Goal: Task Accomplishment & Management: Manage account settings

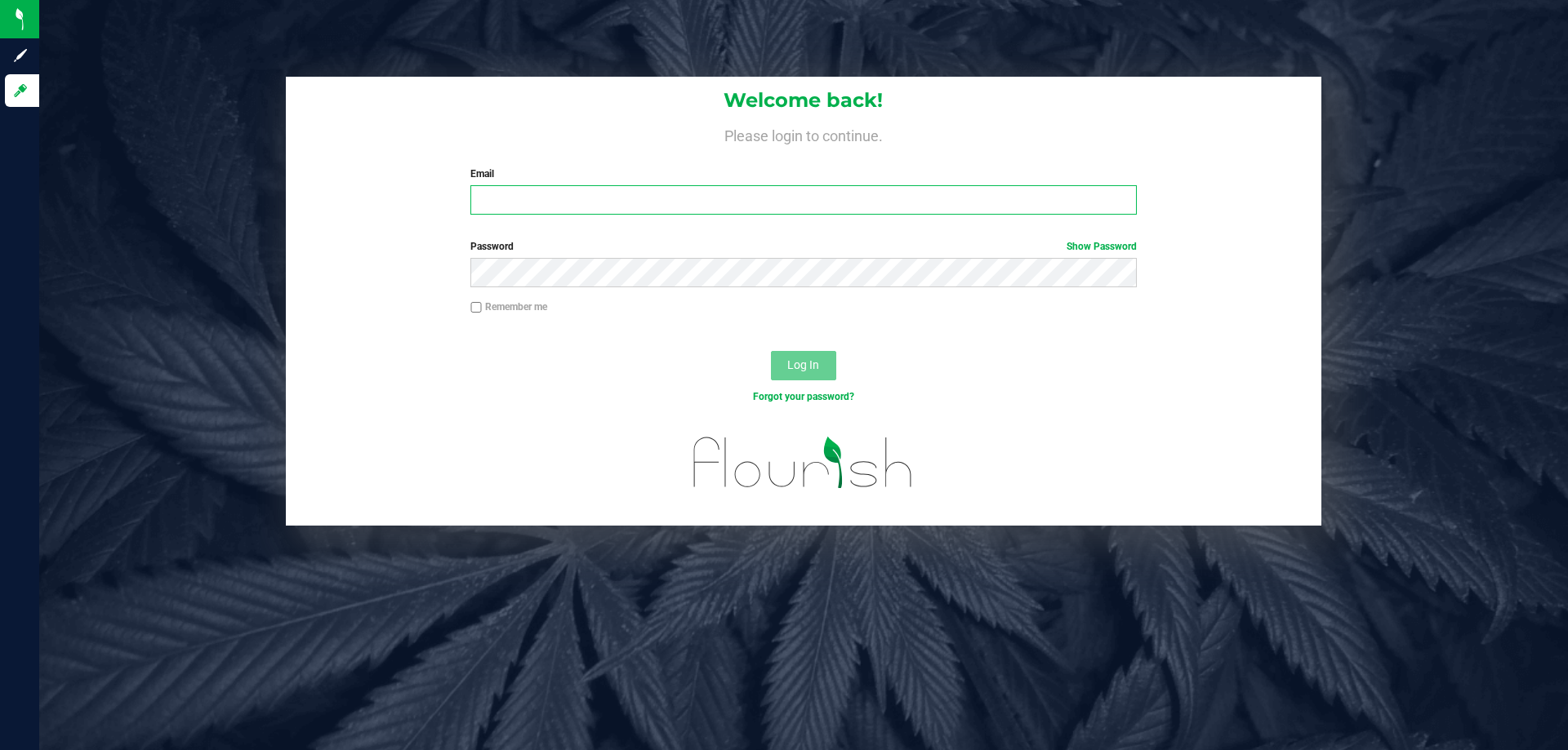
click at [502, 197] on input "Email" at bounding box center [803, 199] width 665 height 29
type input "[EMAIL_ADDRESS][DOMAIN_NAME]"
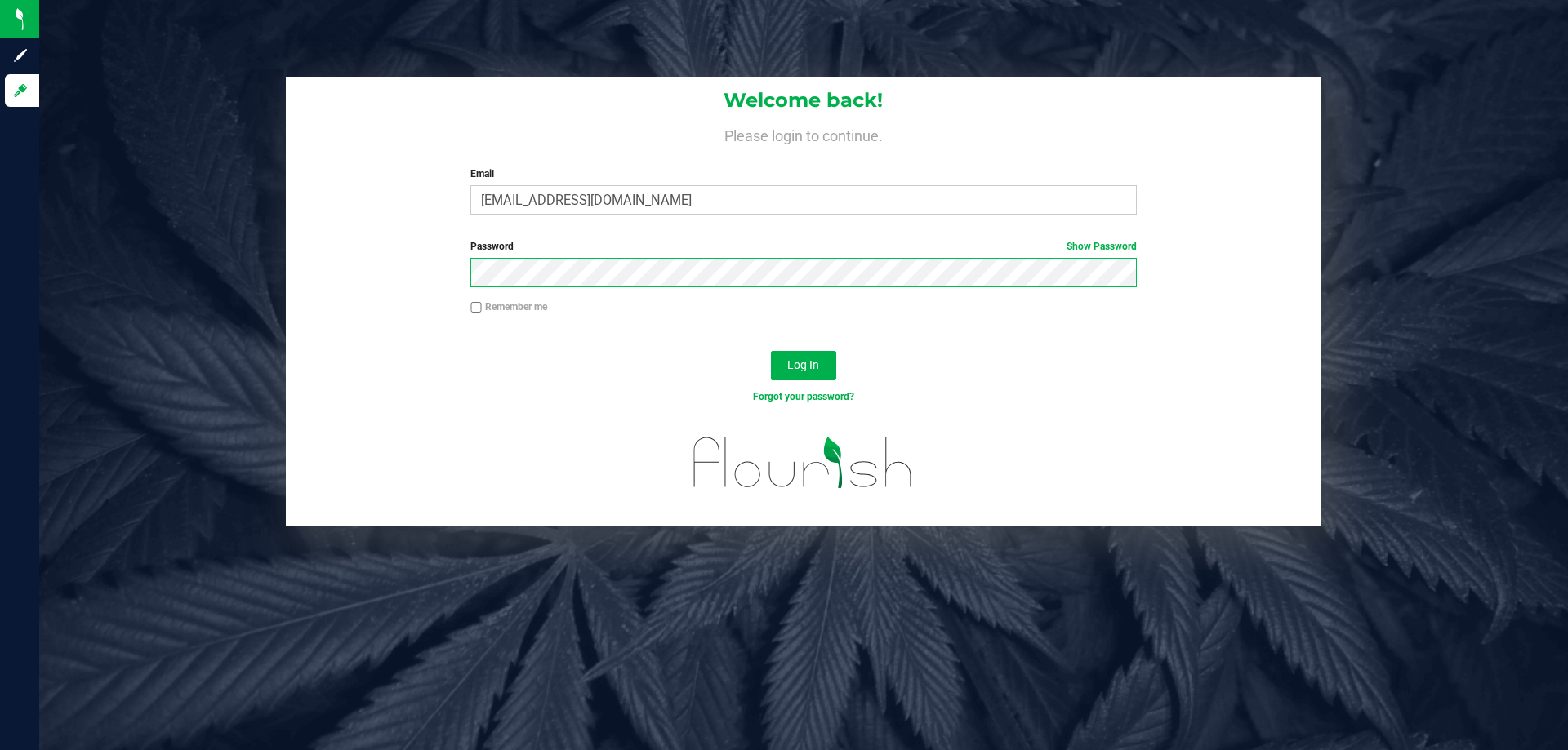
click at [771, 351] on button "Log In" at bounding box center [803, 365] width 66 height 29
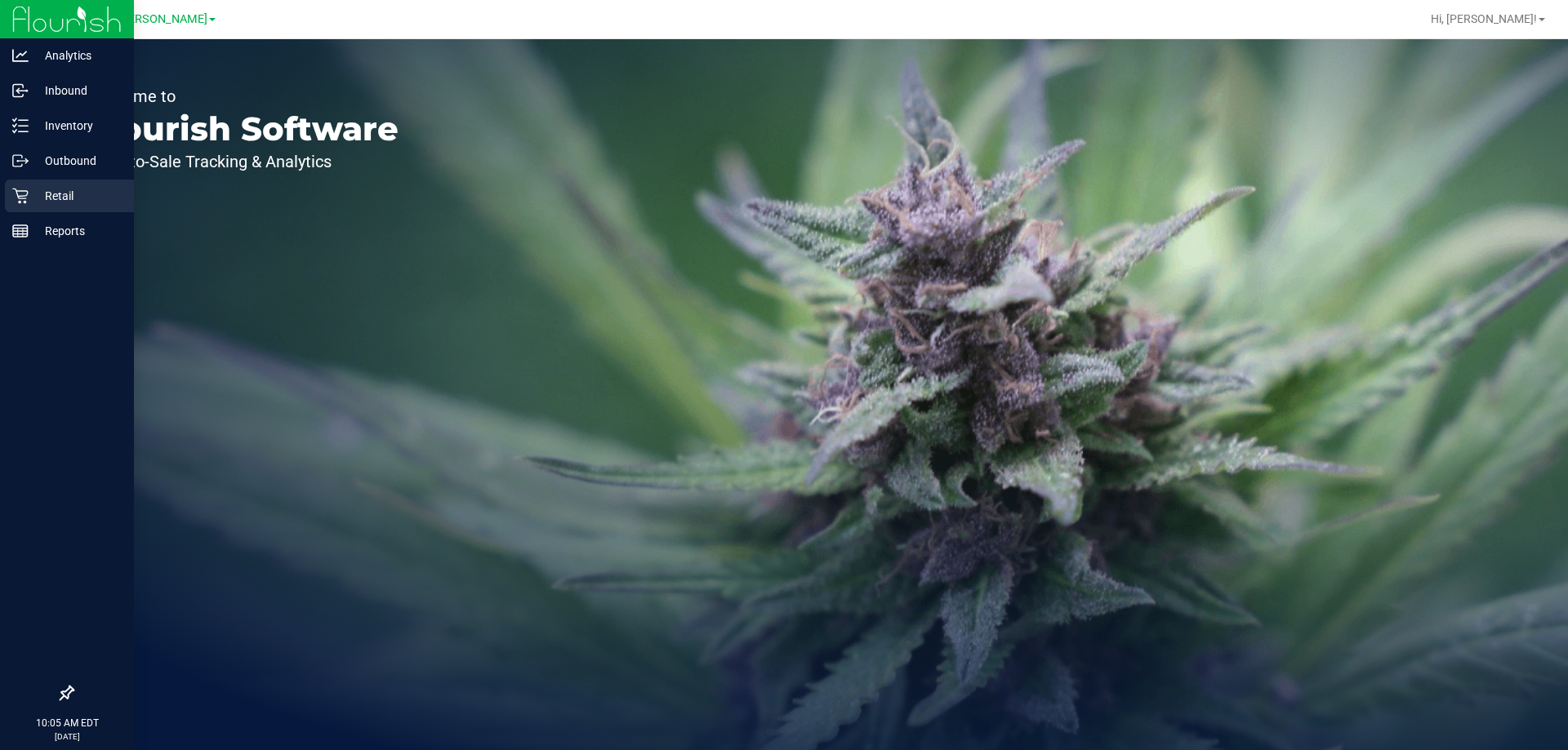
click at [35, 200] on p "Retail" at bounding box center [77, 196] width 98 height 19
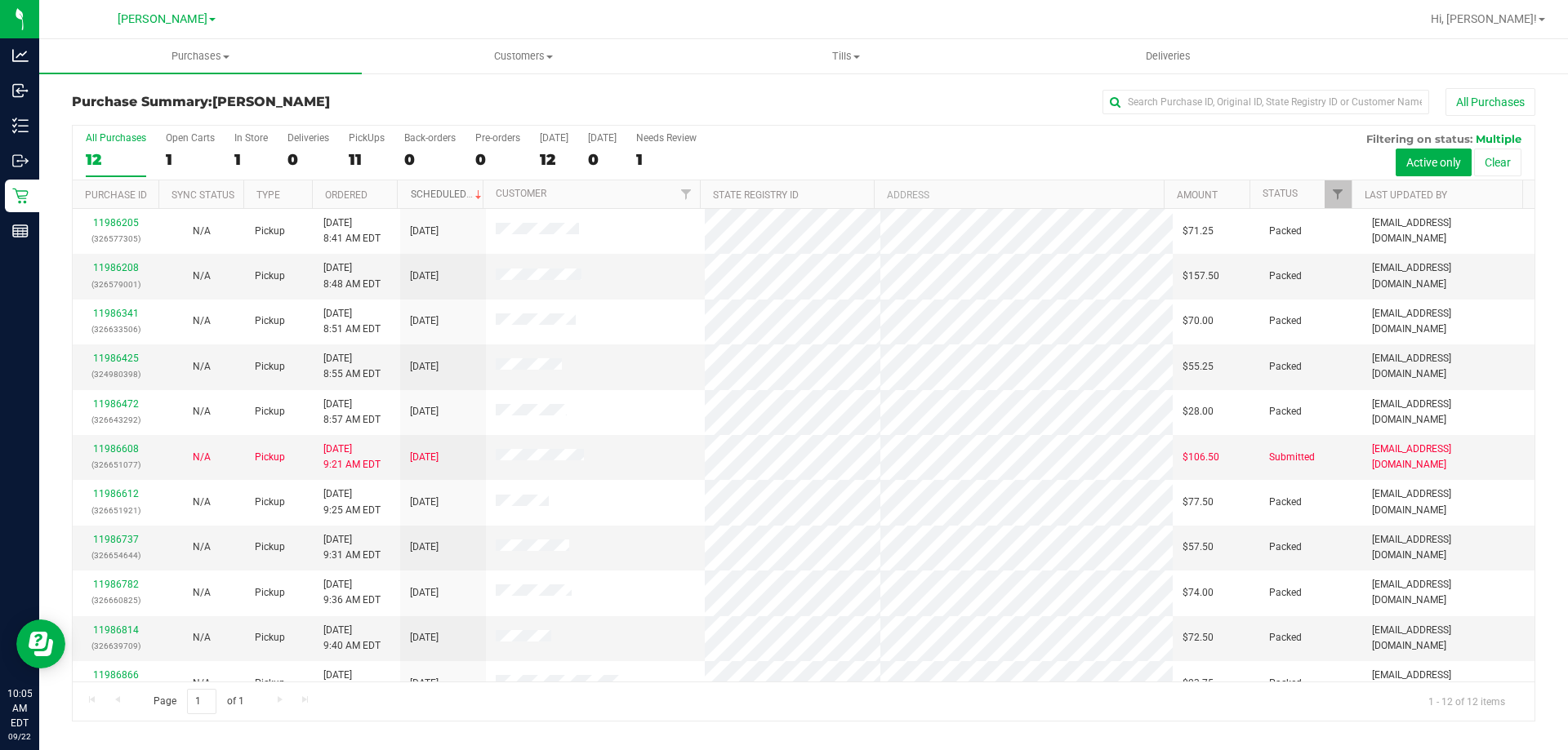
click at [433, 197] on link "Scheduled" at bounding box center [448, 194] width 74 height 12
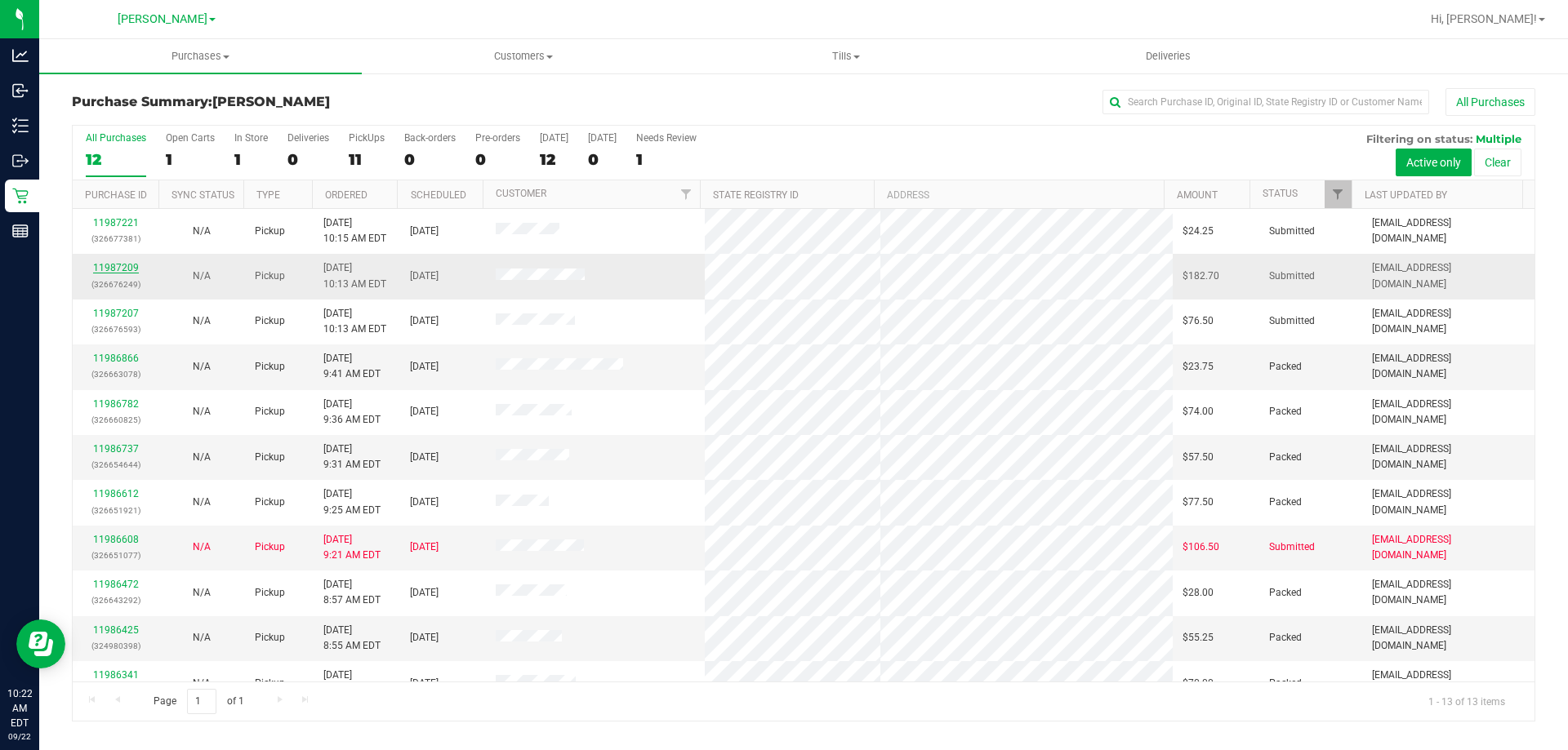
click at [106, 266] on link "11987209" at bounding box center [116, 267] width 46 height 12
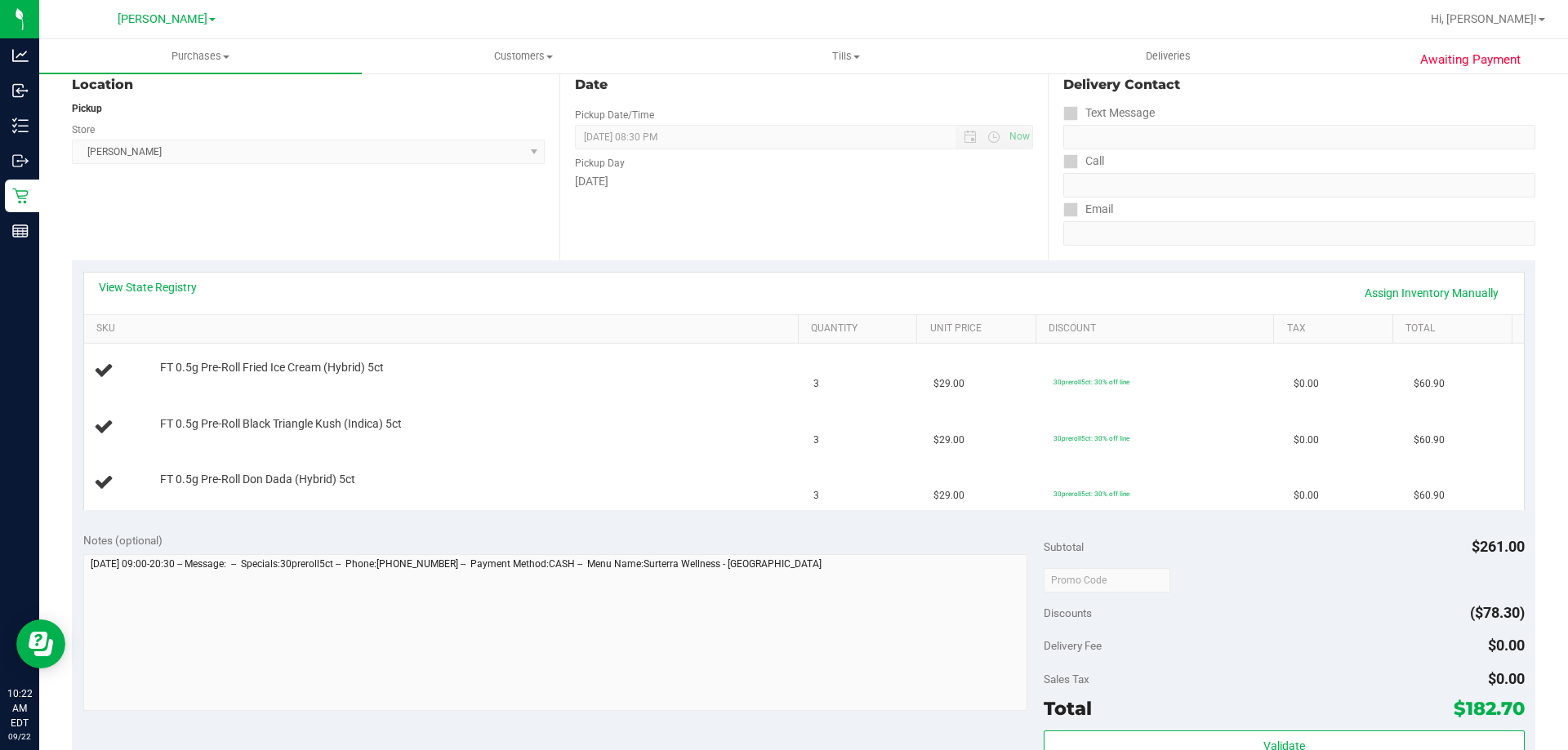
scroll to position [81, 0]
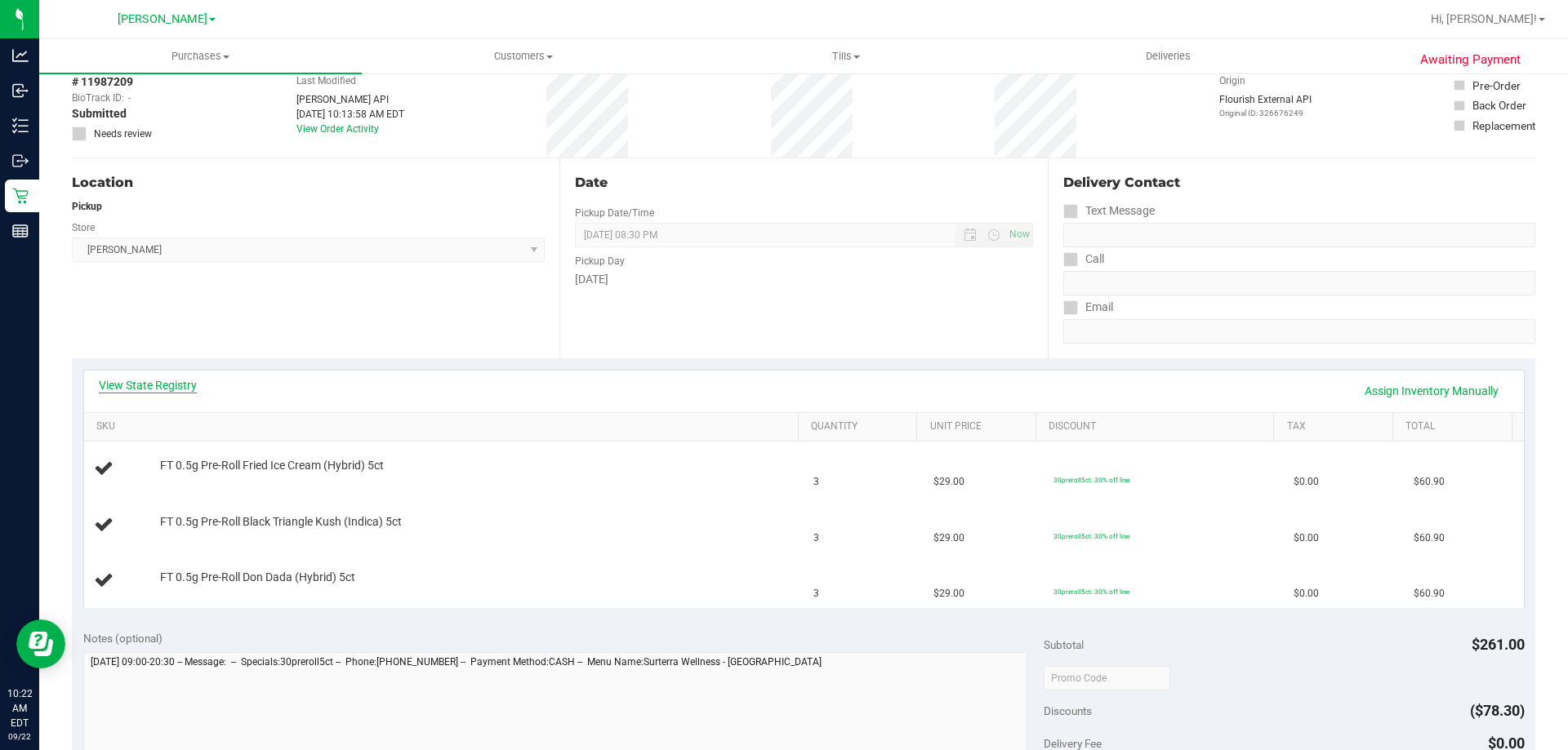
click at [187, 383] on link "View State Registry" at bounding box center [148, 385] width 98 height 16
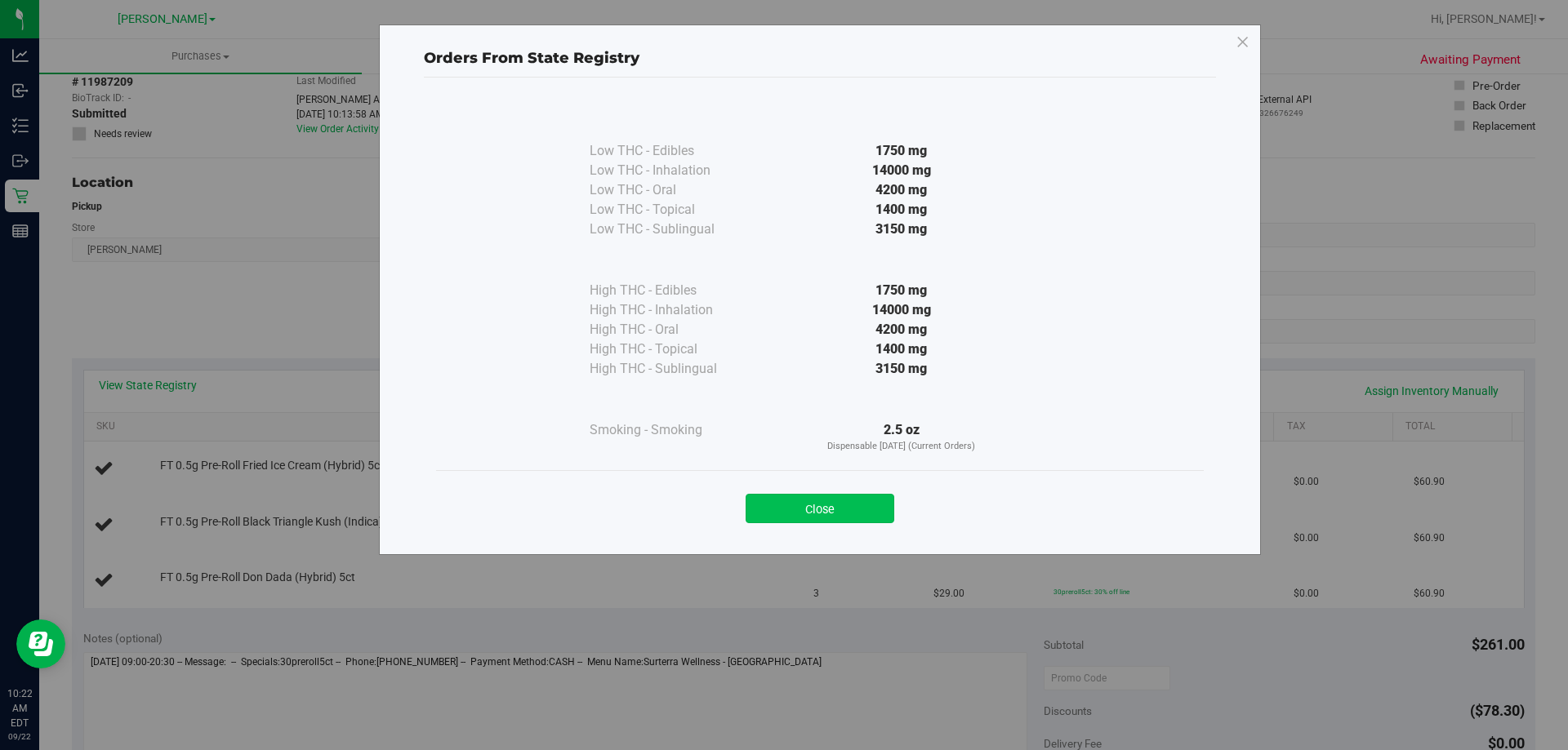
click at [801, 512] on button "Close" at bounding box center [820, 508] width 149 height 29
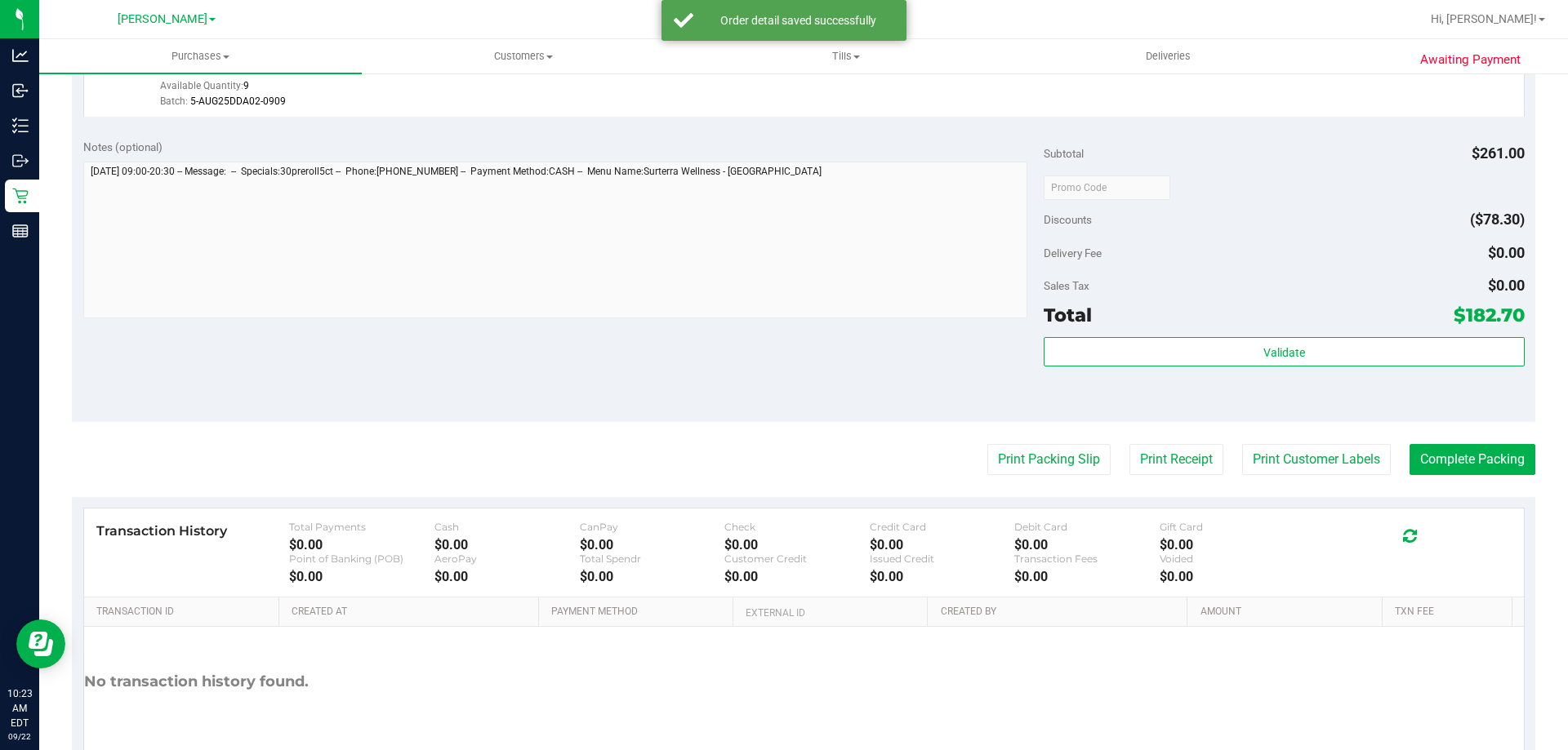
scroll to position [774, 0]
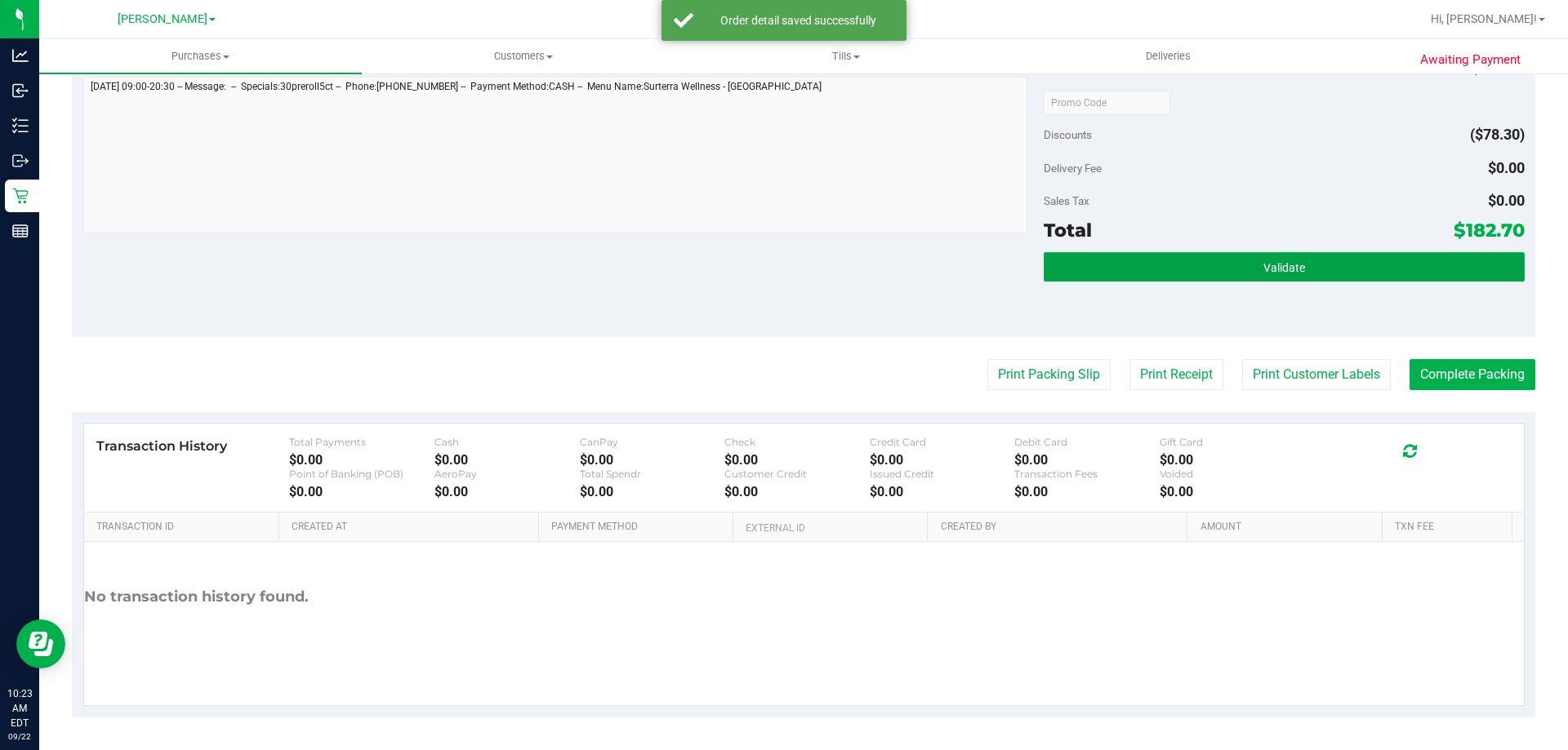
click at [1295, 267] on button "Validate" at bounding box center [1284, 267] width 480 height 29
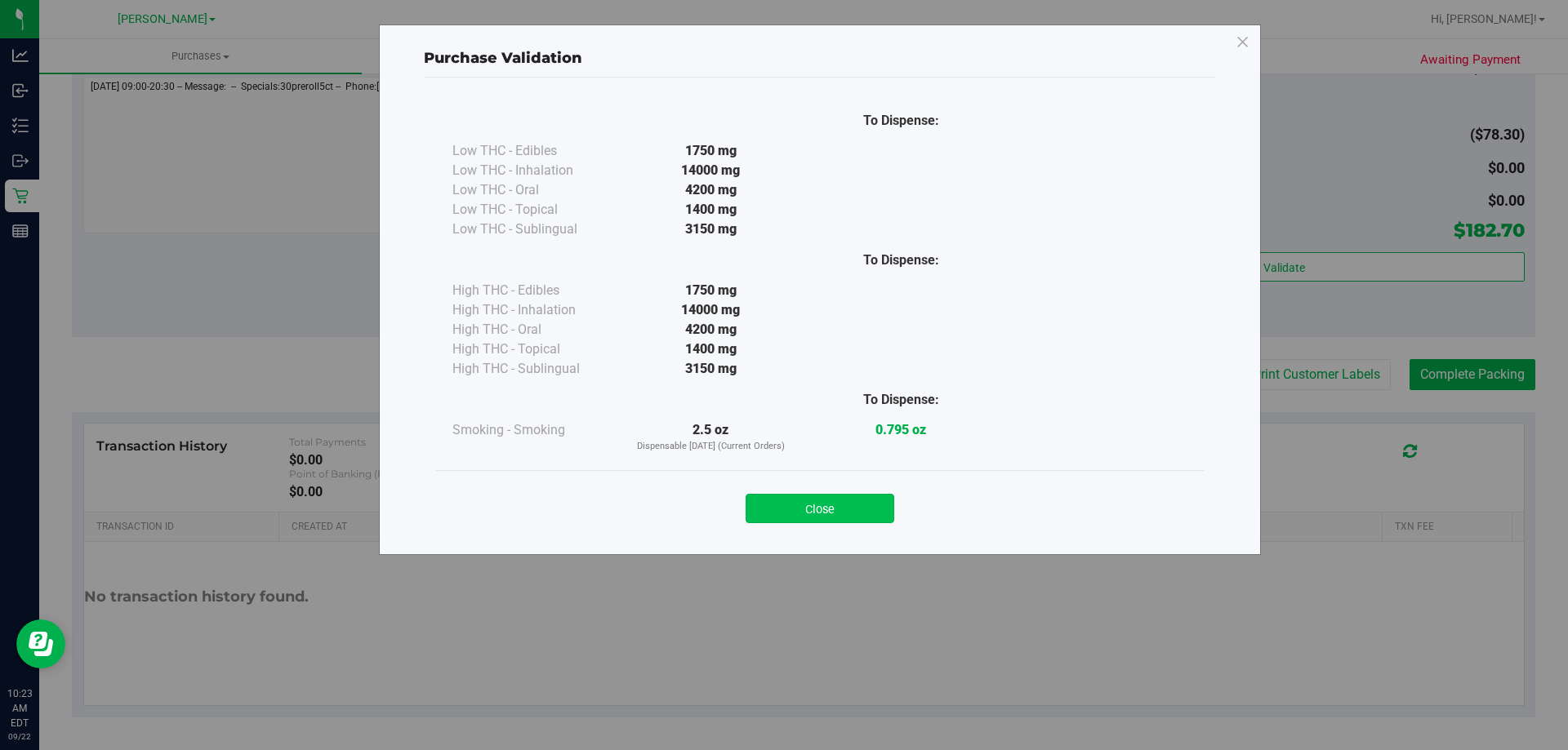
click at [866, 514] on button "Close" at bounding box center [820, 508] width 149 height 29
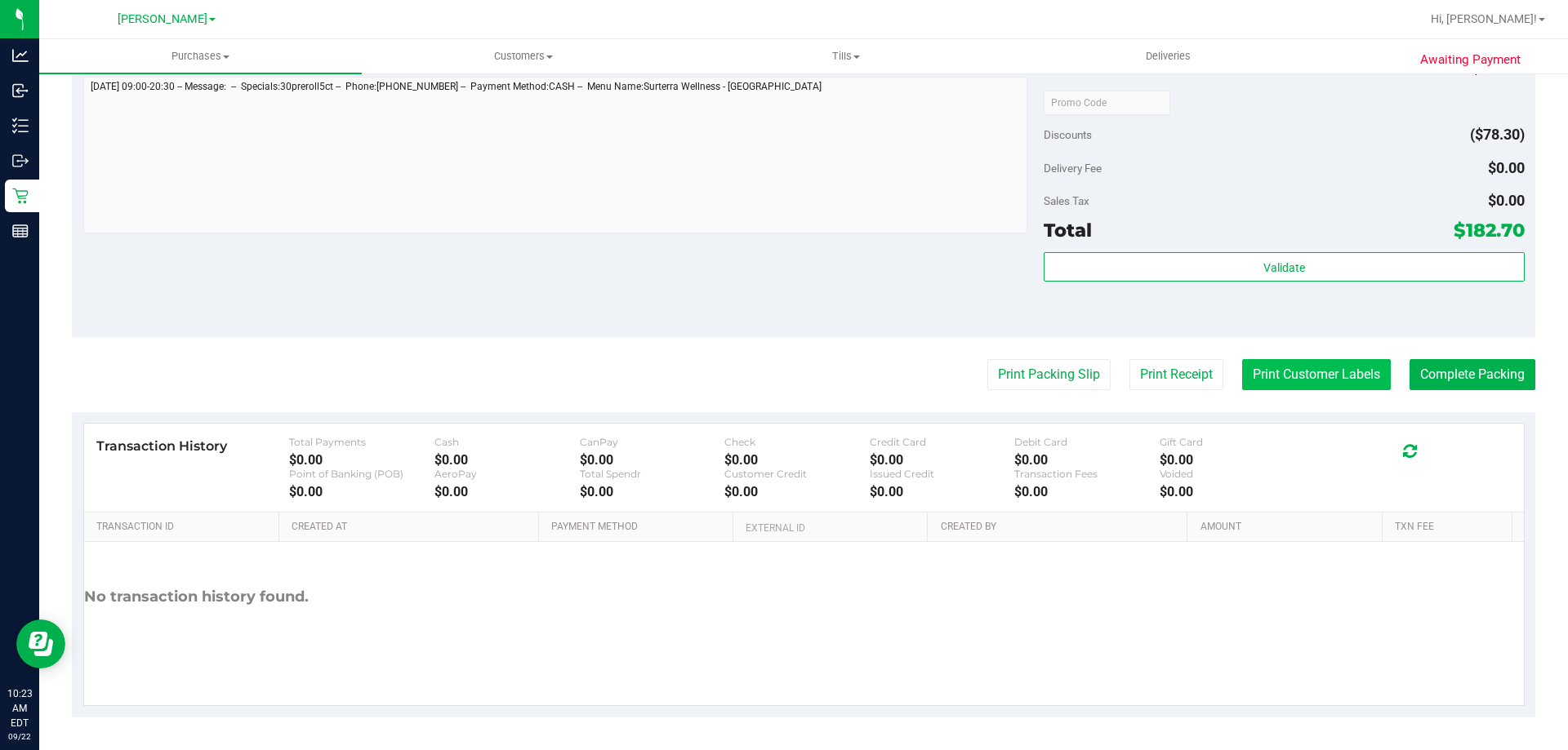
click at [1296, 383] on button "Print Customer Labels" at bounding box center [1316, 375] width 149 height 31
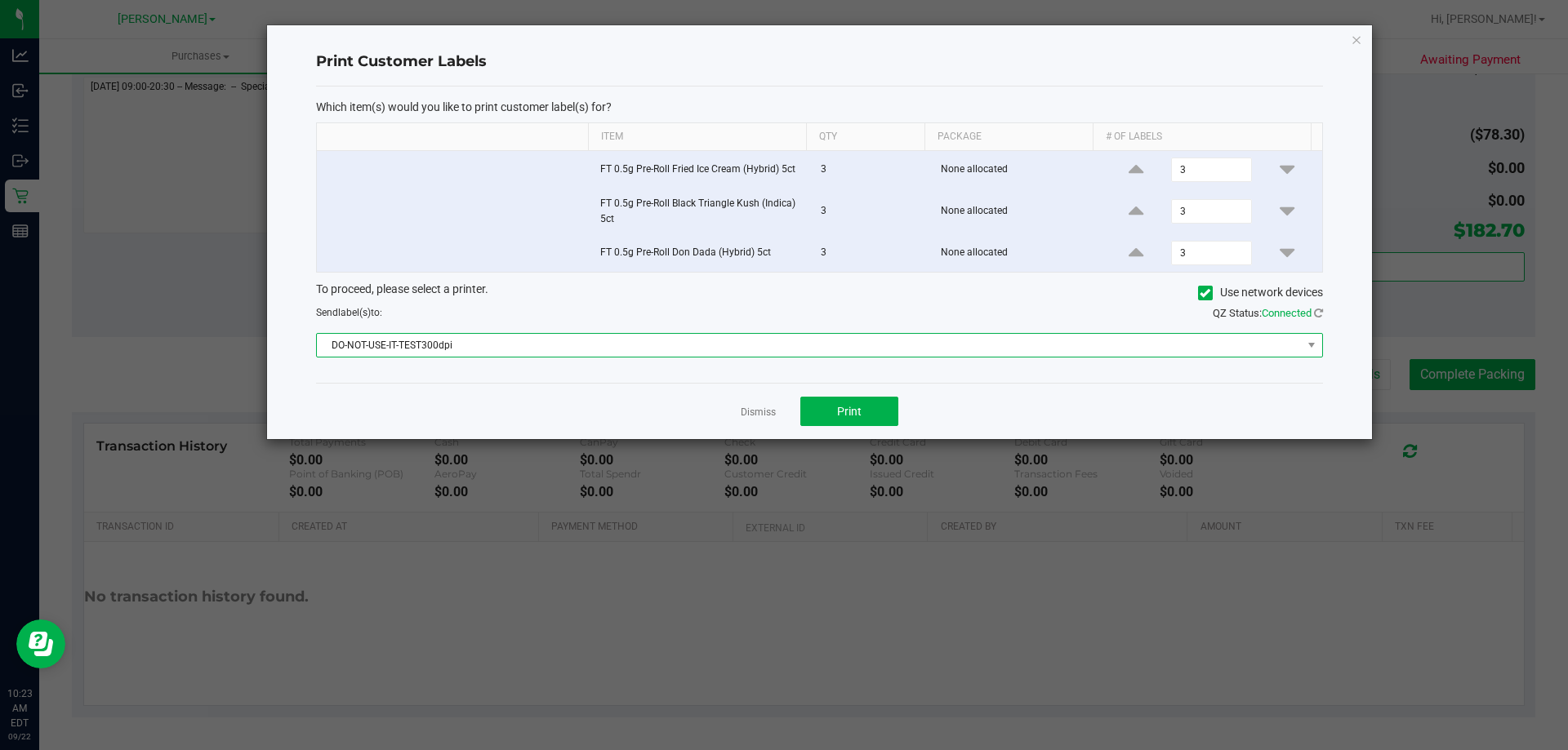
click at [469, 344] on span "DO-NOT-USE-IT-TEST300dpi" at bounding box center [810, 345] width 985 height 23
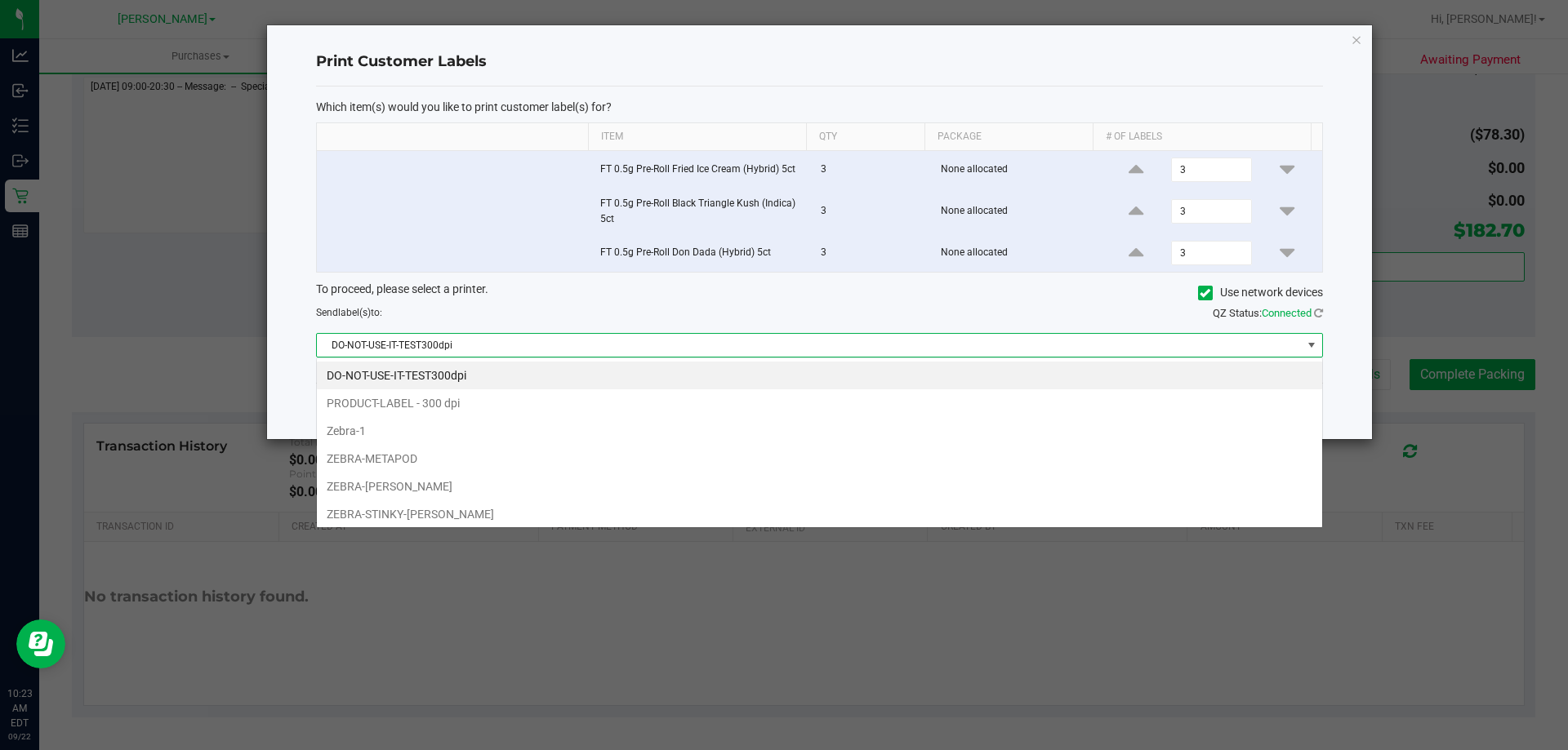
scroll to position [25, 1006]
click at [392, 462] on li "ZEBRA-METAPOD" at bounding box center [819, 458] width 1005 height 27
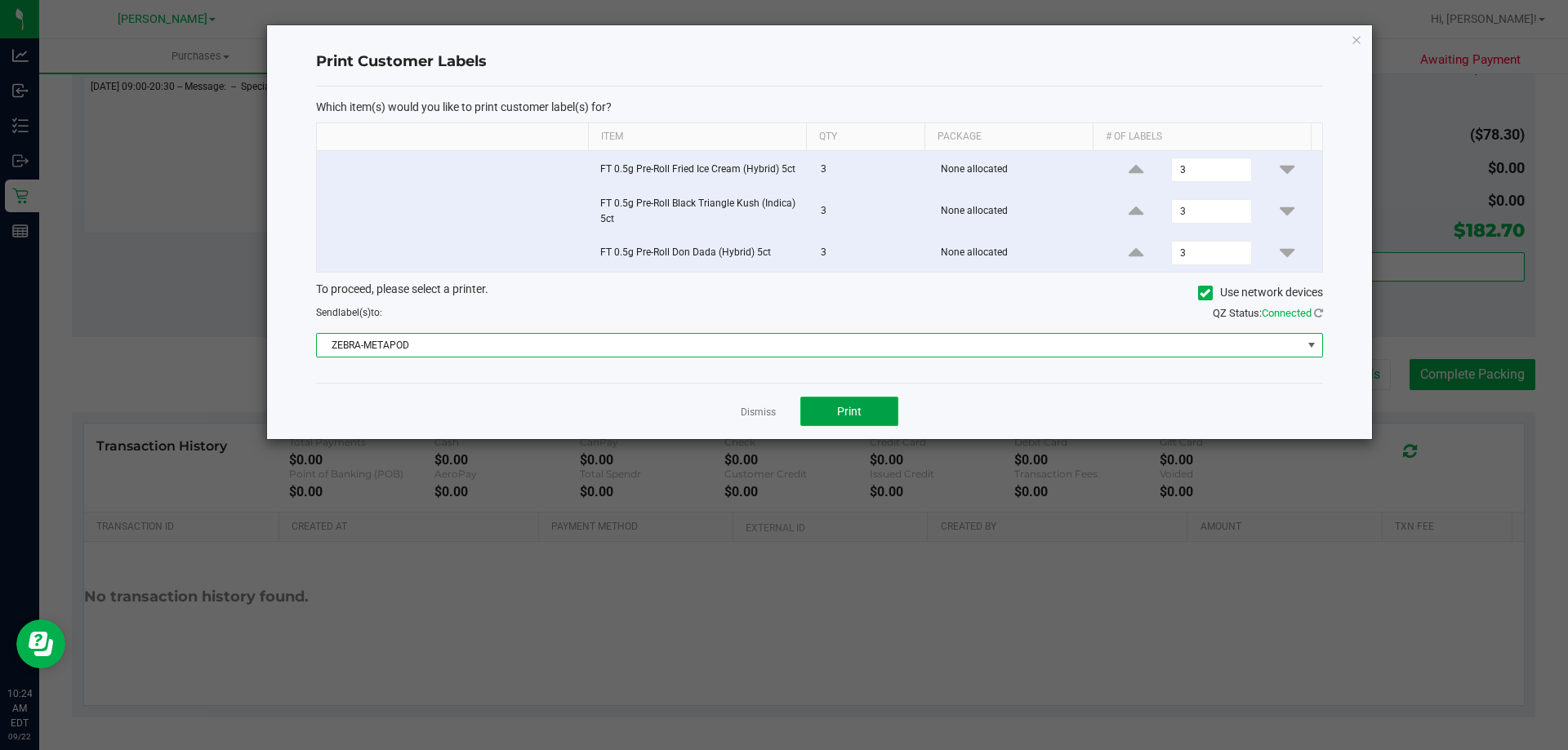
click at [866, 416] on button "Print" at bounding box center [850, 411] width 98 height 29
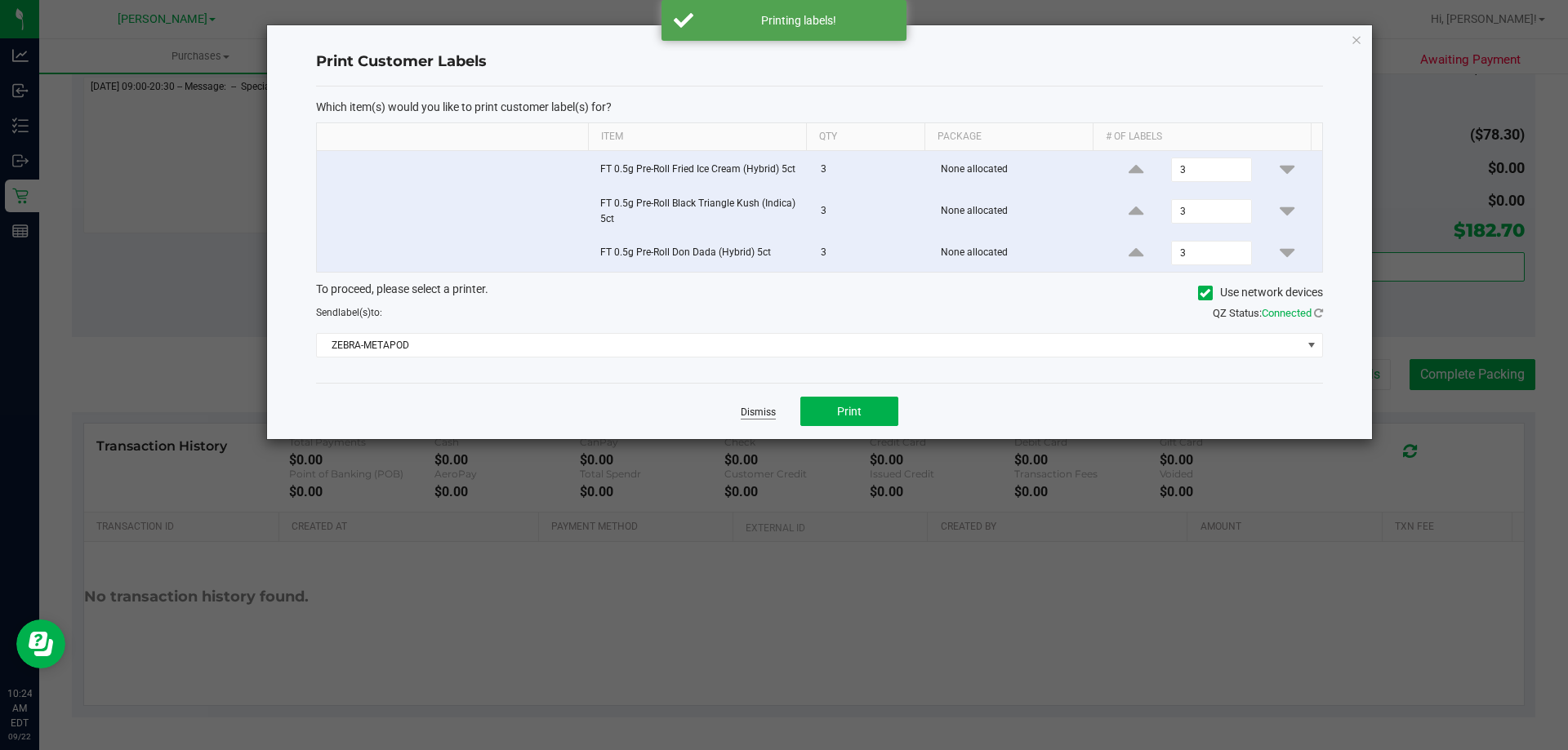
click at [768, 416] on link "Dismiss" at bounding box center [758, 413] width 35 height 14
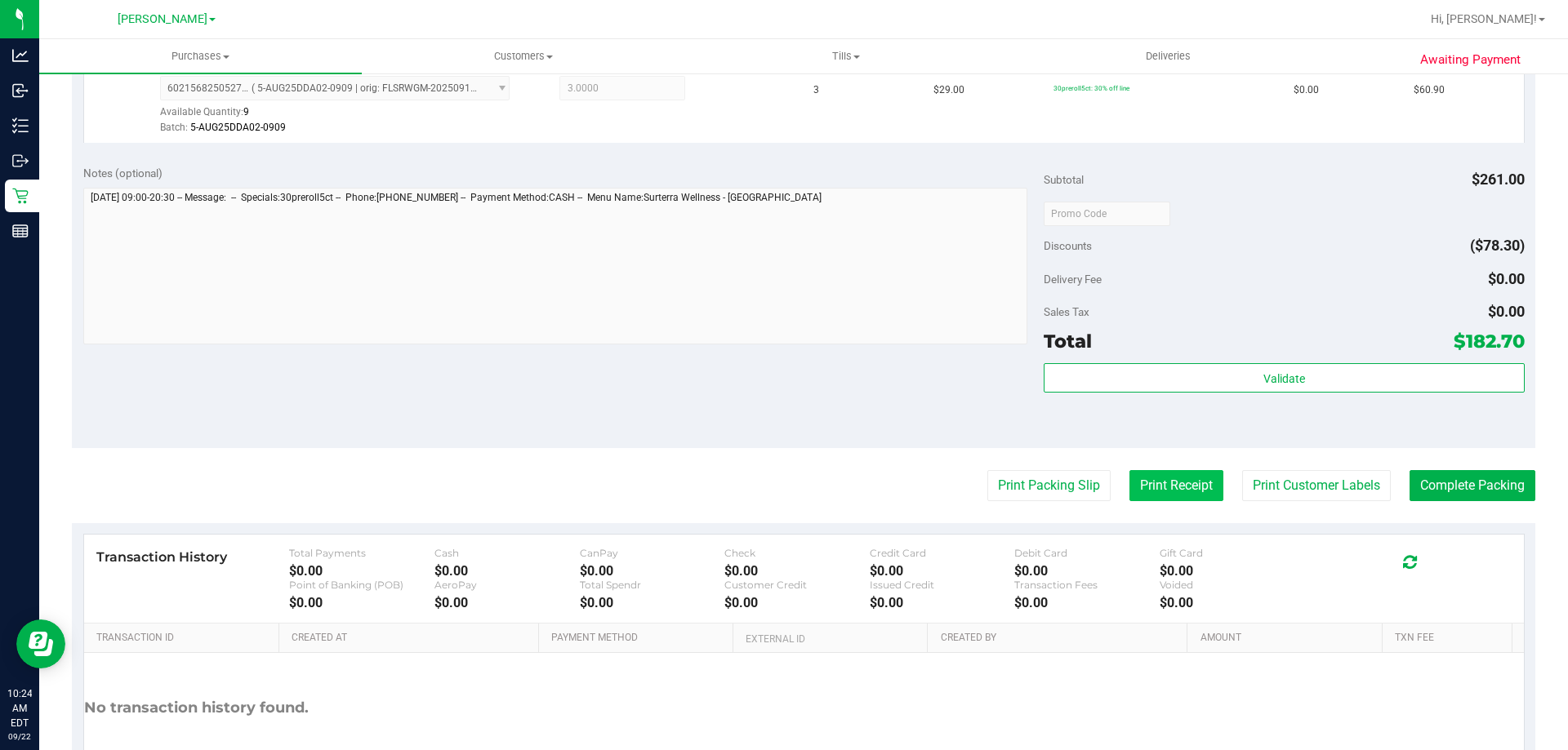
scroll to position [774, 0]
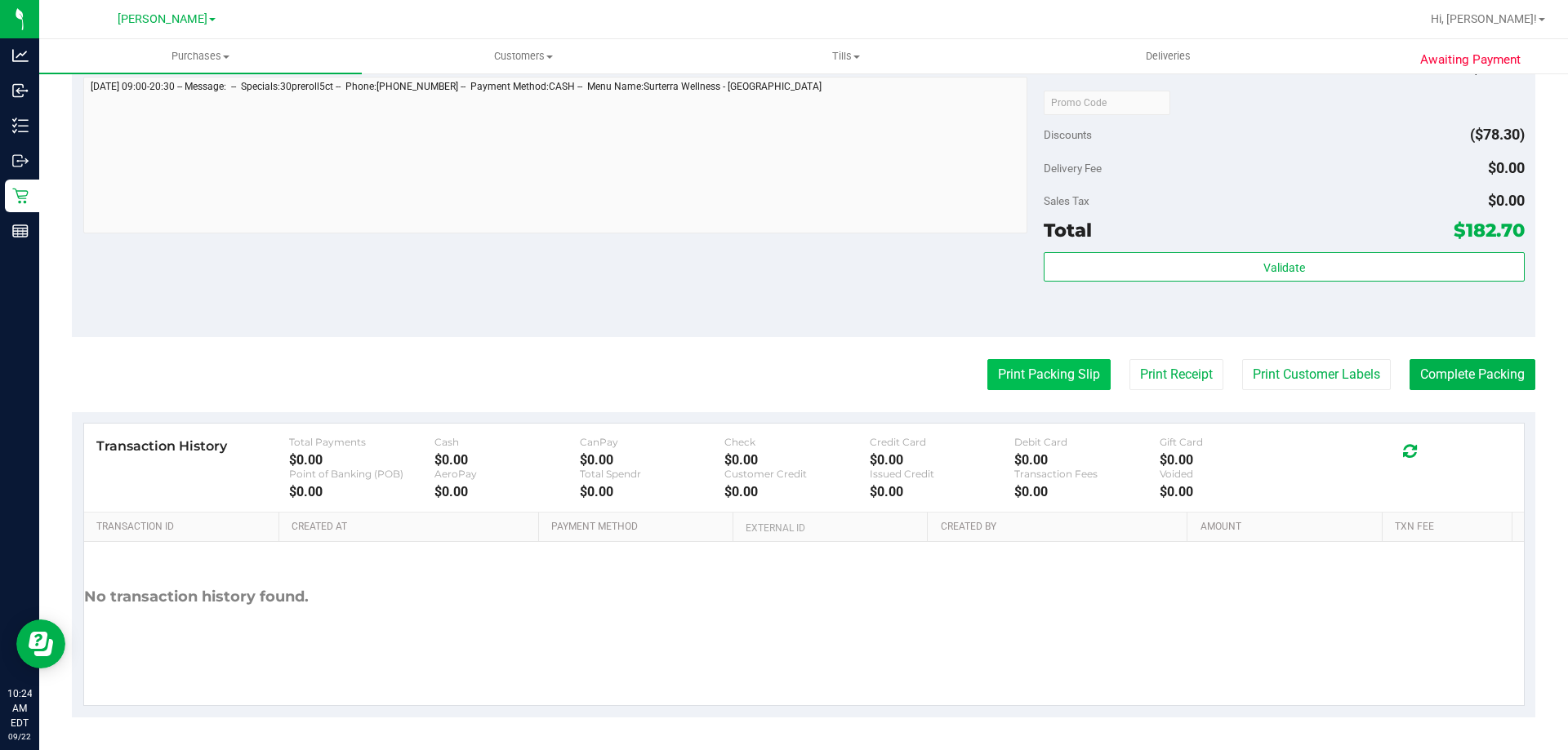
click at [995, 372] on button "Print Packing Slip" at bounding box center [1049, 375] width 123 height 31
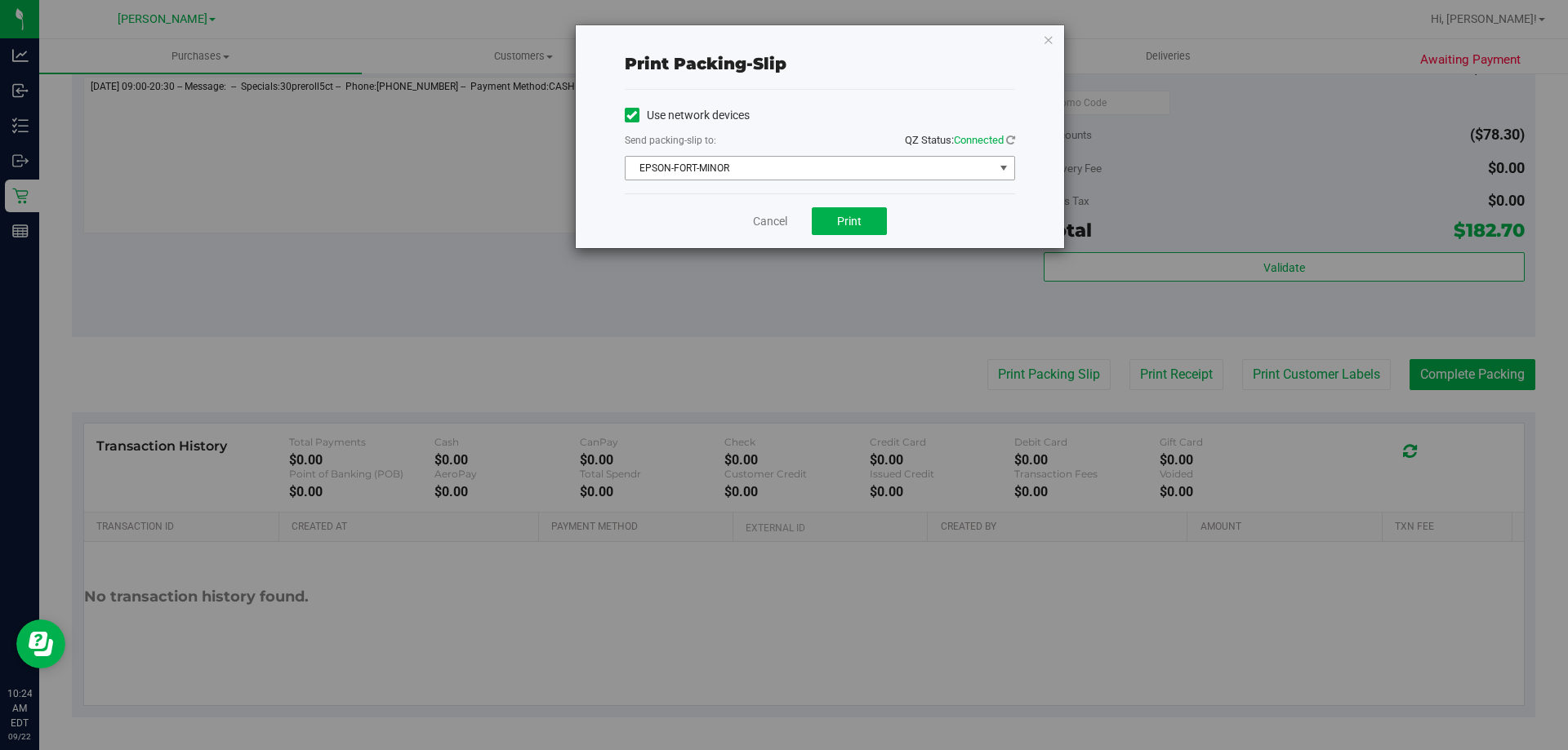
click at [728, 162] on span "EPSON-FORT-MINOR" at bounding box center [810, 168] width 369 height 23
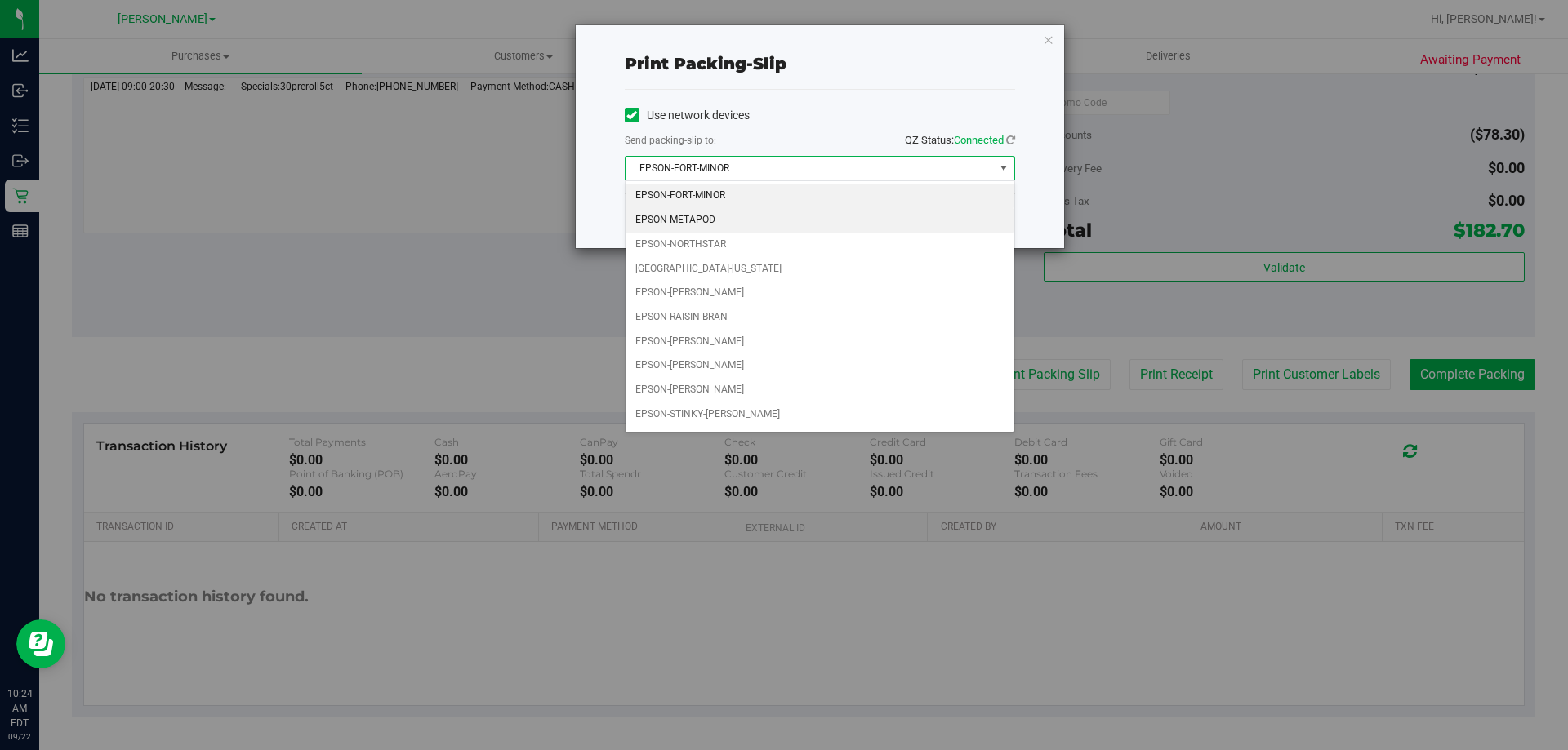
click at [687, 209] on li "EPSON-METAPOD" at bounding box center [819, 220] width 389 height 25
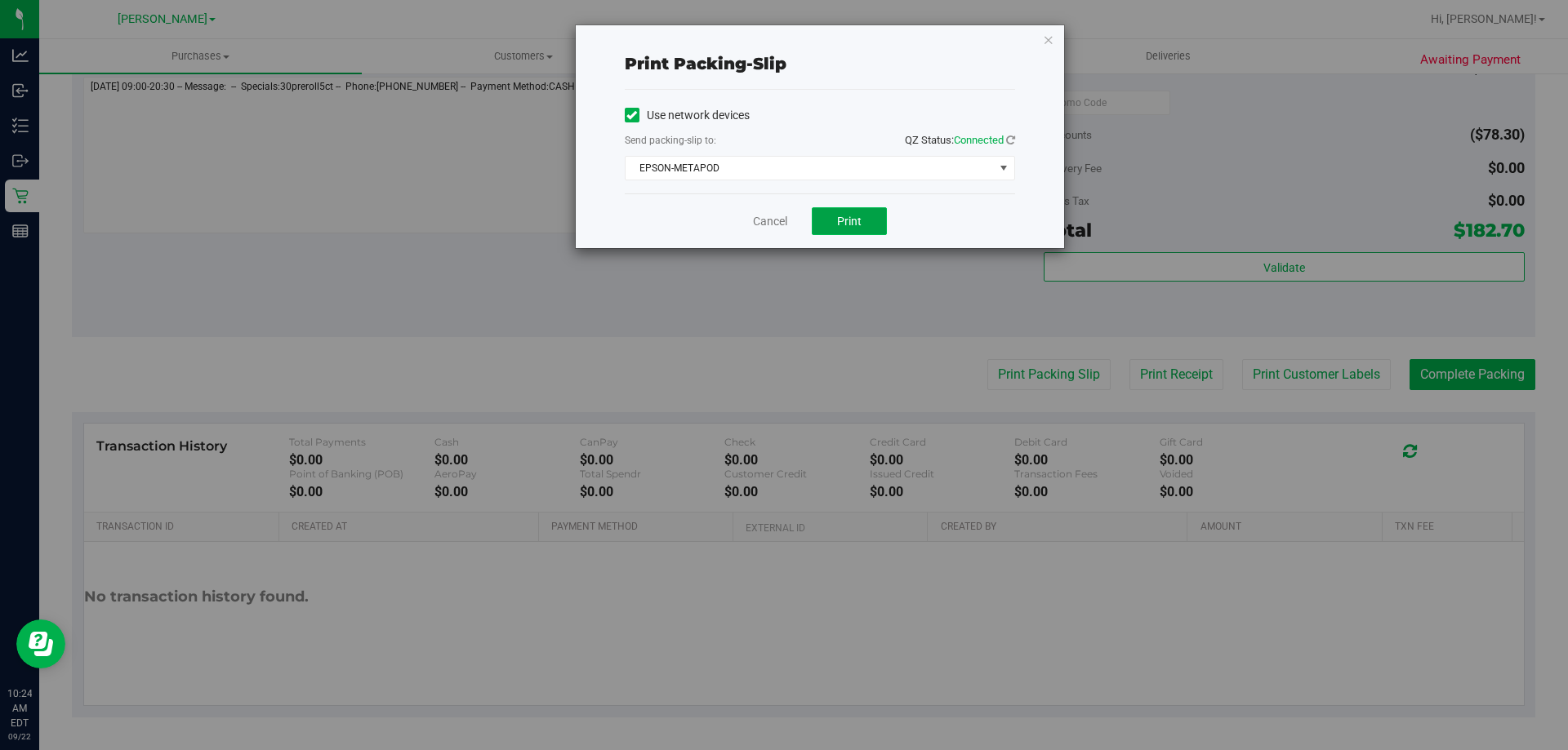
click at [830, 214] on button "Print" at bounding box center [849, 220] width 75 height 27
click at [759, 214] on link "Cancel" at bounding box center [770, 221] width 35 height 17
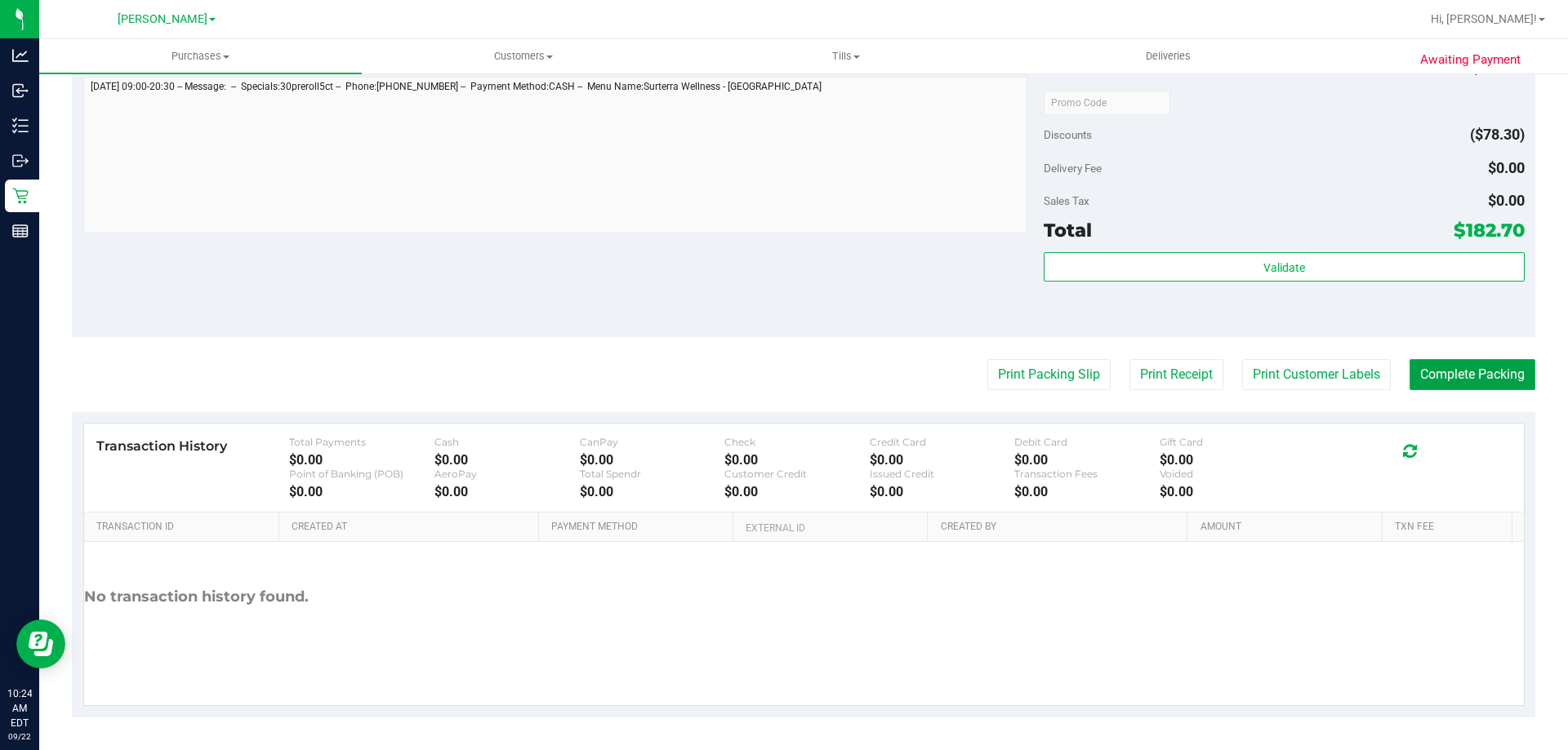
click at [1446, 375] on button "Complete Packing" at bounding box center [1472, 375] width 126 height 31
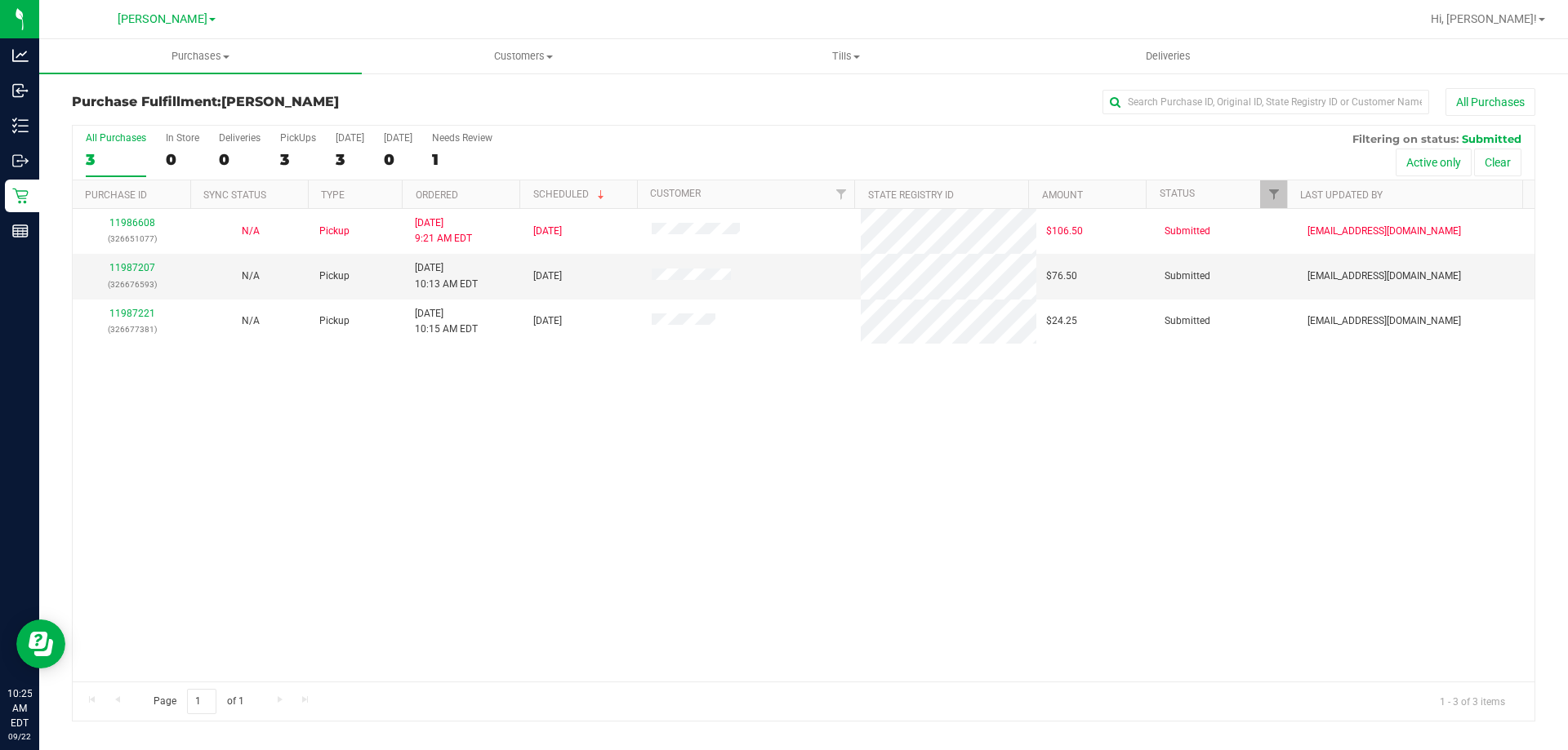
click at [853, 535] on div "11986608 (326651077) N/A Pickup [DATE] 9:21 AM EDT 9/22/2025 $106.50 Submitted …" at bounding box center [803, 445] width 1462 height 473
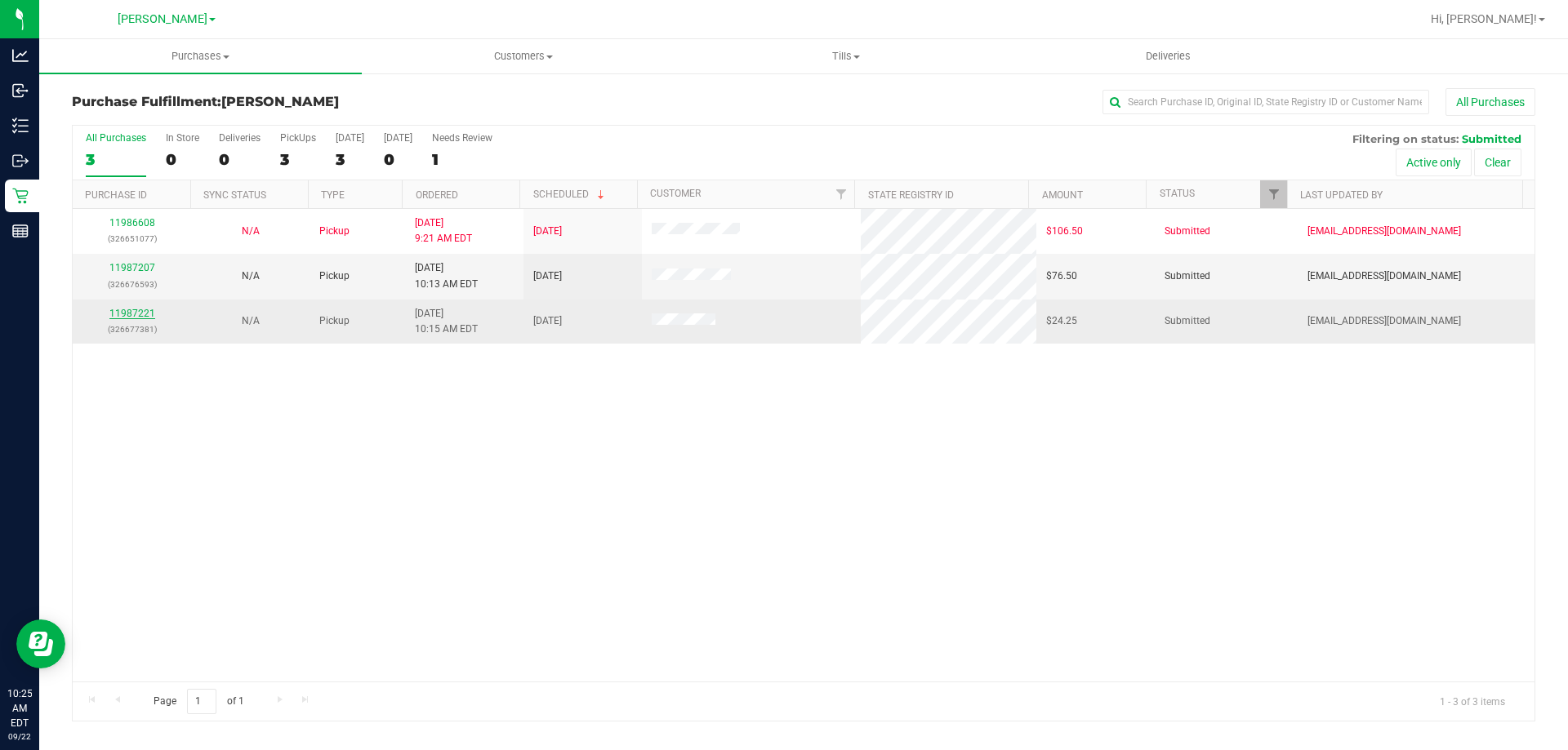
click at [128, 313] on link "11987221" at bounding box center [133, 313] width 46 height 12
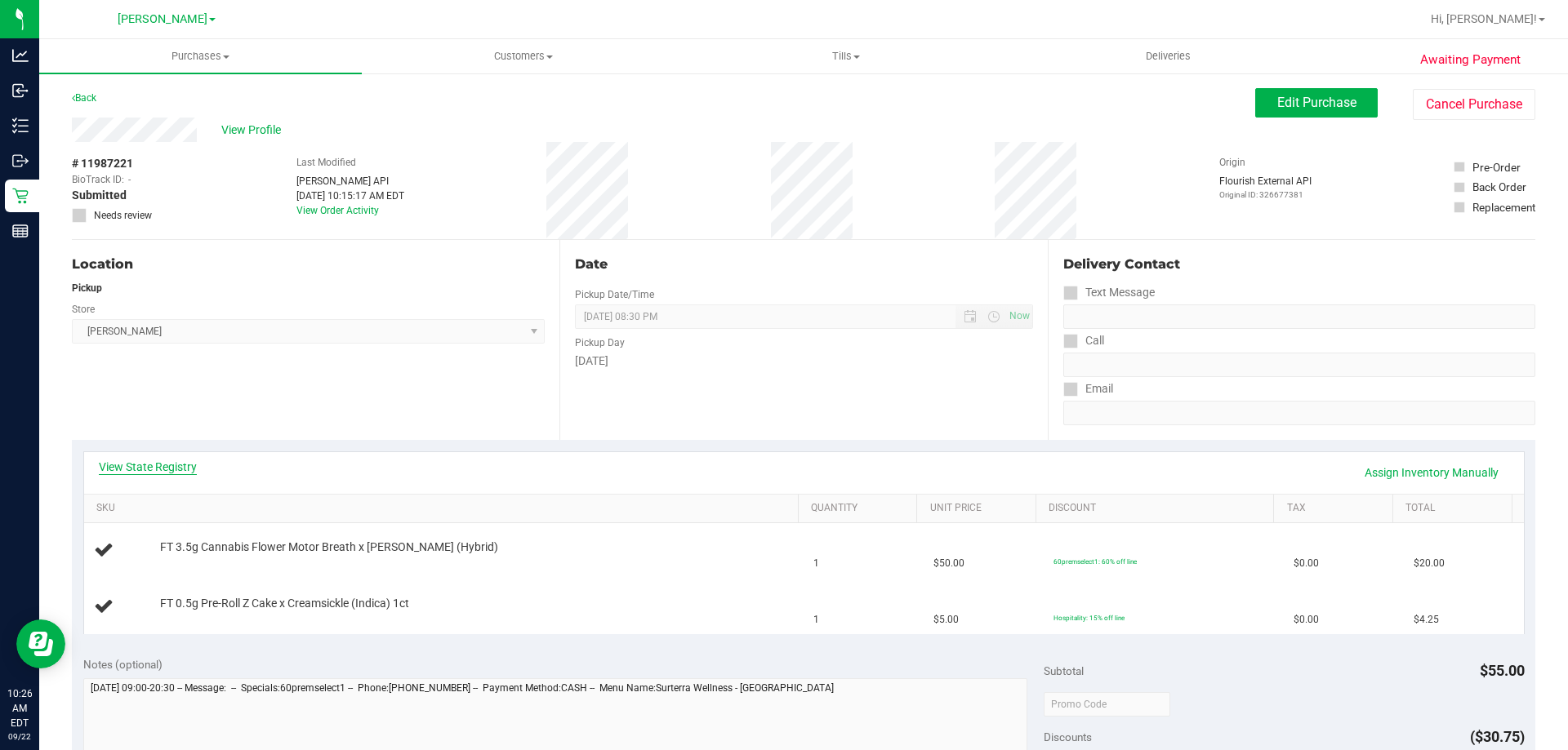
click at [168, 466] on link "View State Registry" at bounding box center [148, 467] width 98 height 16
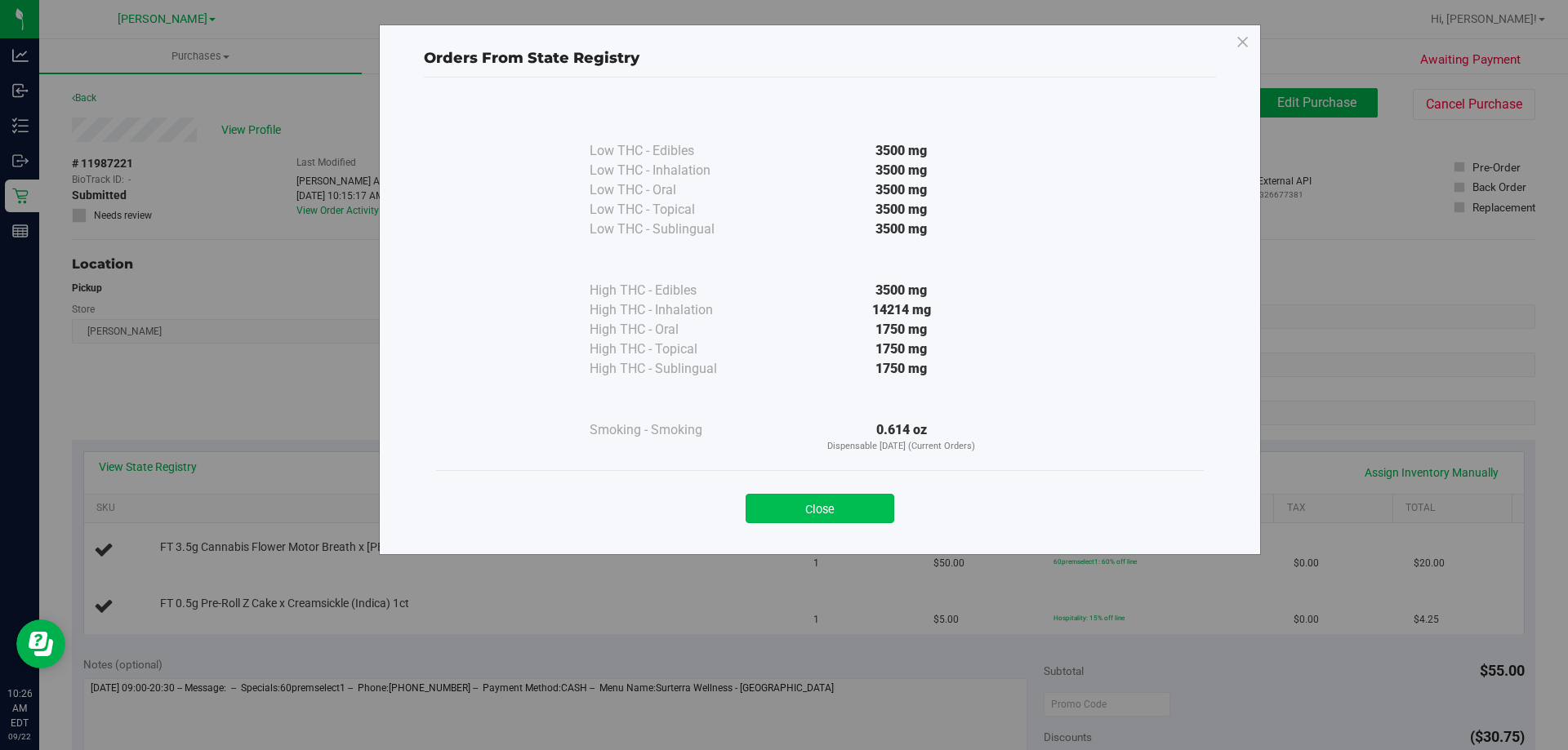
click at [842, 510] on button "Close" at bounding box center [820, 508] width 149 height 29
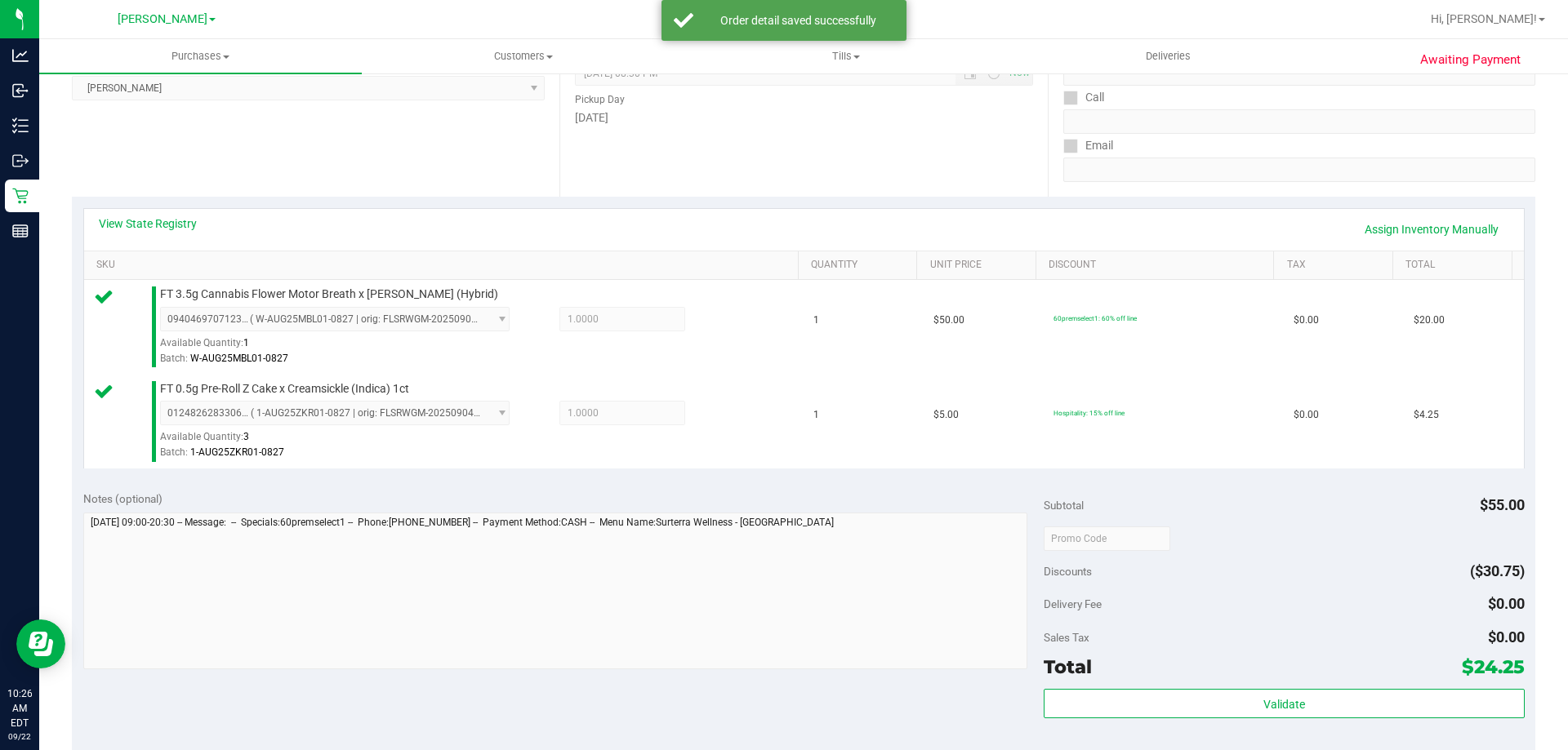
scroll to position [571, 0]
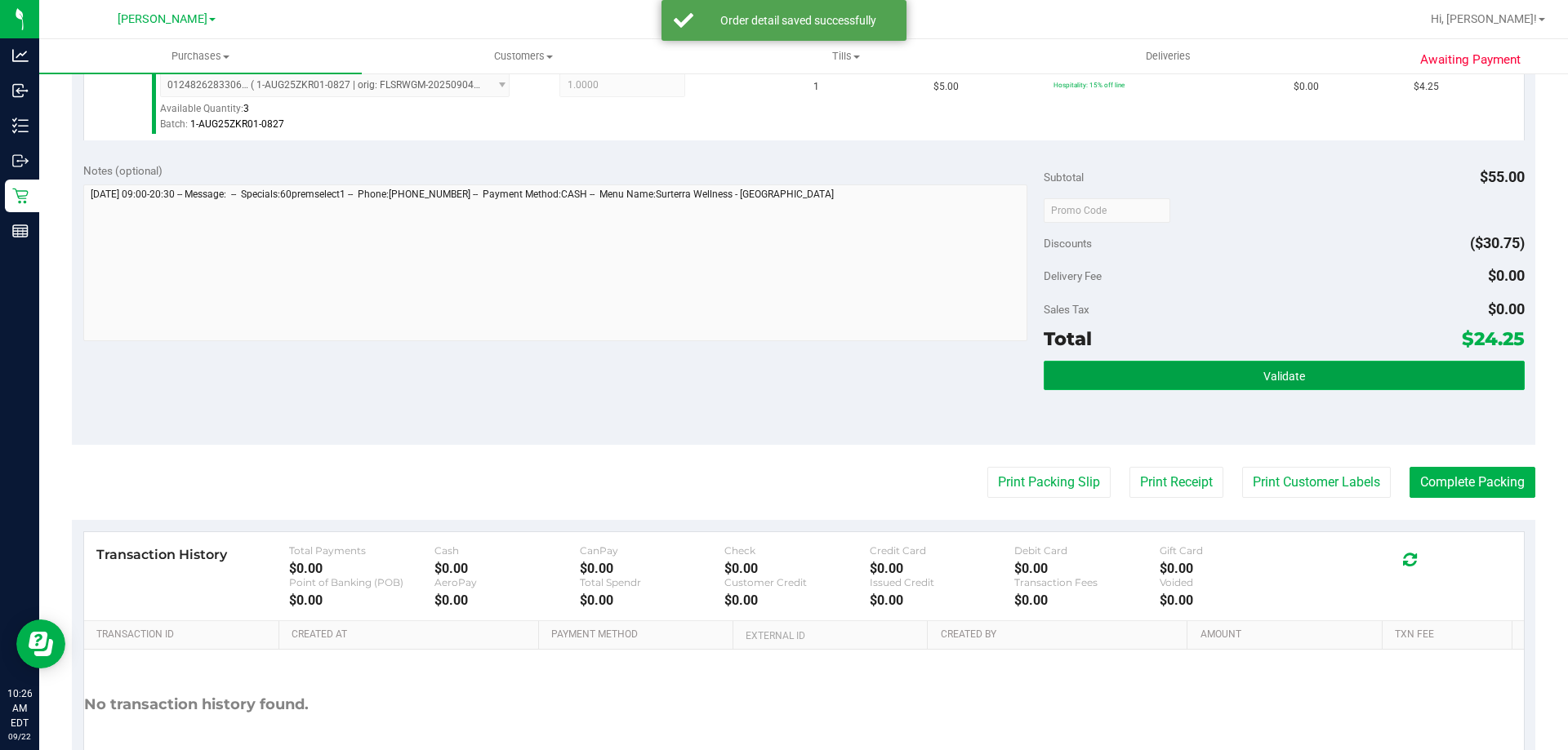
click at [1269, 372] on span "Validate" at bounding box center [1284, 376] width 42 height 13
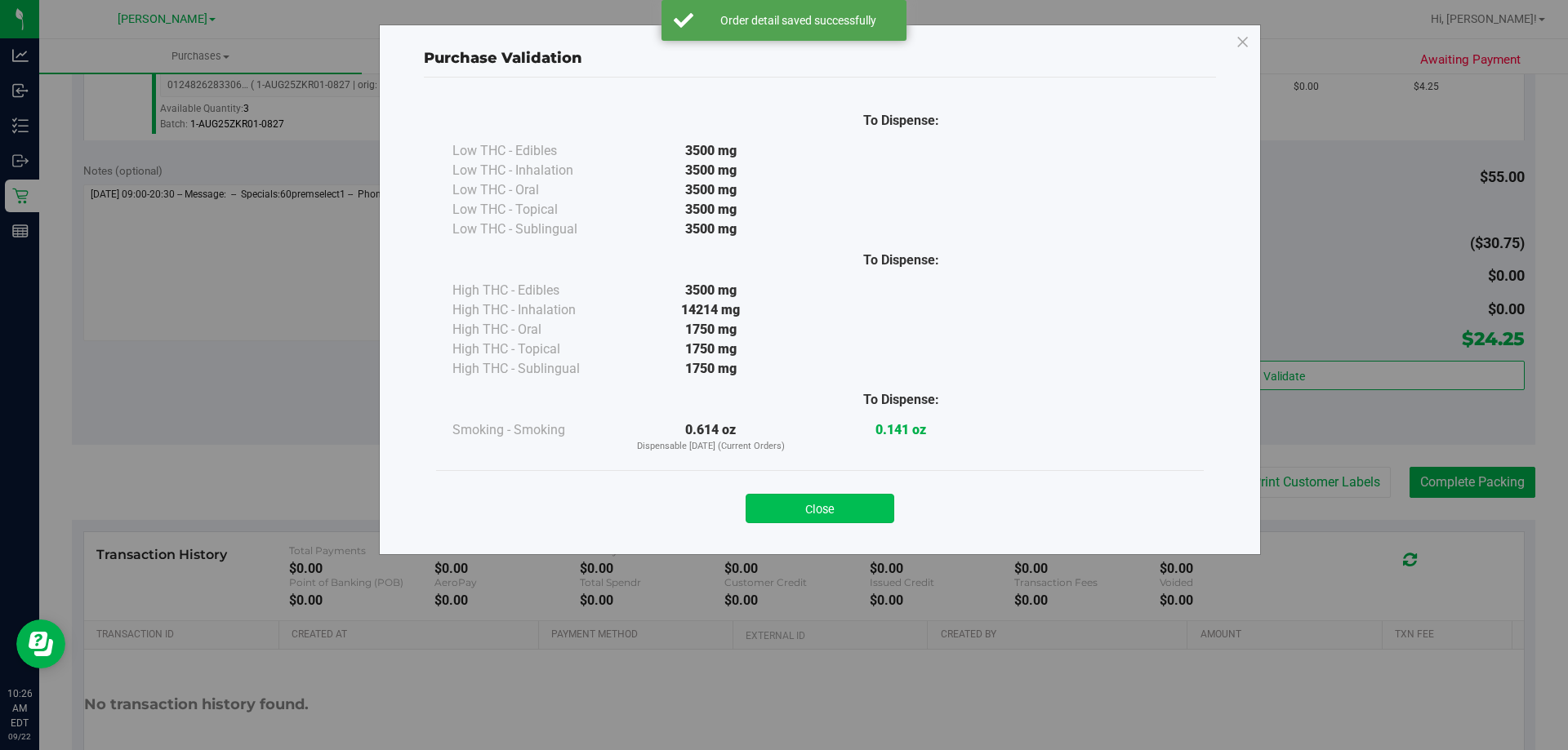
click at [799, 508] on button "Close" at bounding box center [820, 508] width 149 height 29
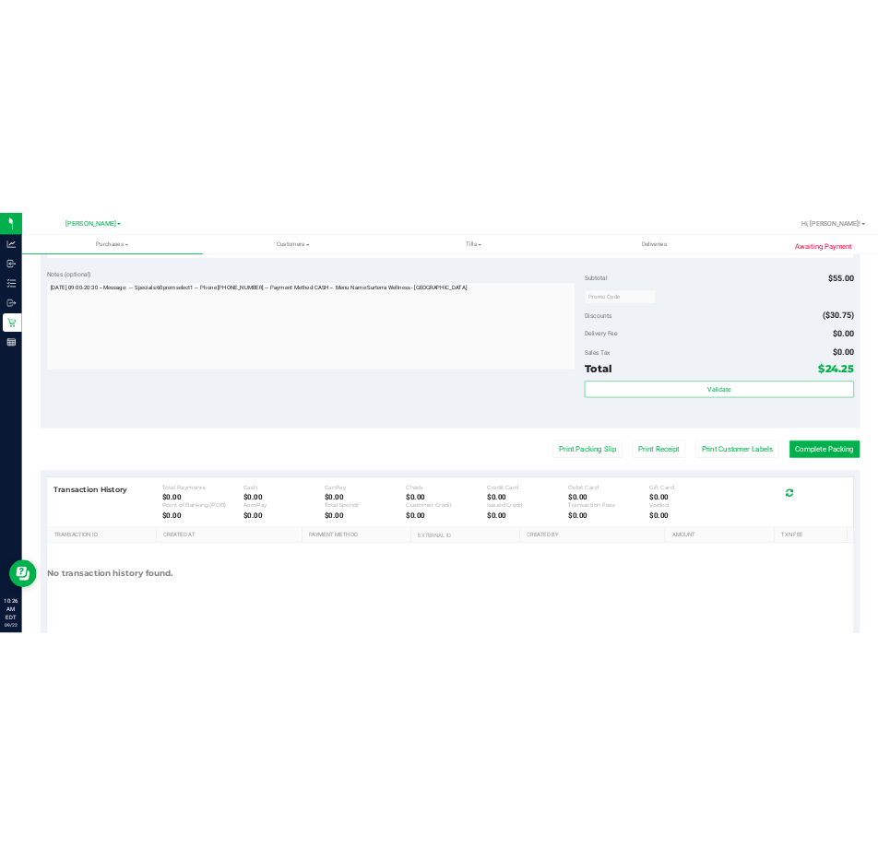
scroll to position [767, 0]
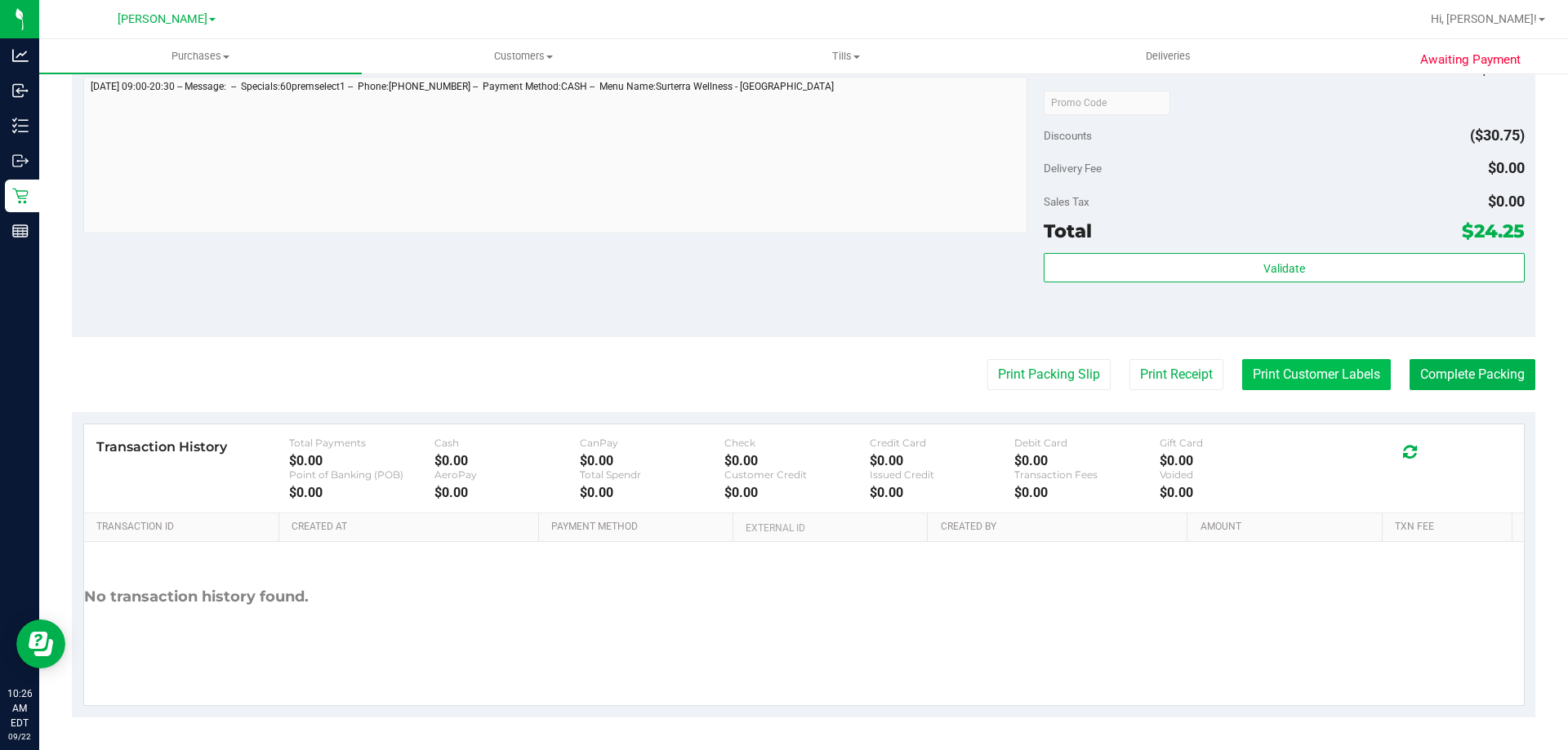
click at [1311, 373] on button "Print Customer Labels" at bounding box center [1316, 375] width 149 height 31
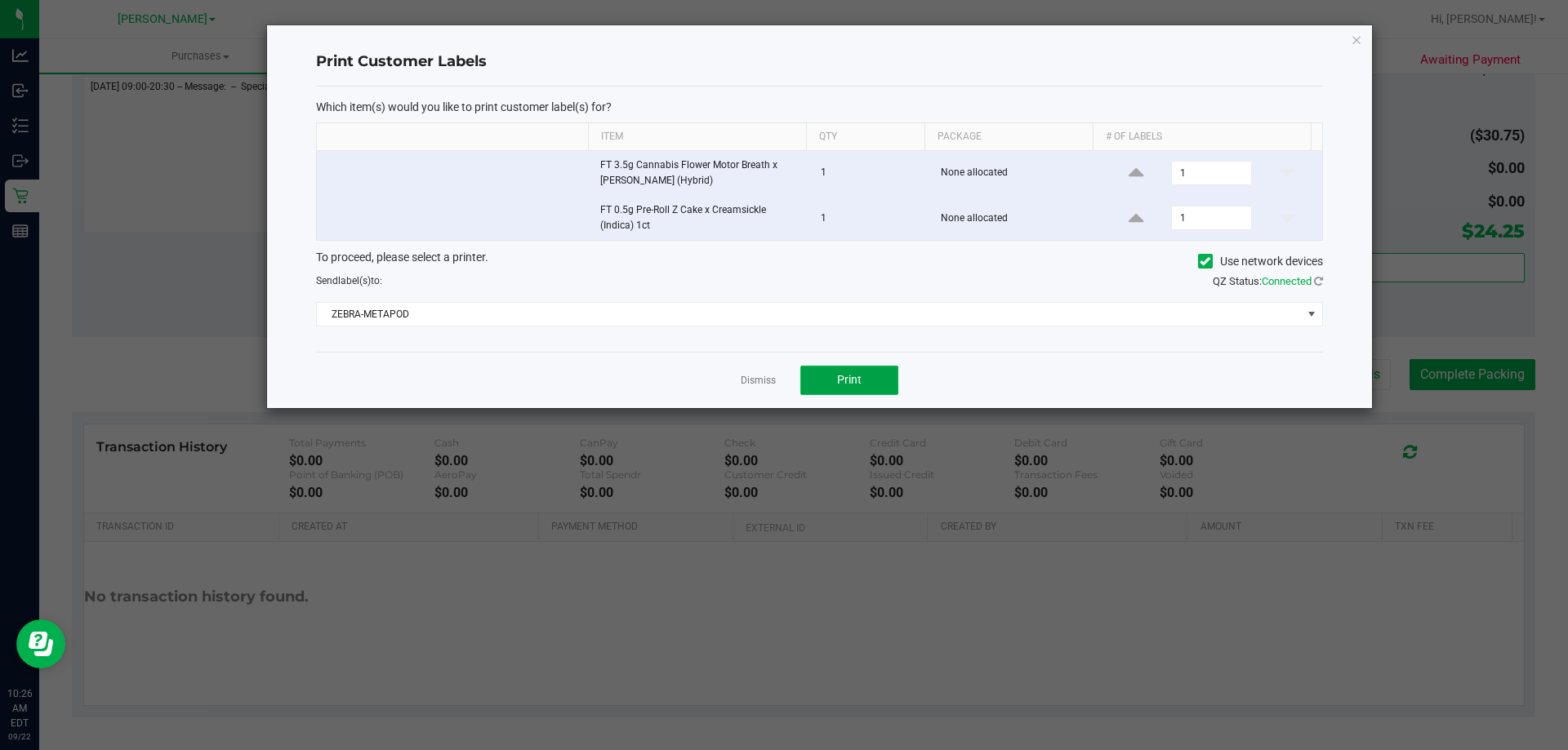
click at [842, 377] on span "Print" at bounding box center [850, 379] width 25 height 13
click at [754, 381] on link "Dismiss" at bounding box center [758, 381] width 35 height 14
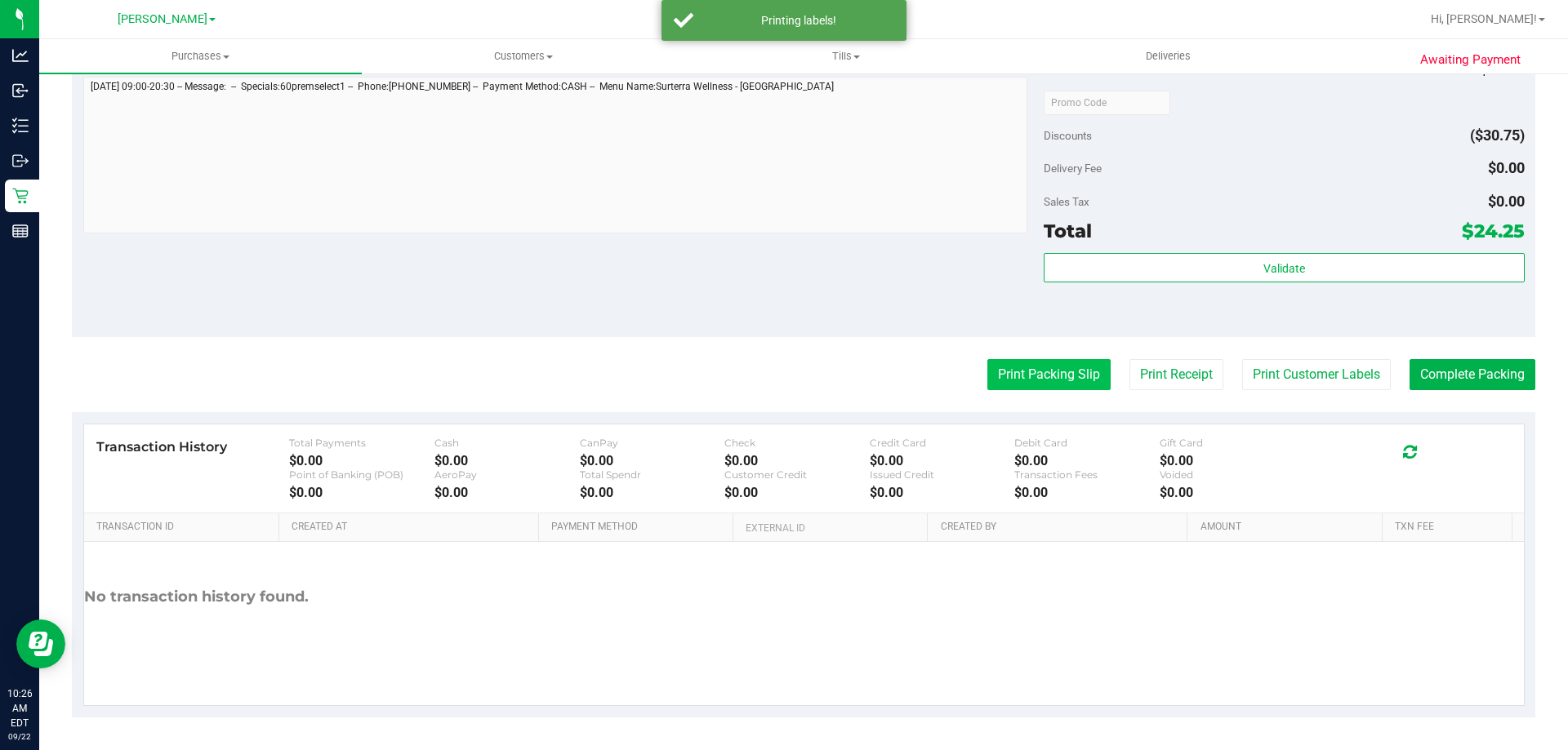
click at [1005, 368] on button "Print Packing Slip" at bounding box center [1049, 375] width 123 height 31
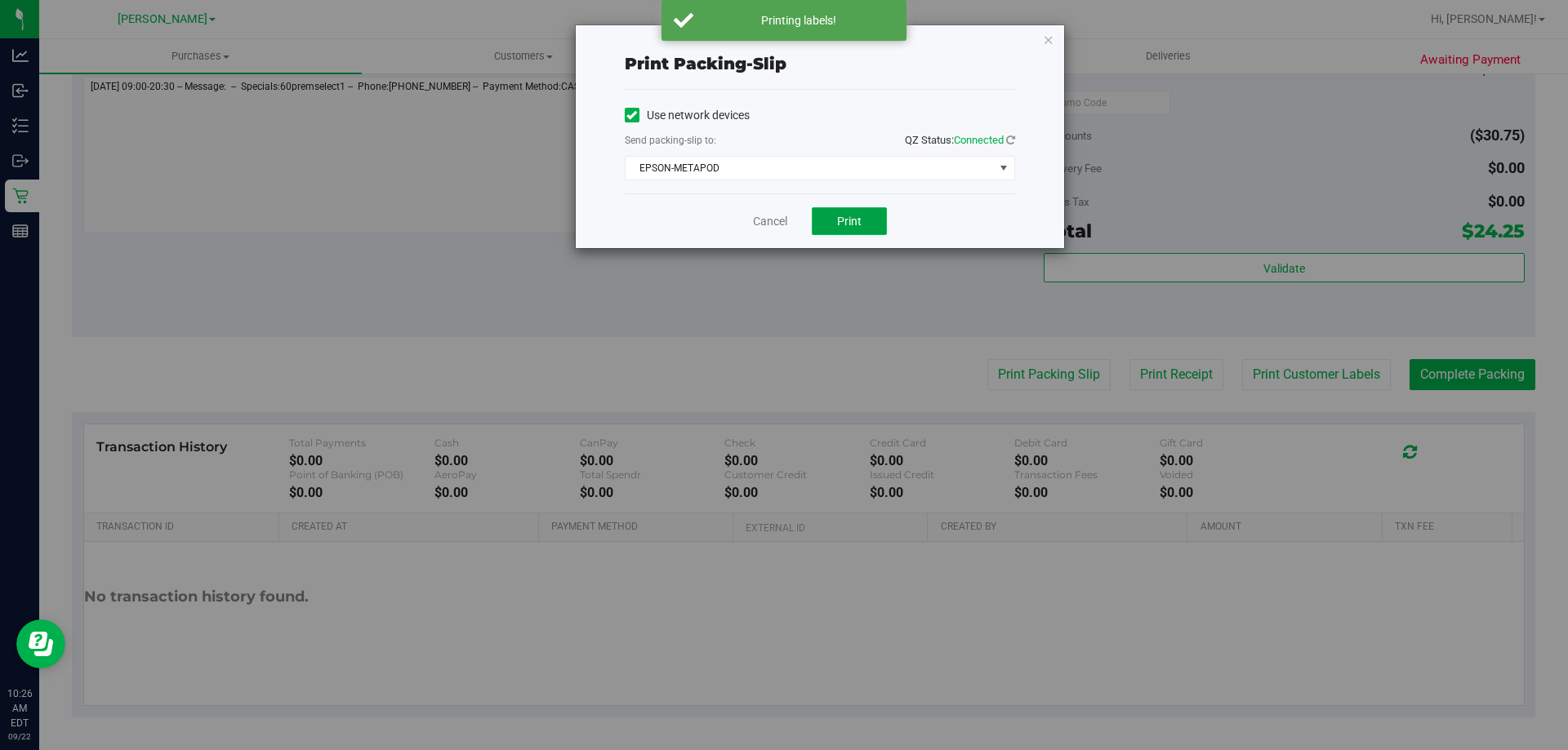
click at [850, 218] on span "Print" at bounding box center [850, 220] width 25 height 13
click at [761, 217] on link "Cancel" at bounding box center [770, 221] width 35 height 17
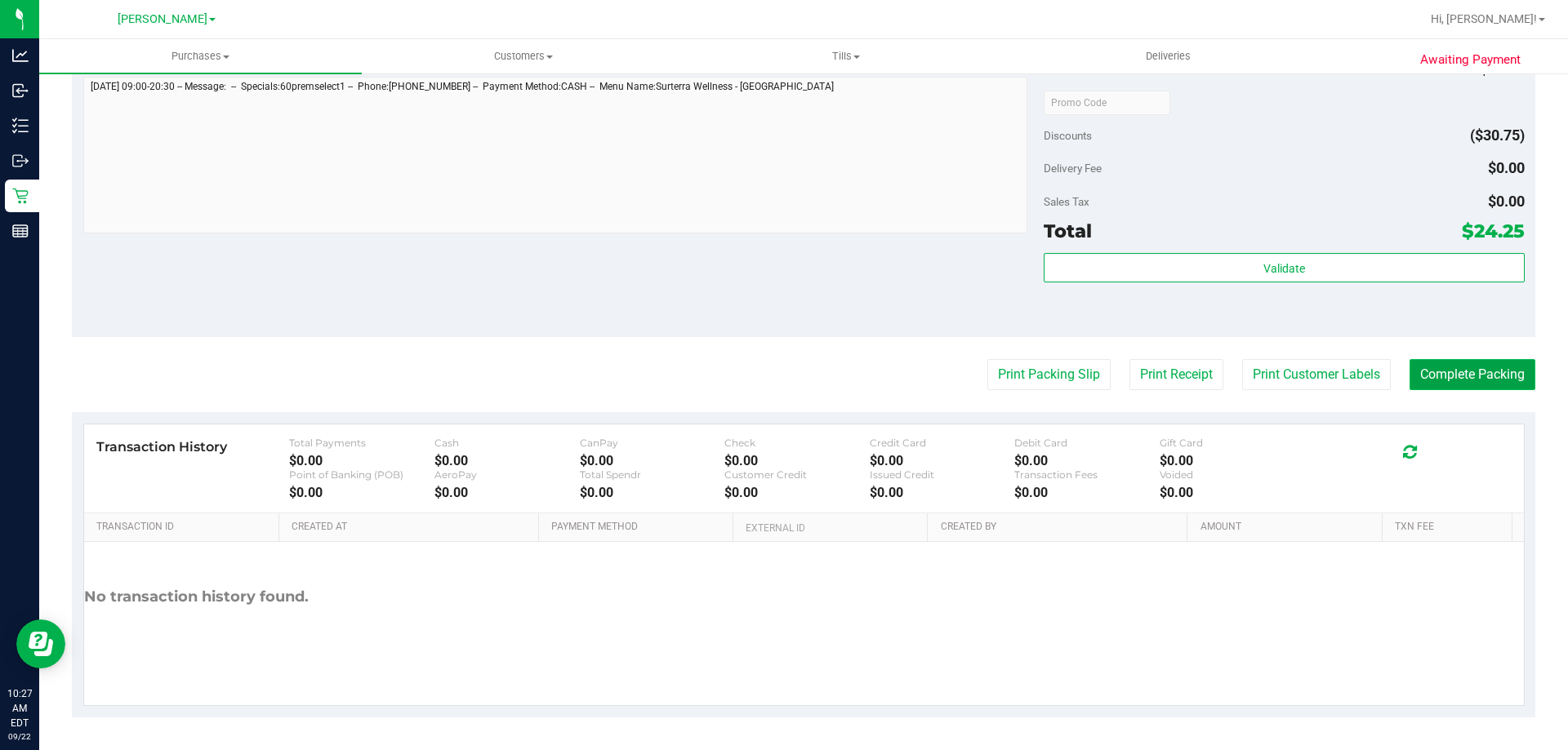
click at [1479, 381] on button "Complete Packing" at bounding box center [1472, 375] width 126 height 31
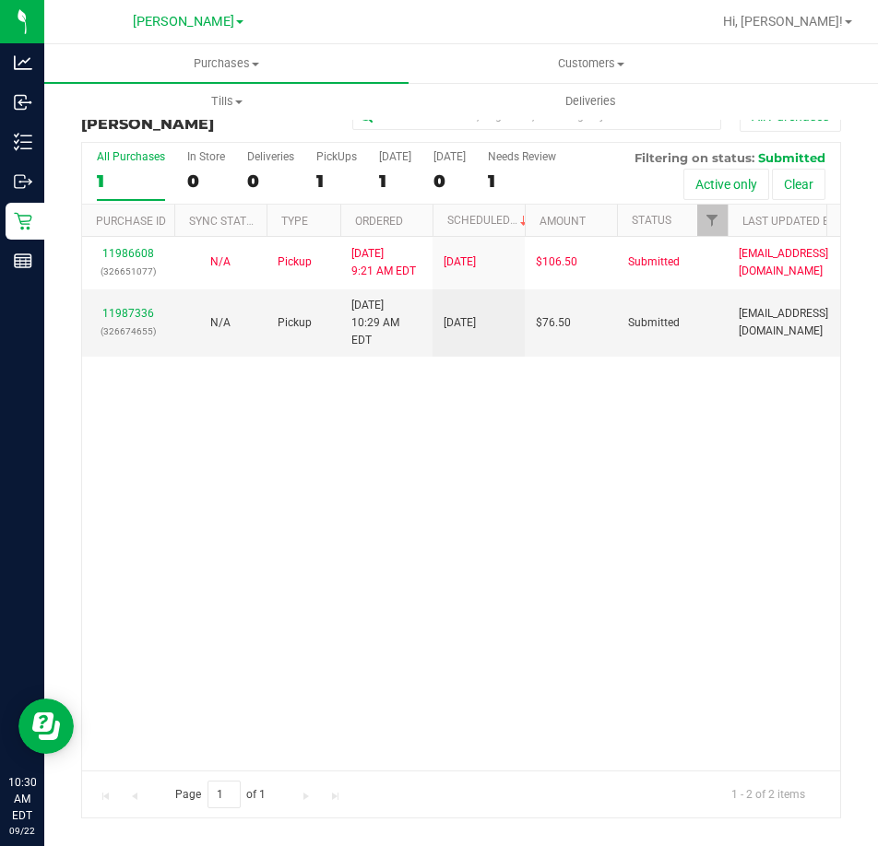
click at [658, 460] on div "11986608 (326651077) N/A Pickup [DATE] 9:21 AM EDT 9/22/2025 $106.50 Submitted …" at bounding box center [461, 503] width 758 height 533
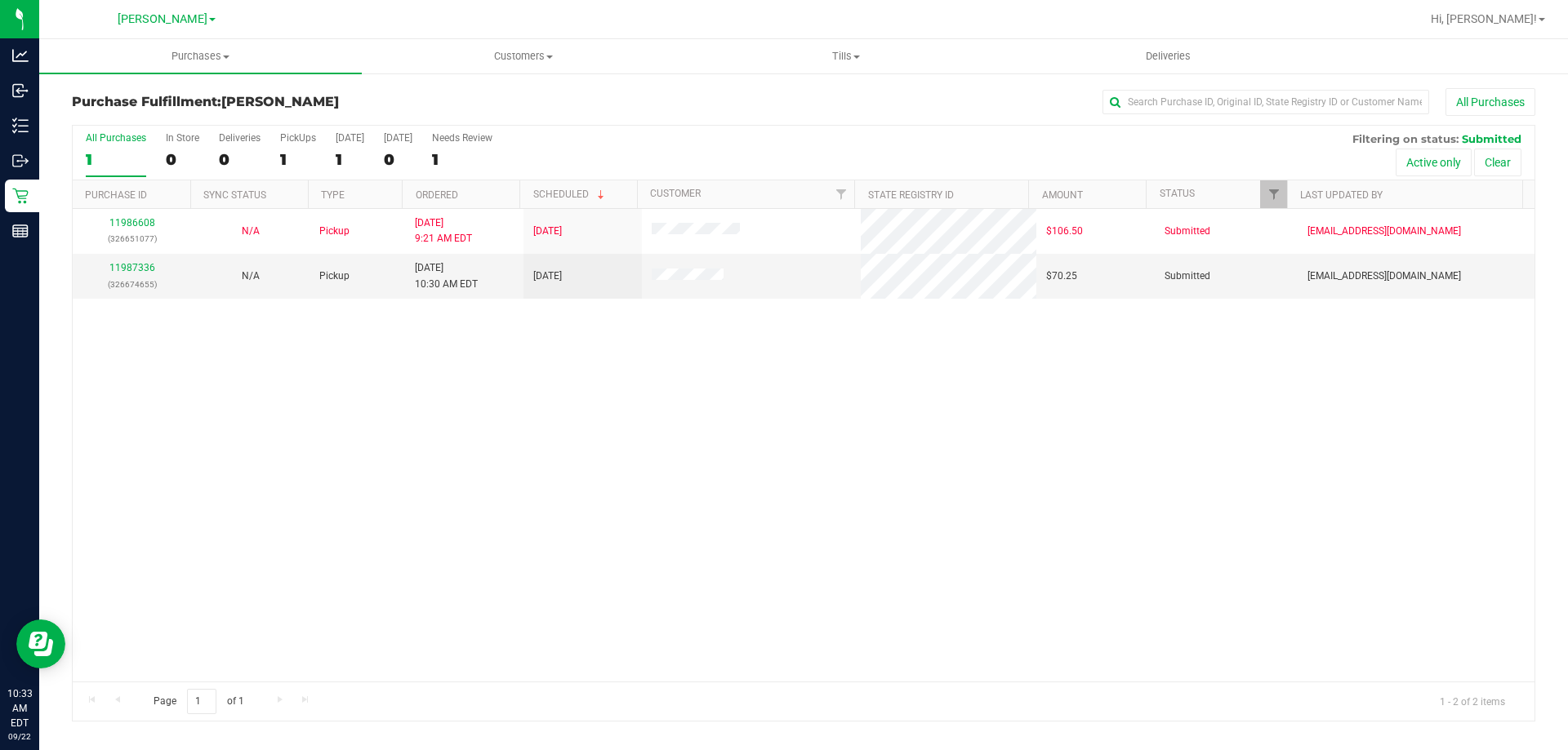
click at [813, 388] on div "11986608 (326651077) N/A Pickup [DATE] 9:21 AM EDT 9/22/2025 $106.50 Submitted …" at bounding box center [803, 445] width 1462 height 473
click at [854, 461] on div "11986608 (326651077) N/A Pickup [DATE] 9:21 AM EDT 9/22/2025 $106.50 Submitted …" at bounding box center [803, 445] width 1462 height 473
click at [119, 269] on link "11987336" at bounding box center [133, 267] width 46 height 12
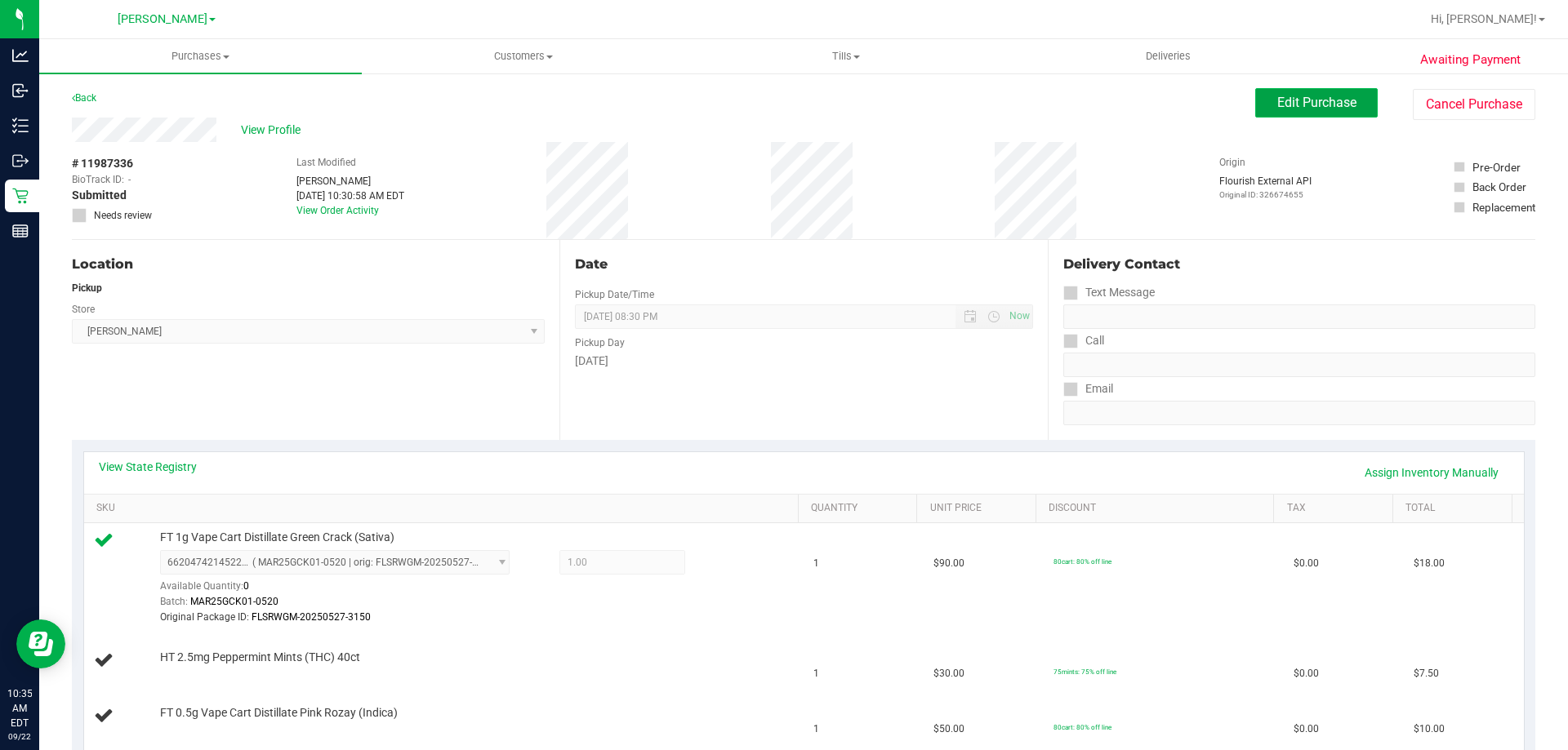
click at [1308, 110] on button "Edit Purchase" at bounding box center [1316, 103] width 122 height 29
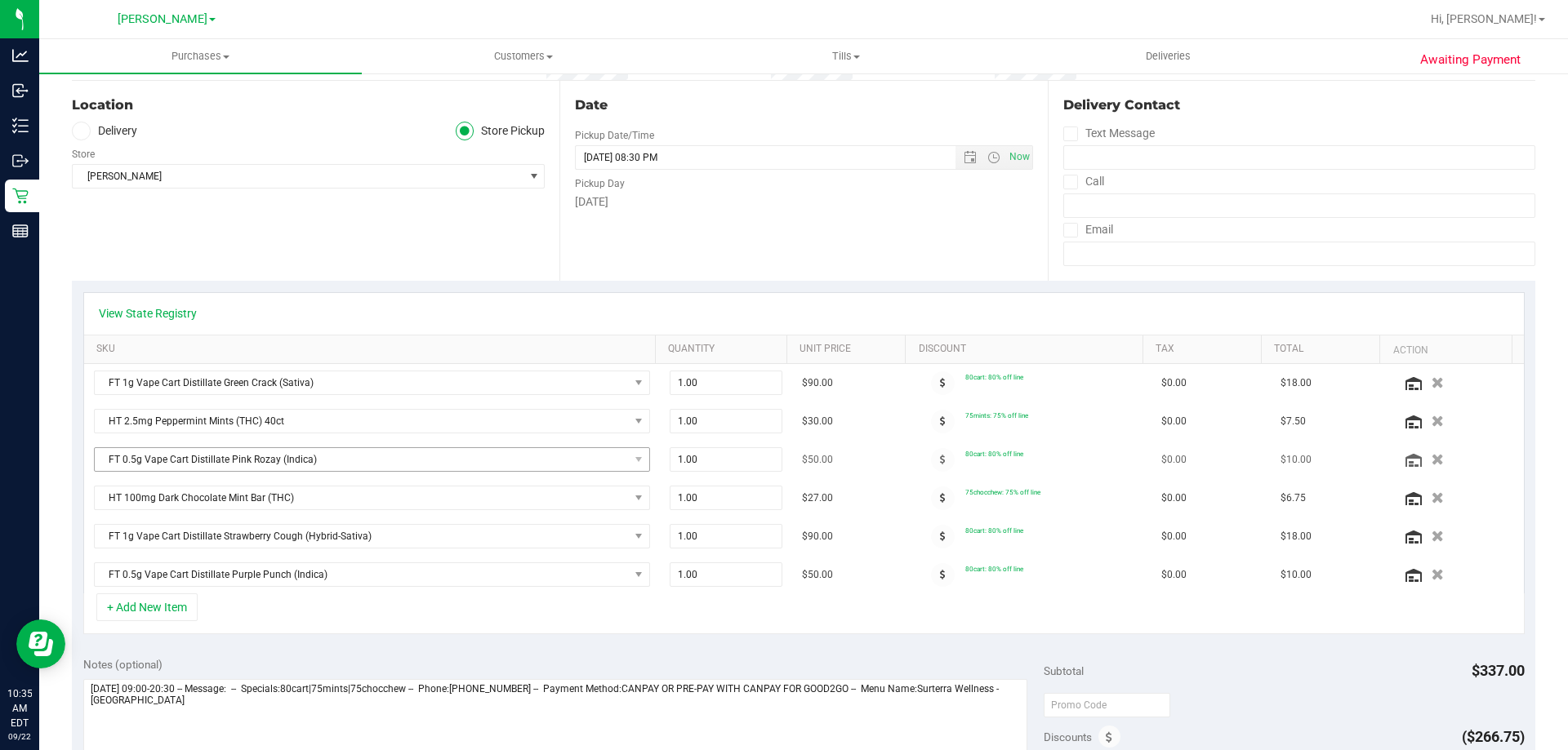
scroll to position [163, 0]
click at [1431, 455] on icon "button" at bounding box center [1438, 456] width 14 height 12
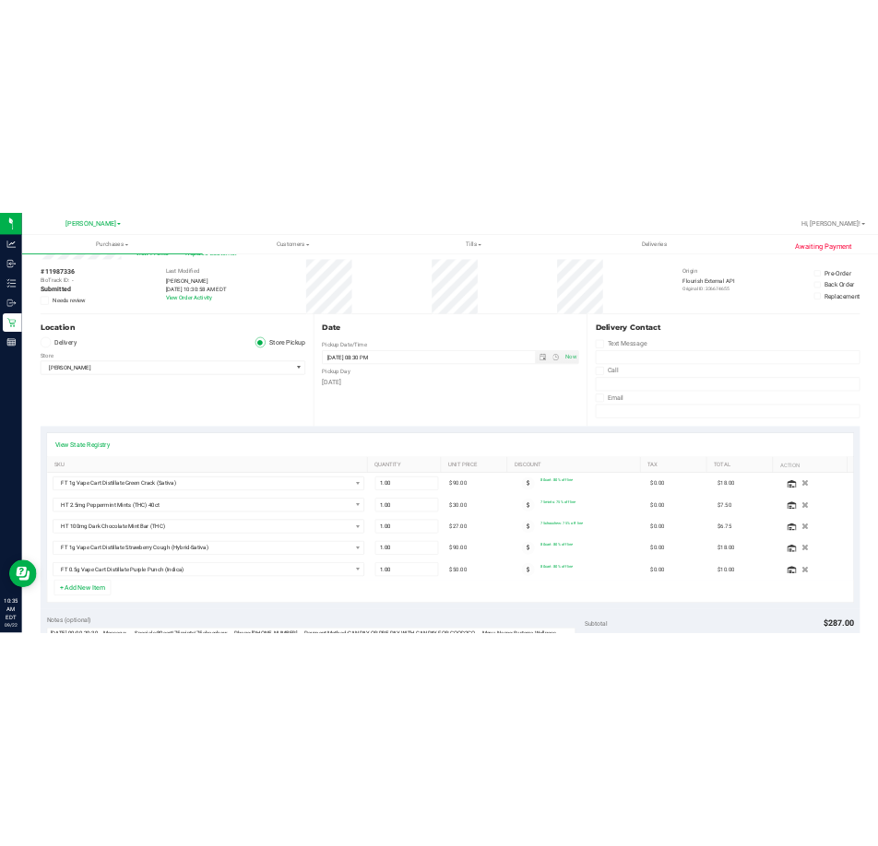
scroll to position [0, 0]
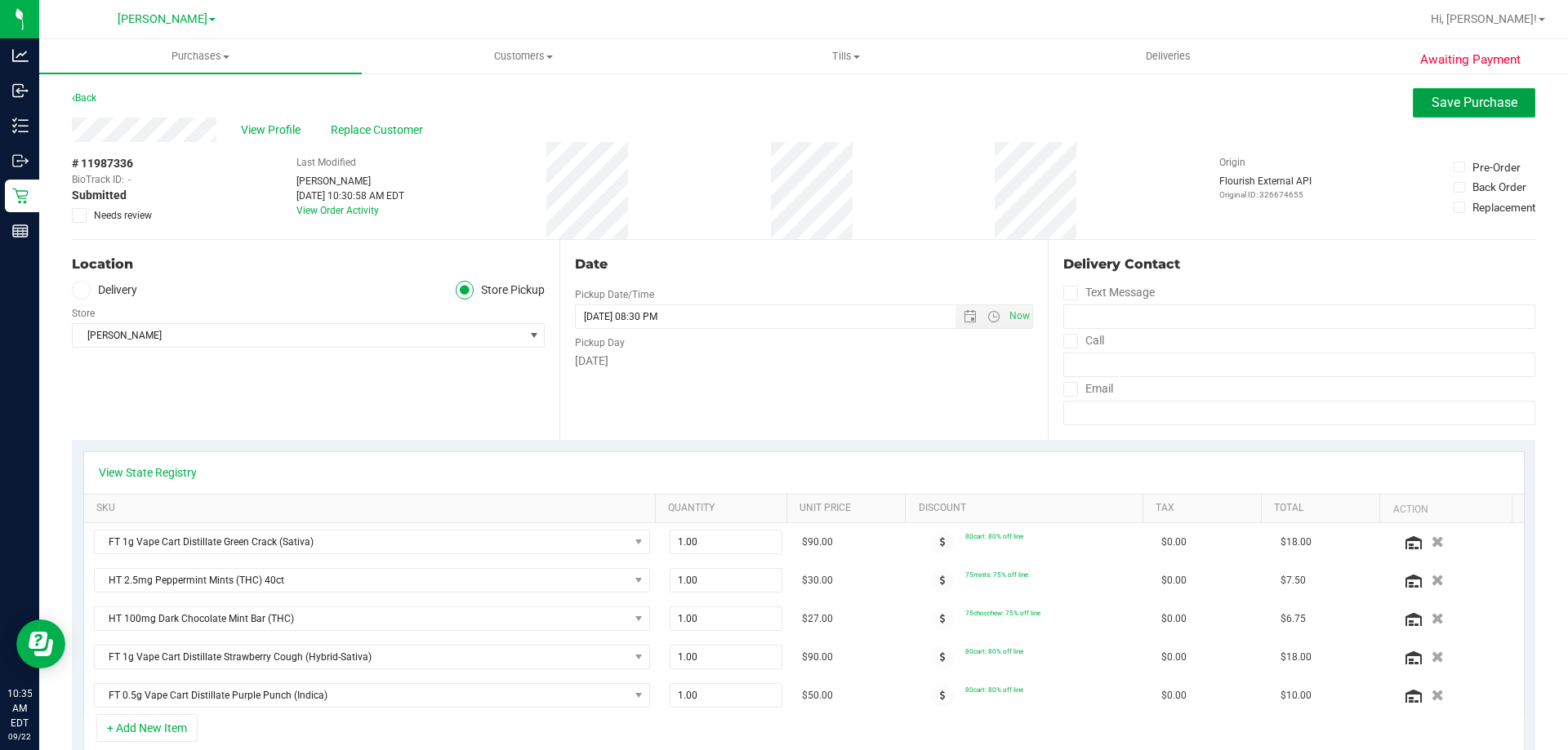
click at [1455, 100] on span "Save Purchase" at bounding box center [1474, 103] width 86 height 16
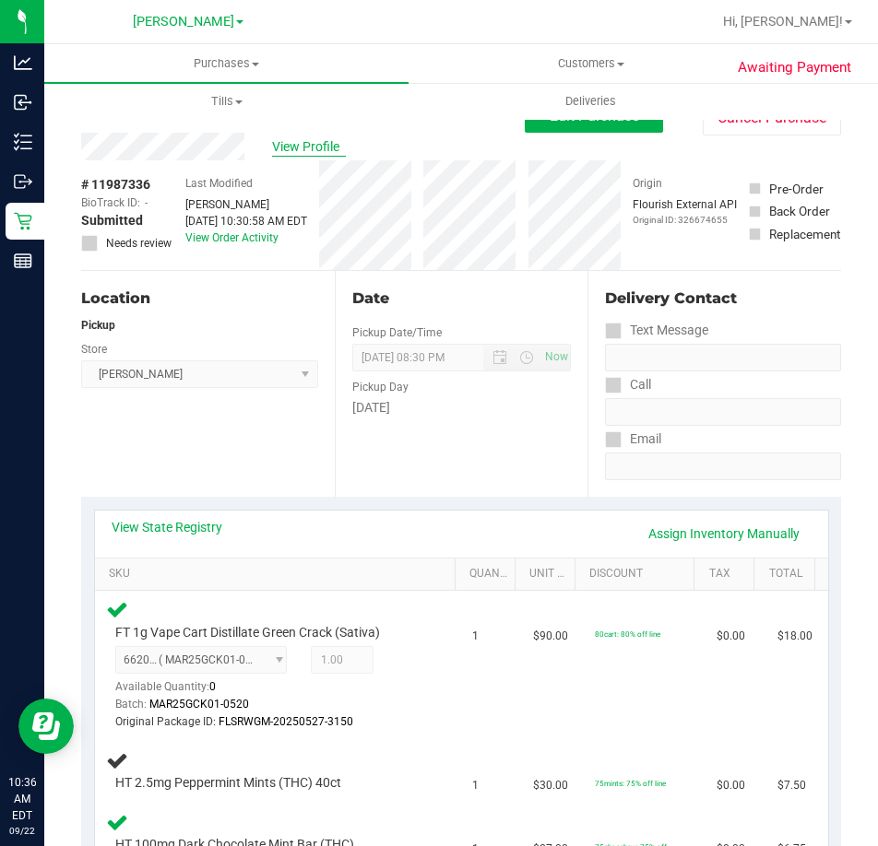
click at [283, 142] on span "View Profile" at bounding box center [309, 146] width 74 height 19
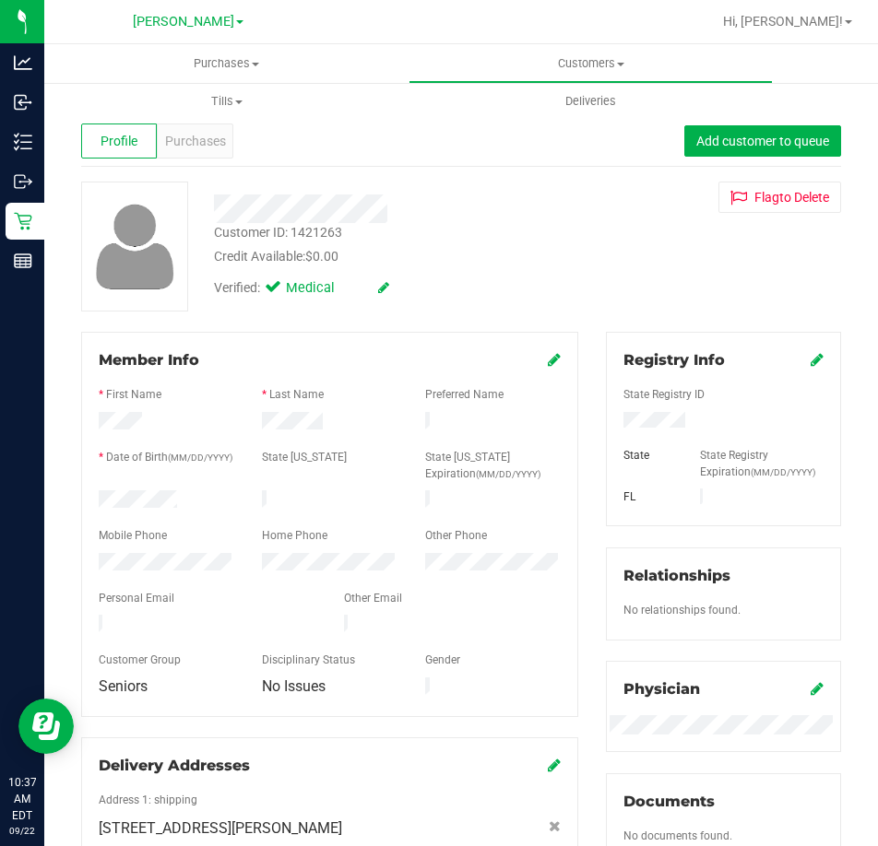
click at [413, 124] on div "Profile Purchases Add customer to queue" at bounding box center [461, 141] width 760 height 51
click at [479, 162] on div "Profile Purchases Add customer to queue" at bounding box center [461, 141] width 760 height 51
click at [213, 133] on span "Purchases" at bounding box center [195, 141] width 61 height 19
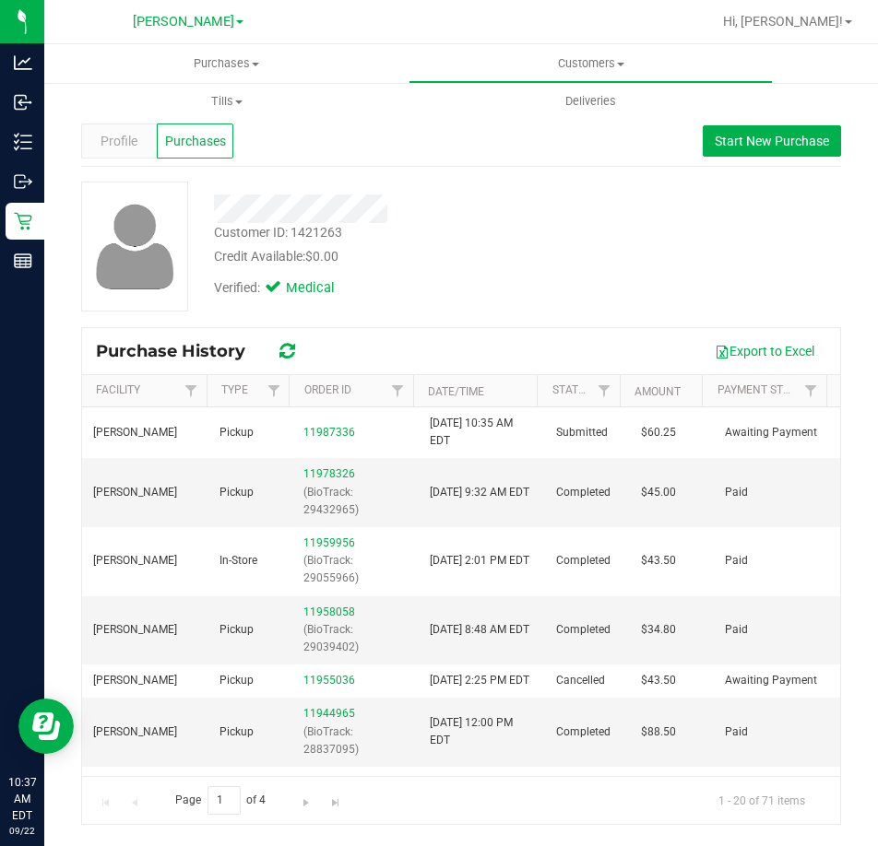
click at [429, 271] on div "Verified: Medical" at bounding box center [397, 286] width 394 height 41
click at [553, 276] on div "Verified: Medical" at bounding box center [397, 286] width 394 height 41
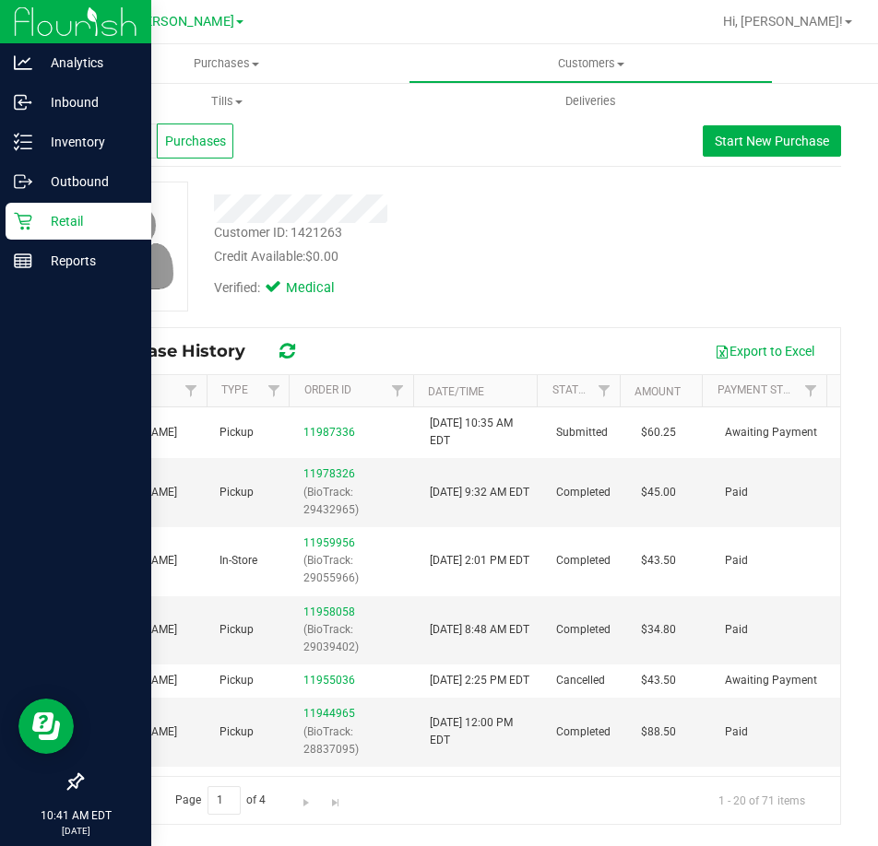
click at [35, 221] on p "Retail" at bounding box center [87, 221] width 111 height 22
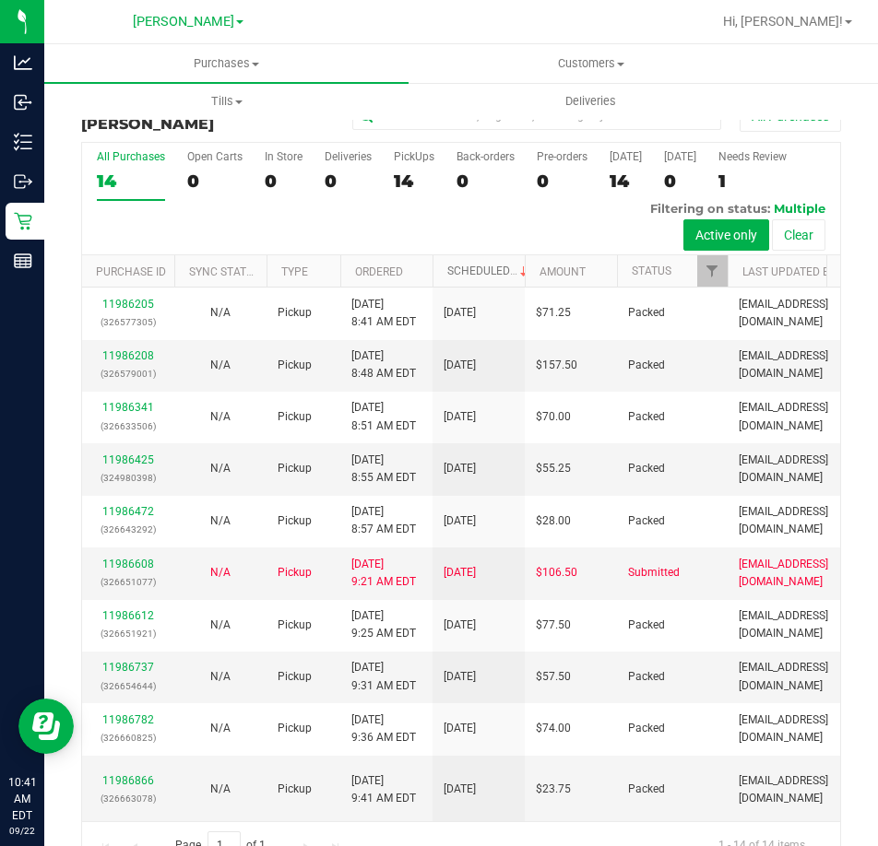
click at [485, 269] on link "Scheduled" at bounding box center [489, 271] width 84 height 13
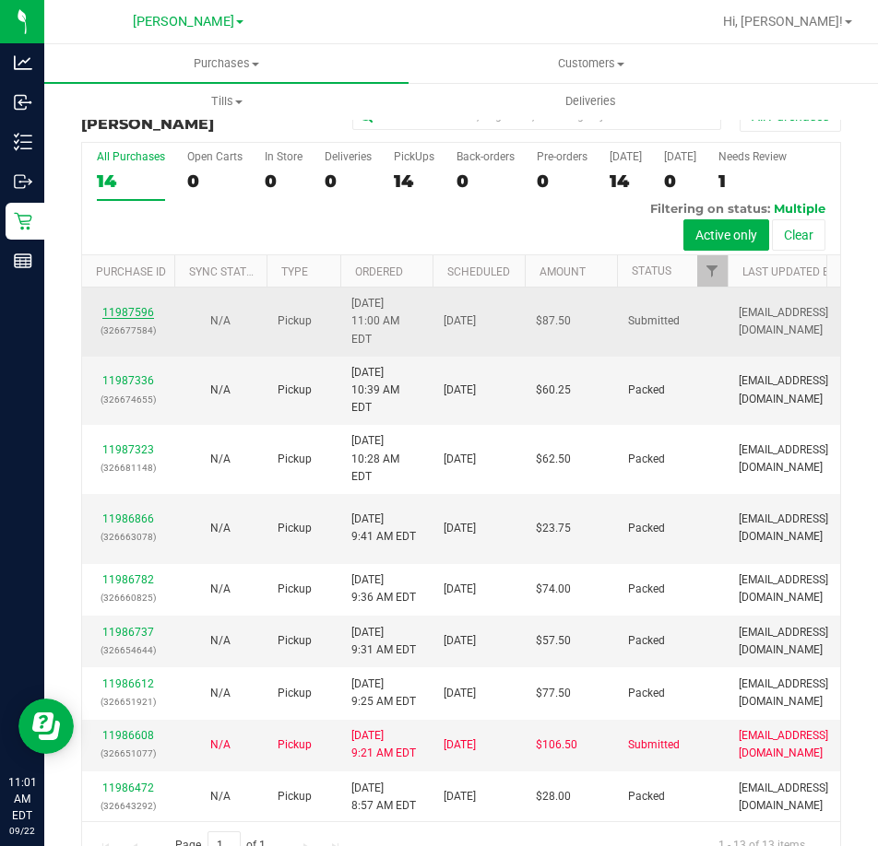
click at [133, 306] on link "11987596" at bounding box center [128, 312] width 52 height 13
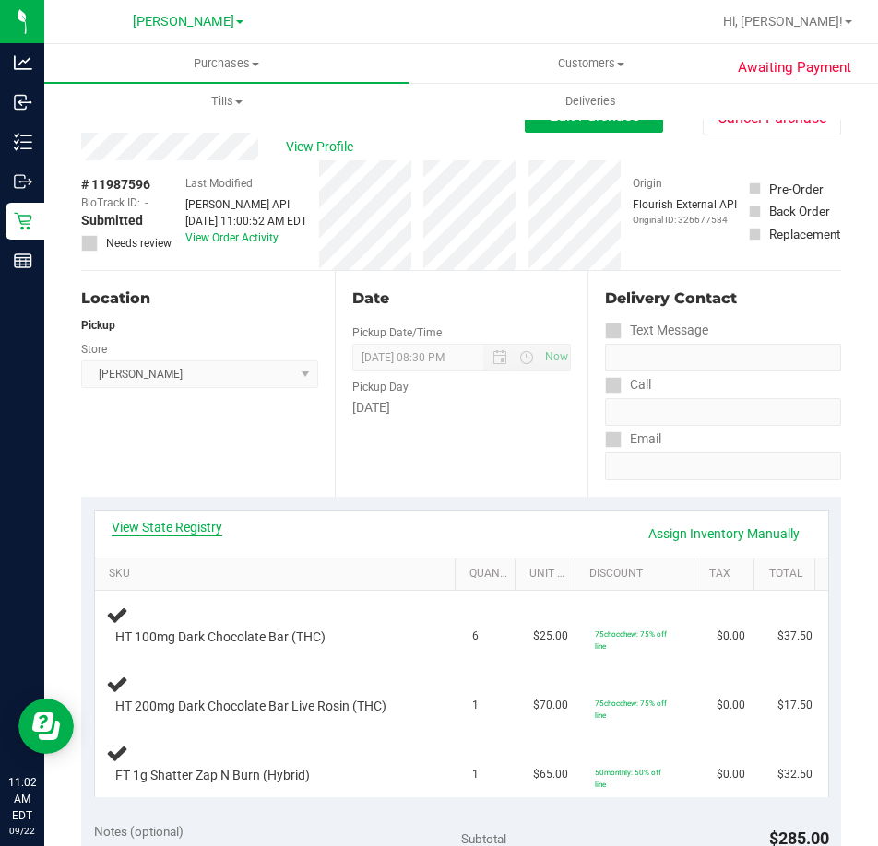
click at [186, 530] on link "View State Registry" at bounding box center [167, 527] width 111 height 18
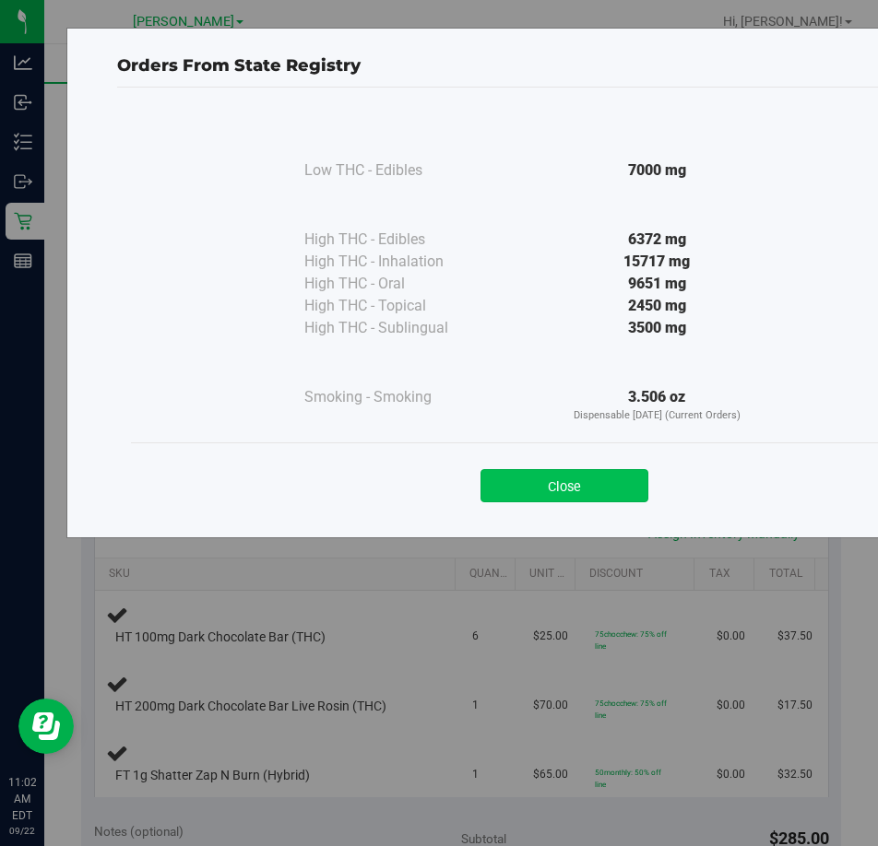
click at [569, 477] on button "Close" at bounding box center [564, 485] width 168 height 33
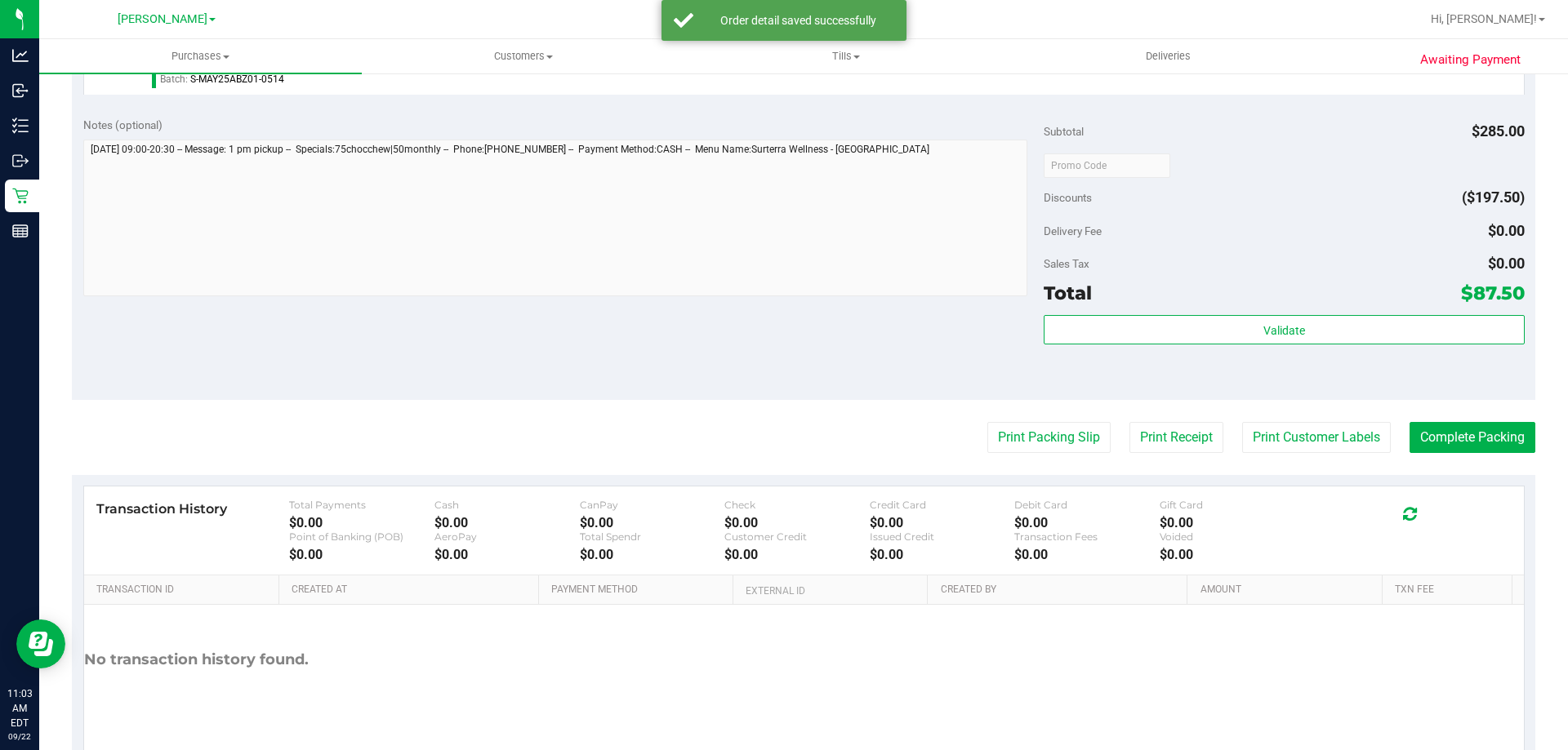
scroll to position [774, 0]
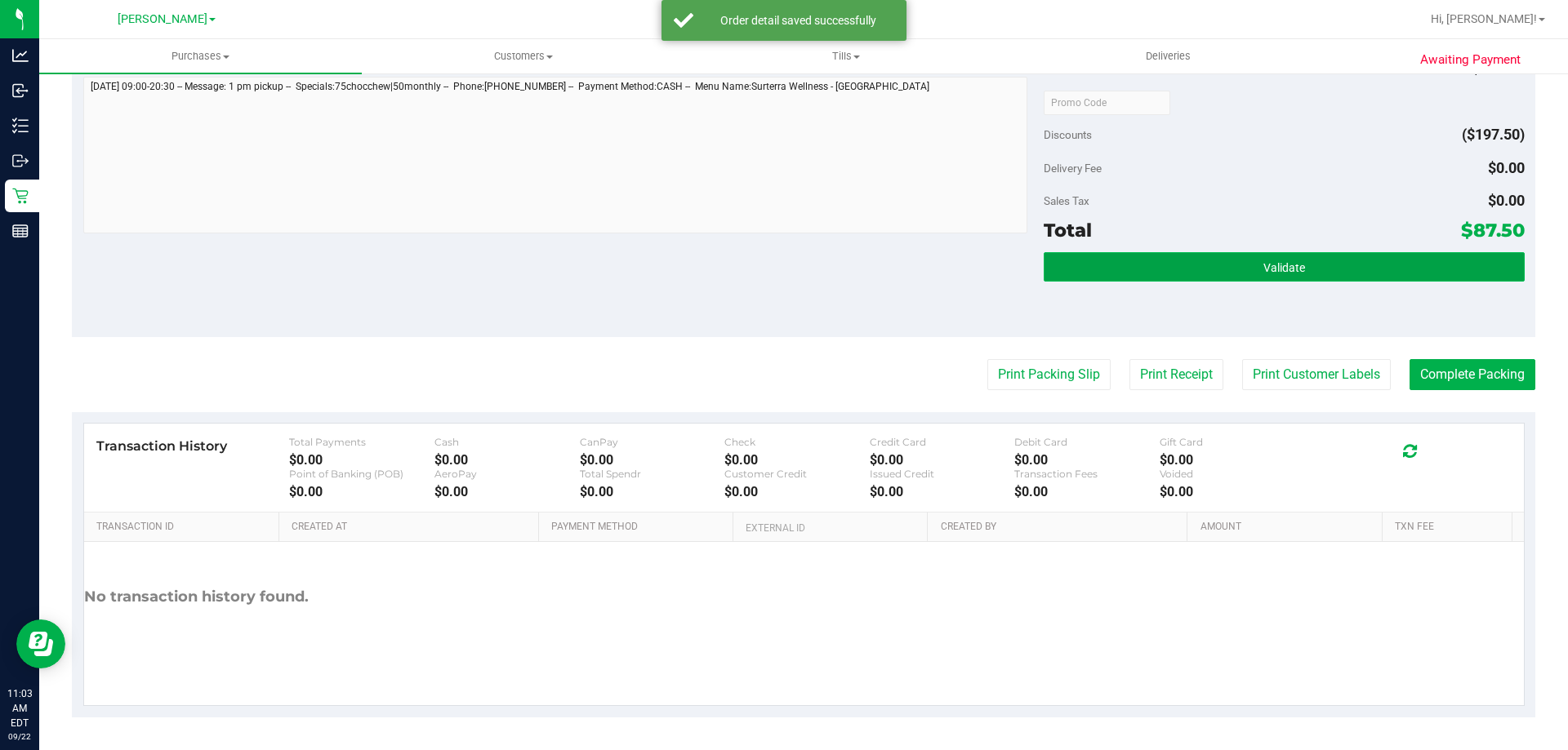
click at [1263, 261] on span "Validate" at bounding box center [1284, 267] width 42 height 13
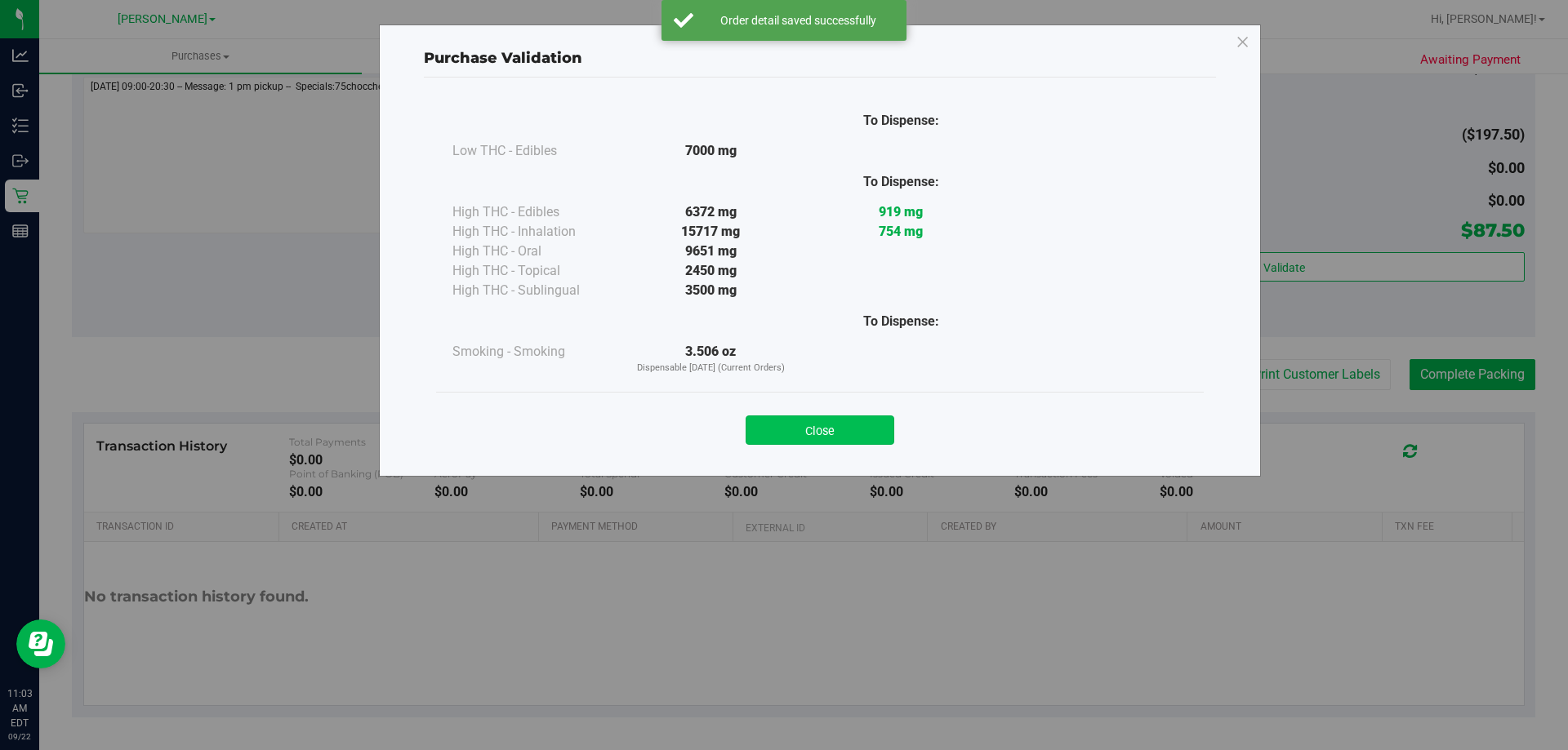
click at [819, 424] on button "Close" at bounding box center [820, 429] width 149 height 29
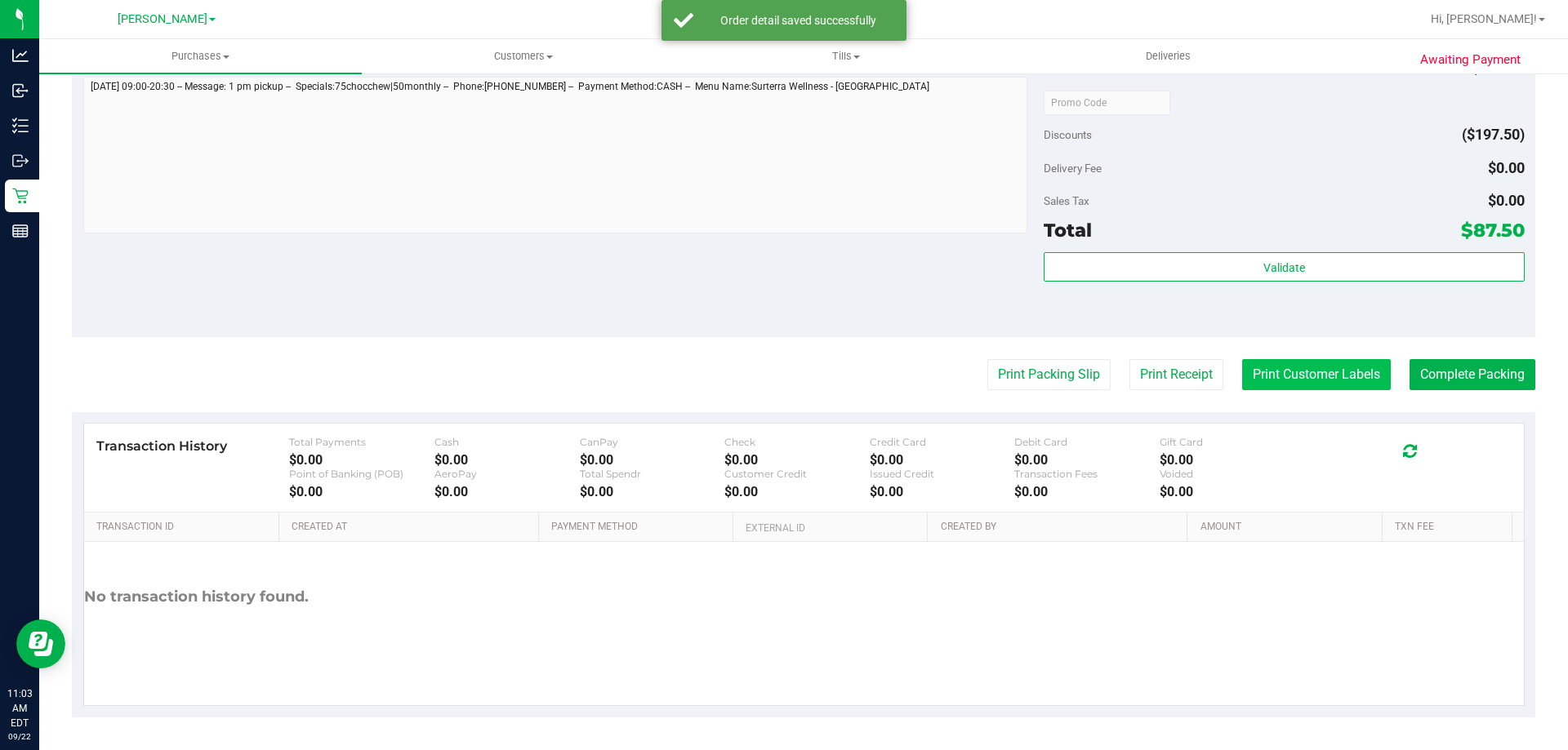
click at [1278, 380] on button "Print Customer Labels" at bounding box center [1316, 375] width 149 height 31
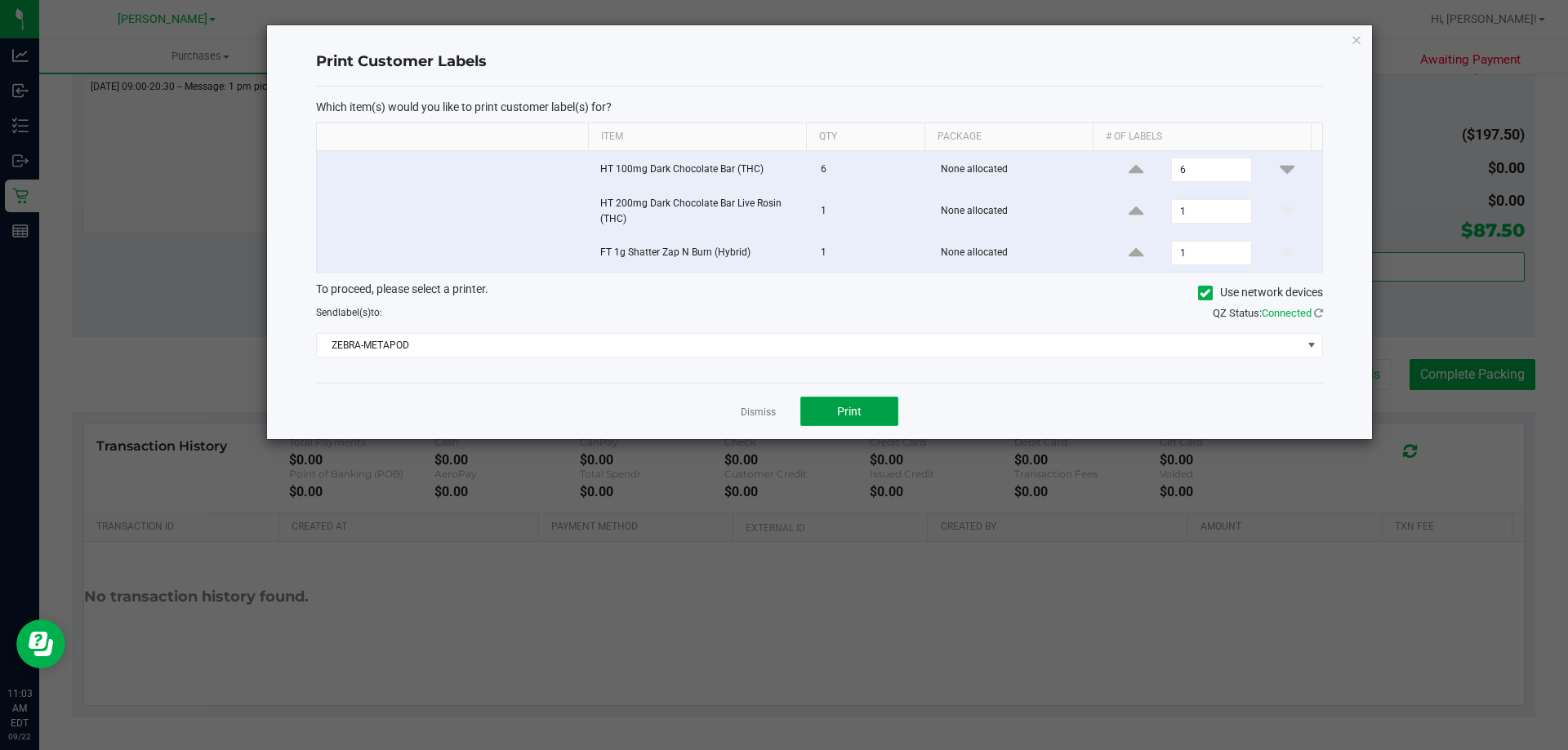
click at [844, 412] on span "Print" at bounding box center [850, 411] width 25 height 13
click at [758, 417] on link "Dismiss" at bounding box center [758, 413] width 35 height 14
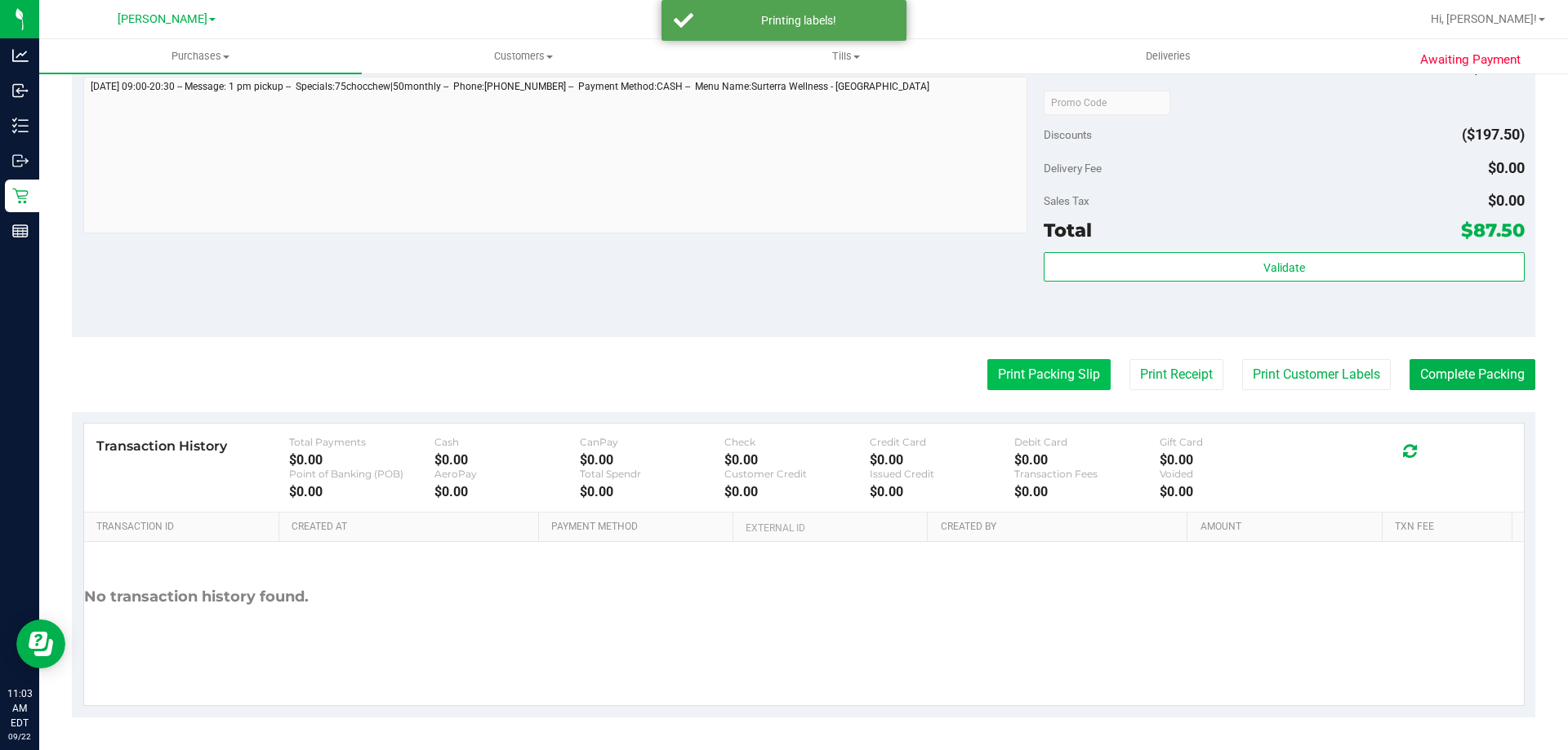
click at [1031, 382] on button "Print Packing Slip" at bounding box center [1049, 375] width 123 height 31
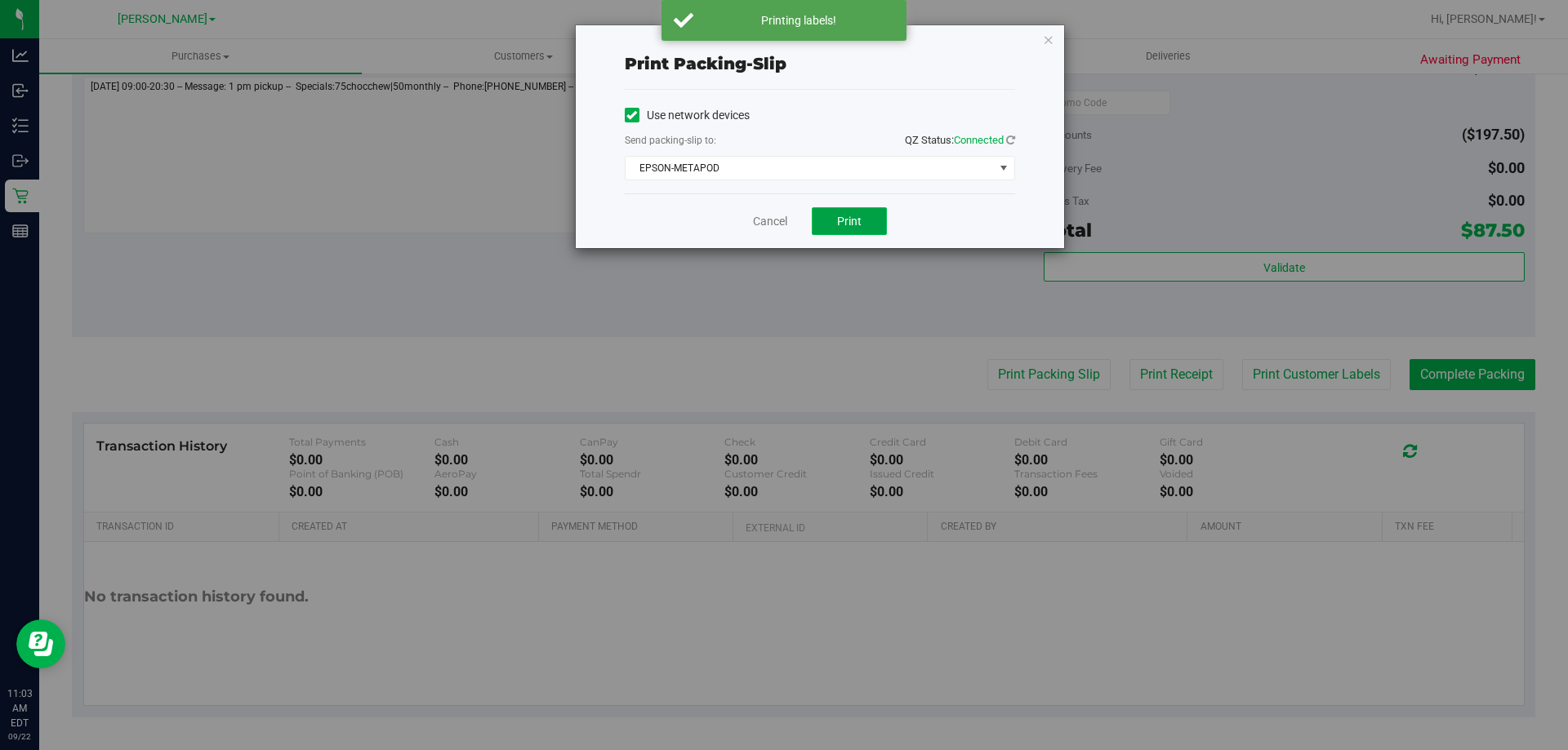
click at [853, 216] on span "Print" at bounding box center [850, 220] width 25 height 13
click at [772, 217] on link "Cancel" at bounding box center [770, 221] width 35 height 17
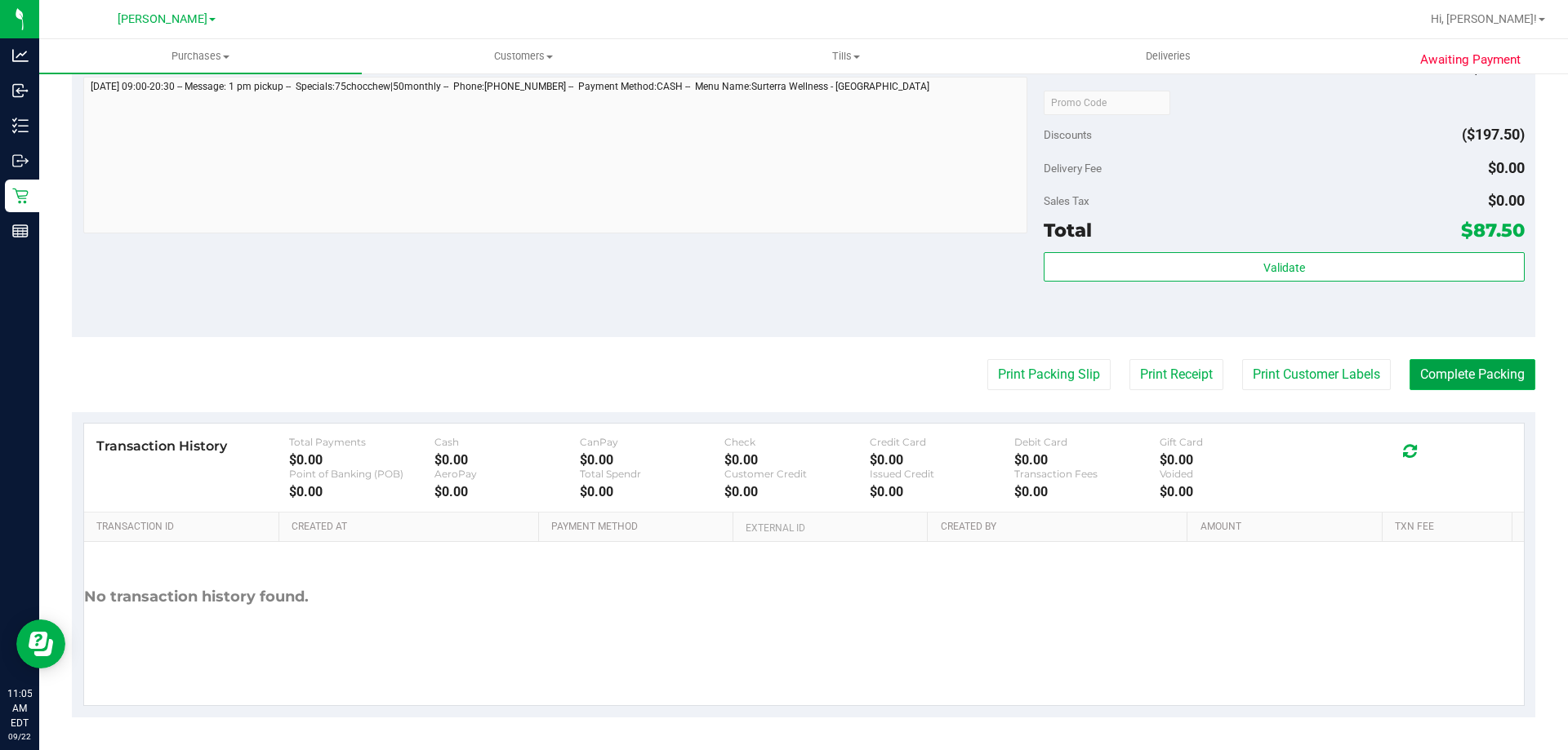
click at [1464, 377] on button "Complete Packing" at bounding box center [1472, 375] width 126 height 31
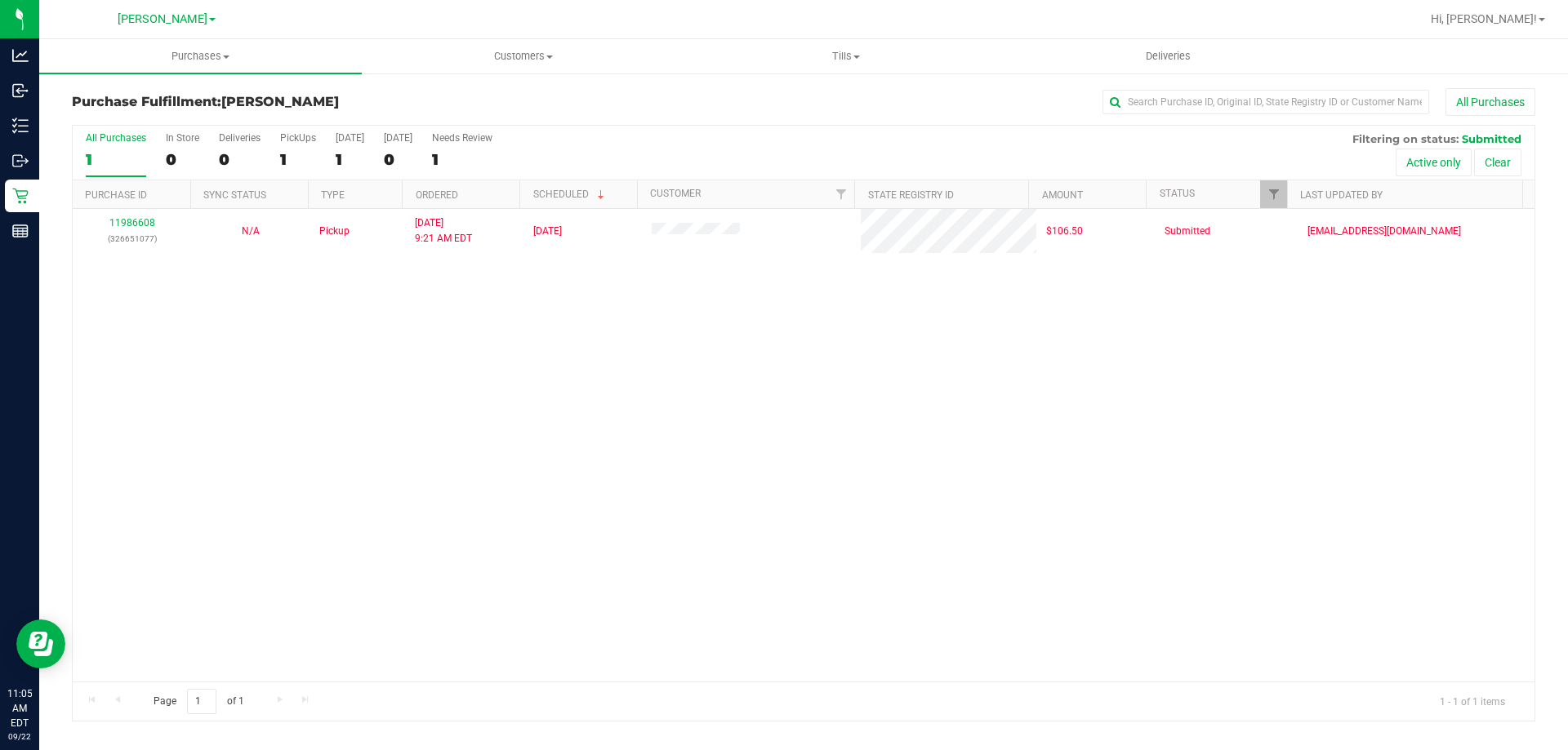
click at [692, 403] on div "11986608 (326651077) N/A Pickup [DATE] 9:21 AM EDT 9/22/2025 $106.50 Submitted …" at bounding box center [803, 445] width 1462 height 473
click at [664, 347] on div "11986608 (326651077) N/A Pickup [DATE] 9:21 AM EDT 9/22/2025 $106.50 Submitted …" at bounding box center [803, 445] width 1462 height 473
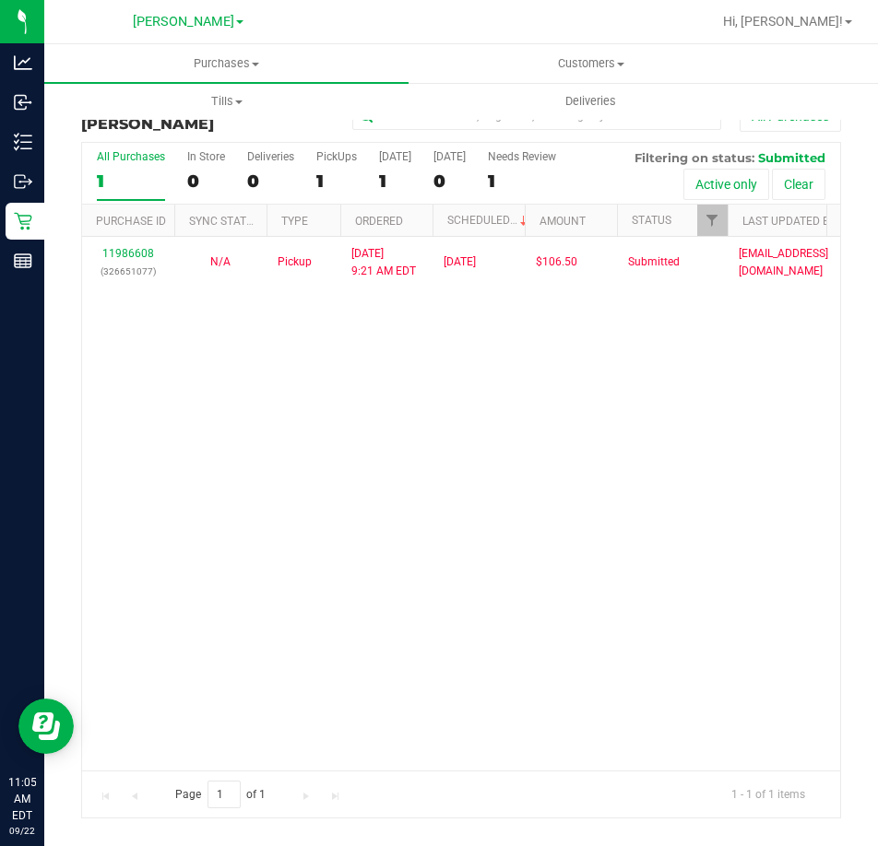
click at [582, 514] on div "11986608 (326651077) N/A Pickup [DATE] 9:21 AM EDT 9/22/2025 $106.50 Submitted …" at bounding box center [461, 503] width 758 height 533
drag, startPoint x: 561, startPoint y: 463, endPoint x: 542, endPoint y: 455, distance: 21.1
click at [562, 459] on div "11986608 (326651077) N/A Pickup [DATE] 9:21 AM EDT 9/22/2025 $106.50 Submitted …" at bounding box center [461, 503] width 758 height 533
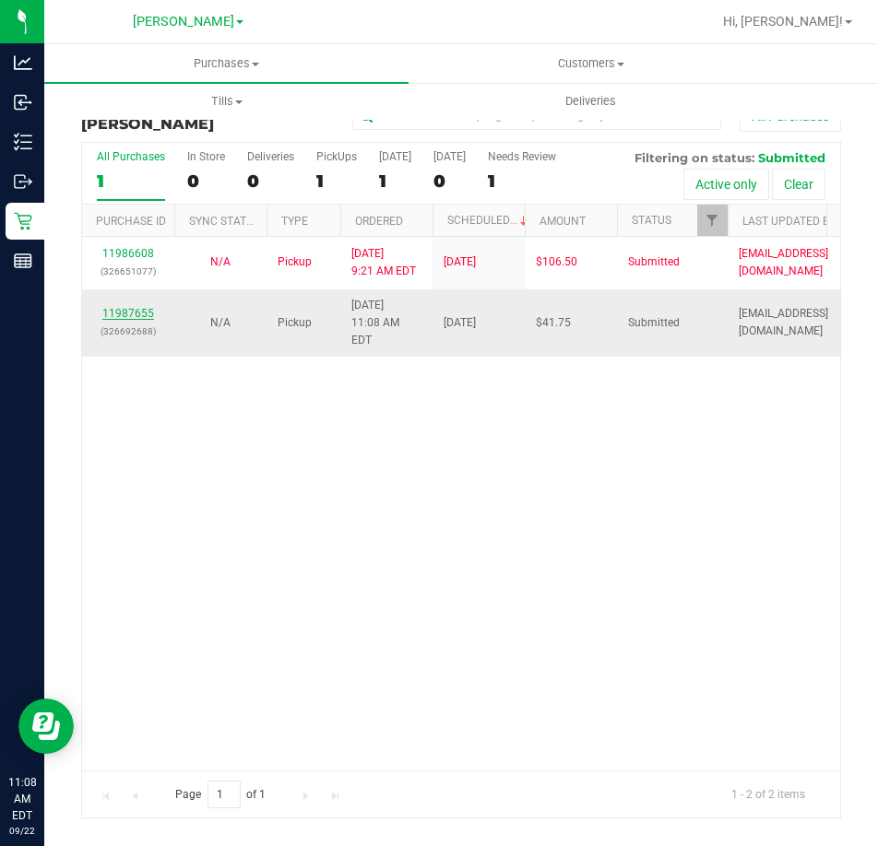
click at [139, 307] on link "11987655" at bounding box center [128, 313] width 52 height 13
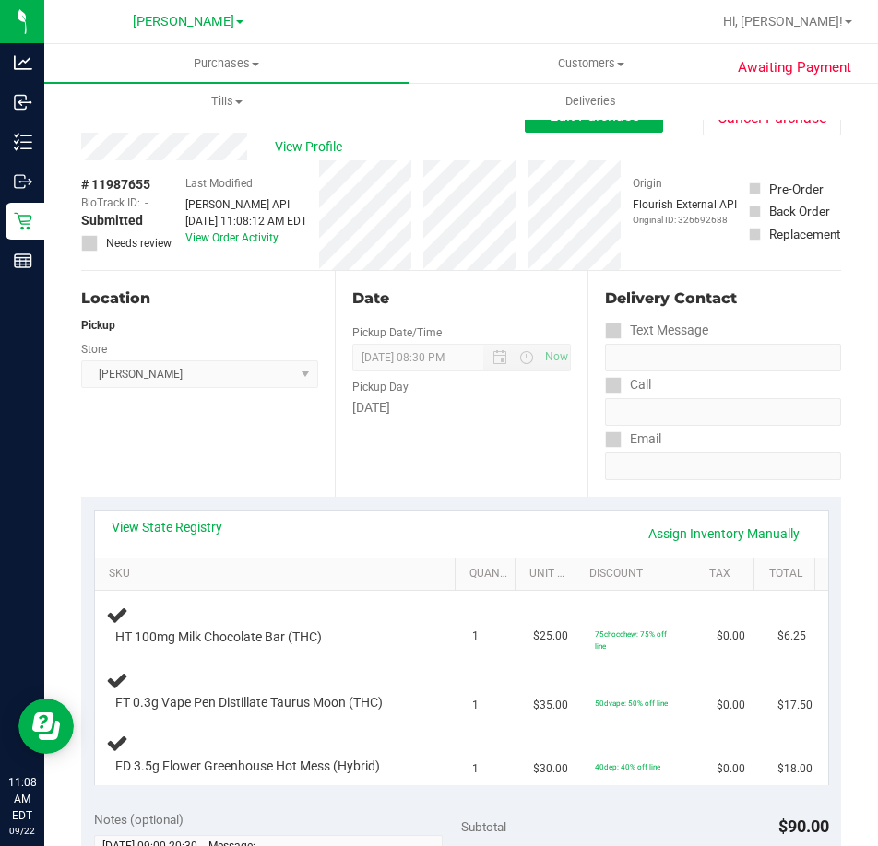
scroll to position [184, 0]
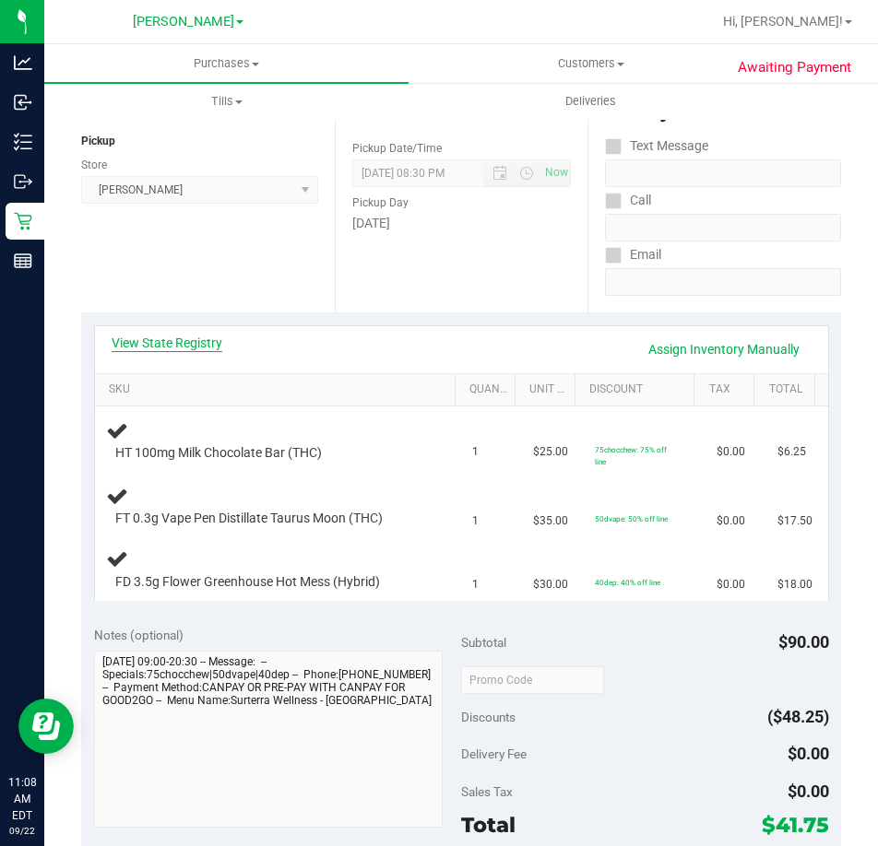
click at [153, 337] on link "View State Registry" at bounding box center [167, 343] width 111 height 18
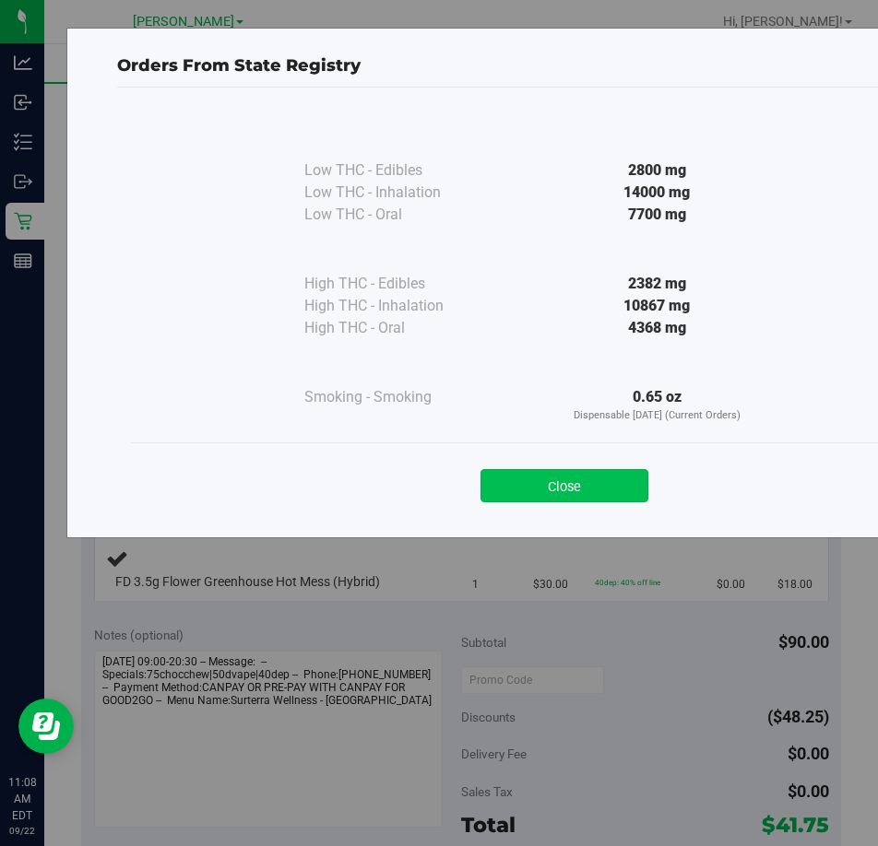
click at [530, 480] on button "Close" at bounding box center [564, 485] width 168 height 33
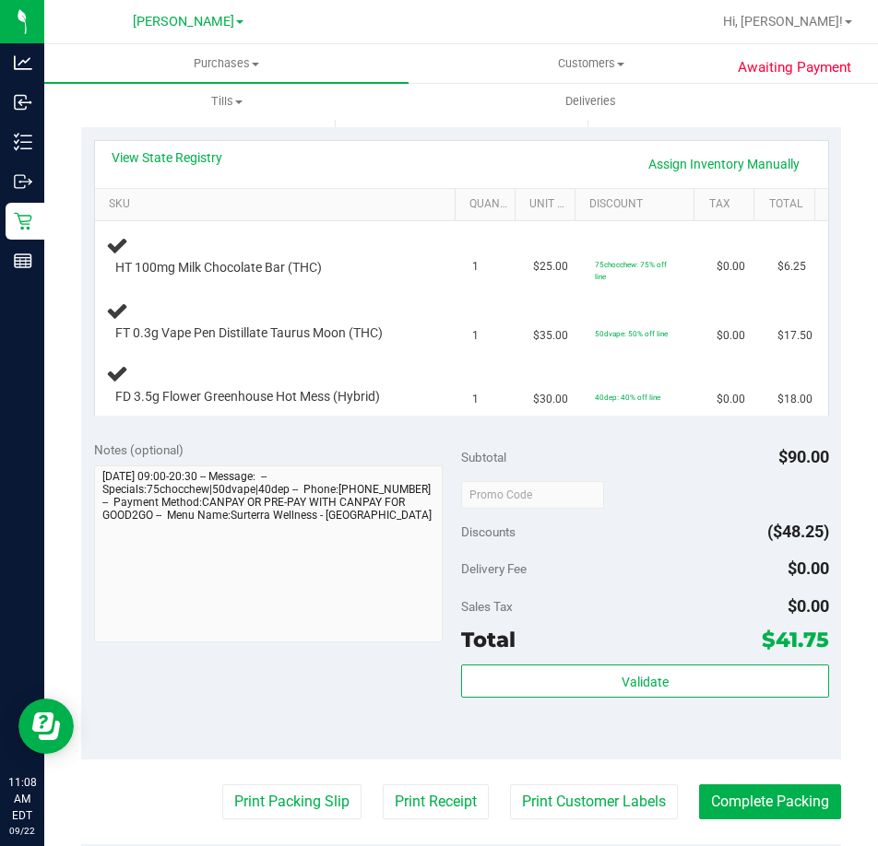
scroll to position [553, 0]
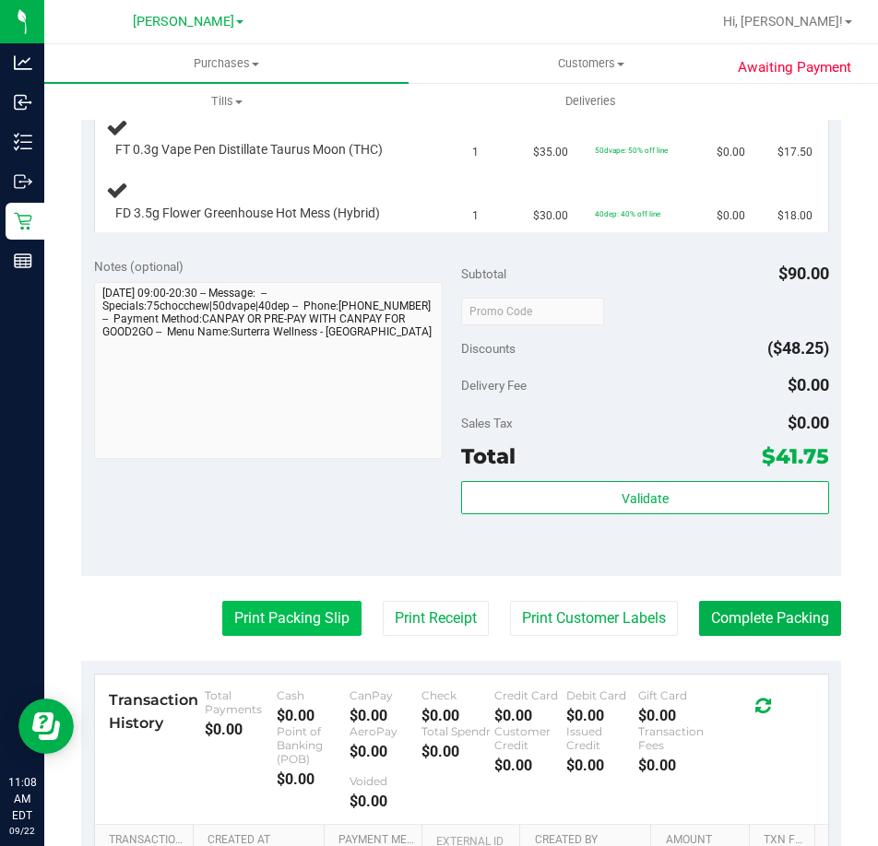
click at [317, 603] on button "Print Packing Slip" at bounding box center [291, 618] width 139 height 35
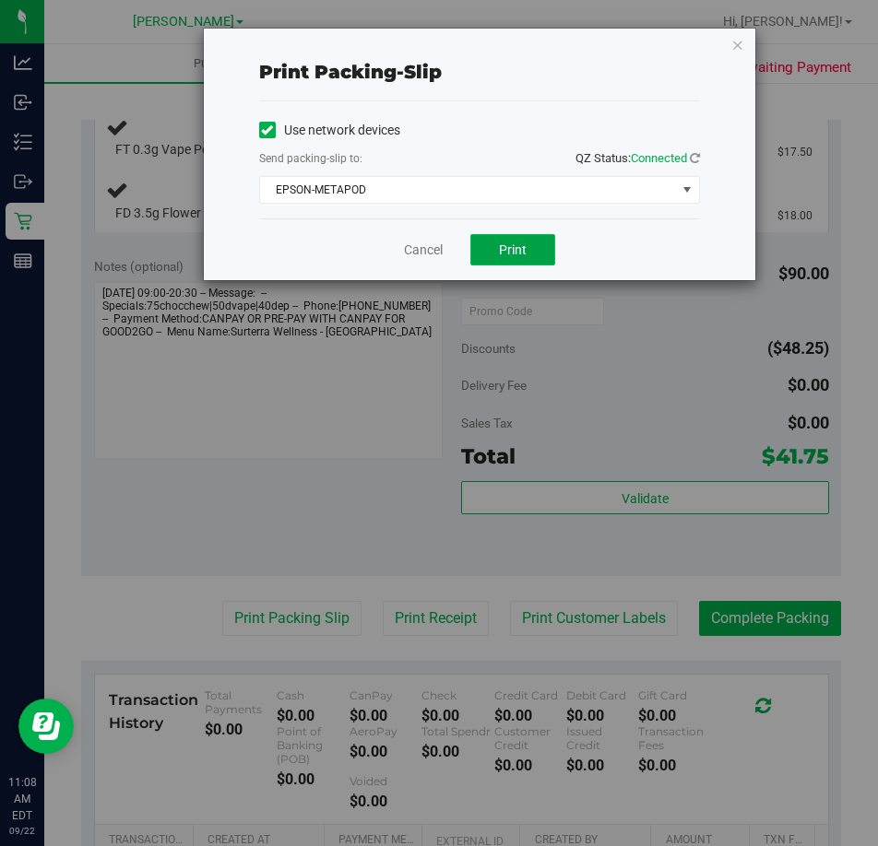
click at [485, 247] on button "Print" at bounding box center [512, 249] width 85 height 31
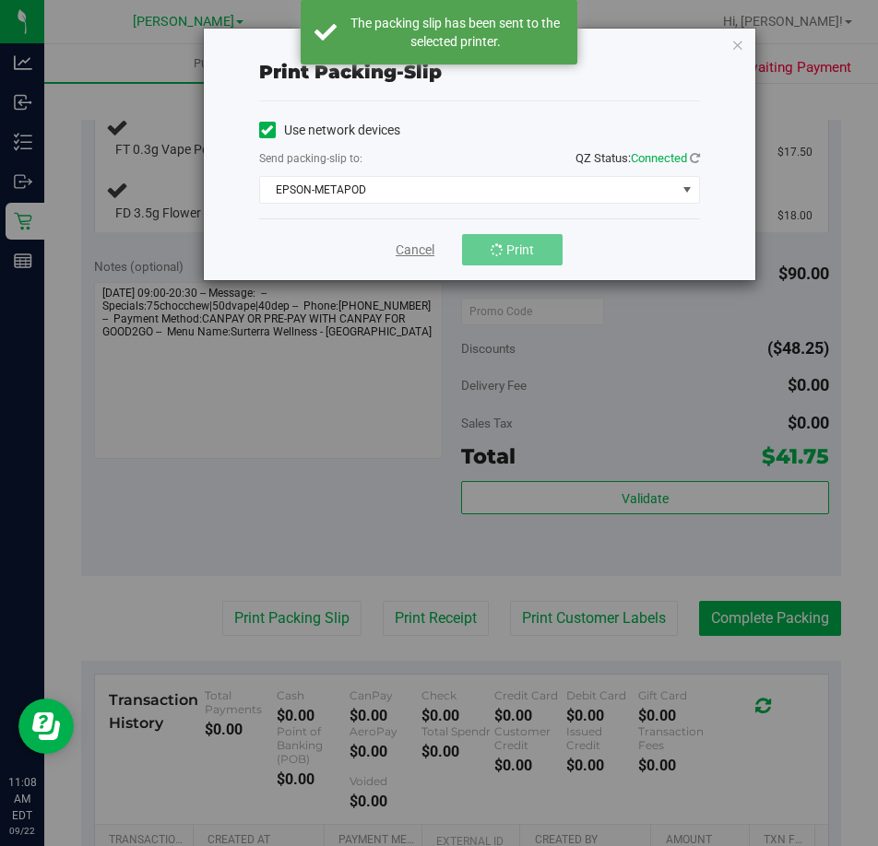
click at [417, 252] on link "Cancel" at bounding box center [415, 250] width 39 height 19
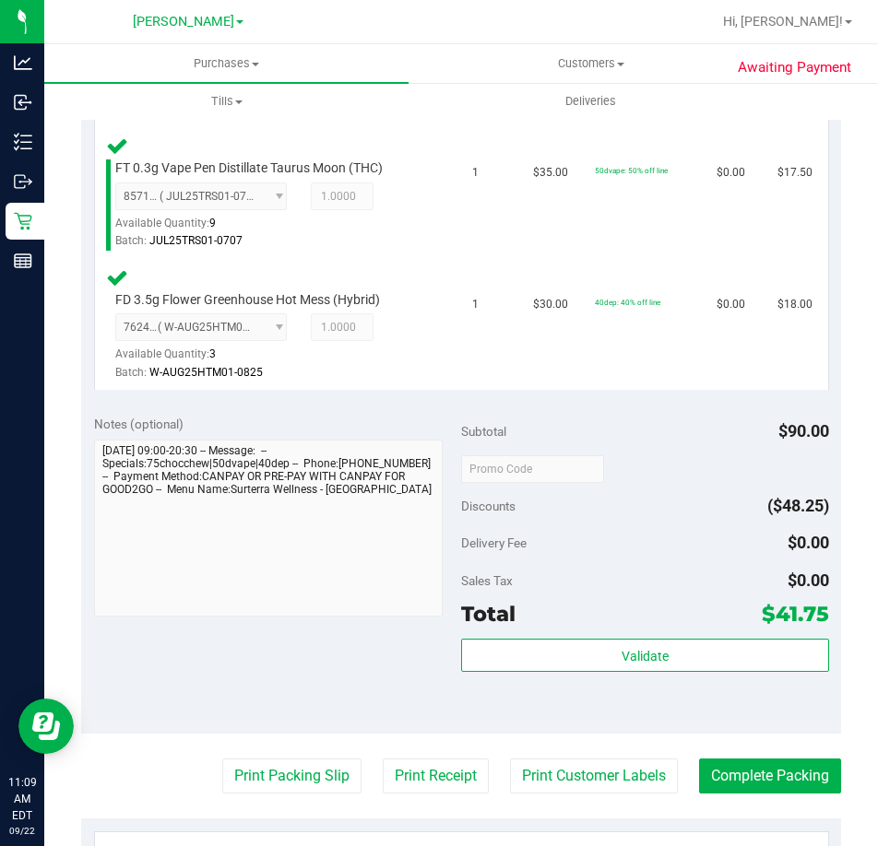
scroll to position [922, 0]
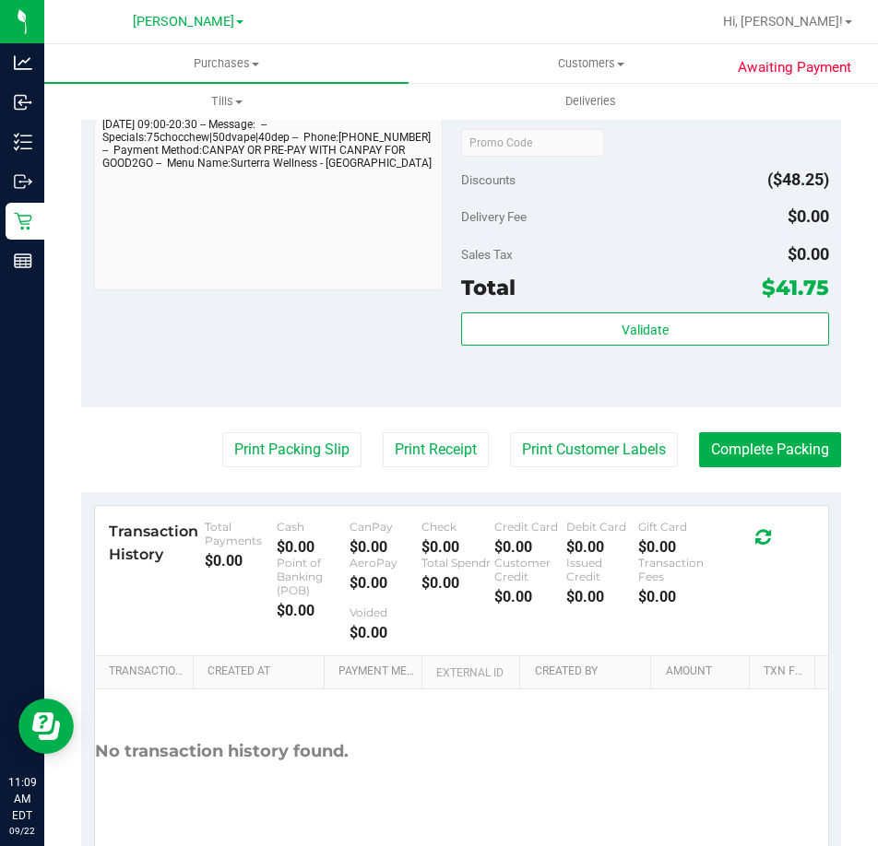
click at [561, 348] on div "Validate" at bounding box center [645, 354] width 368 height 83
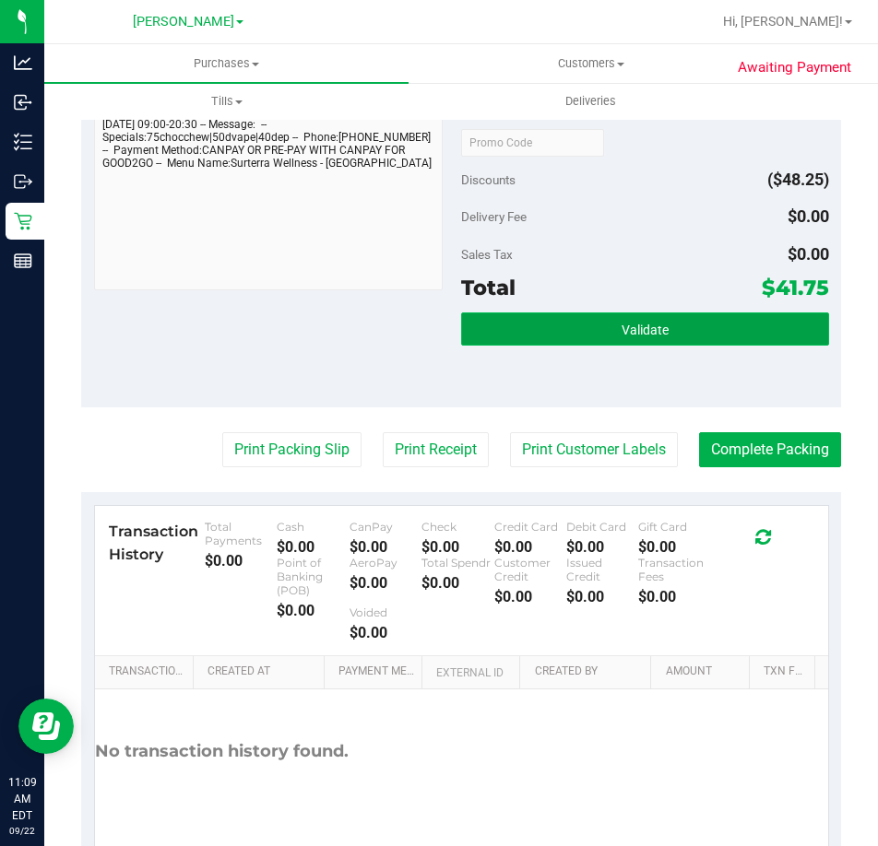
click at [582, 318] on button "Validate" at bounding box center [645, 329] width 368 height 33
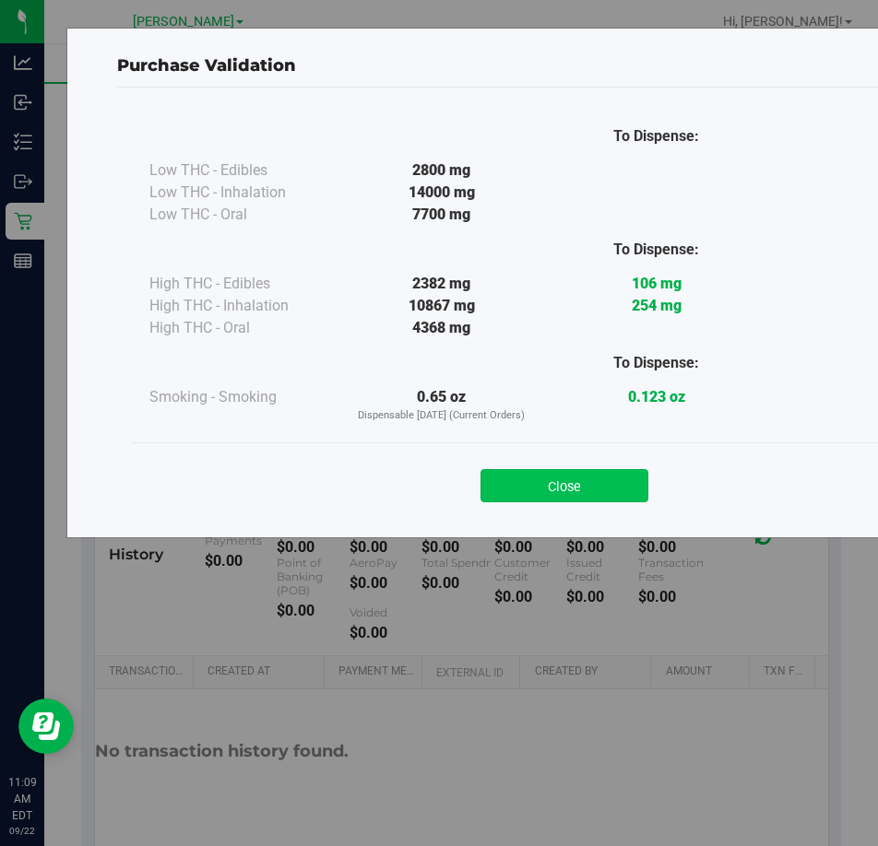
click at [526, 483] on button "Close" at bounding box center [564, 485] width 168 height 33
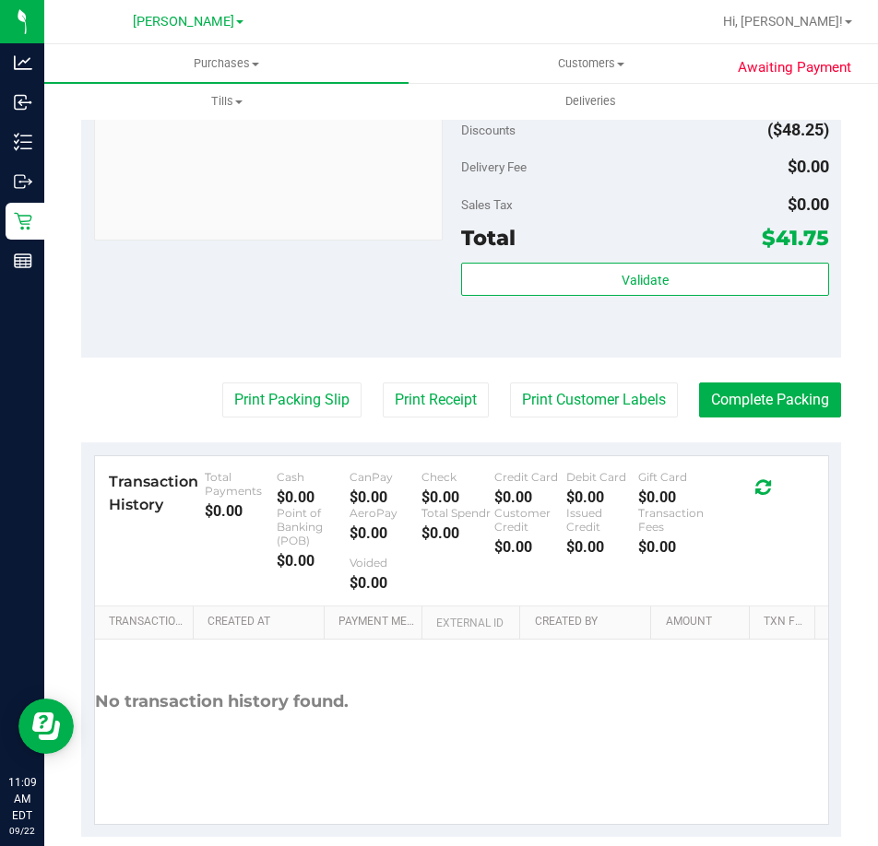
scroll to position [999, 0]
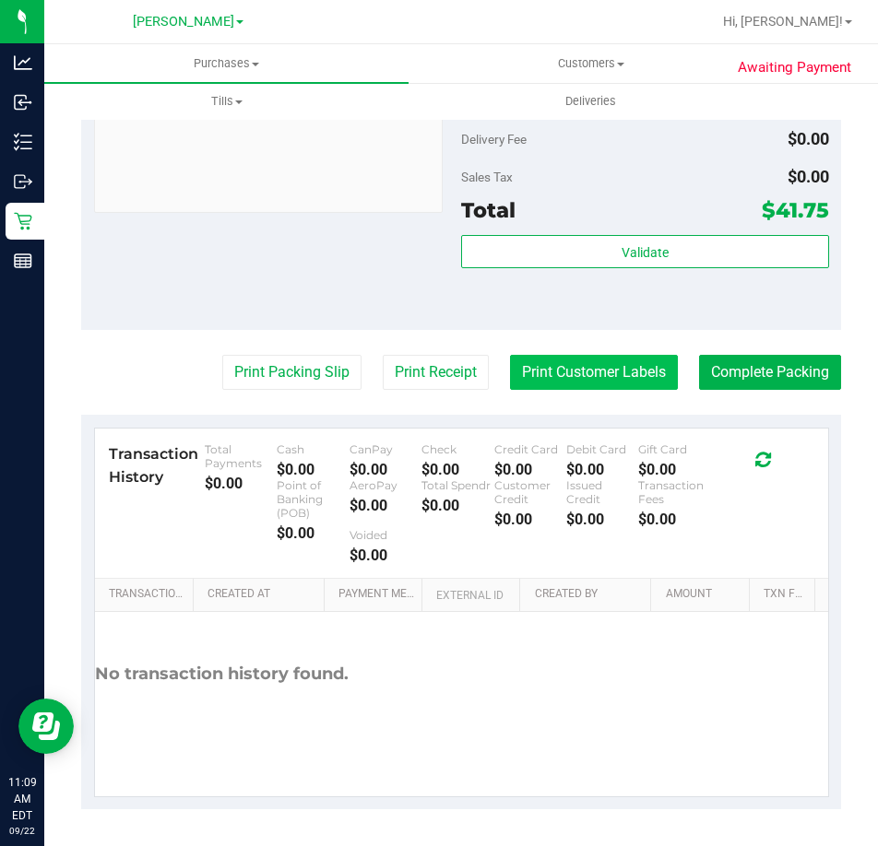
click at [541, 390] on button "Print Customer Labels" at bounding box center [594, 372] width 168 height 35
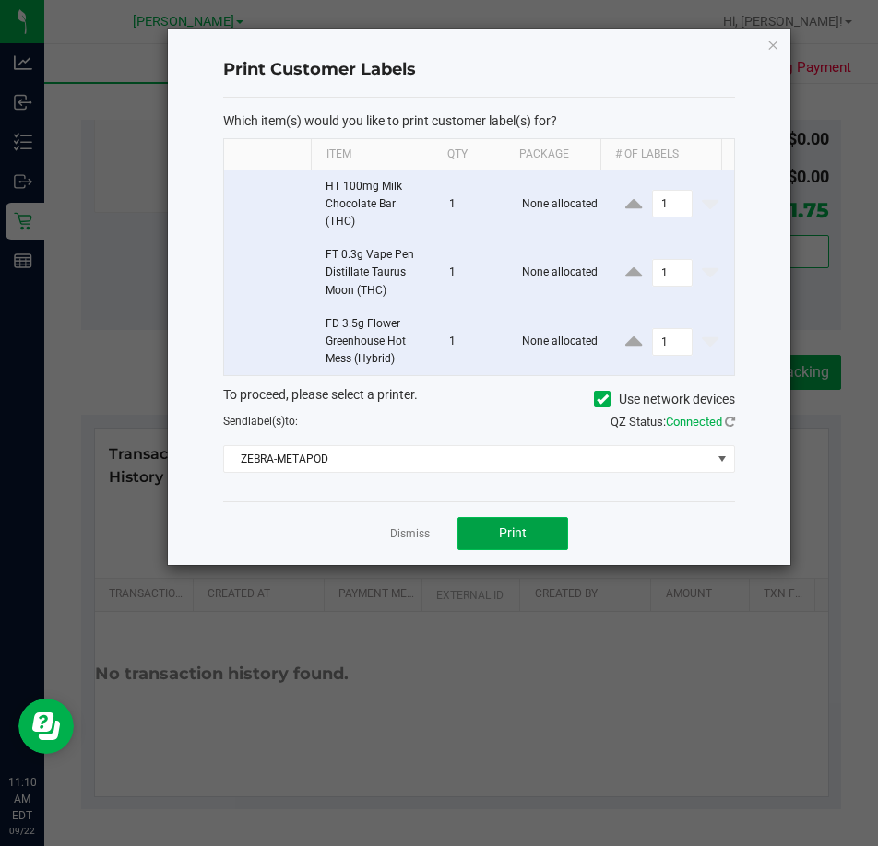
click at [489, 540] on button "Print" at bounding box center [512, 533] width 111 height 33
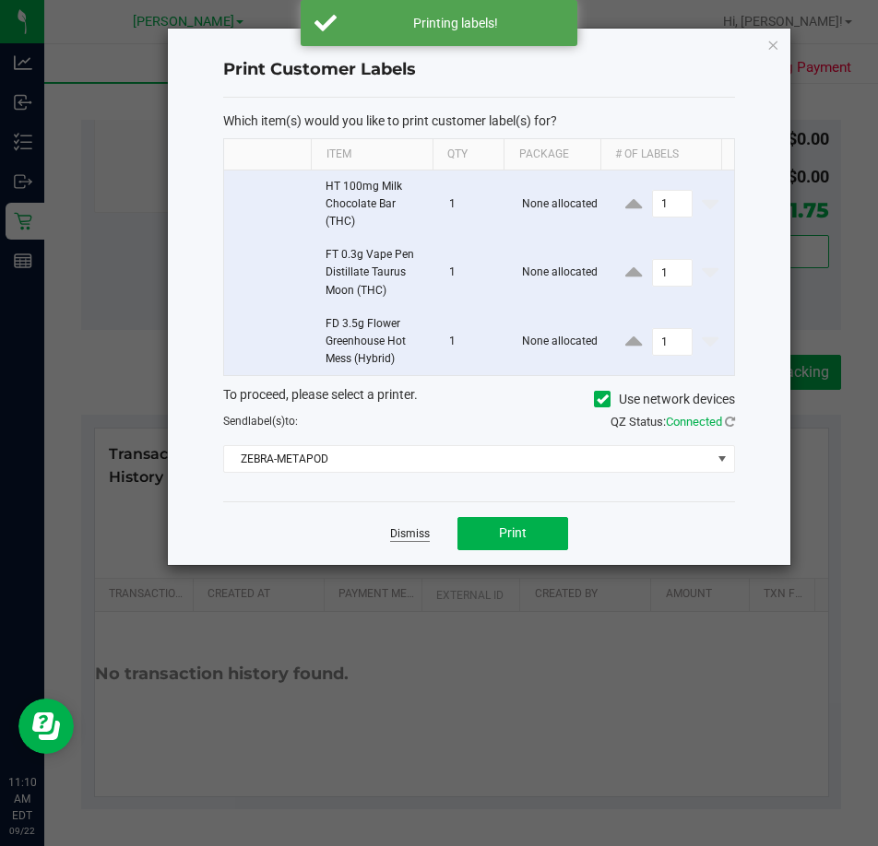
click at [407, 534] on link "Dismiss" at bounding box center [410, 534] width 40 height 16
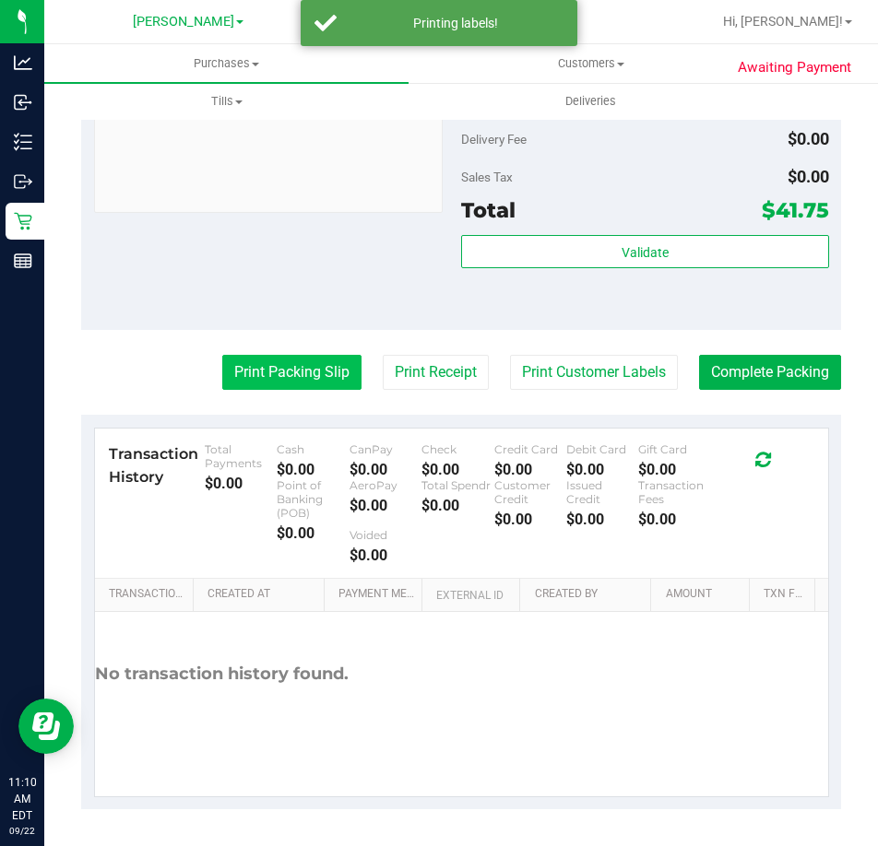
click at [288, 383] on button "Print Packing Slip" at bounding box center [291, 372] width 139 height 35
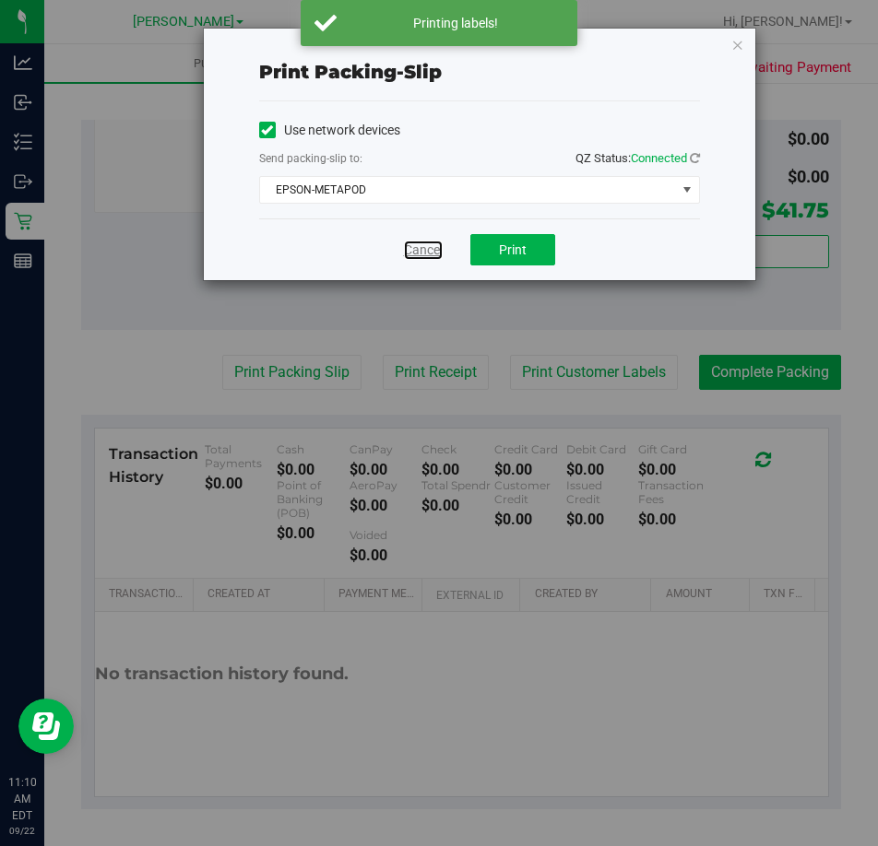
click at [432, 246] on link "Cancel" at bounding box center [423, 250] width 39 height 19
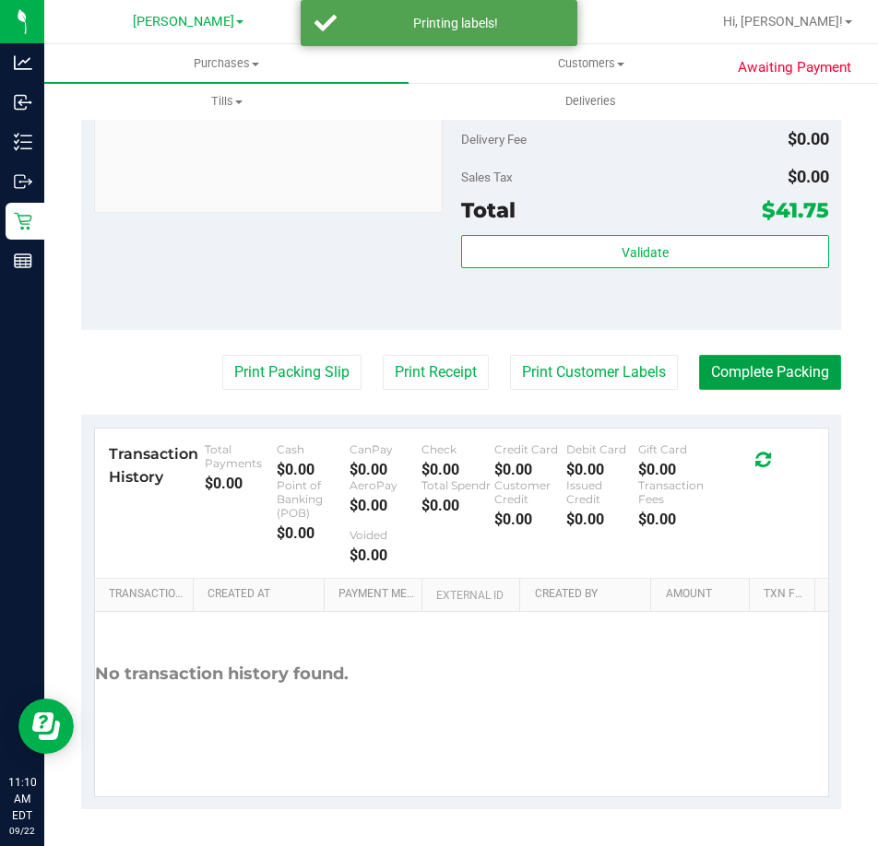
click at [753, 376] on button "Complete Packing" at bounding box center [770, 372] width 142 height 35
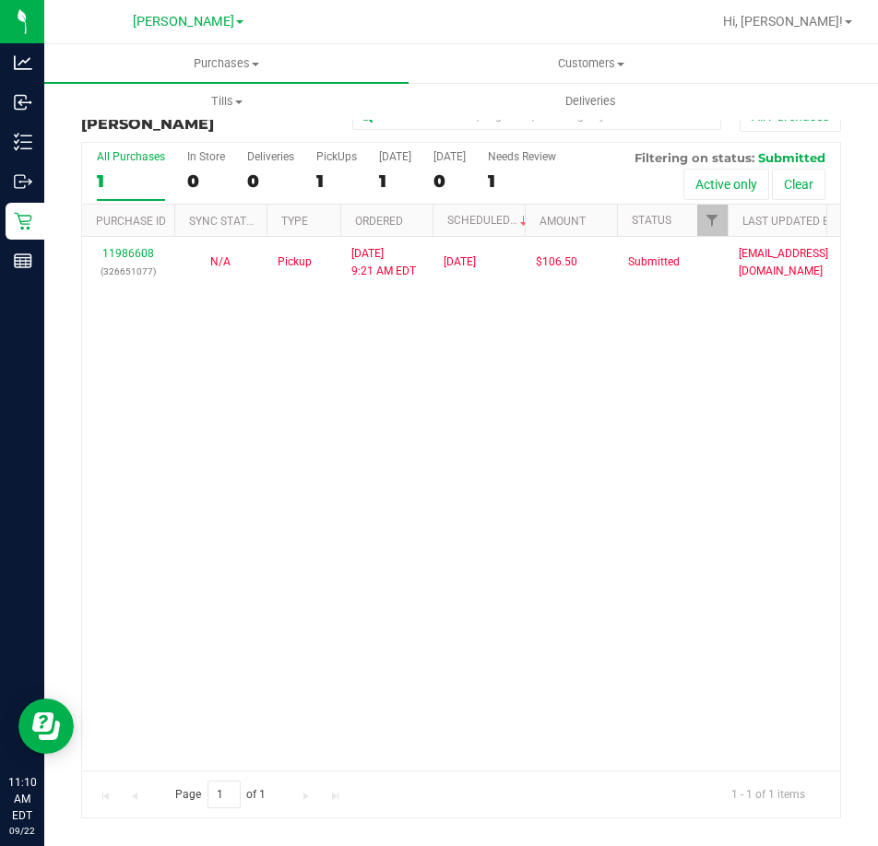
click at [498, 479] on div "11986608 (326651077) N/A Pickup [DATE] 9:21 AM EDT 9/22/2025 $106.50 Submitted …" at bounding box center [461, 503] width 758 height 533
drag, startPoint x: 615, startPoint y: 458, endPoint x: 651, endPoint y: 436, distance: 42.2
click at [615, 458] on div "11986608 (326651077) N/A Pickup [DATE] 9:21 AM EDT 9/22/2025 $106.50 Submitted …" at bounding box center [461, 503] width 758 height 533
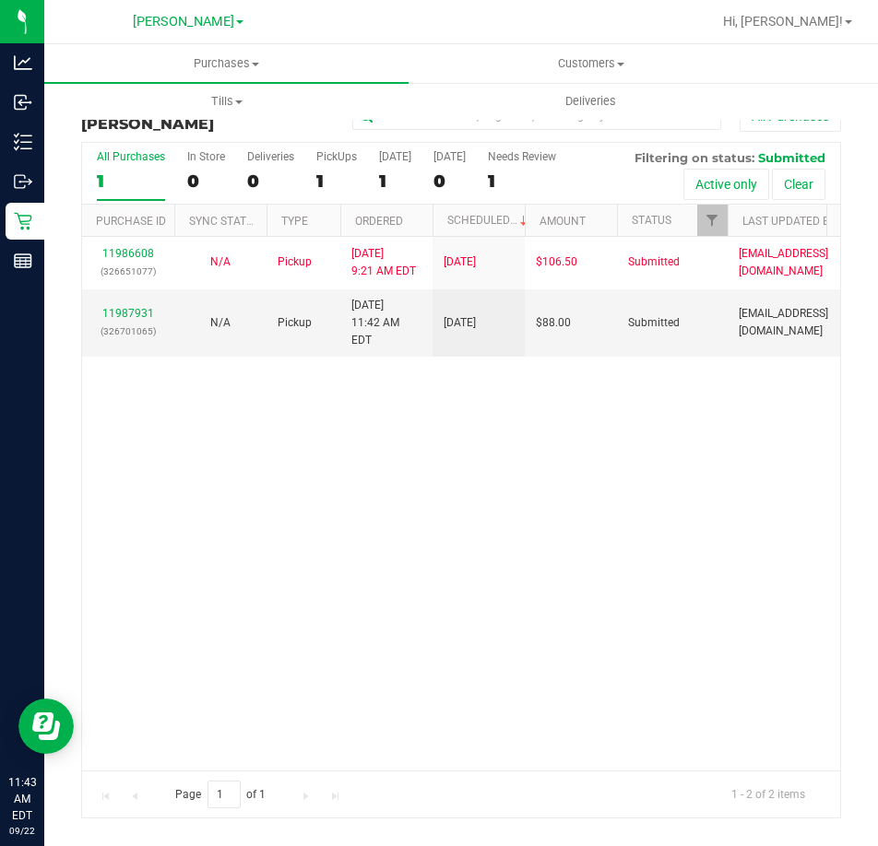
click at [697, 469] on div "11986608 (326651077) N/A Pickup [DATE] 9:21 AM EDT 9/22/2025 $106.50 Submitted …" at bounding box center [461, 503] width 758 height 533
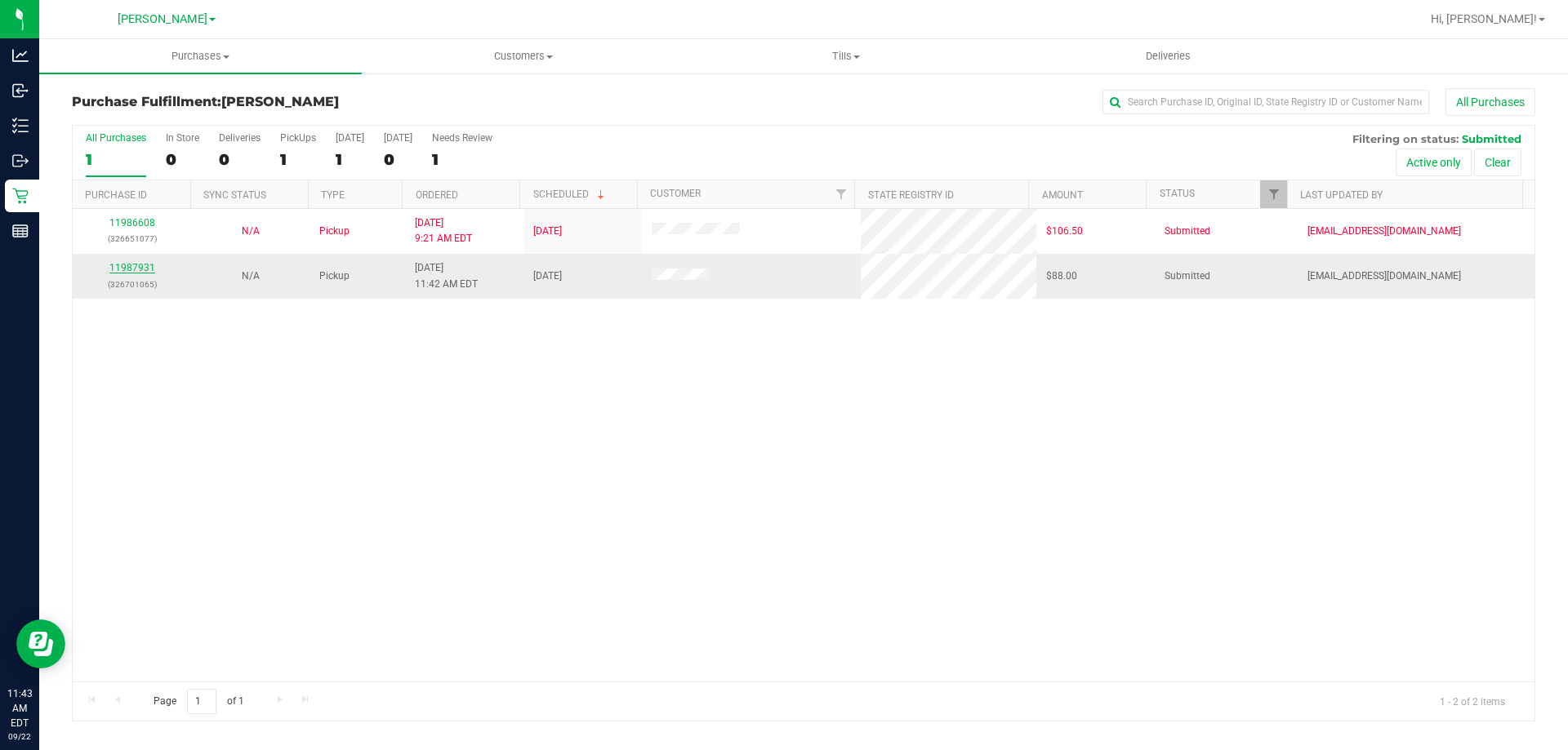
click at [139, 265] on link "11987931" at bounding box center [133, 267] width 46 height 12
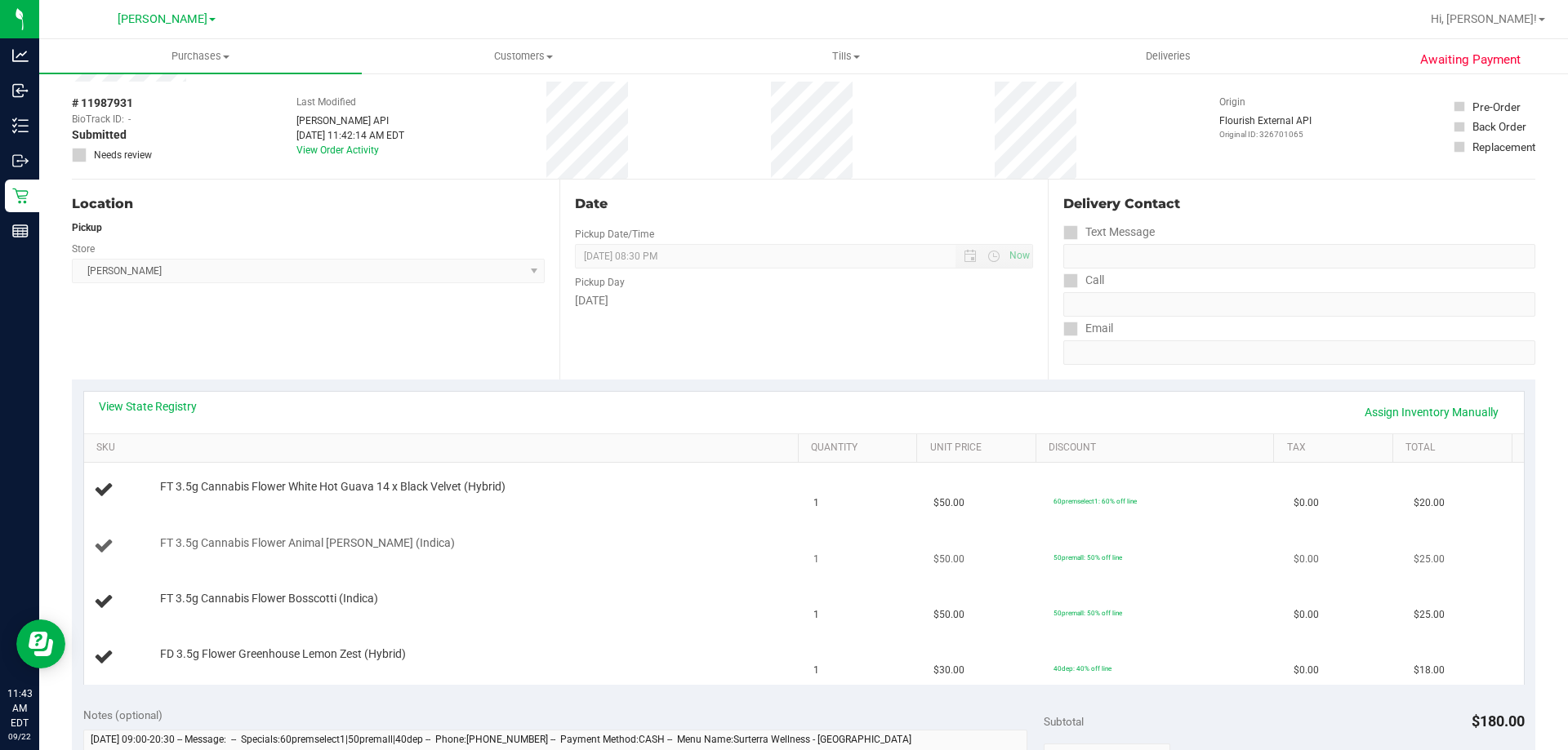
scroll to position [163, 0]
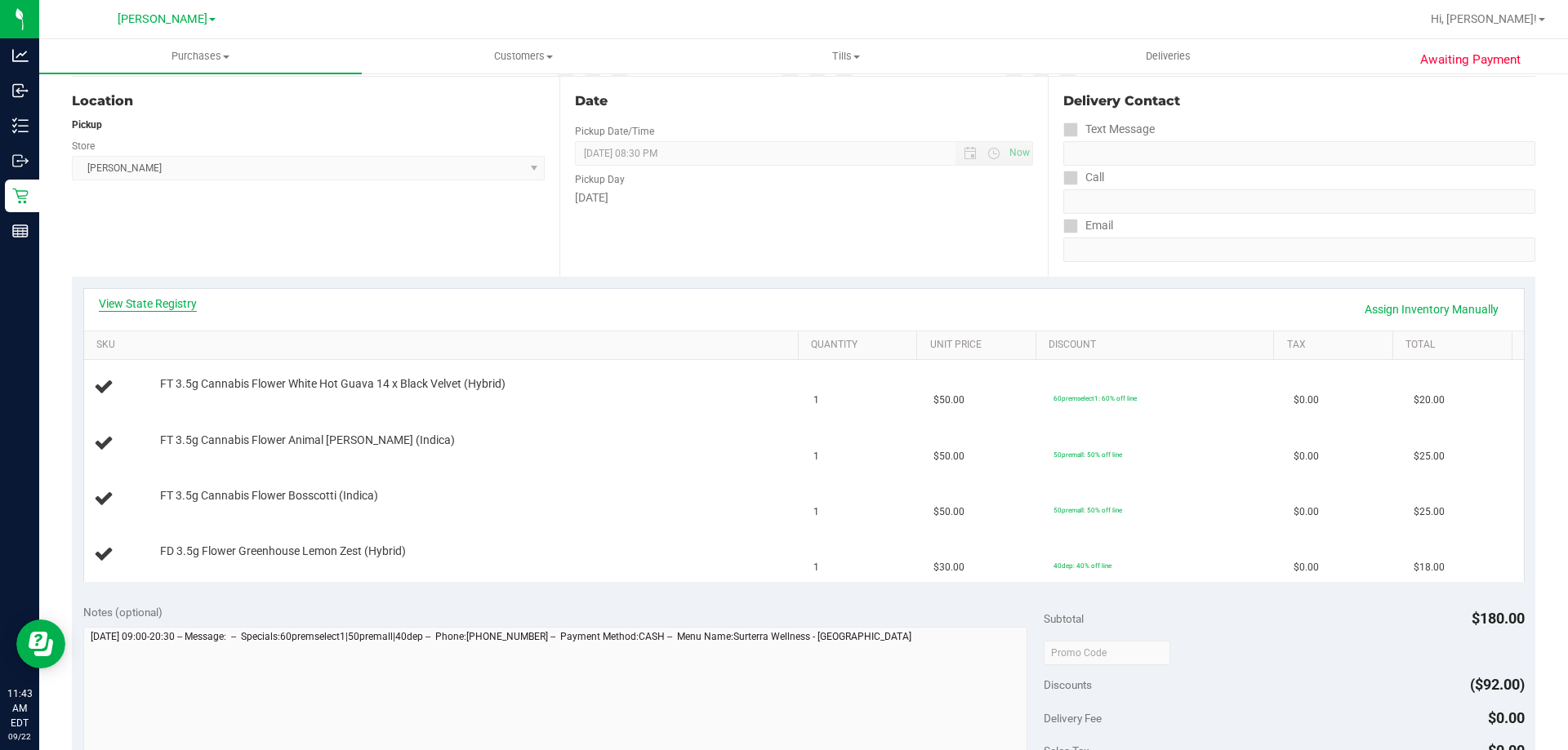
click at [147, 301] on link "View State Registry" at bounding box center [148, 304] width 98 height 16
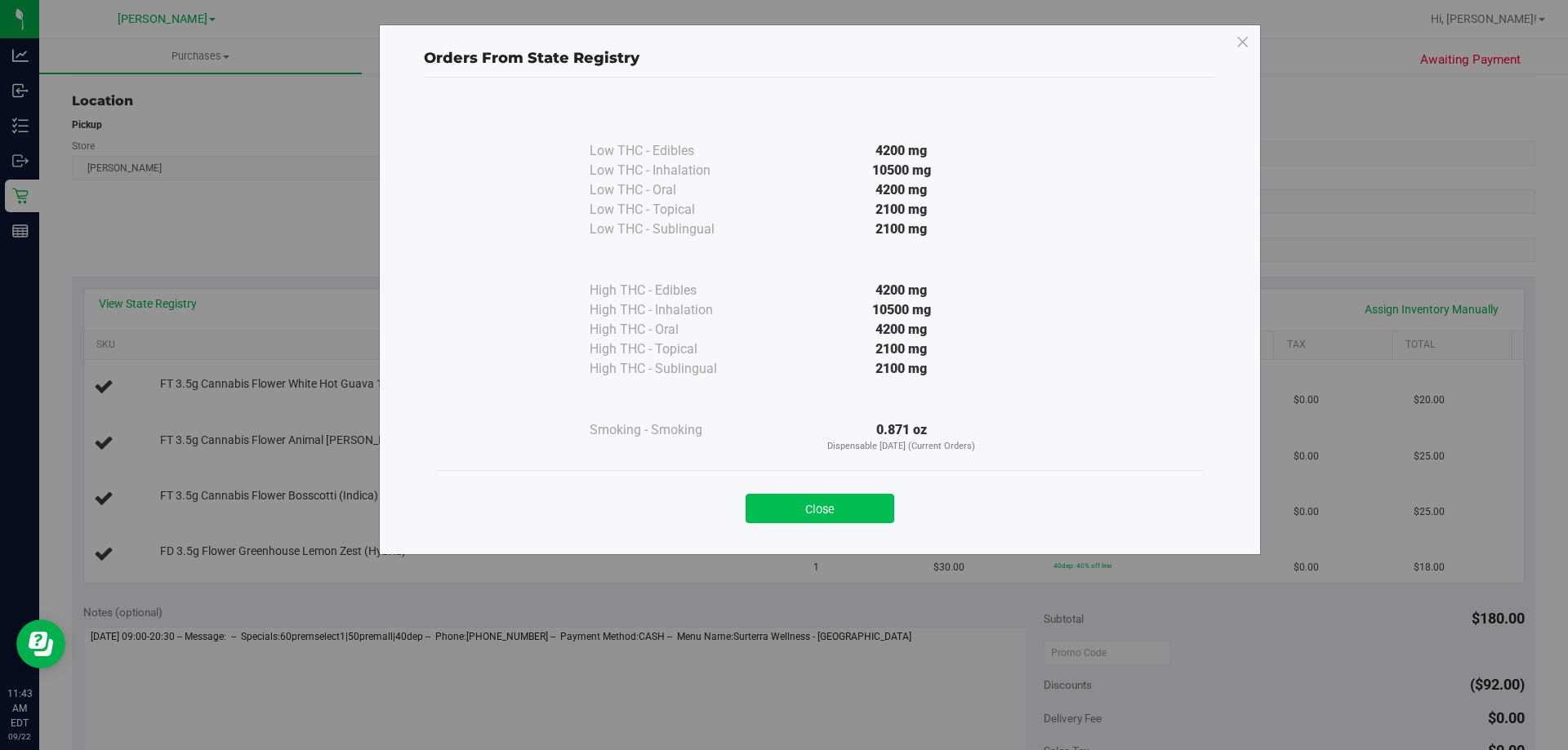
click at [842, 502] on button "Close" at bounding box center [820, 508] width 149 height 29
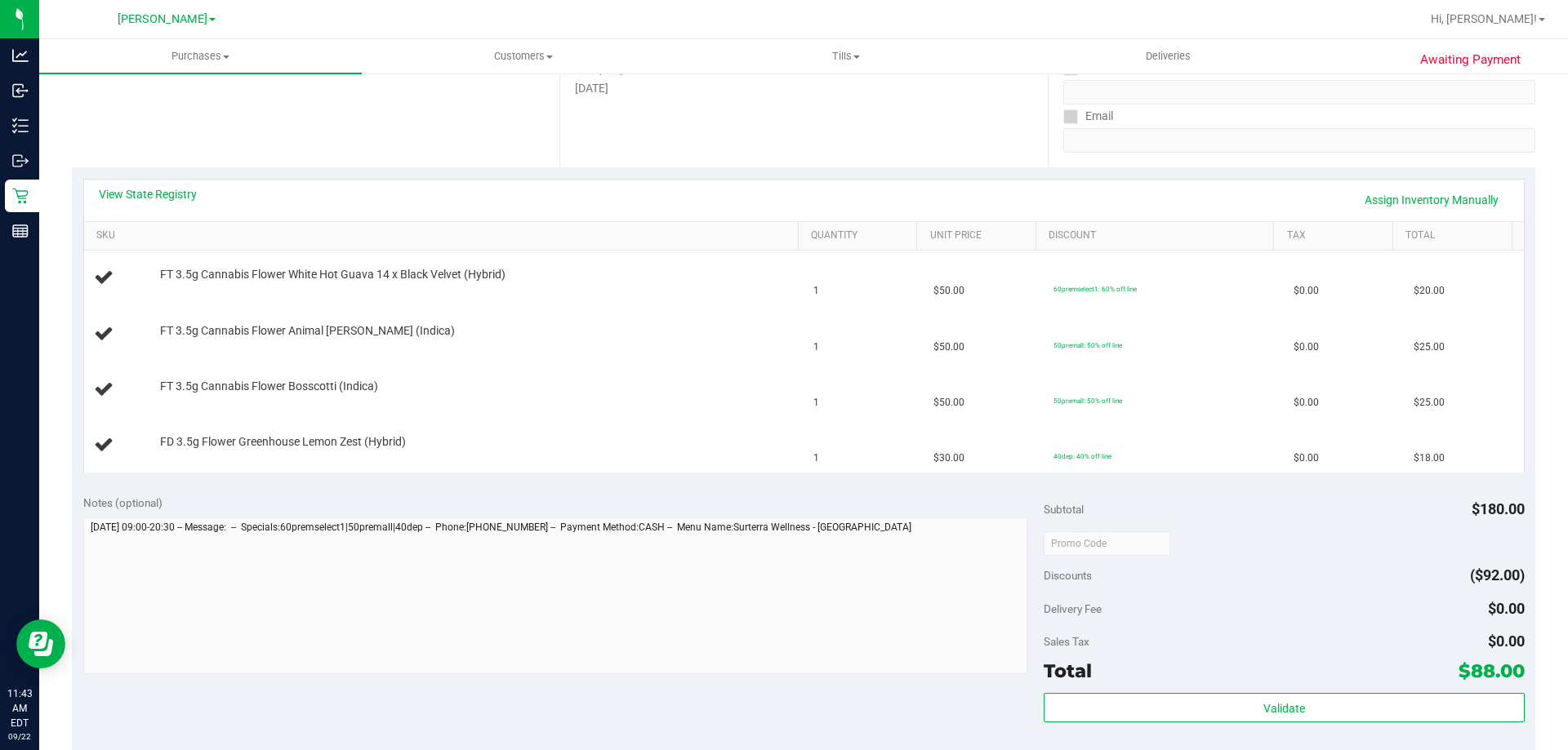
scroll to position [408, 0]
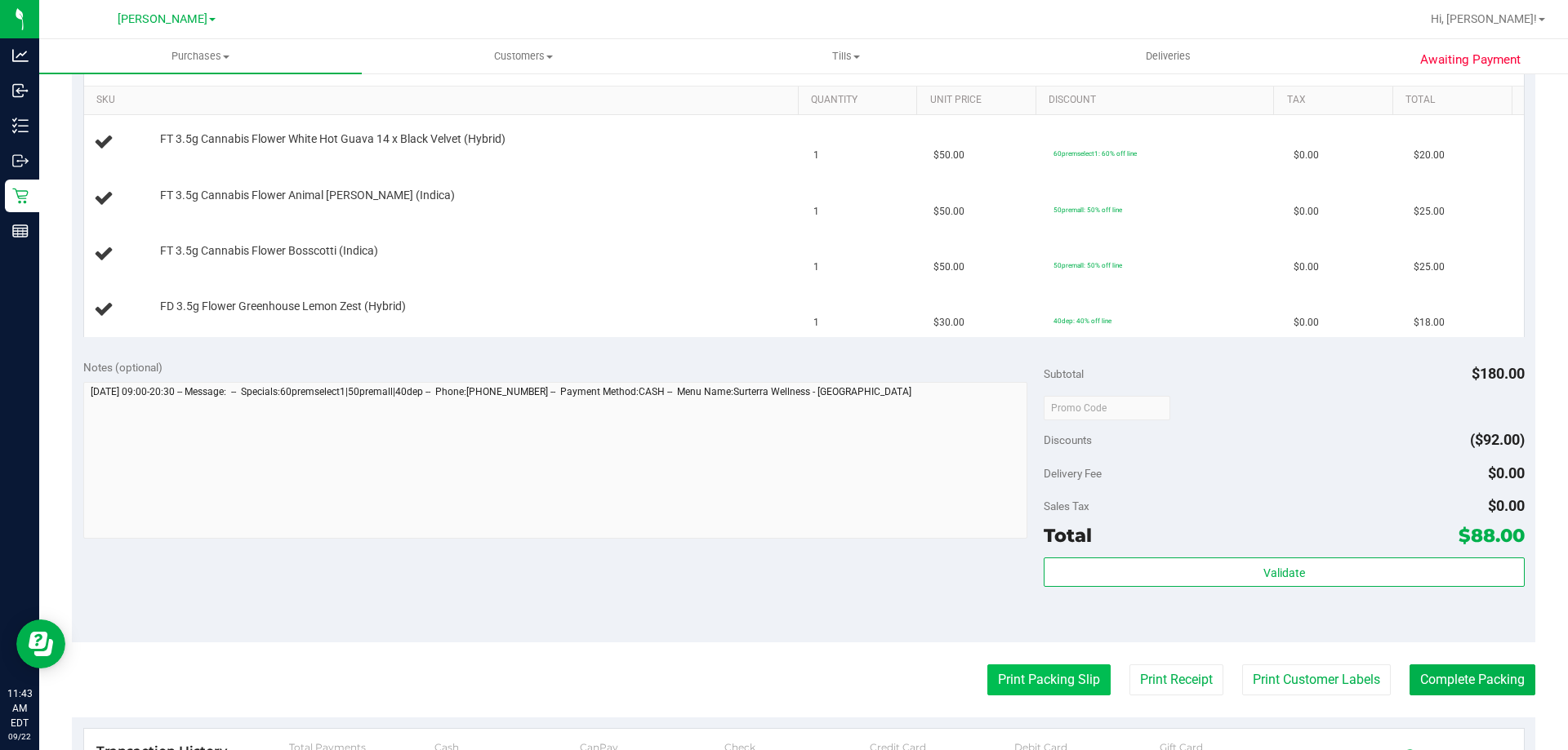
click at [1018, 693] on button "Print Packing Slip" at bounding box center [1049, 679] width 123 height 31
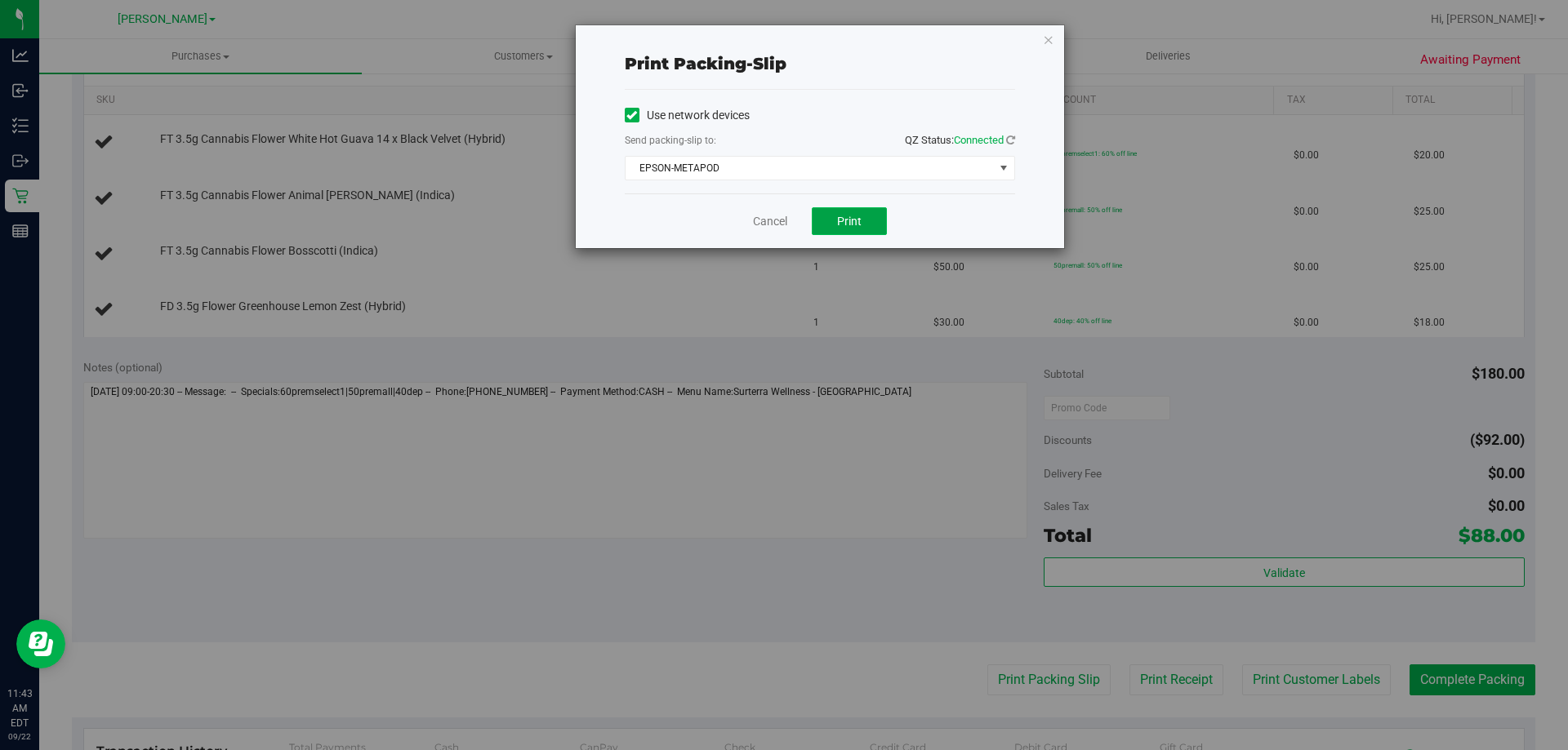
click at [852, 218] on span "Print" at bounding box center [850, 220] width 25 height 13
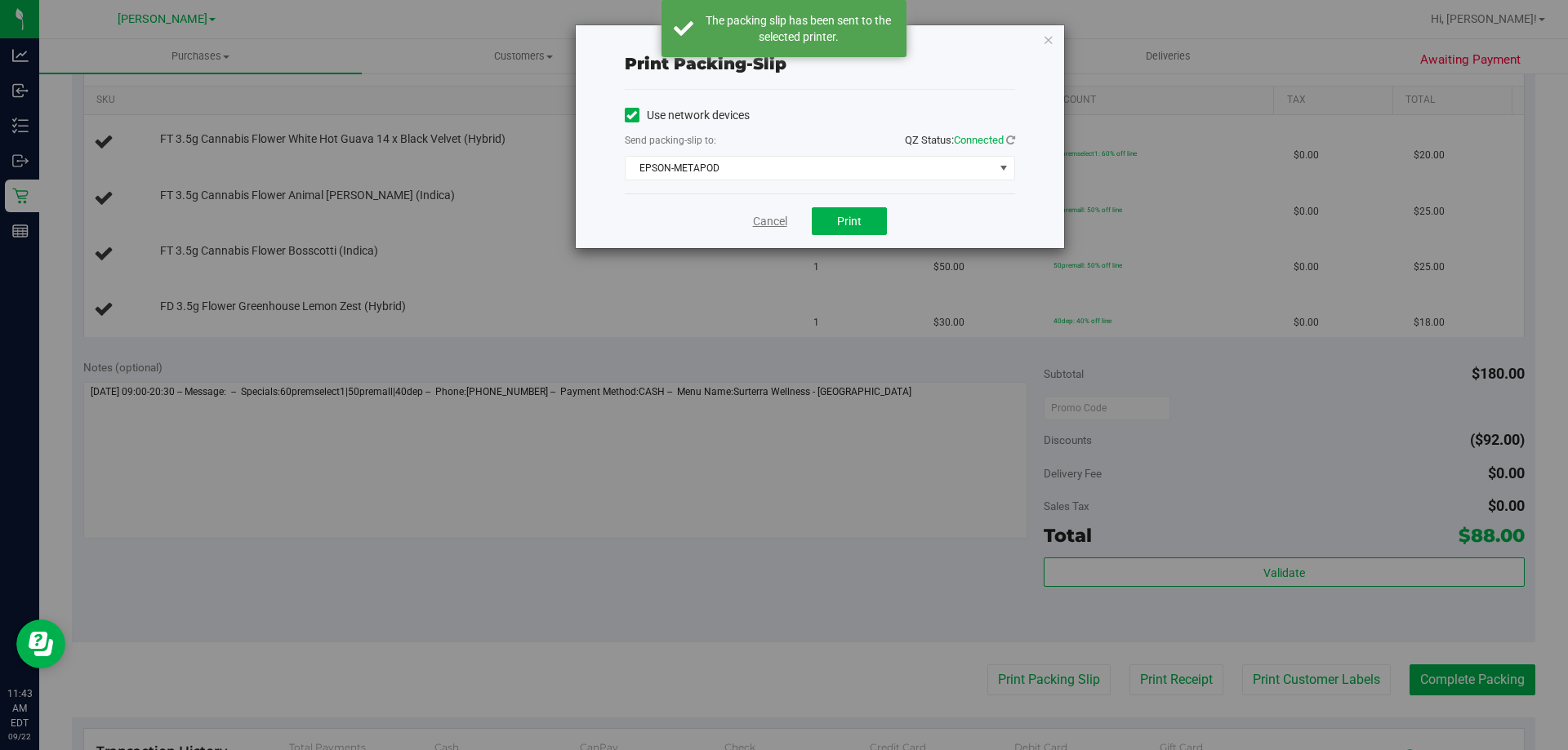
click at [773, 218] on link "Cancel" at bounding box center [770, 221] width 35 height 17
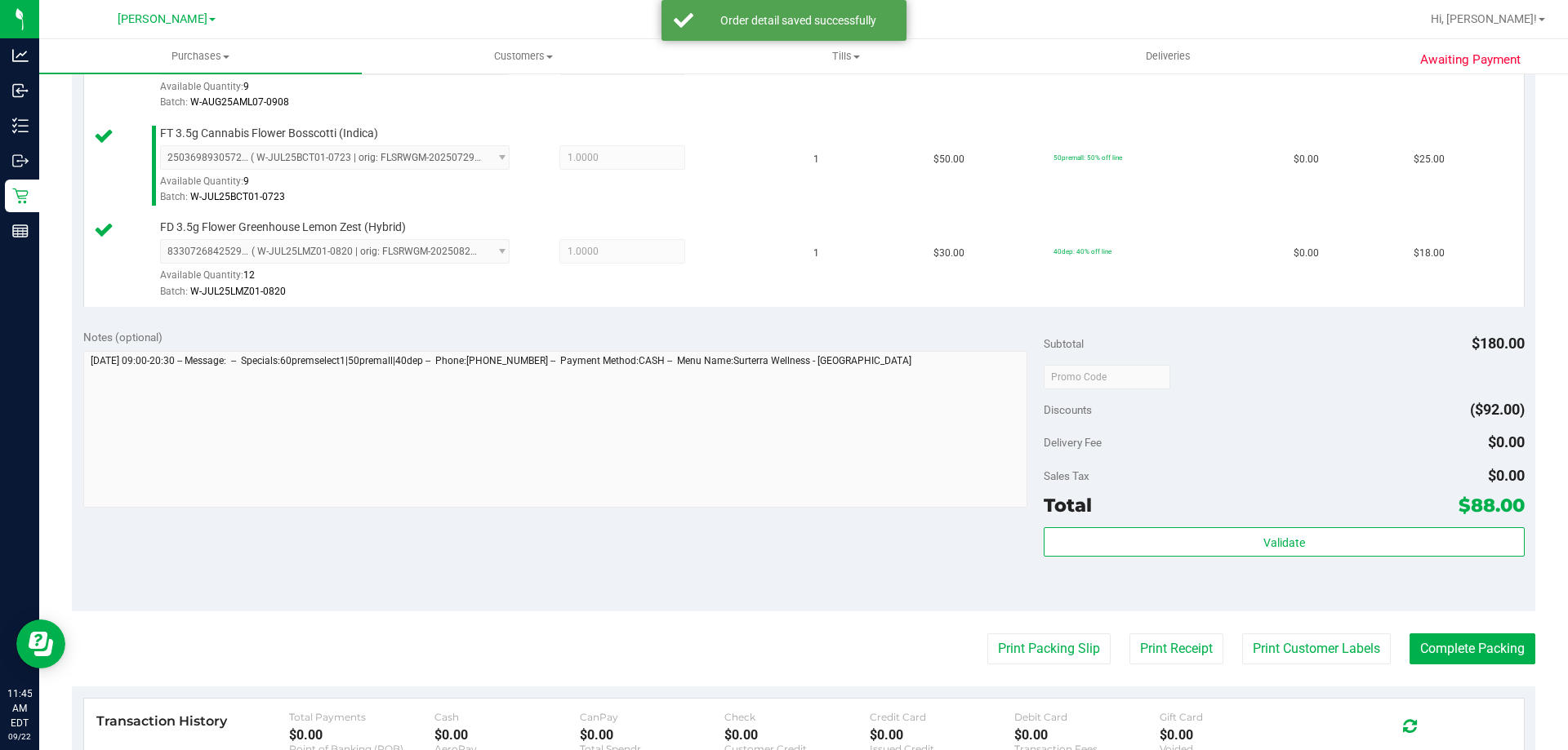
scroll to position [868, 0]
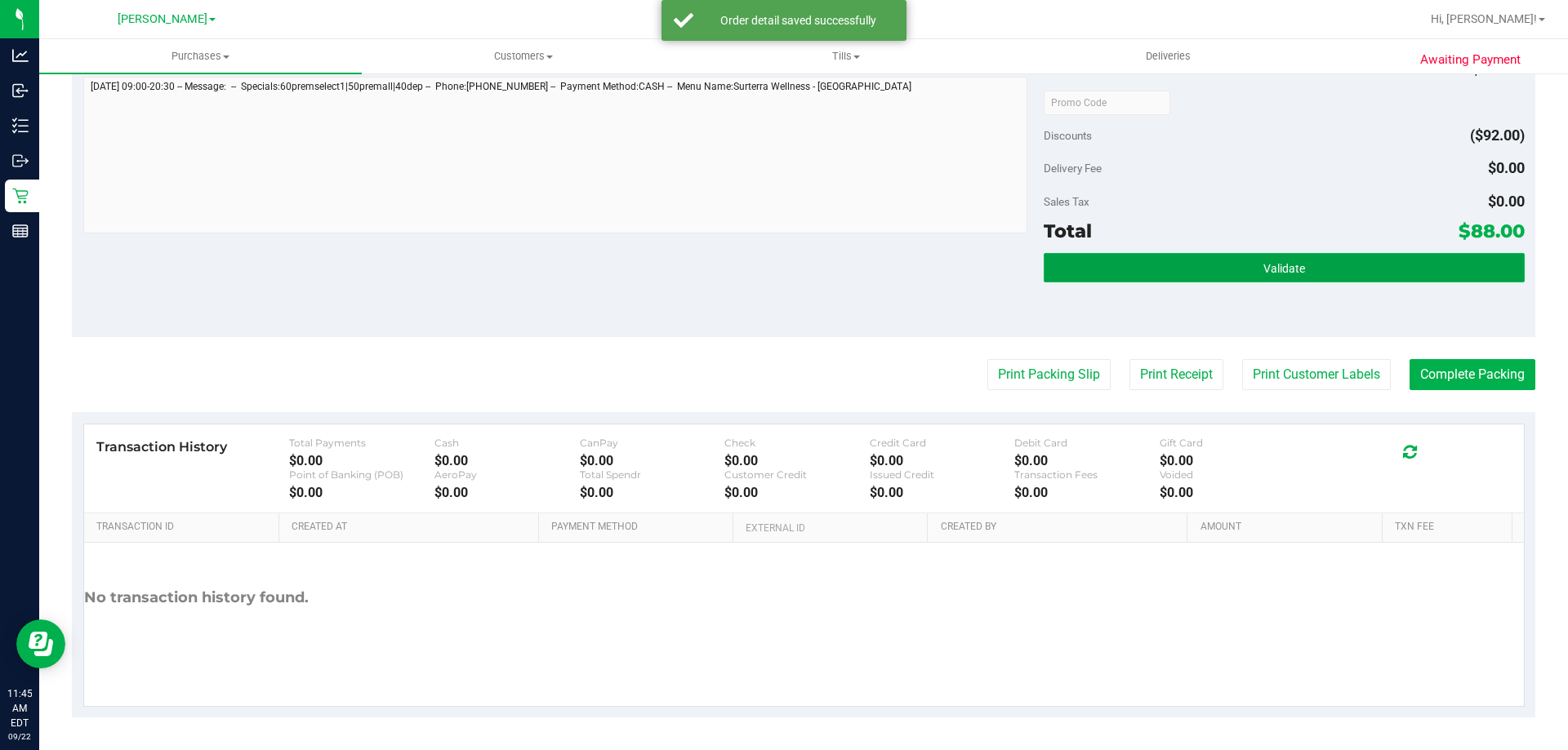
click at [1284, 270] on span "Validate" at bounding box center [1284, 268] width 42 height 13
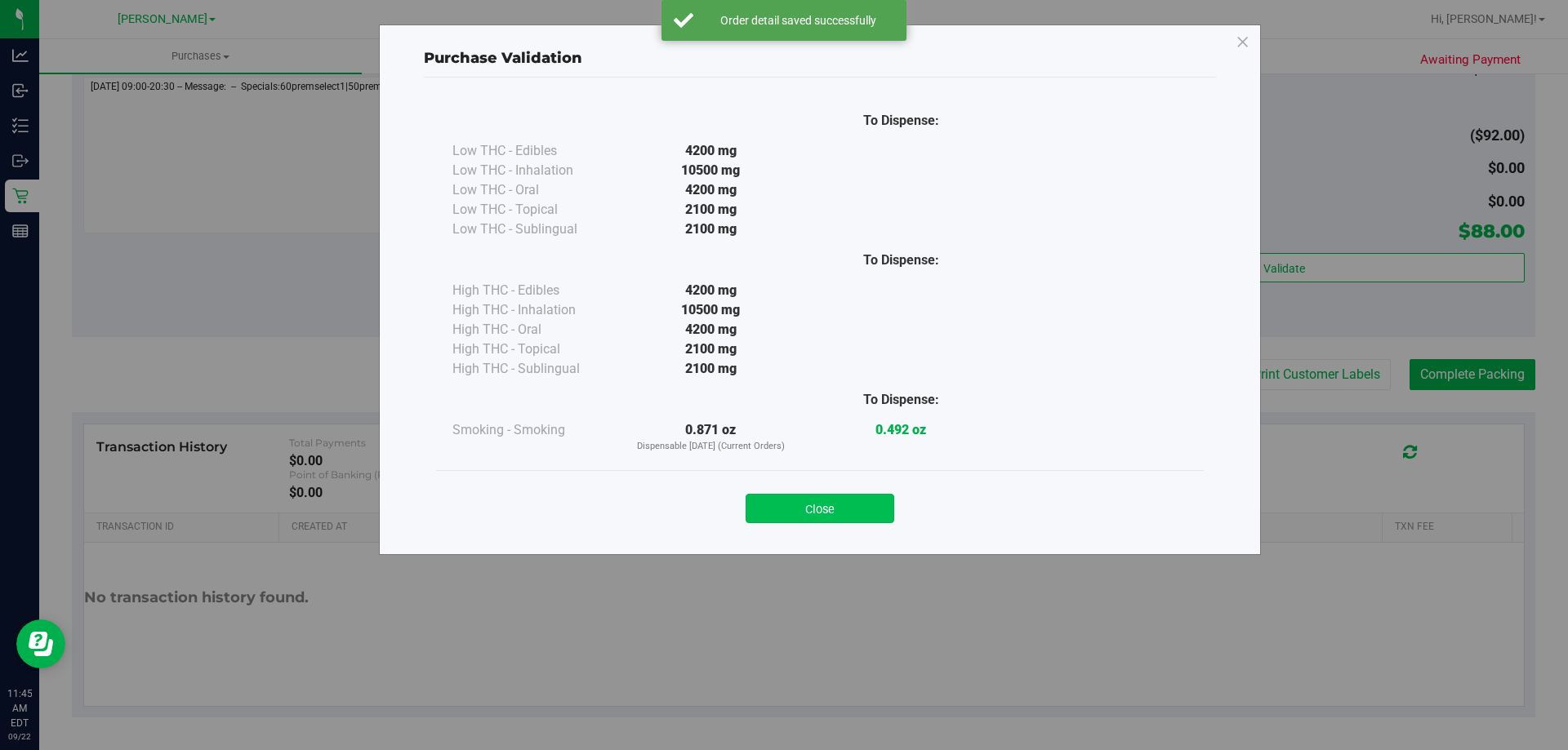
drag, startPoint x: 827, startPoint y: 530, endPoint x: 822, endPoint y: 519, distance: 12.1
click at [827, 529] on div "Close" at bounding box center [819, 503] width 768 height 66
click at [822, 519] on button "Close" at bounding box center [820, 508] width 149 height 29
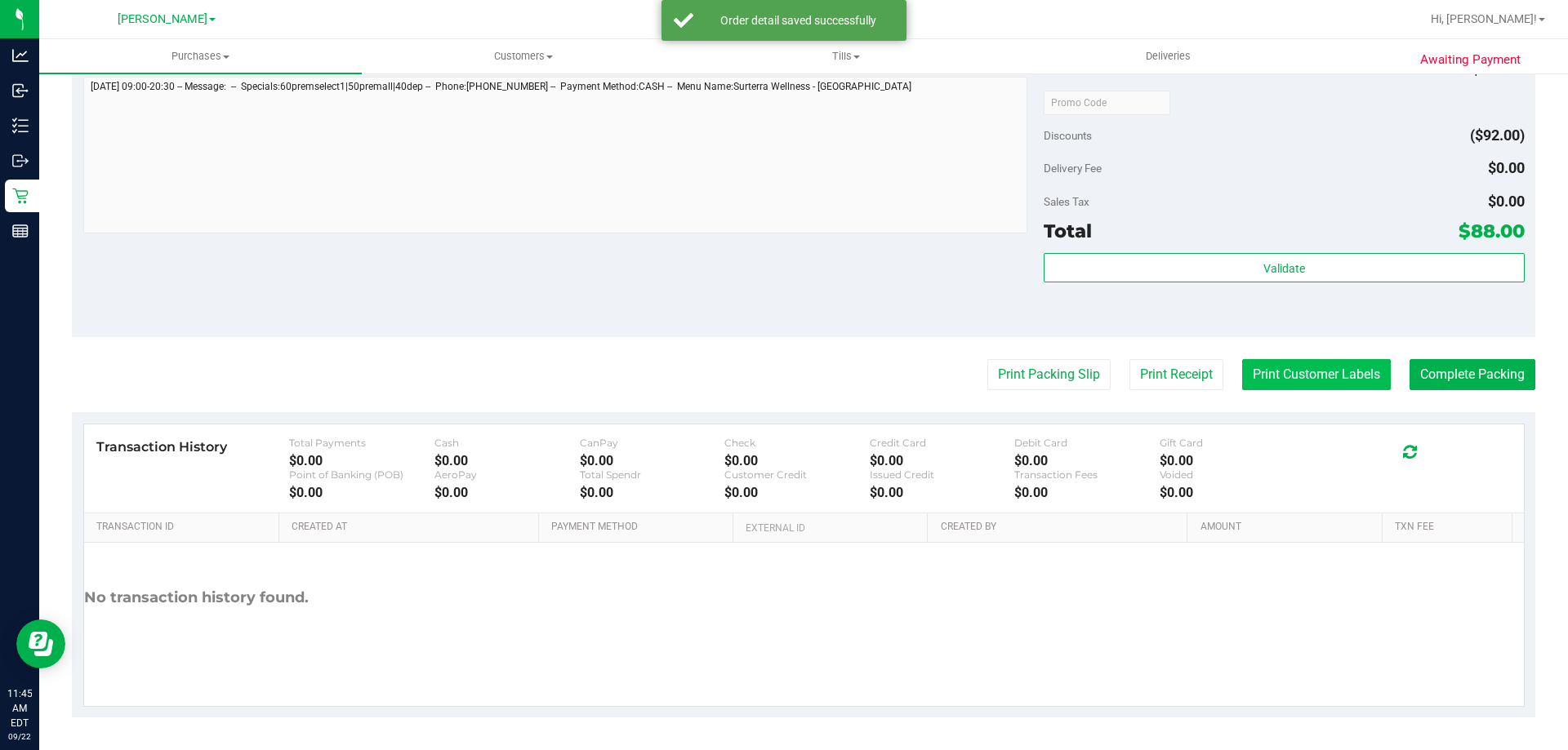
click at [1333, 376] on button "Print Customer Labels" at bounding box center [1316, 375] width 149 height 31
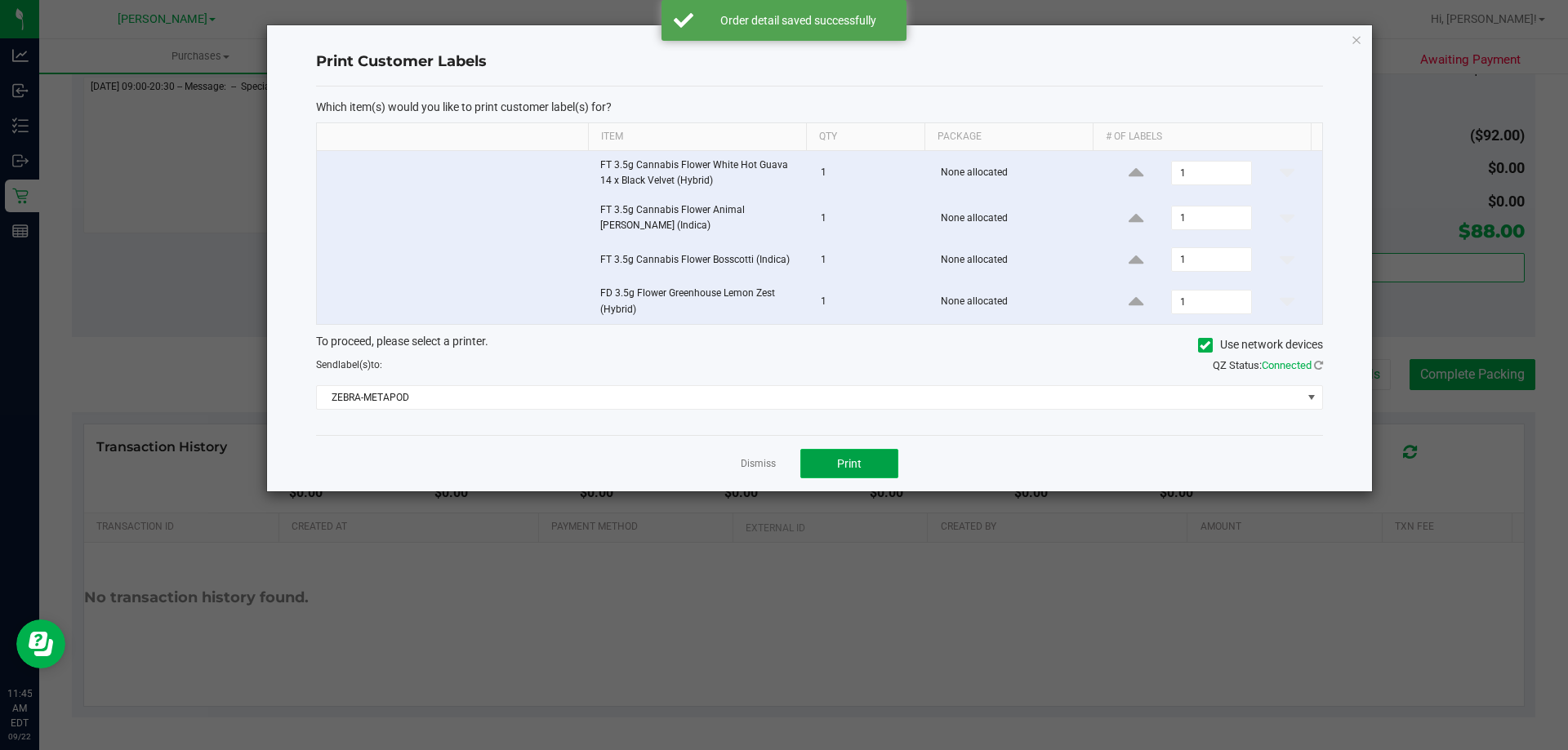
click at [823, 469] on button "Print" at bounding box center [850, 463] width 98 height 29
click at [763, 461] on link "Dismiss" at bounding box center [758, 464] width 35 height 14
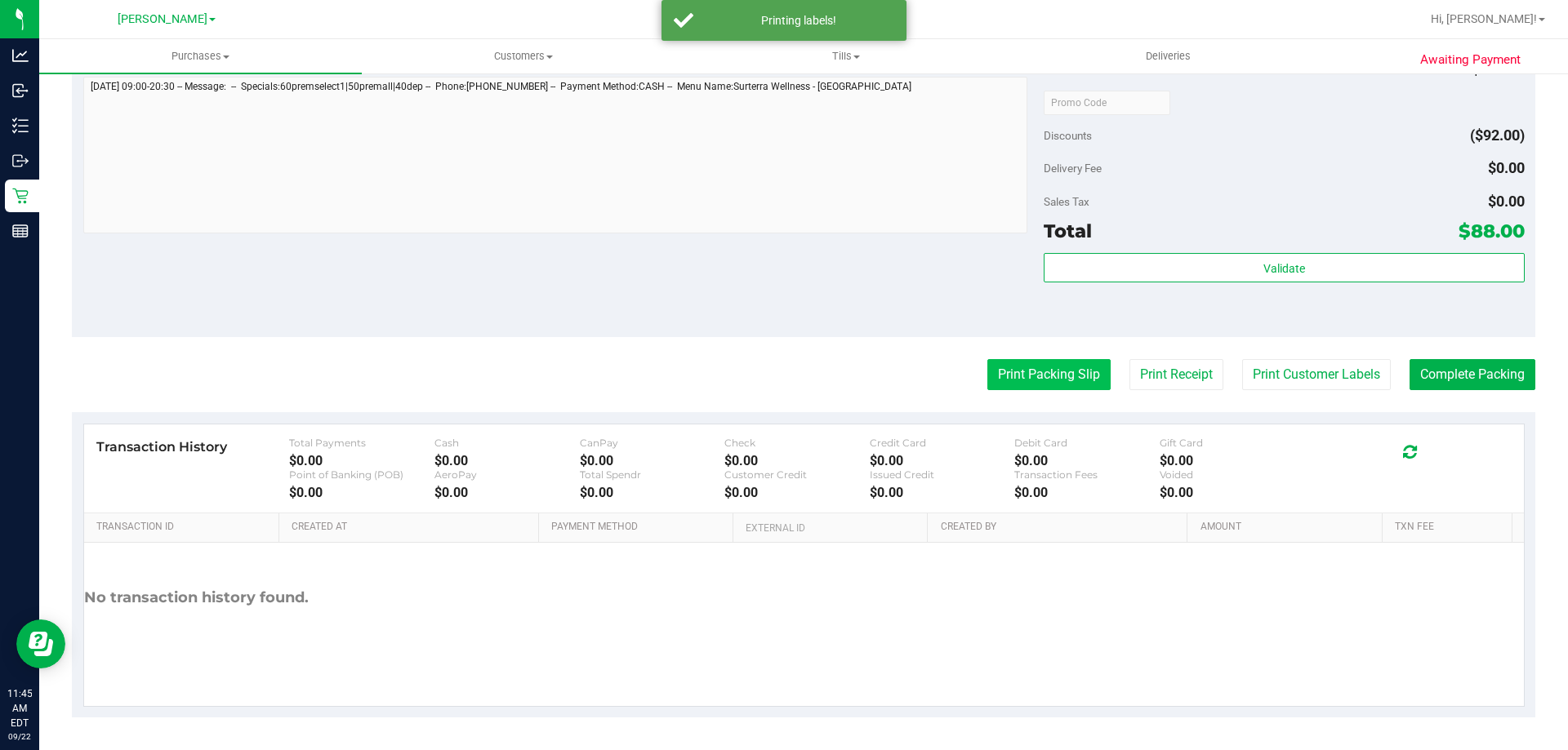
click at [1012, 376] on button "Print Packing Slip" at bounding box center [1049, 375] width 123 height 31
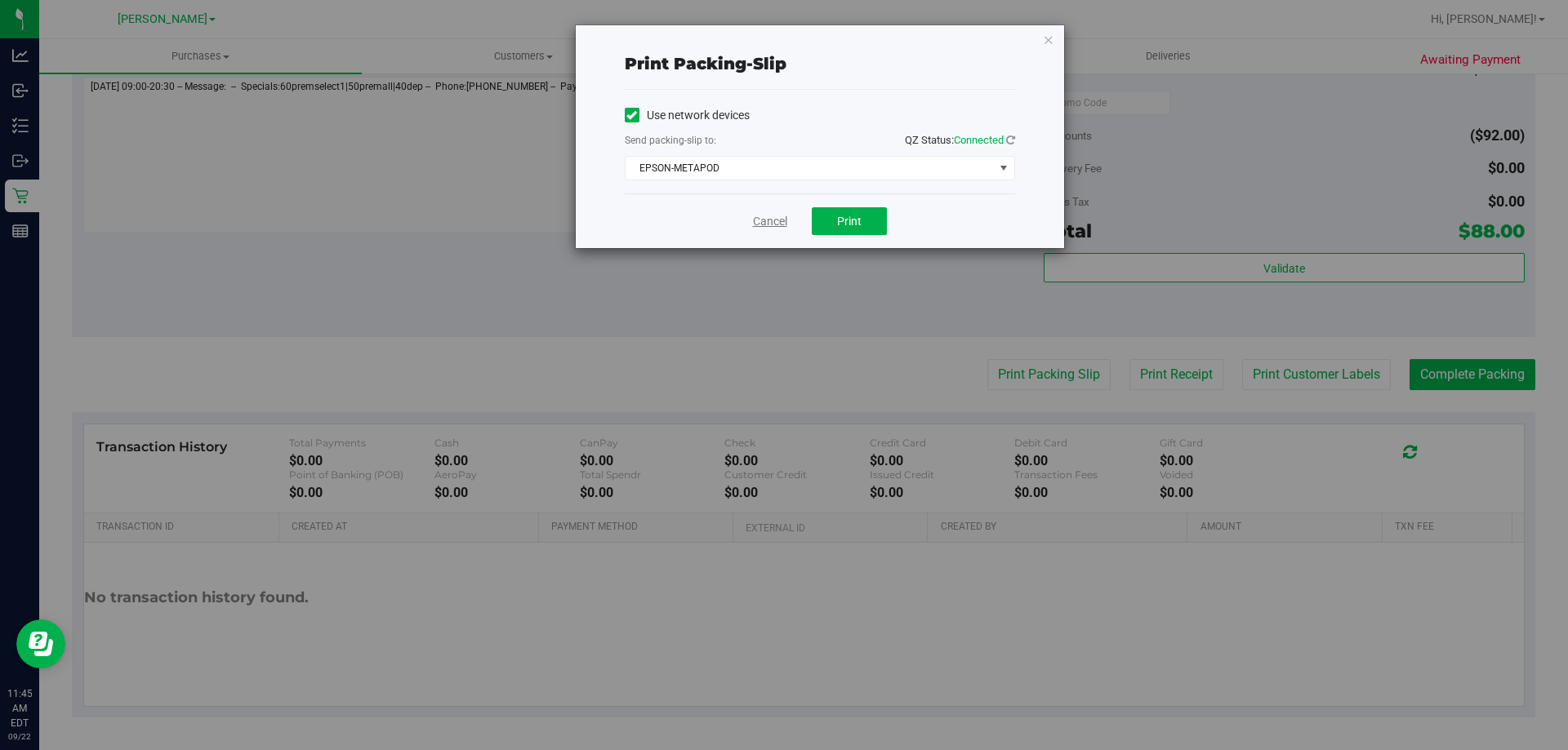
click at [778, 219] on link "Cancel" at bounding box center [770, 221] width 35 height 17
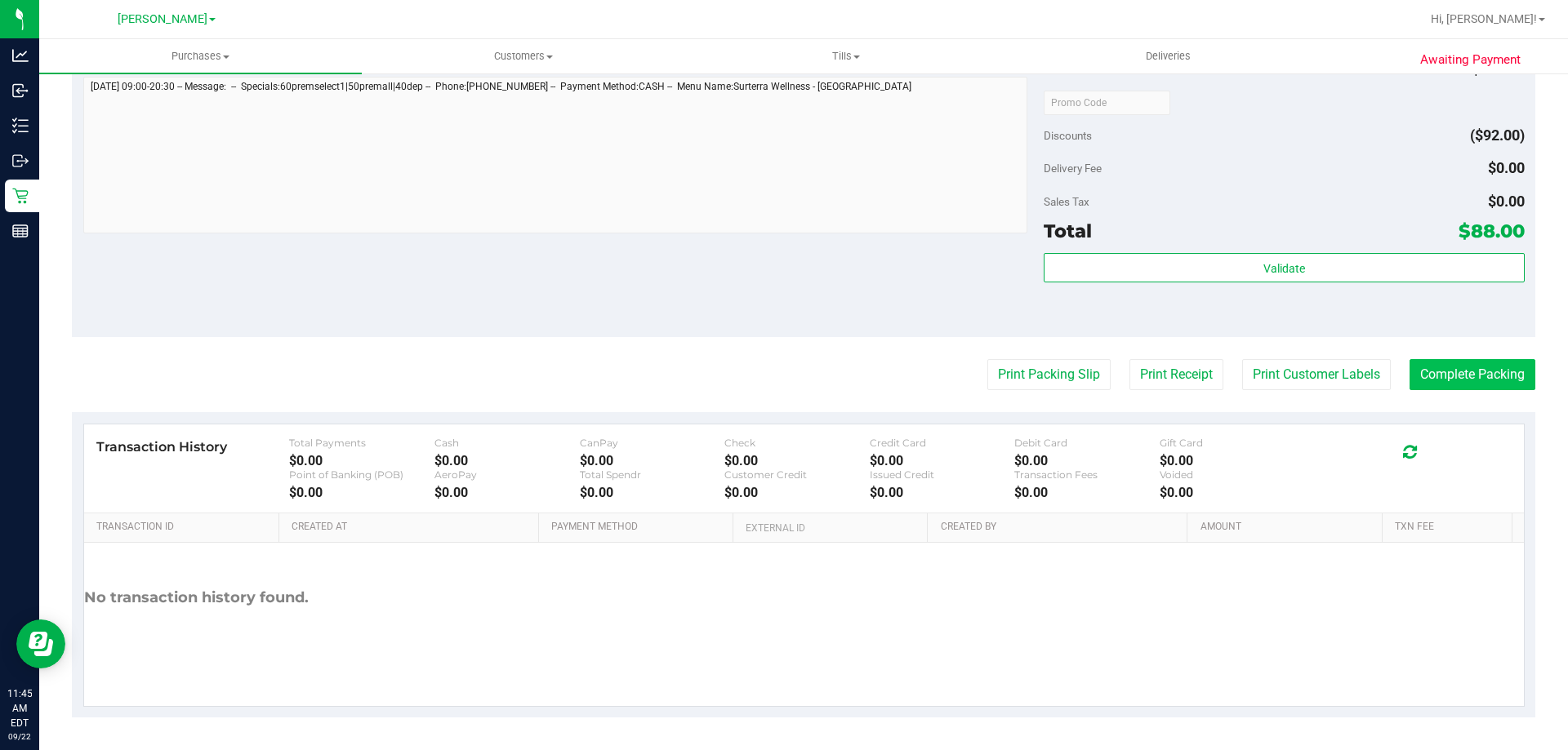
drag, startPoint x: 1436, startPoint y: 356, endPoint x: 1445, endPoint y: 370, distance: 16.6
click at [1445, 370] on button "Complete Packing" at bounding box center [1472, 375] width 126 height 31
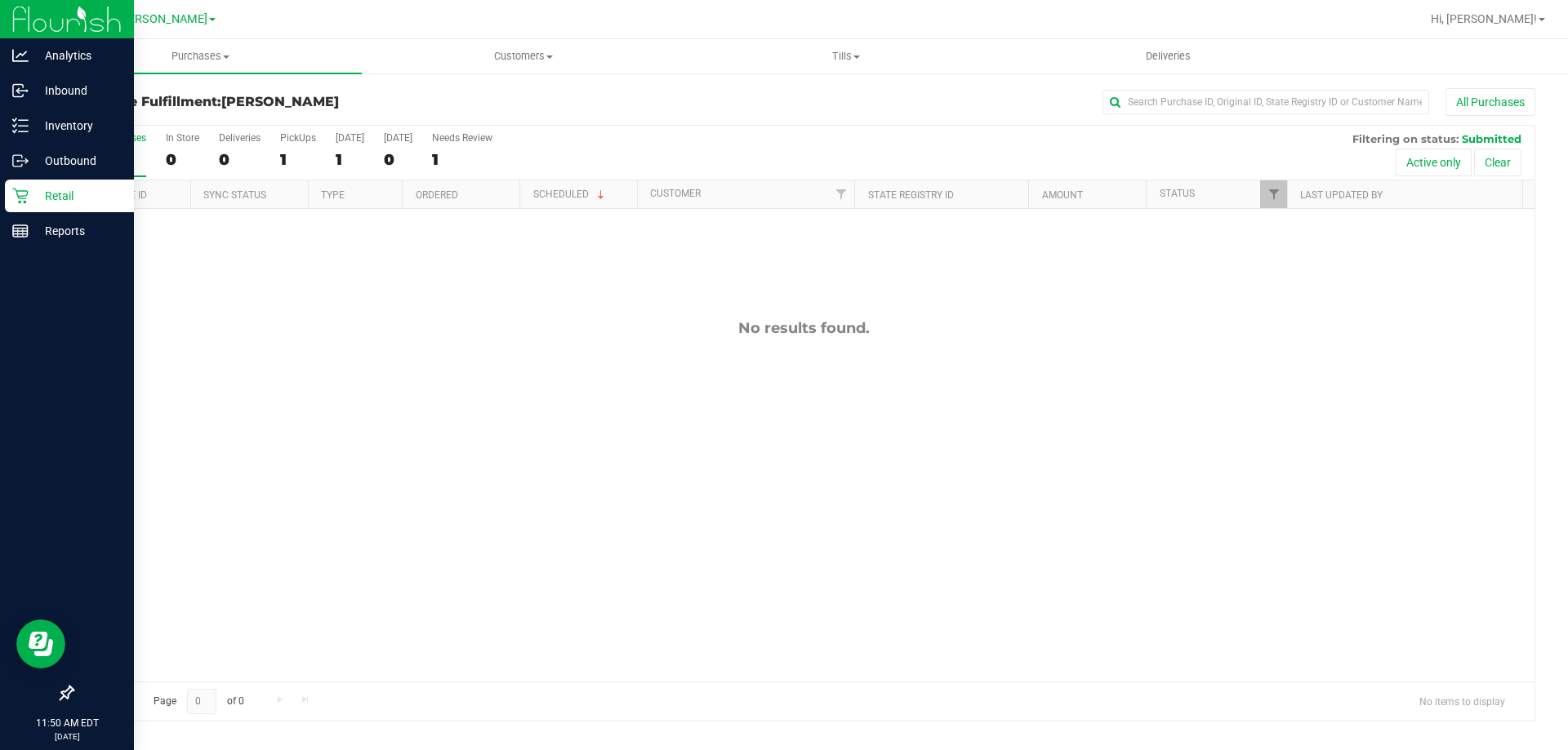
click at [24, 186] on div "Retail" at bounding box center [70, 196] width 129 height 33
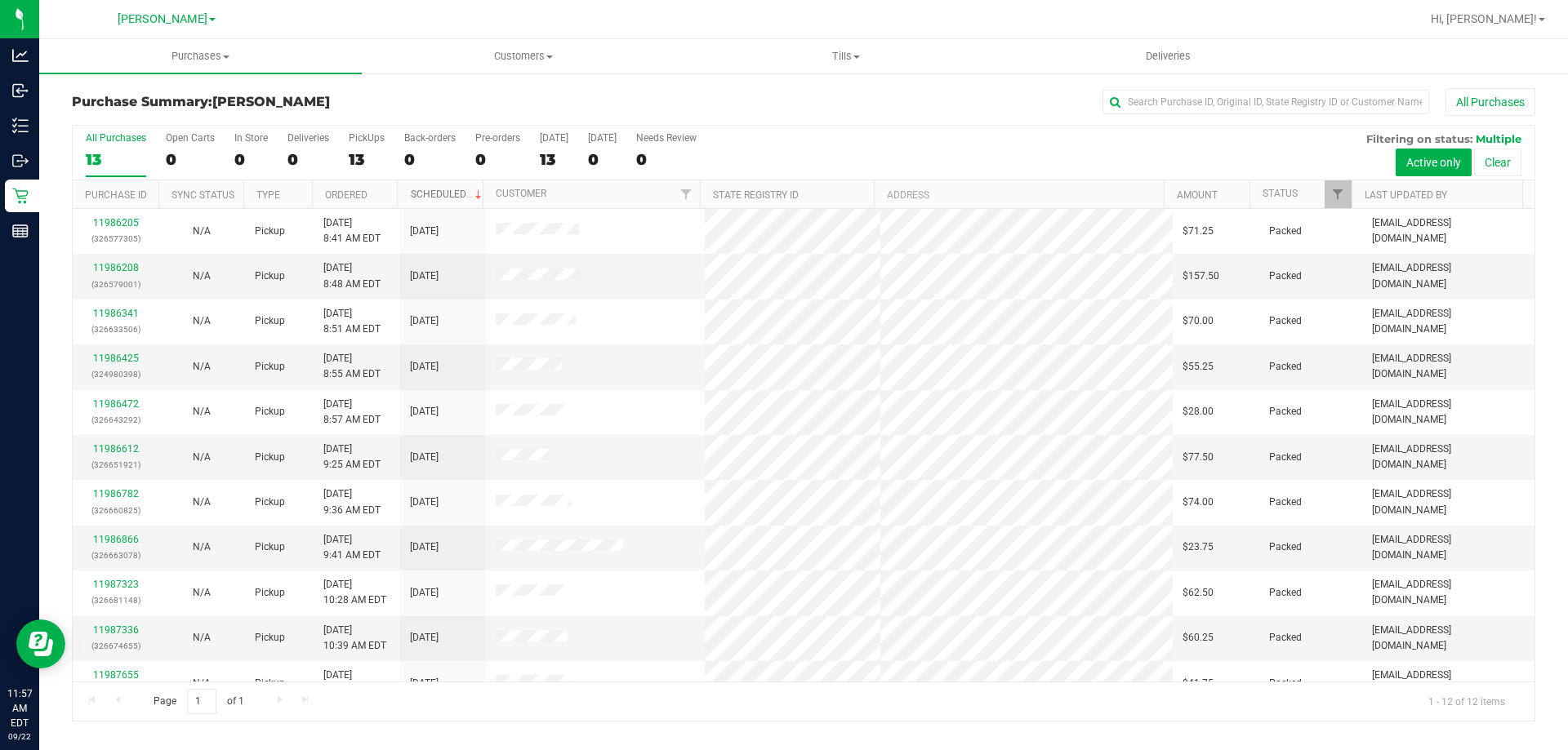
click at [445, 191] on link "Scheduled" at bounding box center [448, 194] width 74 height 12
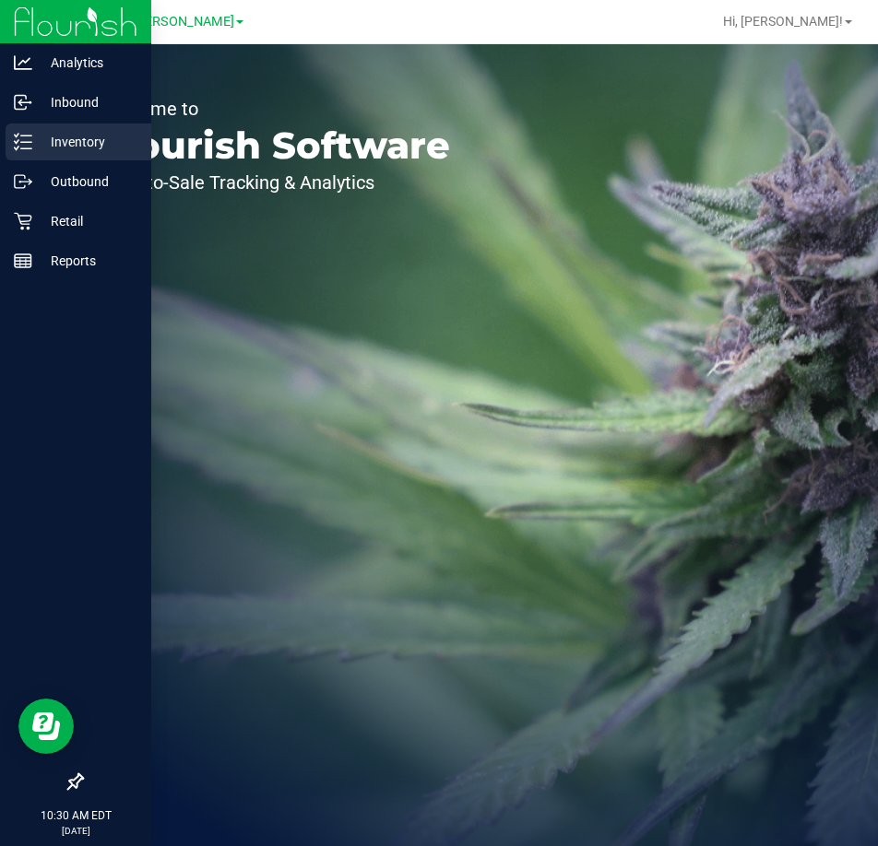
click at [63, 142] on p "Inventory" at bounding box center [87, 142] width 111 height 22
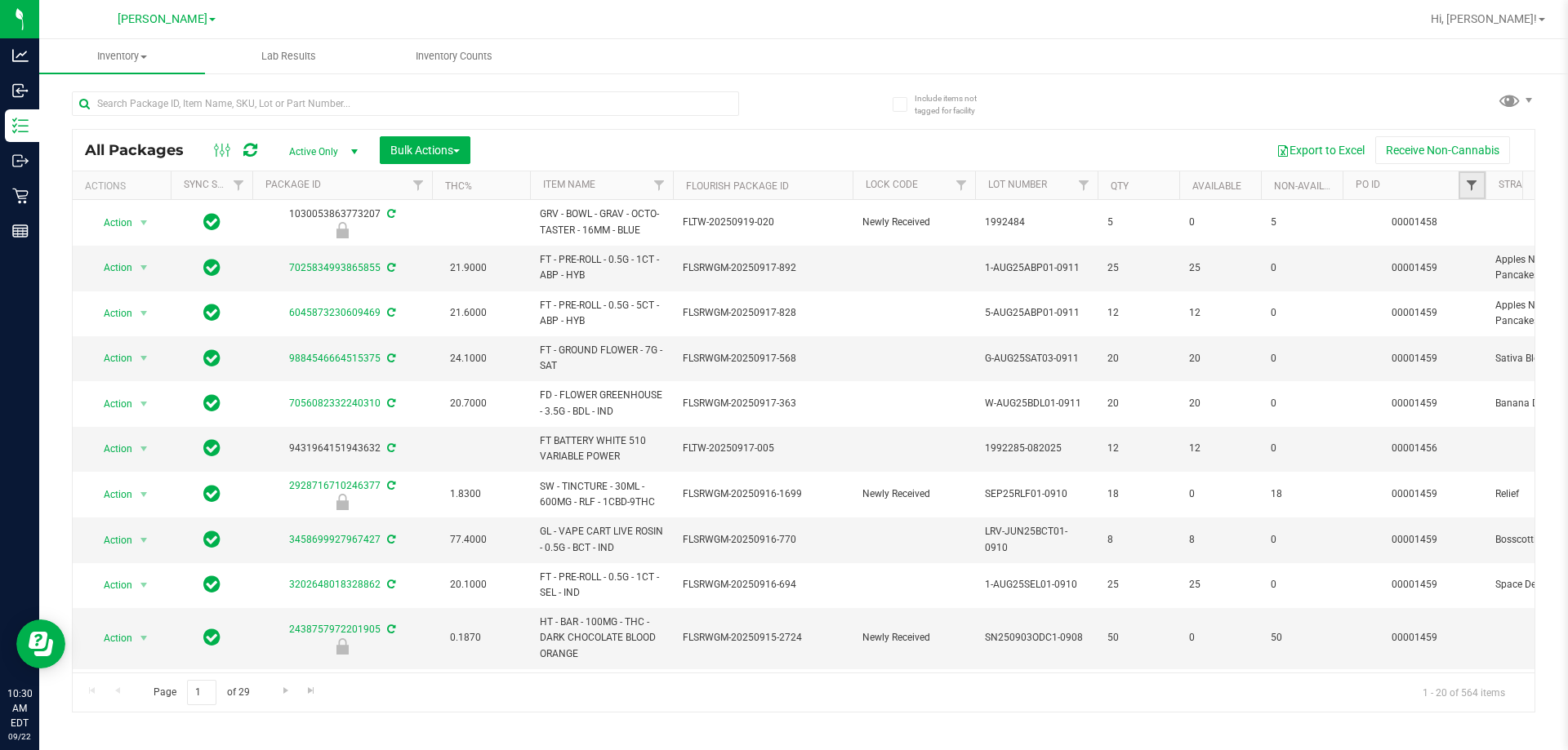
click at [777, 188] on span "Filter" at bounding box center [1471, 185] width 13 height 13
click at [777, 220] on input "text" at bounding box center [1474, 221] width 168 height 25
click at [425, 150] on span "Bulk Actions" at bounding box center [425, 150] width 69 height 13
click at [417, 310] on span "Lock/Unlock packages" at bounding box center [446, 306] width 112 height 13
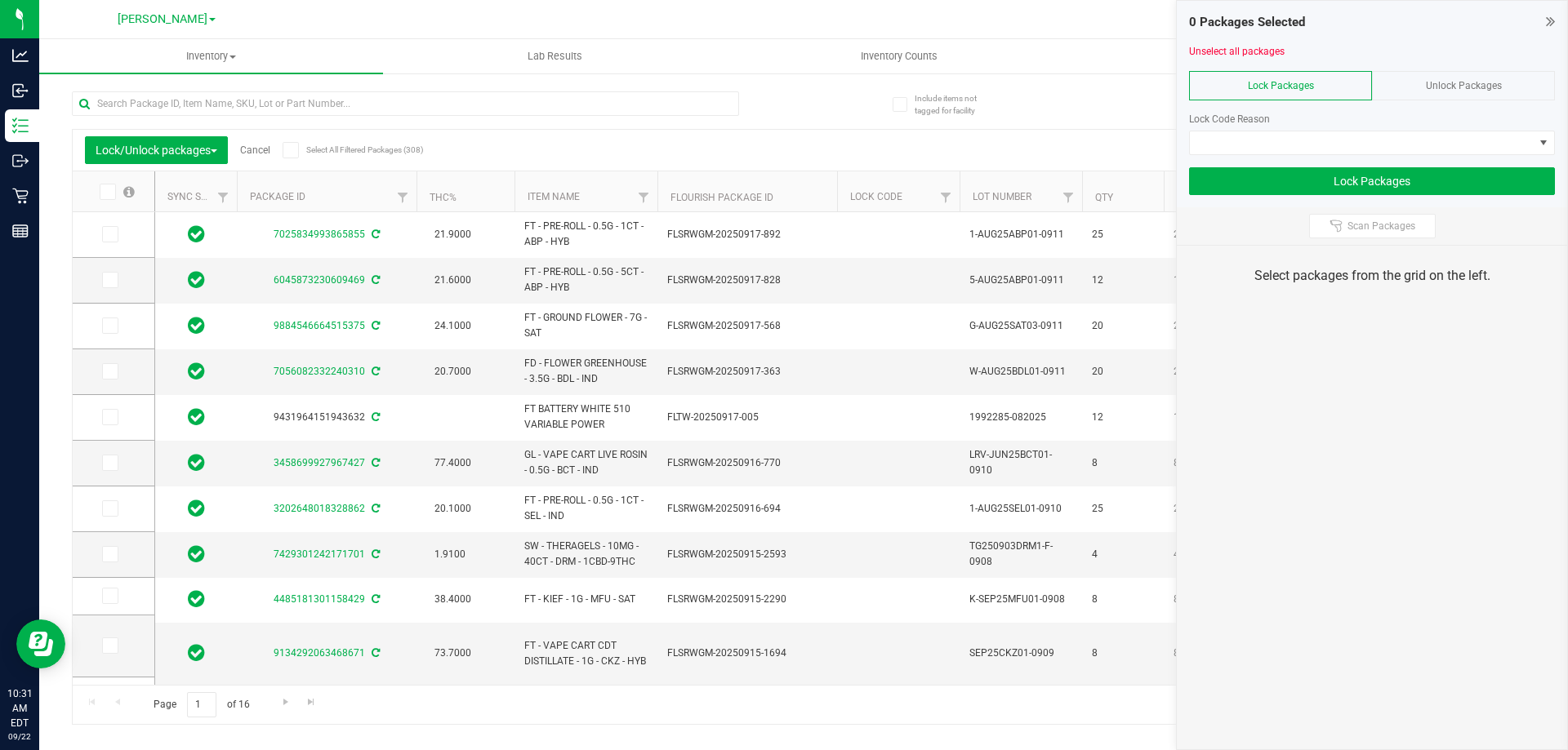
click at [777, 79] on div "Unlock Packages" at bounding box center [1463, 85] width 183 height 29
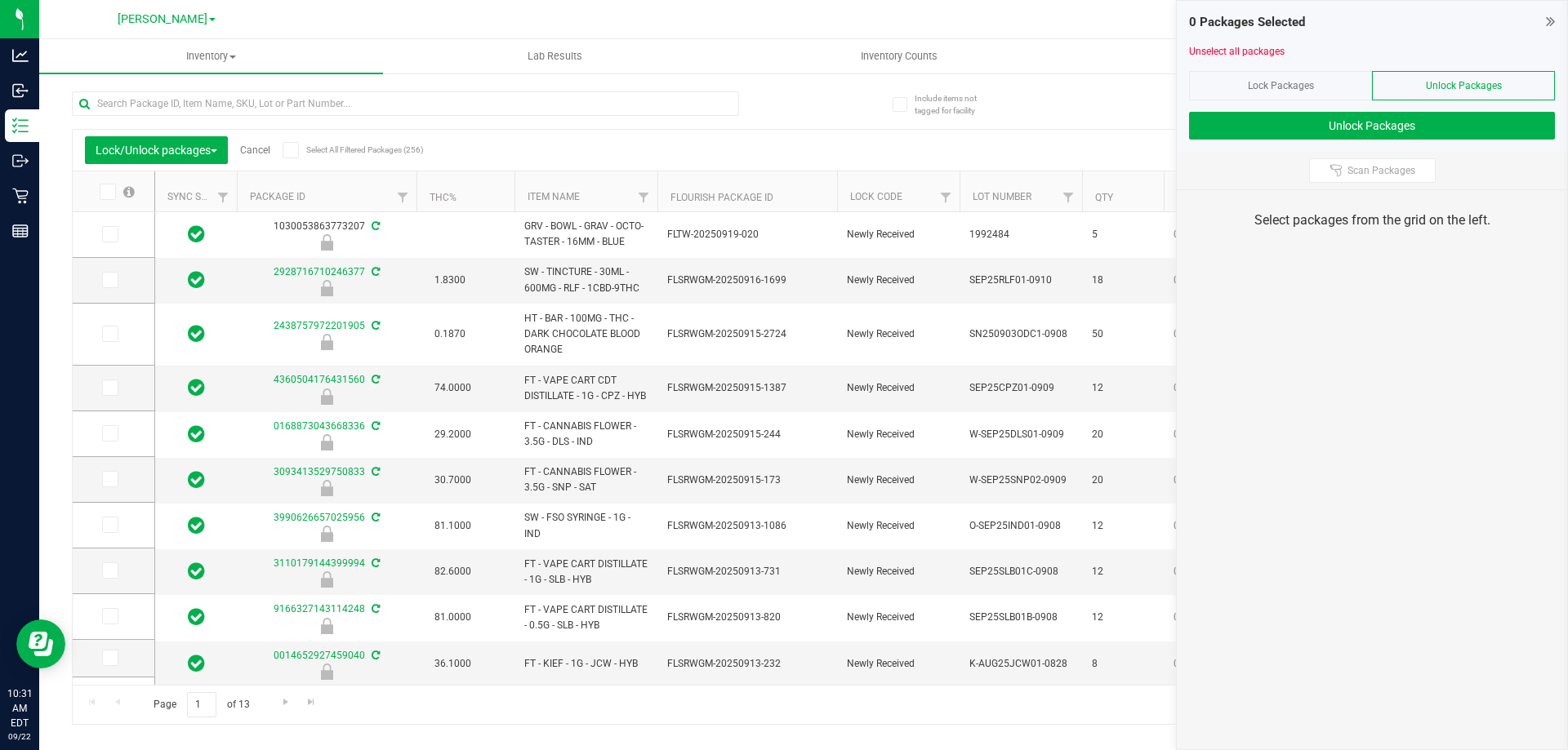
click at [777, 26] on icon at bounding box center [1550, 21] width 9 height 16
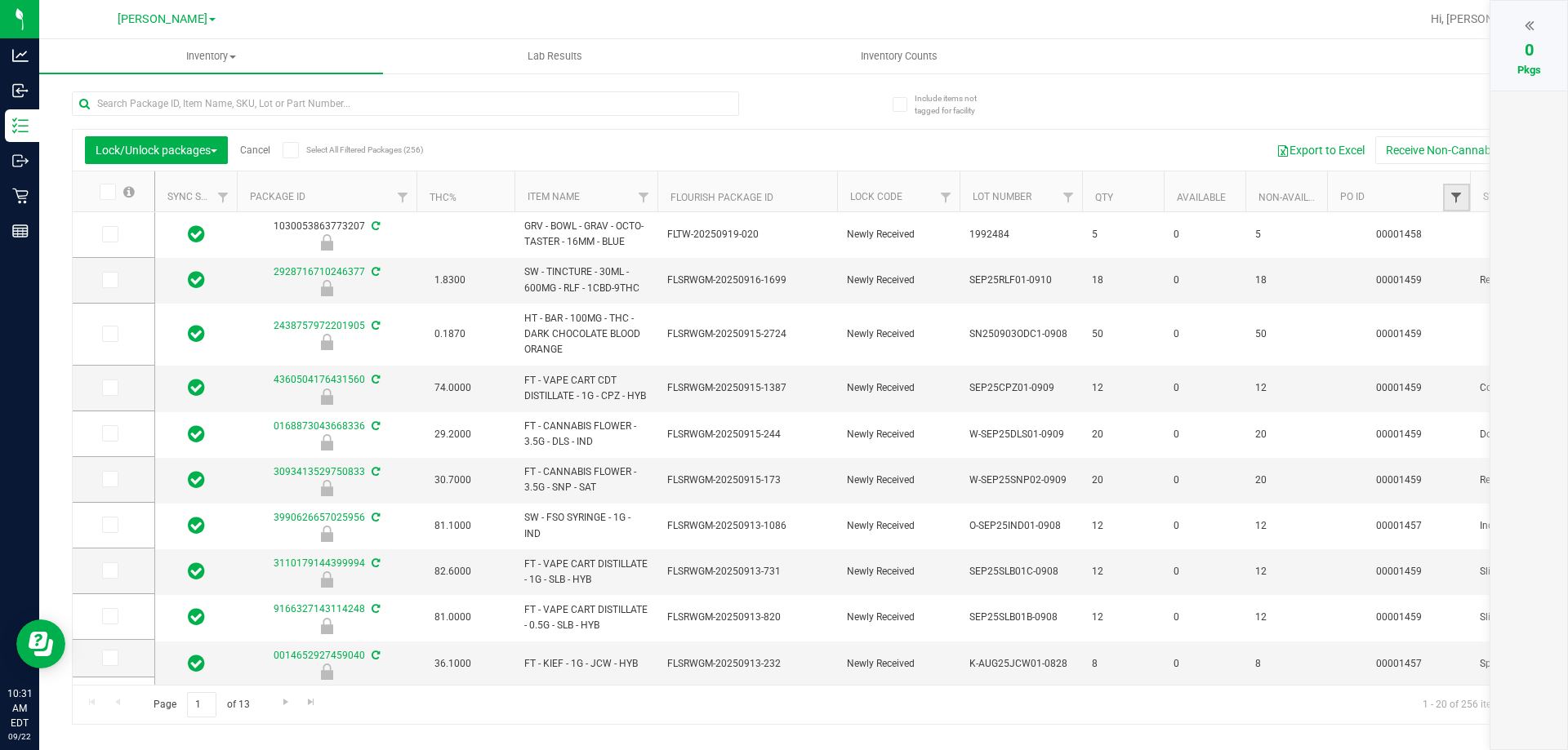
click at [777, 193] on span "Filter" at bounding box center [1456, 197] width 13 height 13
click at [777, 236] on input "text" at bounding box center [1474, 234] width 168 height 25
type input "1459"
click at [777, 259] on button "Filter" at bounding box center [1429, 276] width 79 height 36
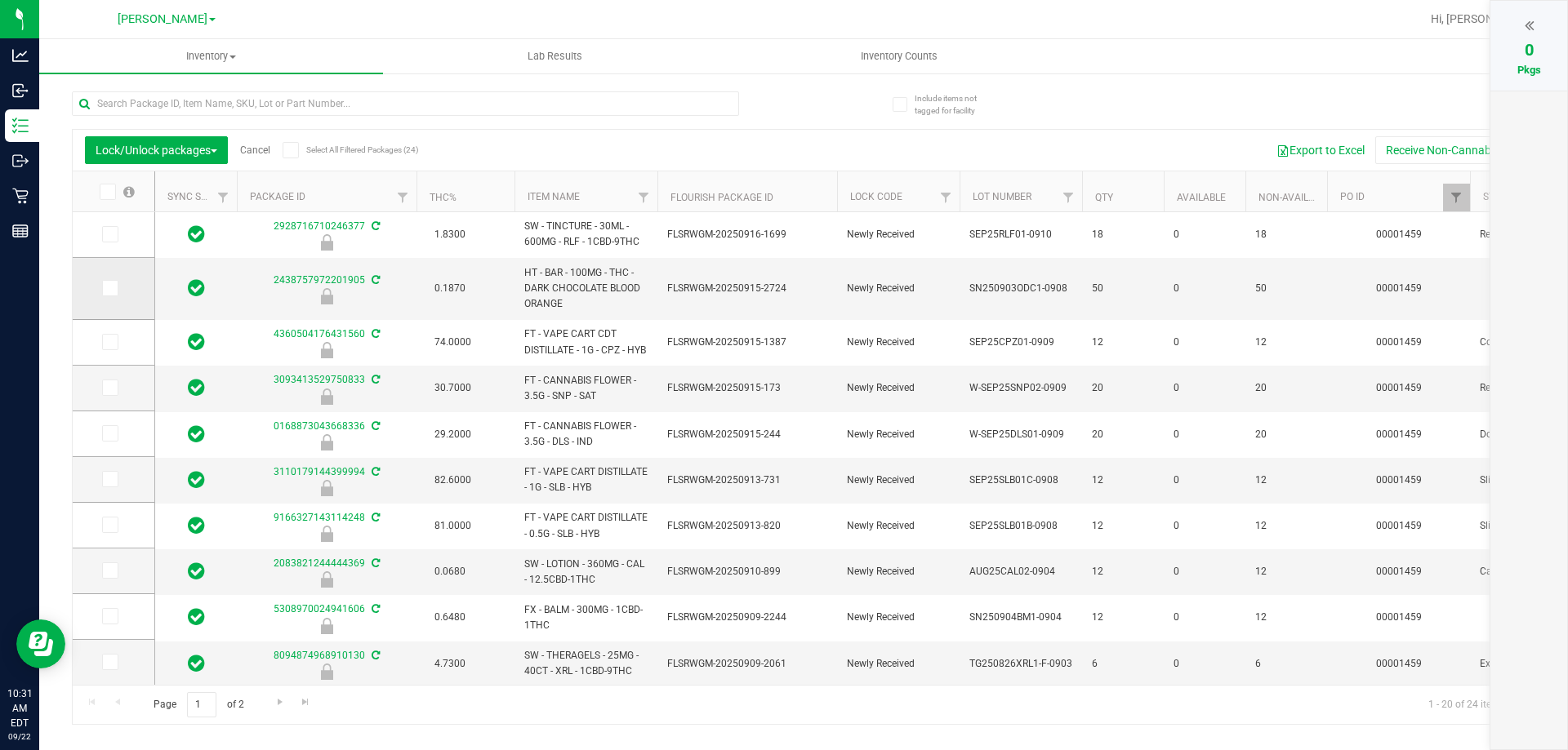
click at [105, 288] on icon at bounding box center [109, 288] width 11 height 0
click at [0, 0] on input "checkbox" at bounding box center [0, 0] width 0 height 0
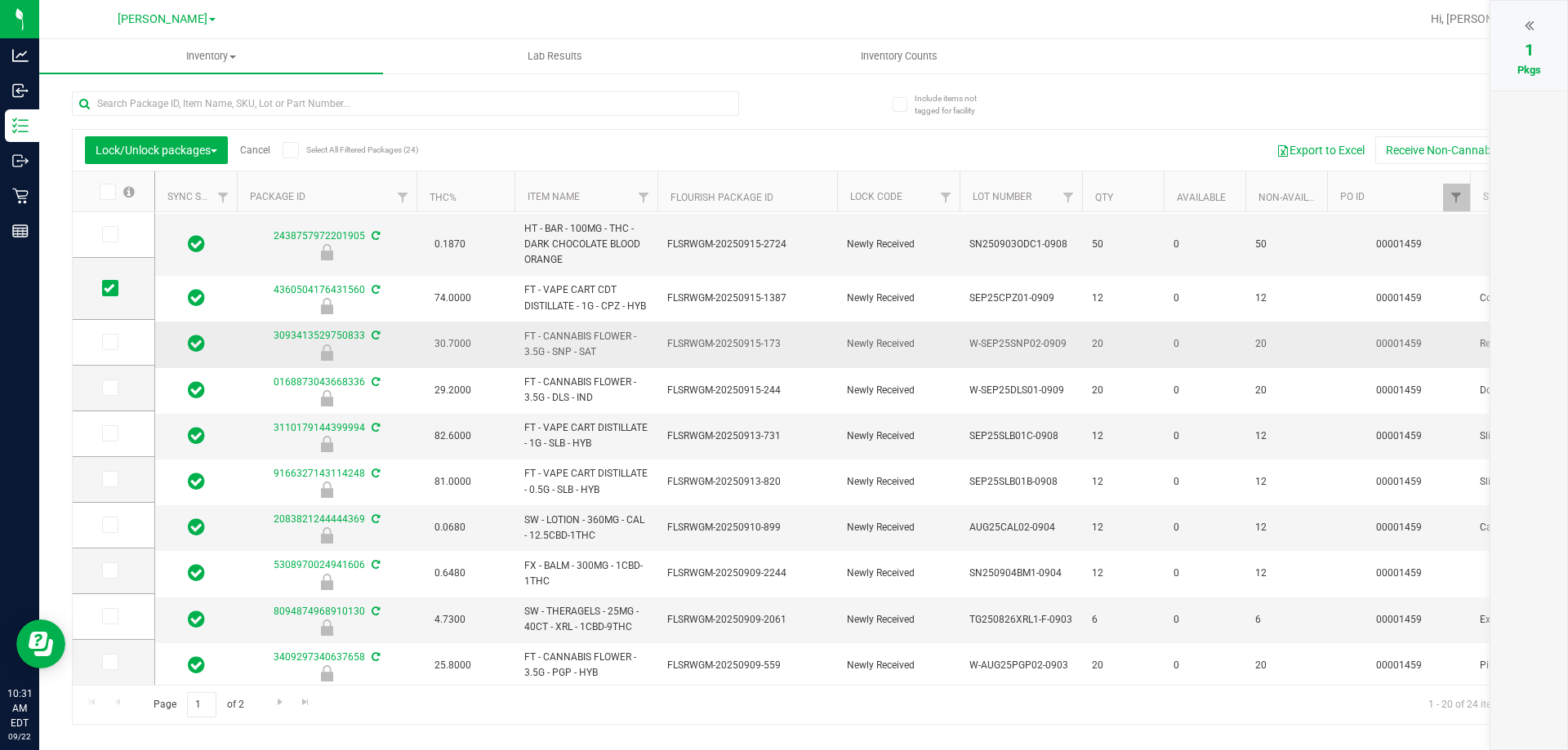
scroll to position [81, 0]
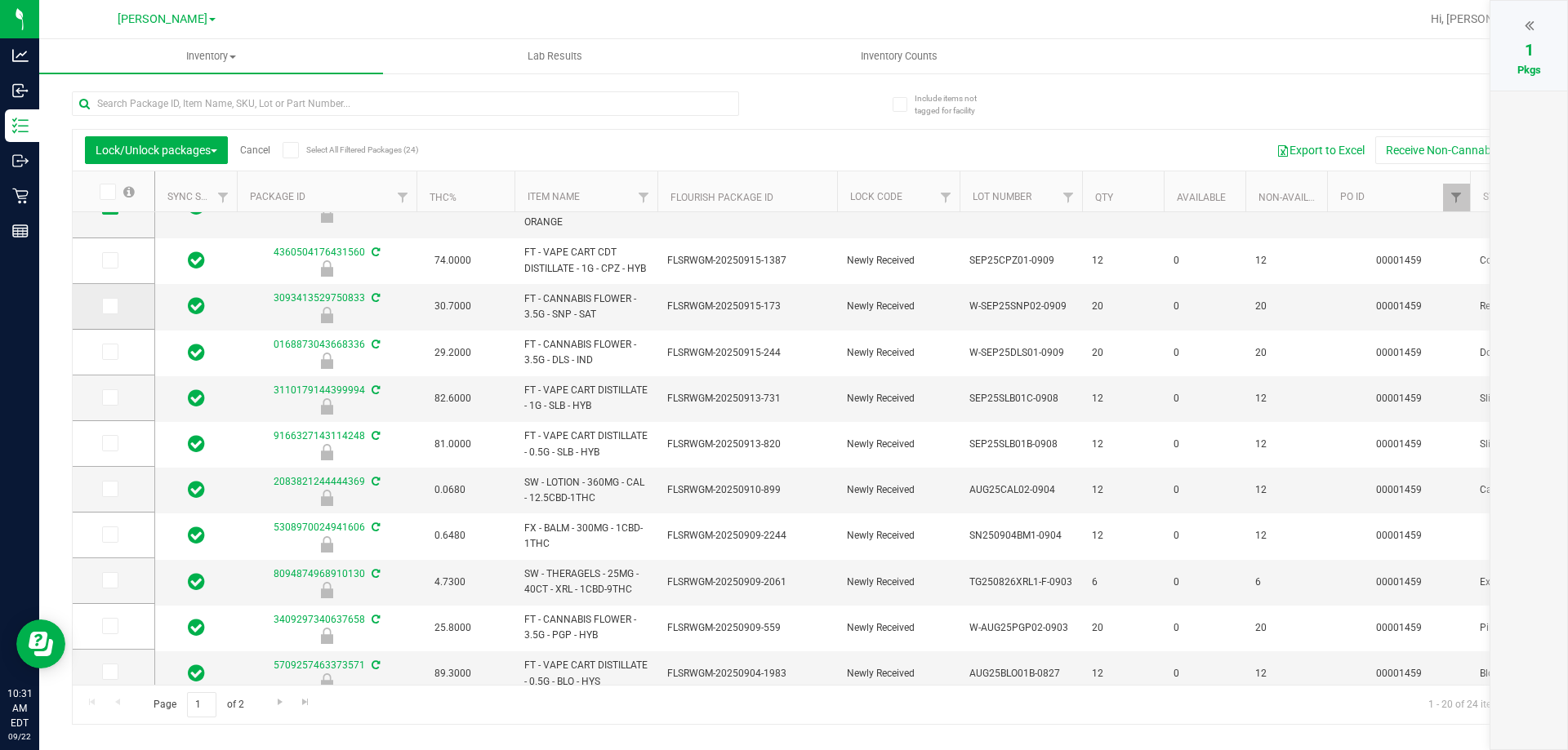
click at [111, 306] on icon at bounding box center [109, 306] width 11 height 0
click at [0, 0] on input "checkbox" at bounding box center [0, 0] width 0 height 0
click at [103, 354] on span at bounding box center [110, 352] width 16 height 16
click at [0, 0] on input "checkbox" at bounding box center [0, 0] width 0 height 0
click at [111, 398] on icon at bounding box center [109, 398] width 11 height 0
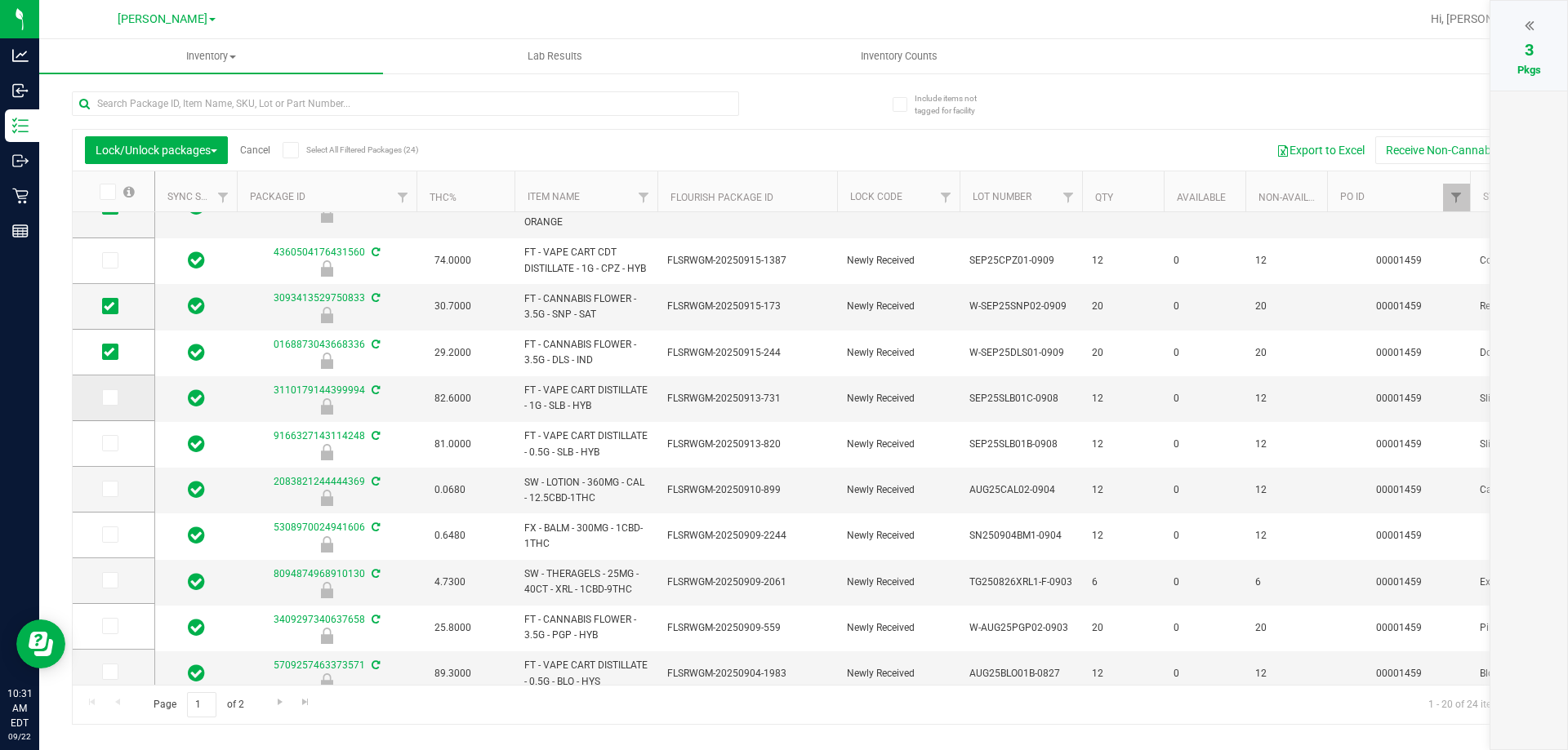
click at [0, 0] on input "checkbox" at bounding box center [0, 0] width 0 height 0
click at [114, 445] on span at bounding box center [110, 443] width 16 height 16
click at [0, 0] on input "checkbox" at bounding box center [0, 0] width 0 height 0
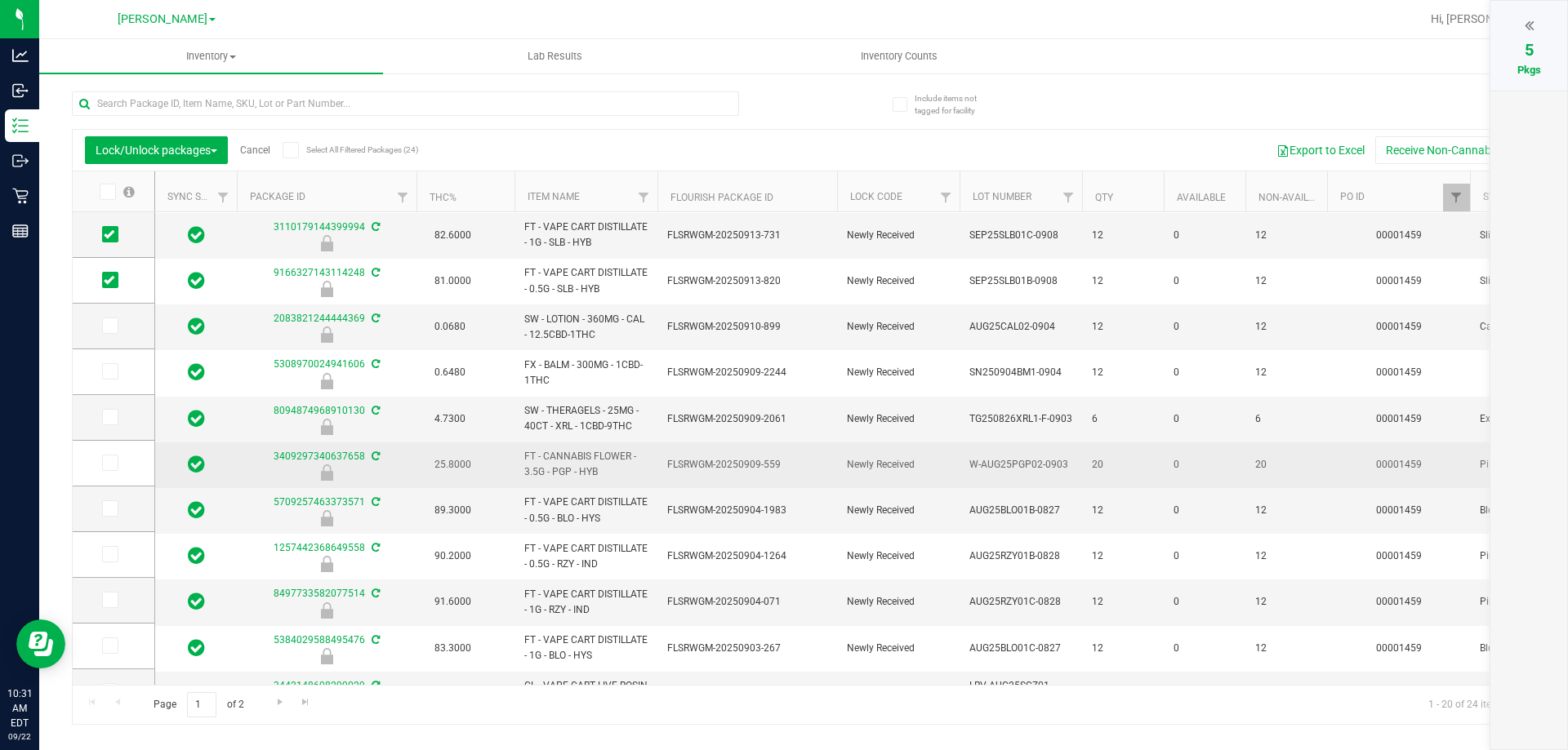
scroll to position [327, 0]
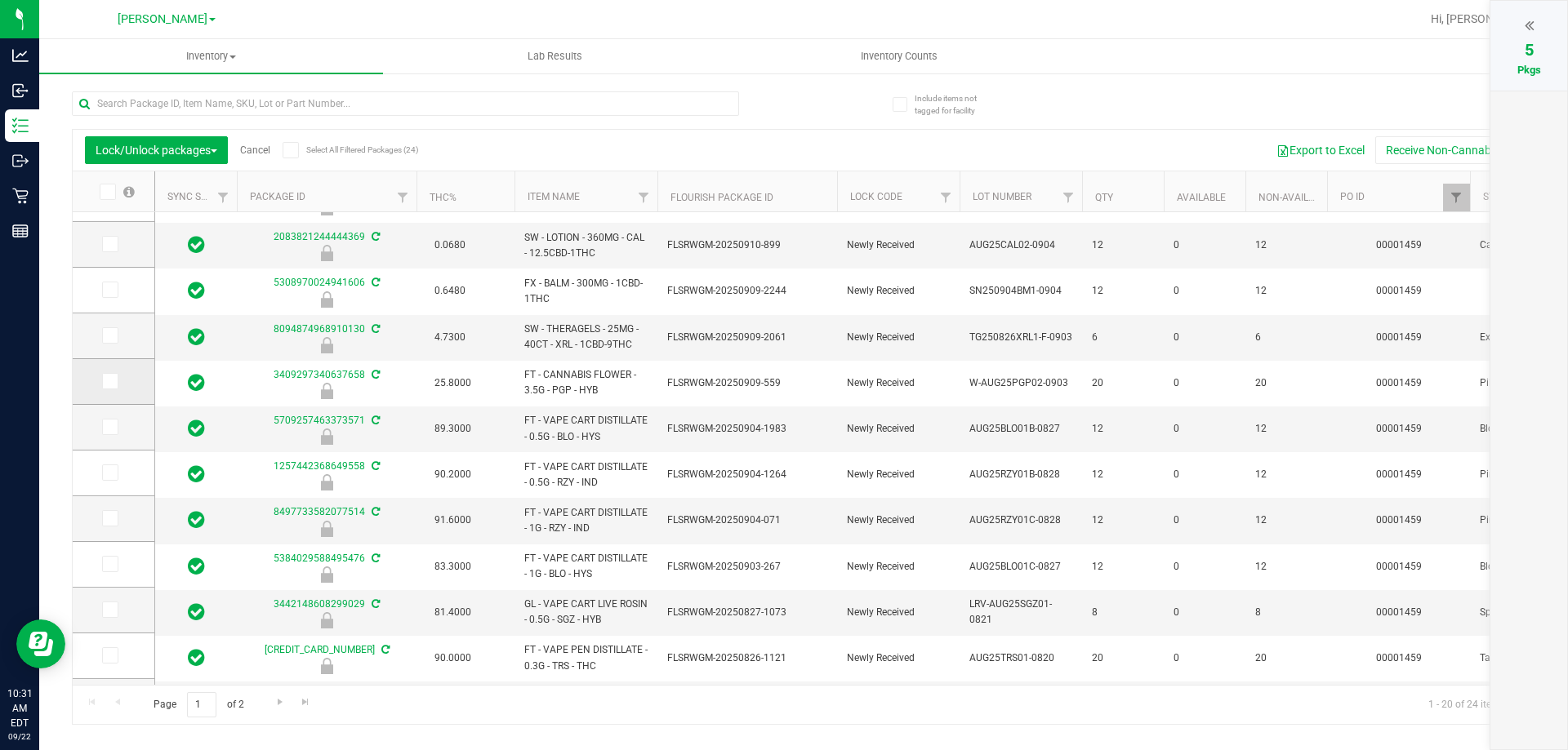
click at [117, 375] on span at bounding box center [110, 381] width 16 height 16
click at [0, 0] on input "checkbox" at bounding box center [0, 0] width 0 height 0
click at [109, 427] on icon at bounding box center [109, 427] width 11 height 0
click at [0, 0] on input "checkbox" at bounding box center [0, 0] width 0 height 0
click at [110, 473] on icon at bounding box center [109, 473] width 11 height 0
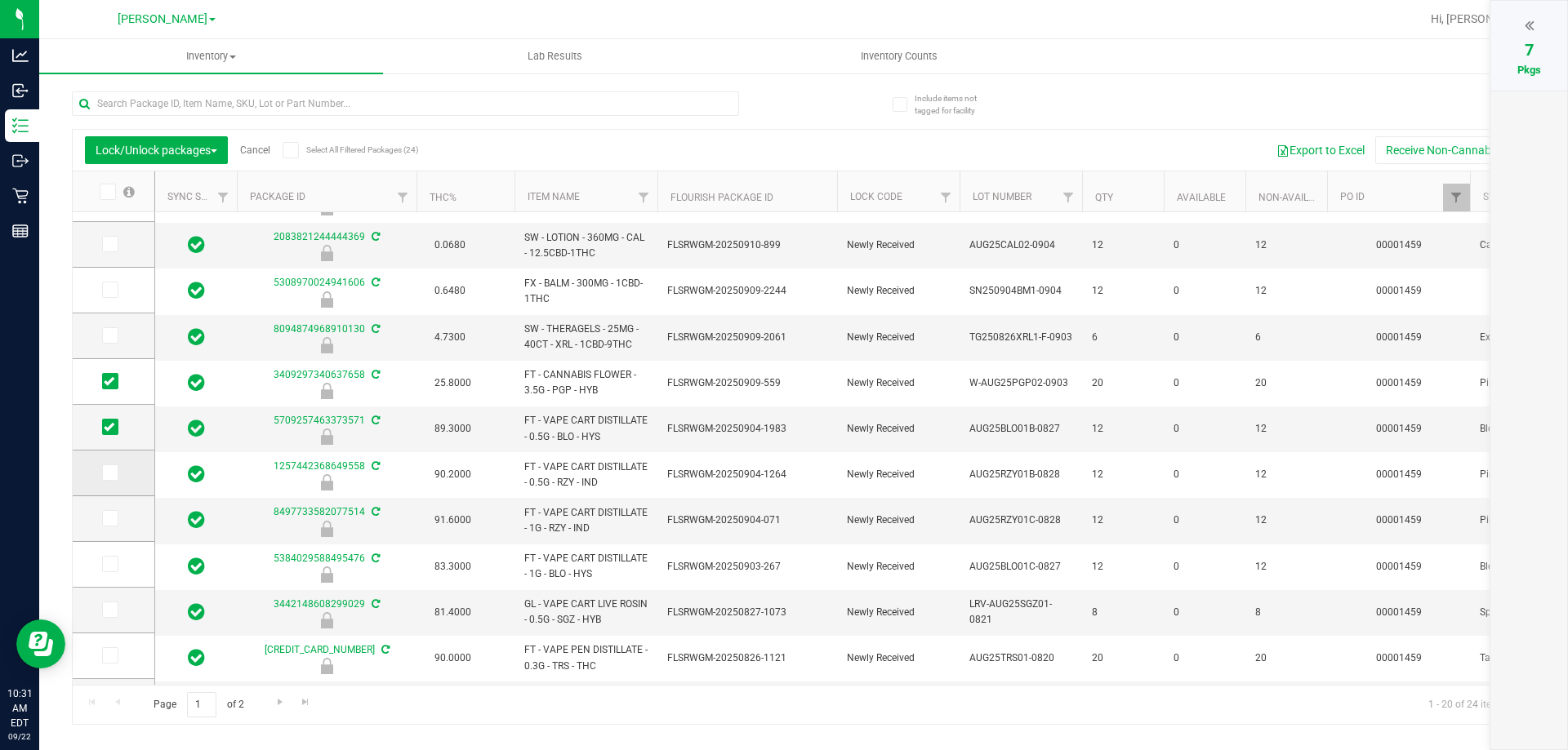
click at [0, 0] on input "checkbox" at bounding box center [0, 0] width 0 height 0
click at [113, 518] on icon at bounding box center [109, 518] width 11 height 0
click at [0, 0] on input "checkbox" at bounding box center [0, 0] width 0 height 0
click at [113, 564] on icon at bounding box center [109, 564] width 11 height 0
click at [0, 0] on input "checkbox" at bounding box center [0, 0] width 0 height 0
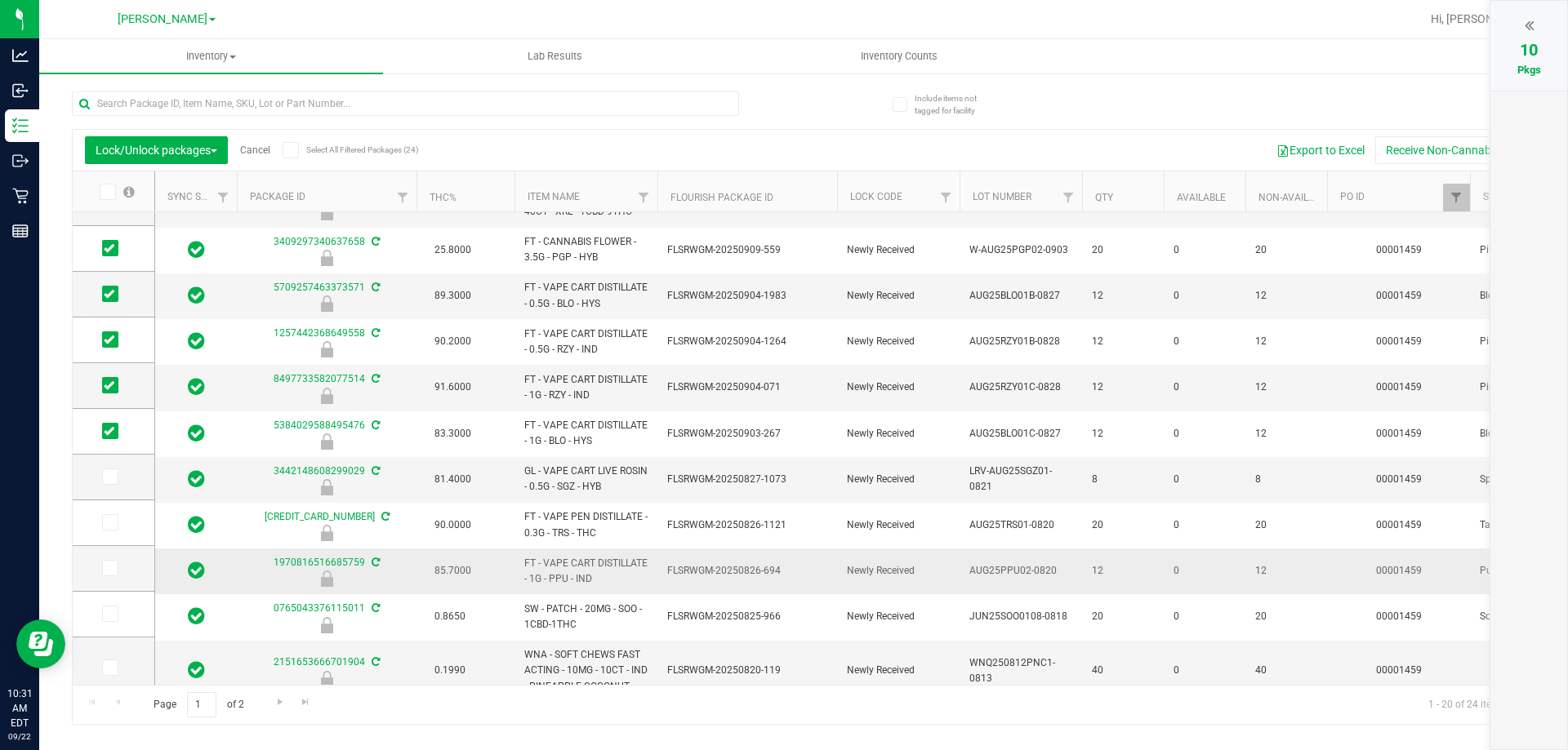
scroll to position [474, 0]
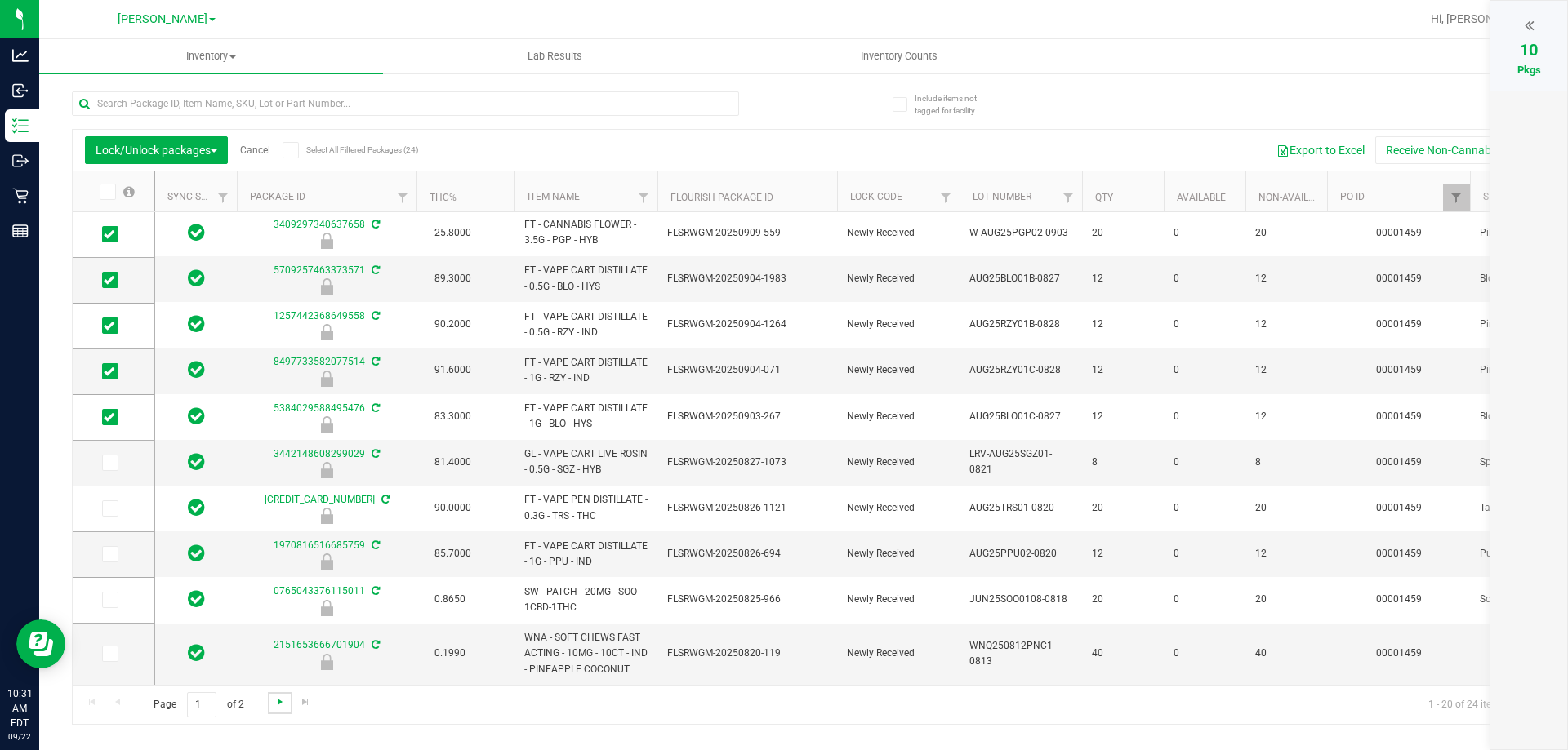
click at [277, 696] on span "Go to the next page" at bounding box center [280, 702] width 13 height 13
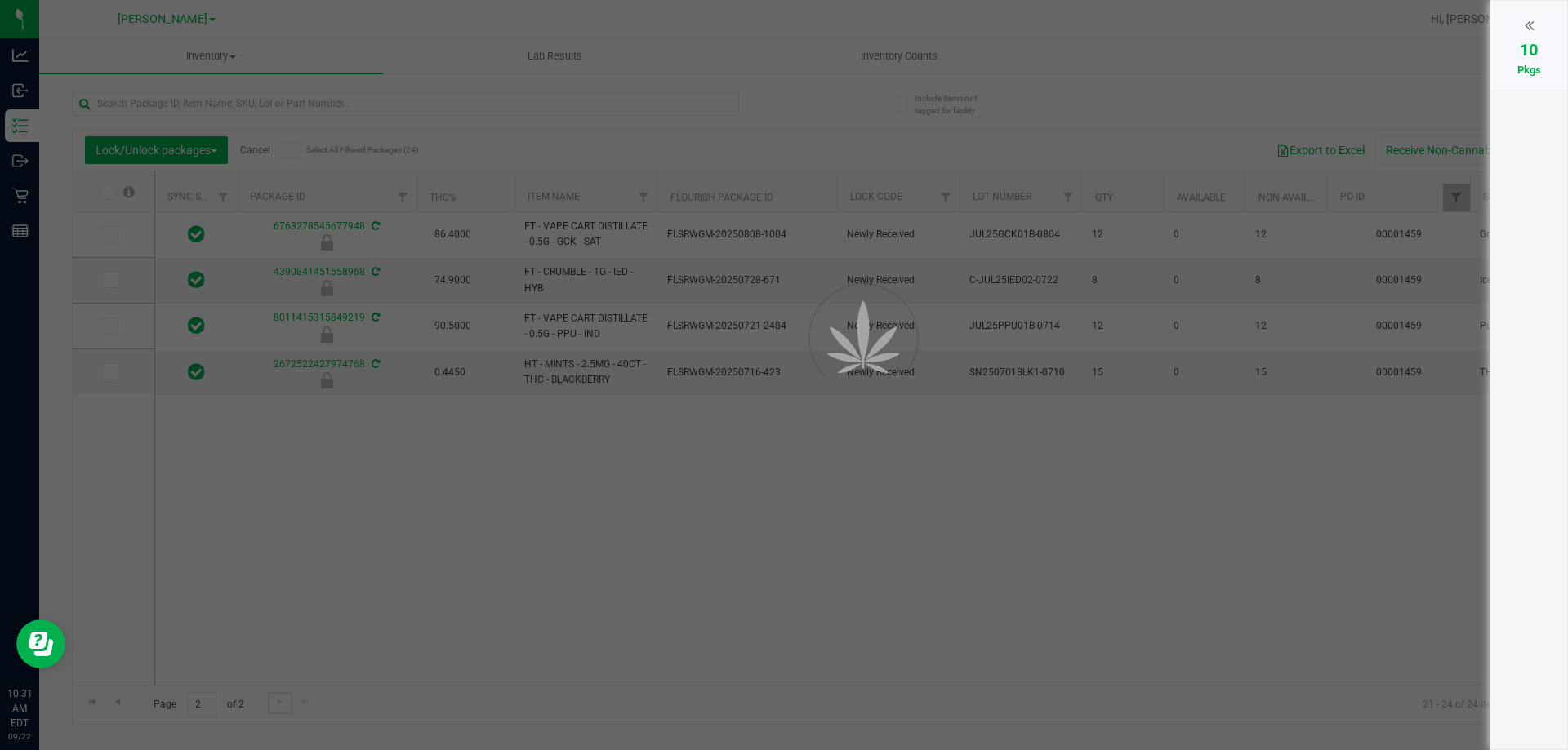
scroll to position [0, 0]
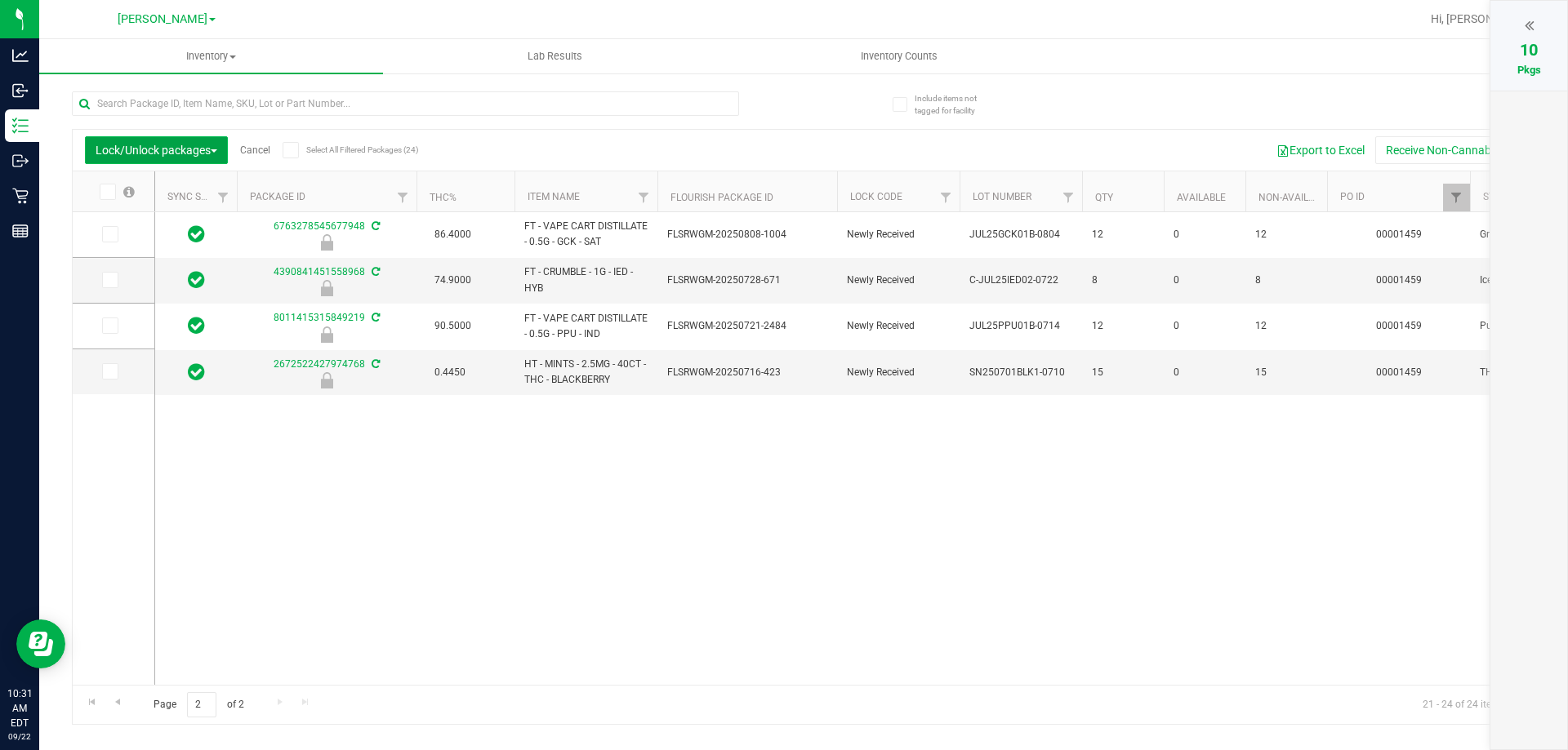
click at [187, 148] on span "Lock/Unlock packages" at bounding box center [156, 150] width 121 height 13
click at [777, 486] on div "6763278545677948 86.4000 FT - VAPE CART DISTILLATE - 0.5G - GCK - SAT FLSRWGM-2…" at bounding box center [844, 449] width 1378 height 473
click at [777, 24] on icon at bounding box center [1529, 25] width 9 height 16
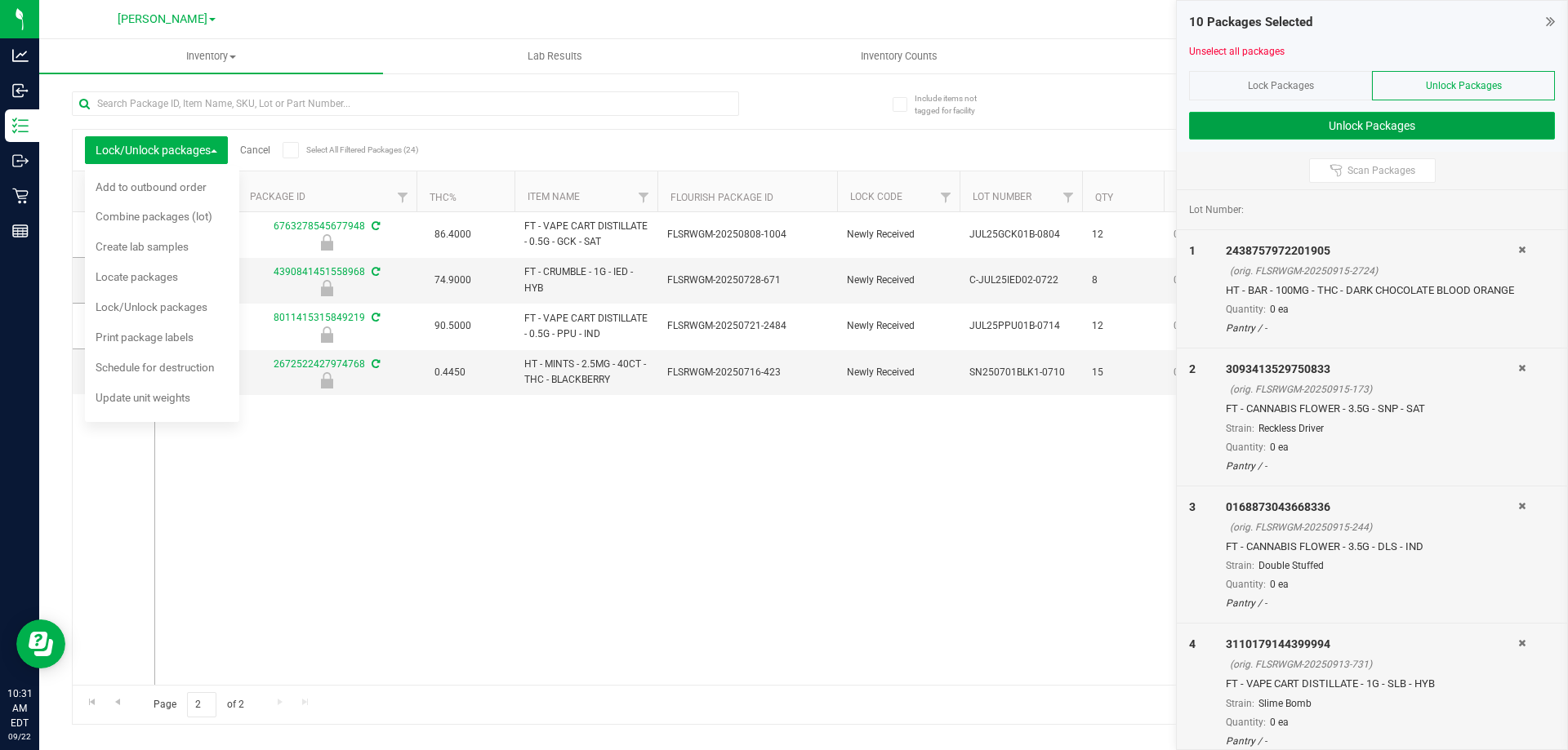
click at [777, 126] on button "Unlock Packages" at bounding box center [1371, 125] width 366 height 27
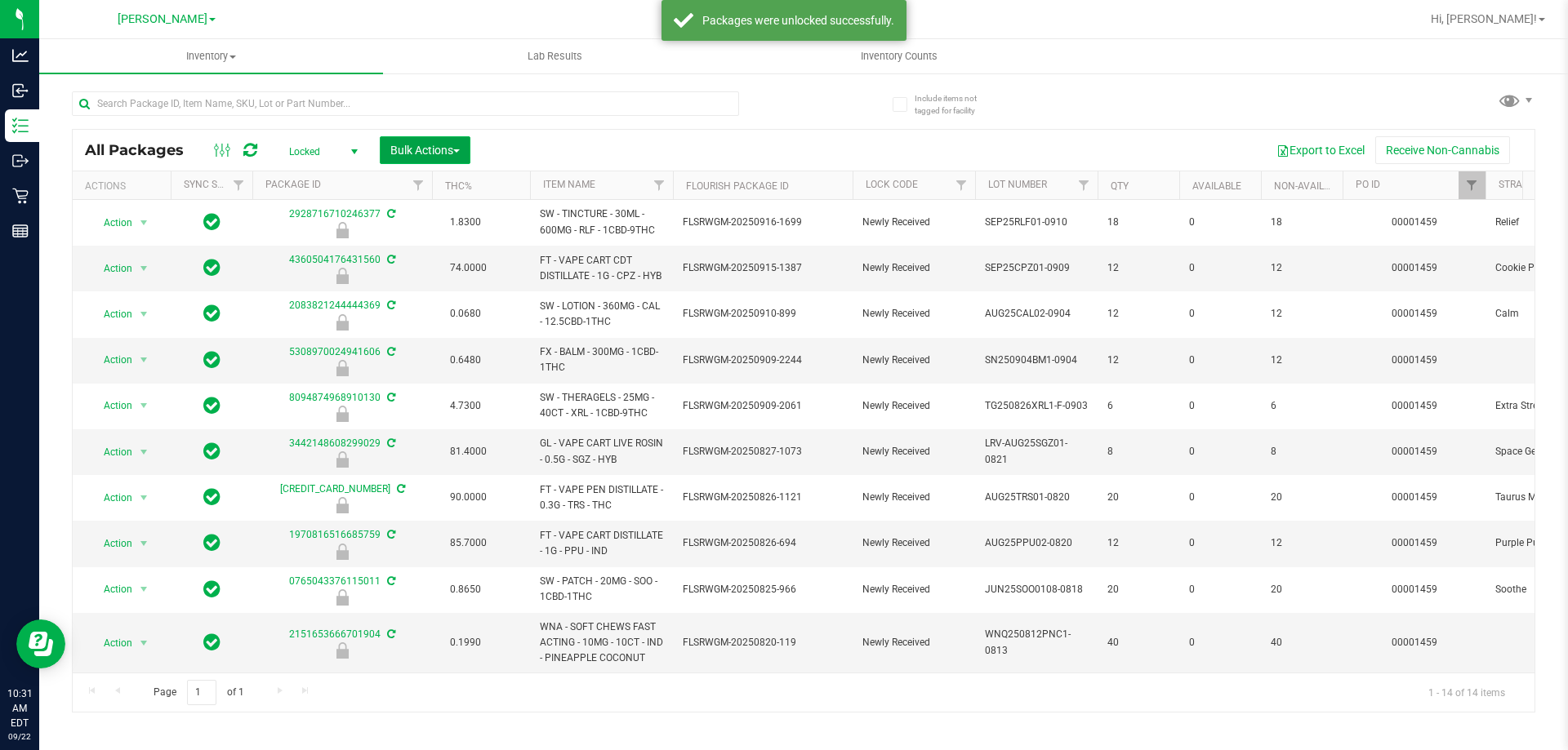
click at [424, 143] on span "Bulk Actions" at bounding box center [425, 150] width 69 height 13
click at [420, 308] on span "Lock/Unlock packages" at bounding box center [446, 306] width 112 height 13
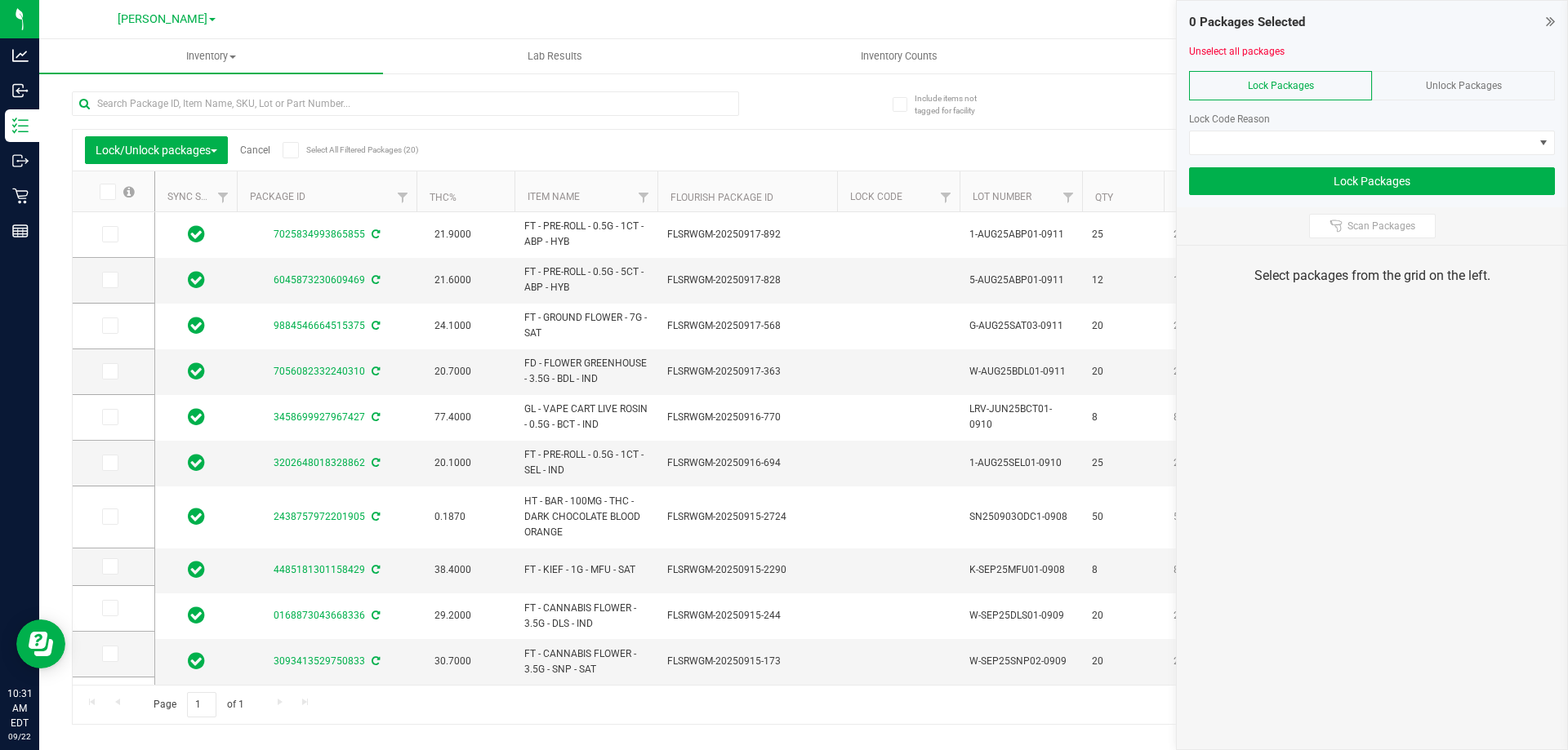
click at [777, 27] on icon at bounding box center [1550, 21] width 9 height 16
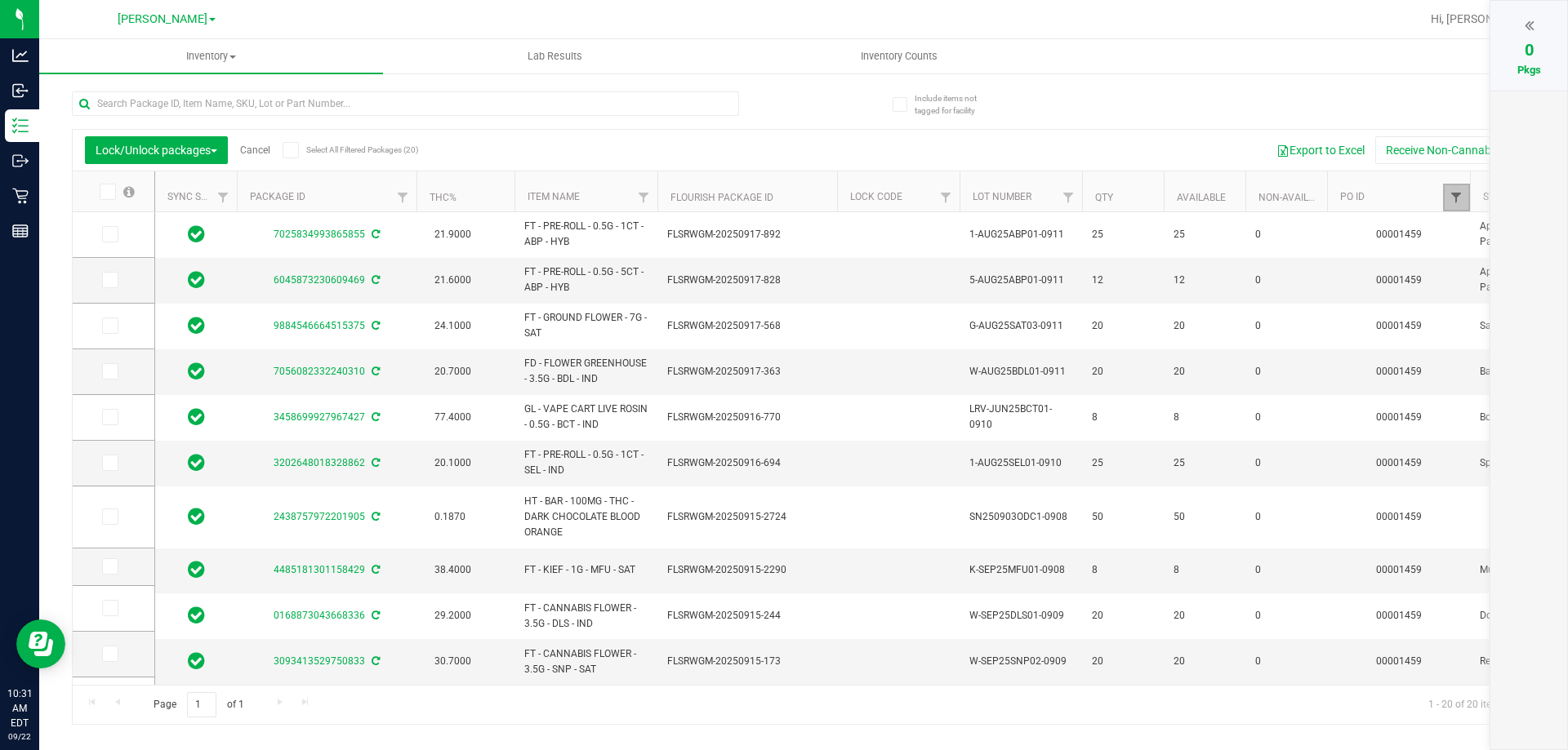
click at [777, 192] on span "Filter" at bounding box center [1456, 197] width 13 height 13
click at [777, 234] on input "1459" at bounding box center [1474, 234] width 168 height 25
click at [777, 259] on button "Filter" at bounding box center [1429, 276] width 79 height 36
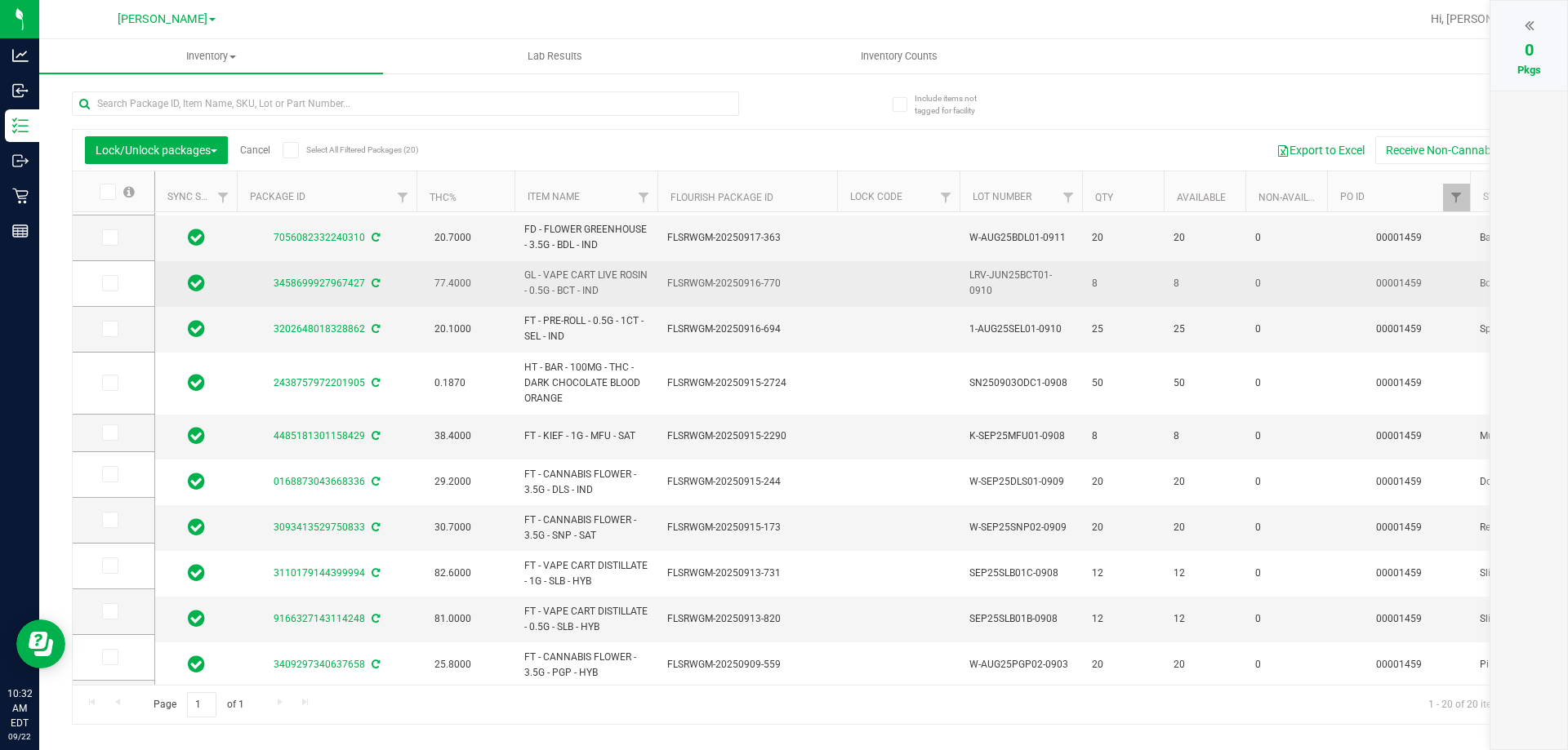
scroll to position [163, 0]
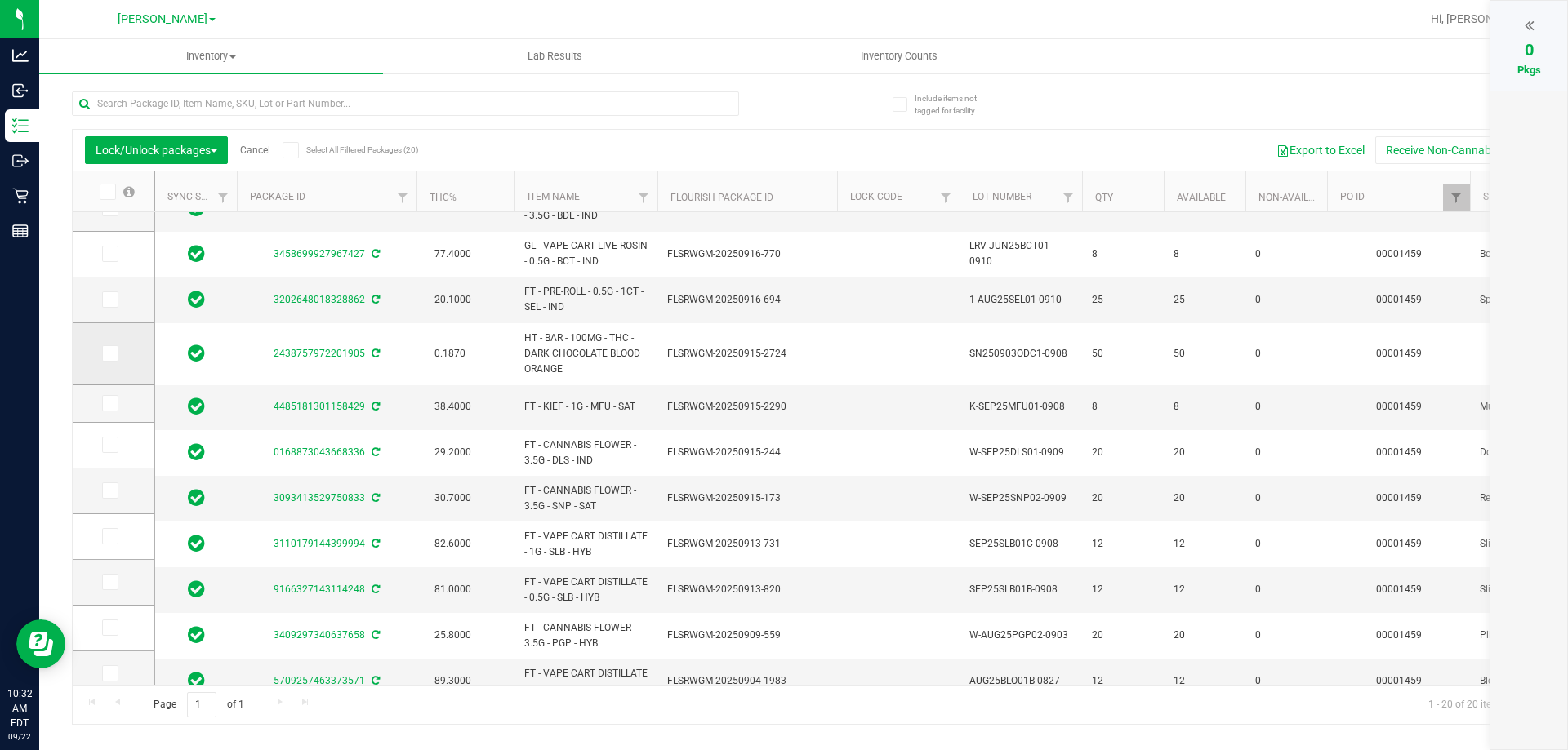
click at [105, 353] on icon at bounding box center [109, 353] width 11 height 0
click at [0, 0] on input "checkbox" at bounding box center [0, 0] width 0 height 0
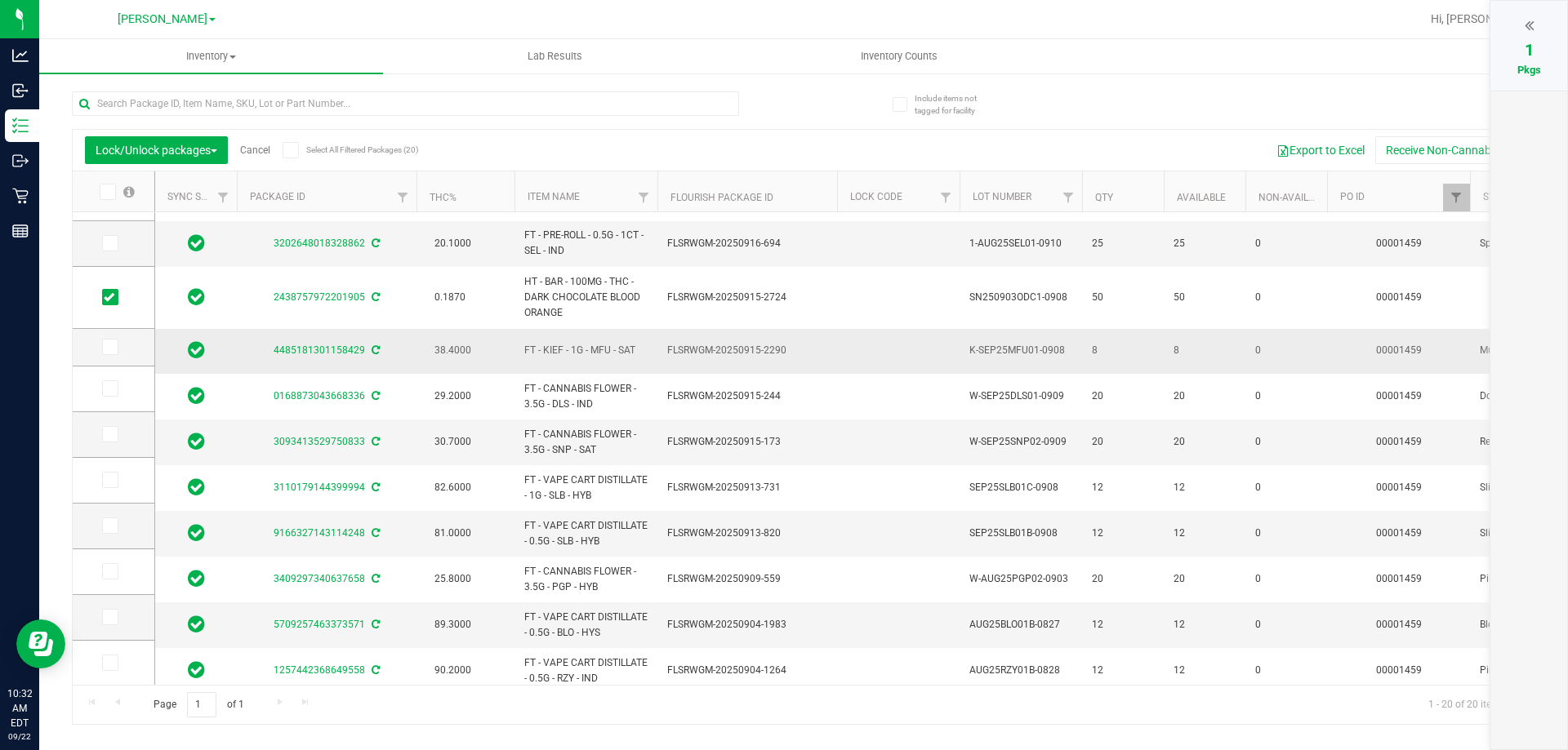
scroll to position [0, 0]
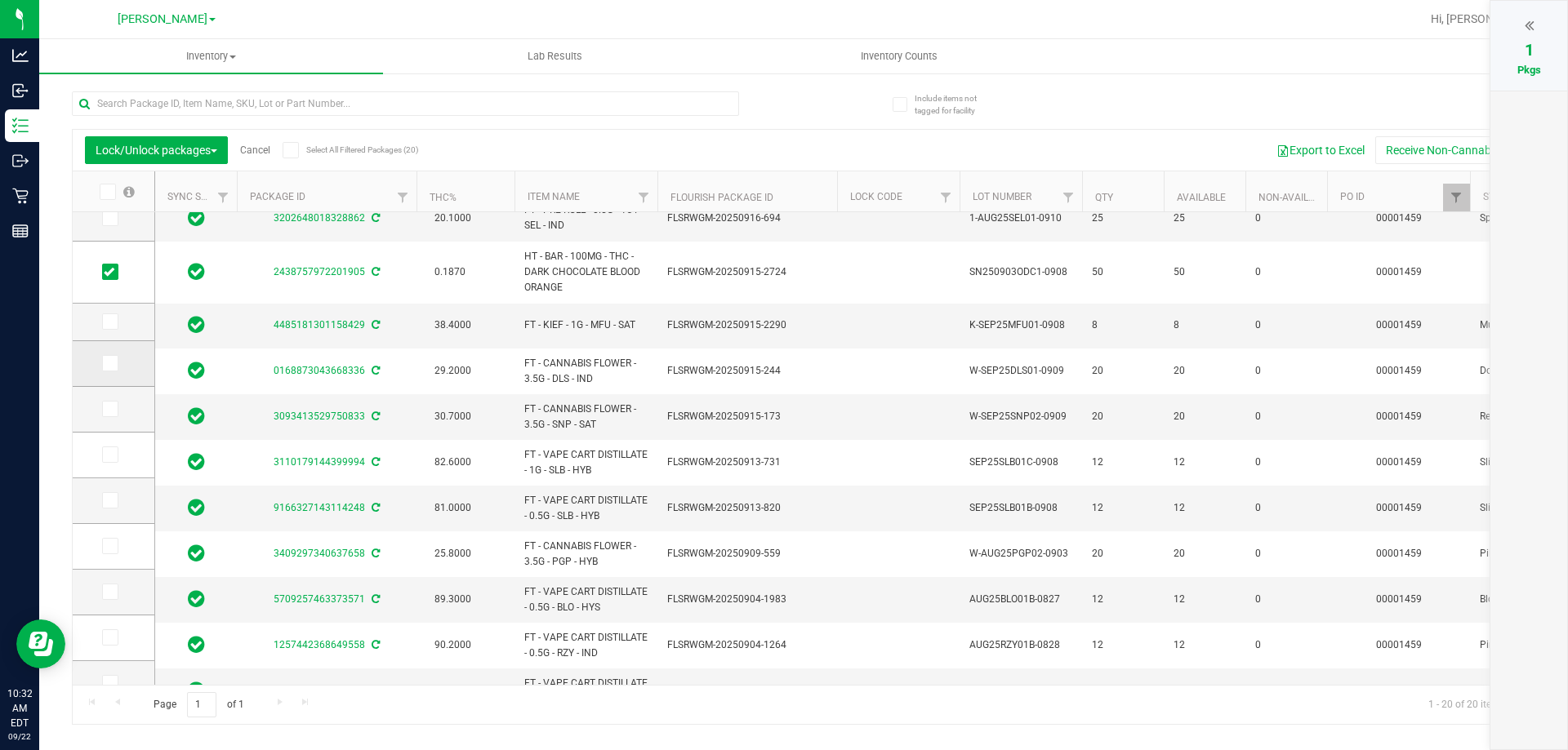
click at [107, 363] on icon at bounding box center [109, 363] width 11 height 0
click at [0, 0] on input "checkbox" at bounding box center [0, 0] width 0 height 0
click at [114, 403] on span at bounding box center [110, 409] width 16 height 16
click at [0, 0] on input "checkbox" at bounding box center [0, 0] width 0 height 0
click at [105, 460] on span at bounding box center [110, 454] width 16 height 16
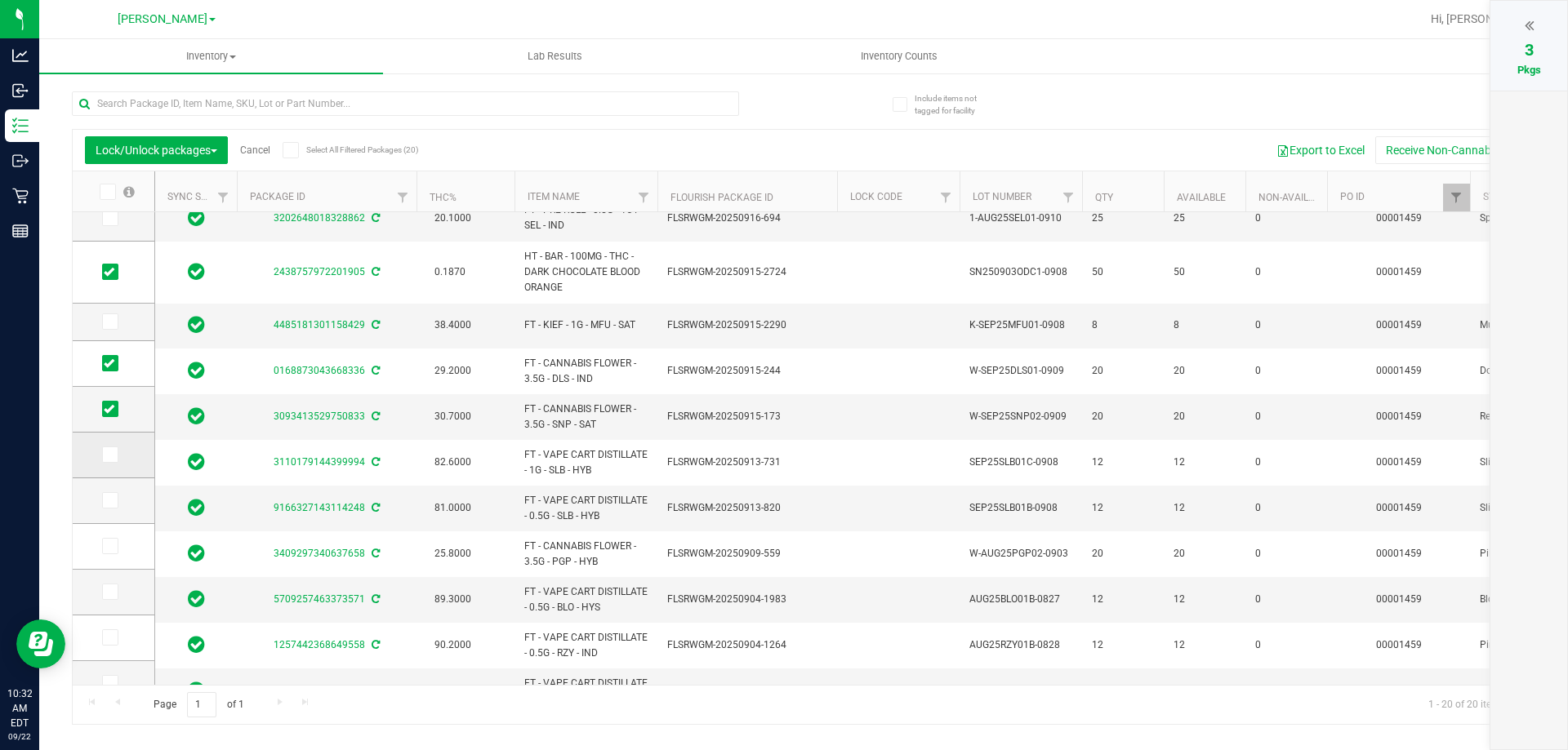
click at [0, 0] on input "checkbox" at bounding box center [0, 0] width 0 height 0
click at [118, 498] on span at bounding box center [110, 500] width 16 height 16
click at [0, 0] on input "checkbox" at bounding box center [0, 0] width 0 height 0
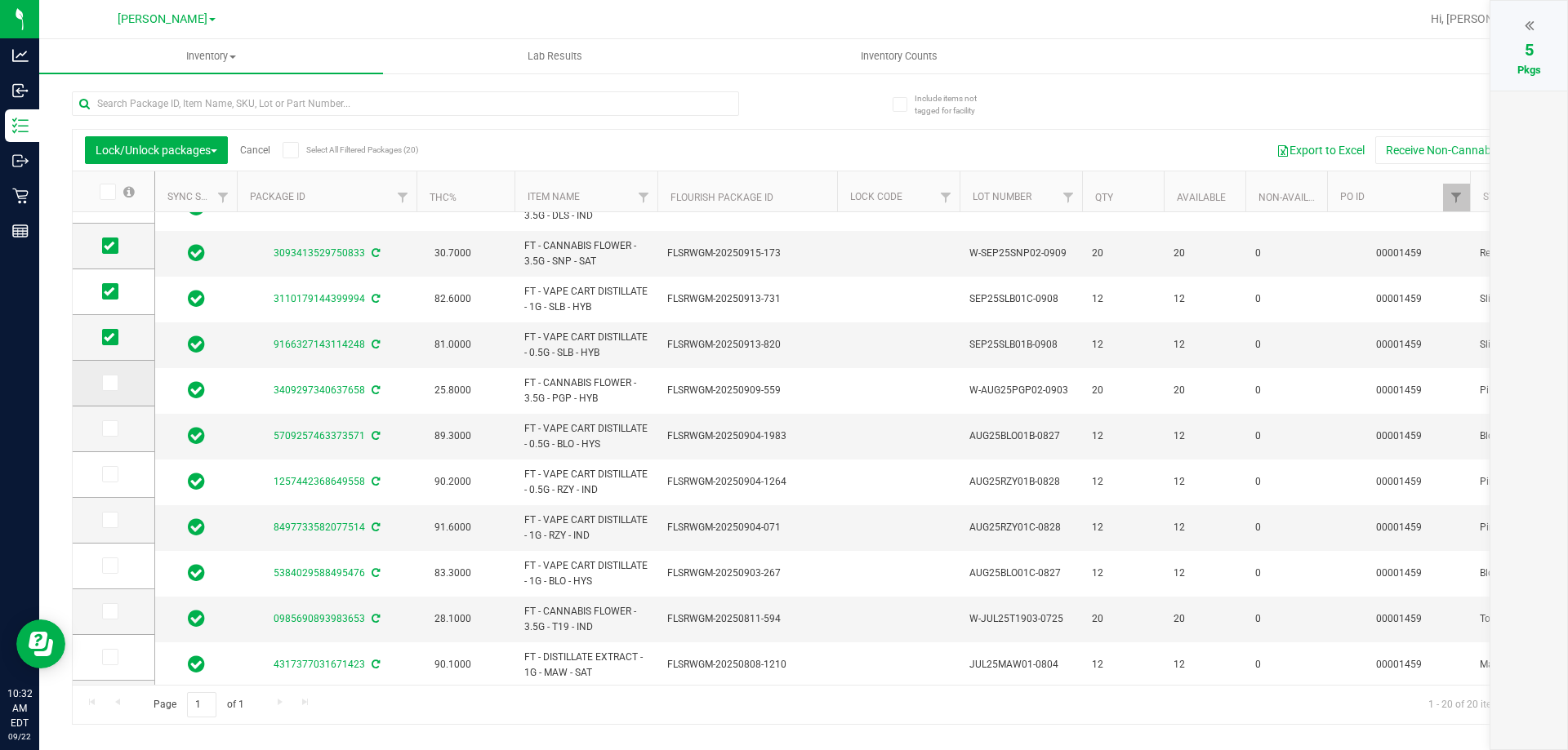
click at [120, 383] on label at bounding box center [113, 383] width 24 height 16
click at [0, 0] on input "checkbox" at bounding box center [0, 0] width 0 height 0
click at [111, 429] on icon at bounding box center [109, 429] width 11 height 0
click at [0, 0] on input "checkbox" at bounding box center [0, 0] width 0 height 0
click at [116, 474] on span at bounding box center [110, 474] width 16 height 16
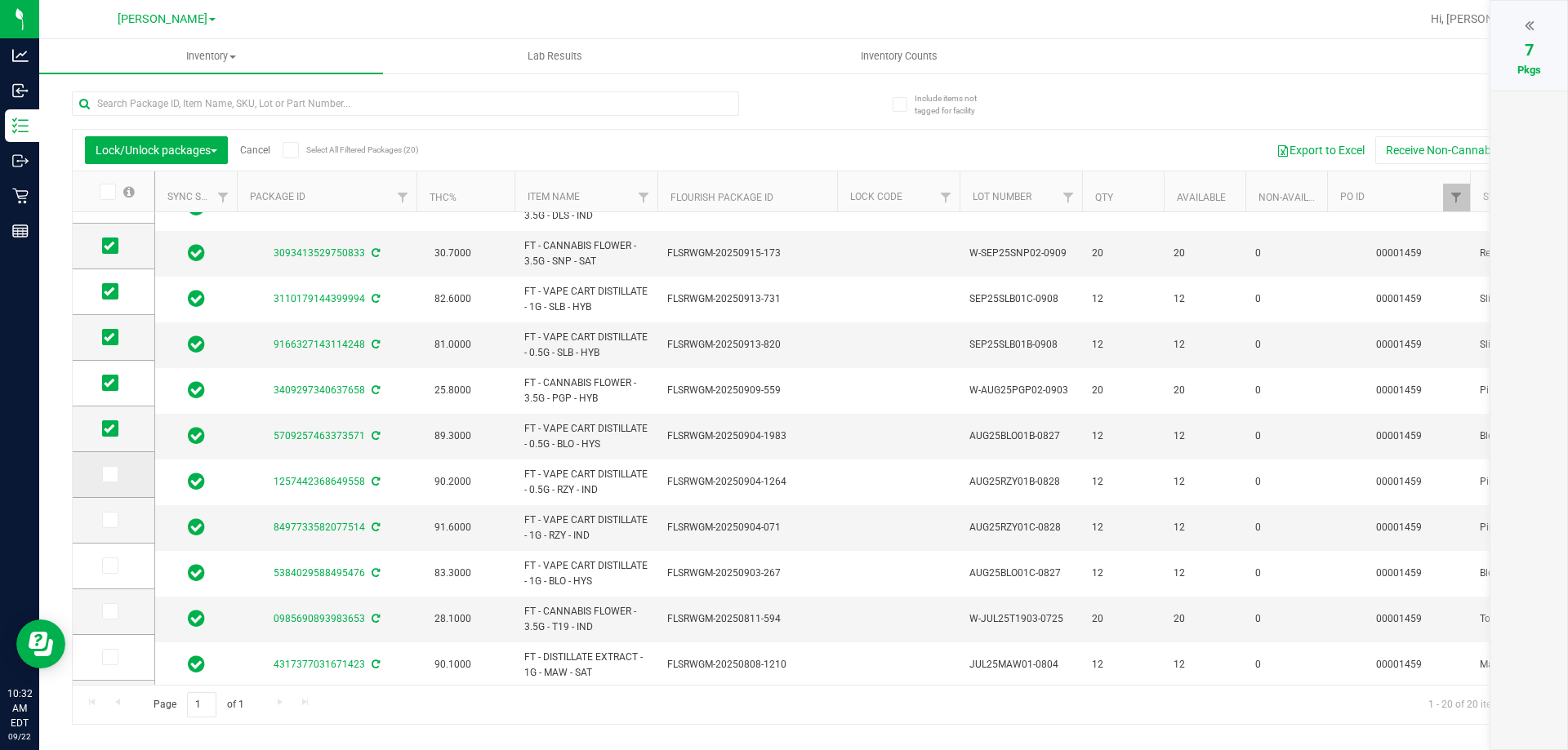
click at [0, 0] on input "checkbox" at bounding box center [0, 0] width 0 height 0
click at [112, 520] on icon at bounding box center [109, 520] width 11 height 0
click at [0, 0] on input "checkbox" at bounding box center [0, 0] width 0 height 0
click at [108, 566] on icon at bounding box center [109, 566] width 11 height 0
click at [0, 0] on input "checkbox" at bounding box center [0, 0] width 0 height 0
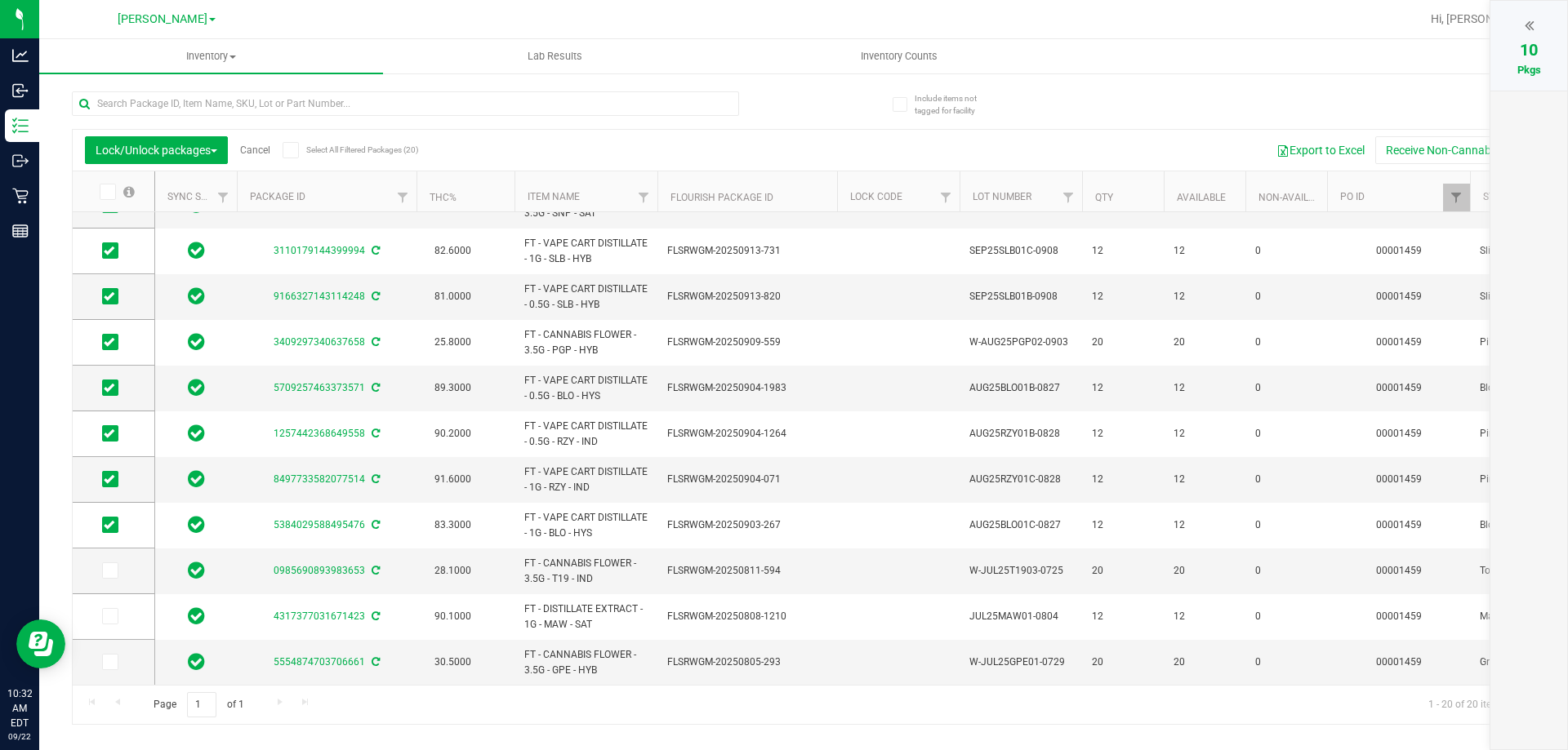
click at [279, 703] on div "Page 1 of 1 1 - 20 of 20 items" at bounding box center [803, 705] width 1462 height 39
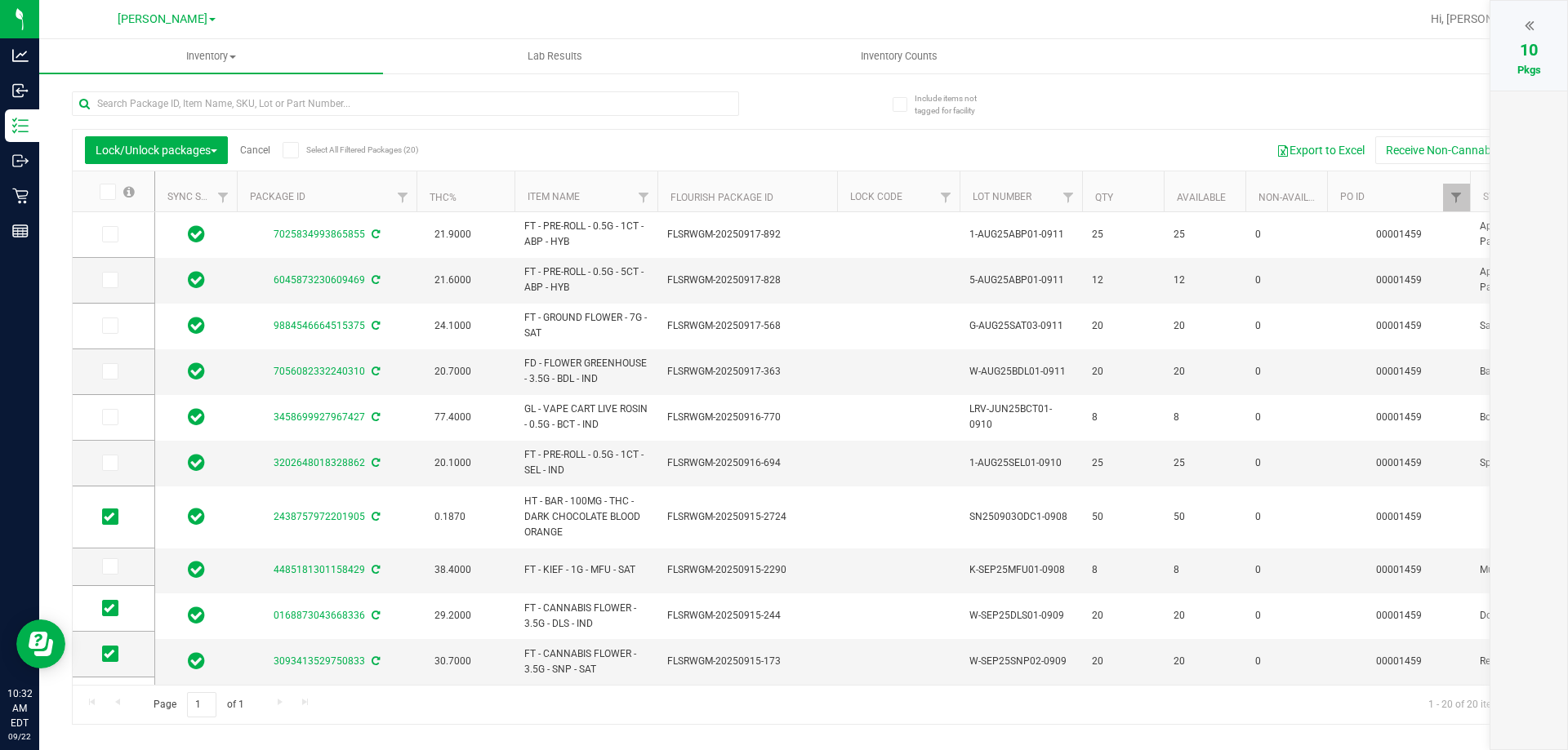
click at [777, 25] on icon at bounding box center [1529, 25] width 9 height 16
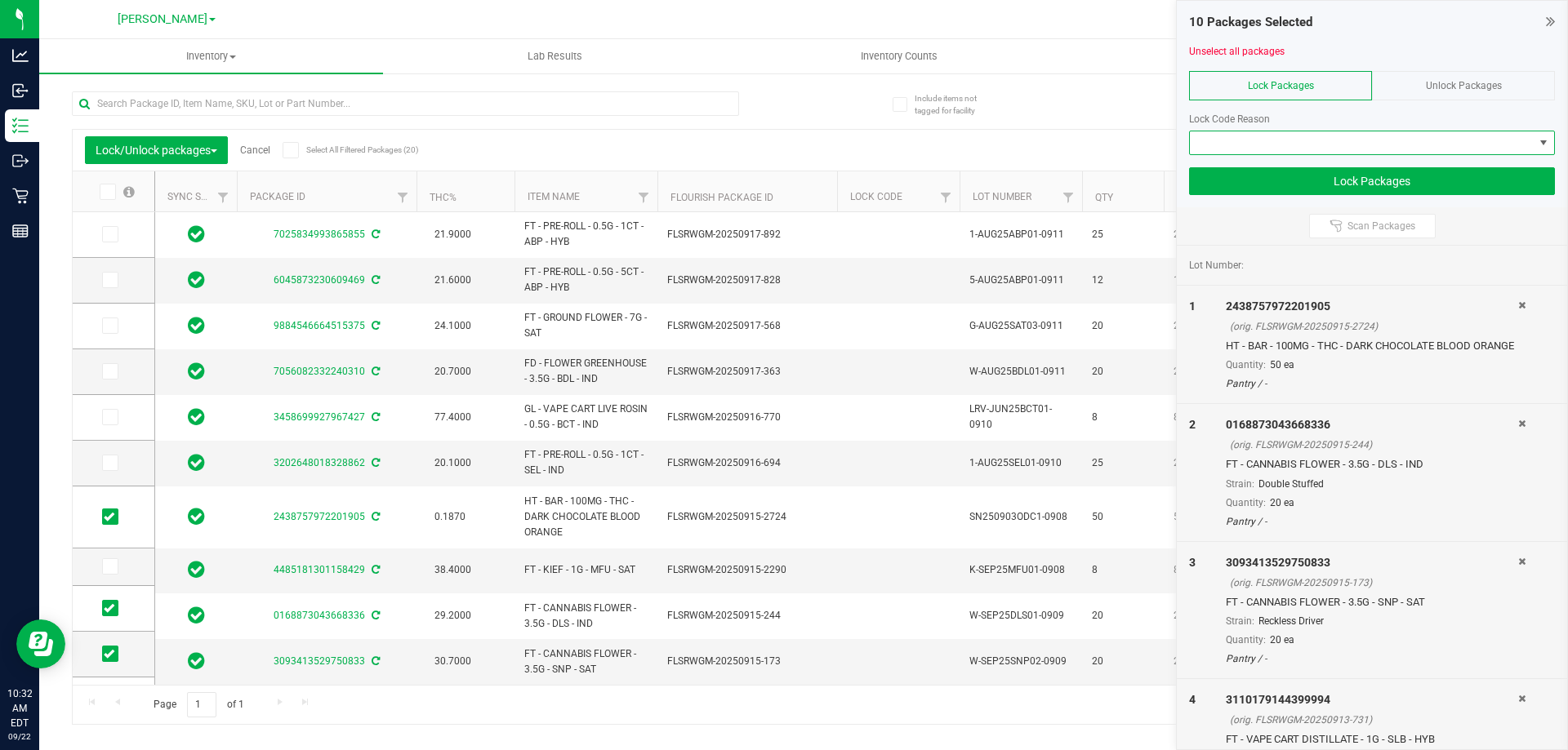
click at [777, 145] on span at bounding box center [1362, 143] width 344 height 23
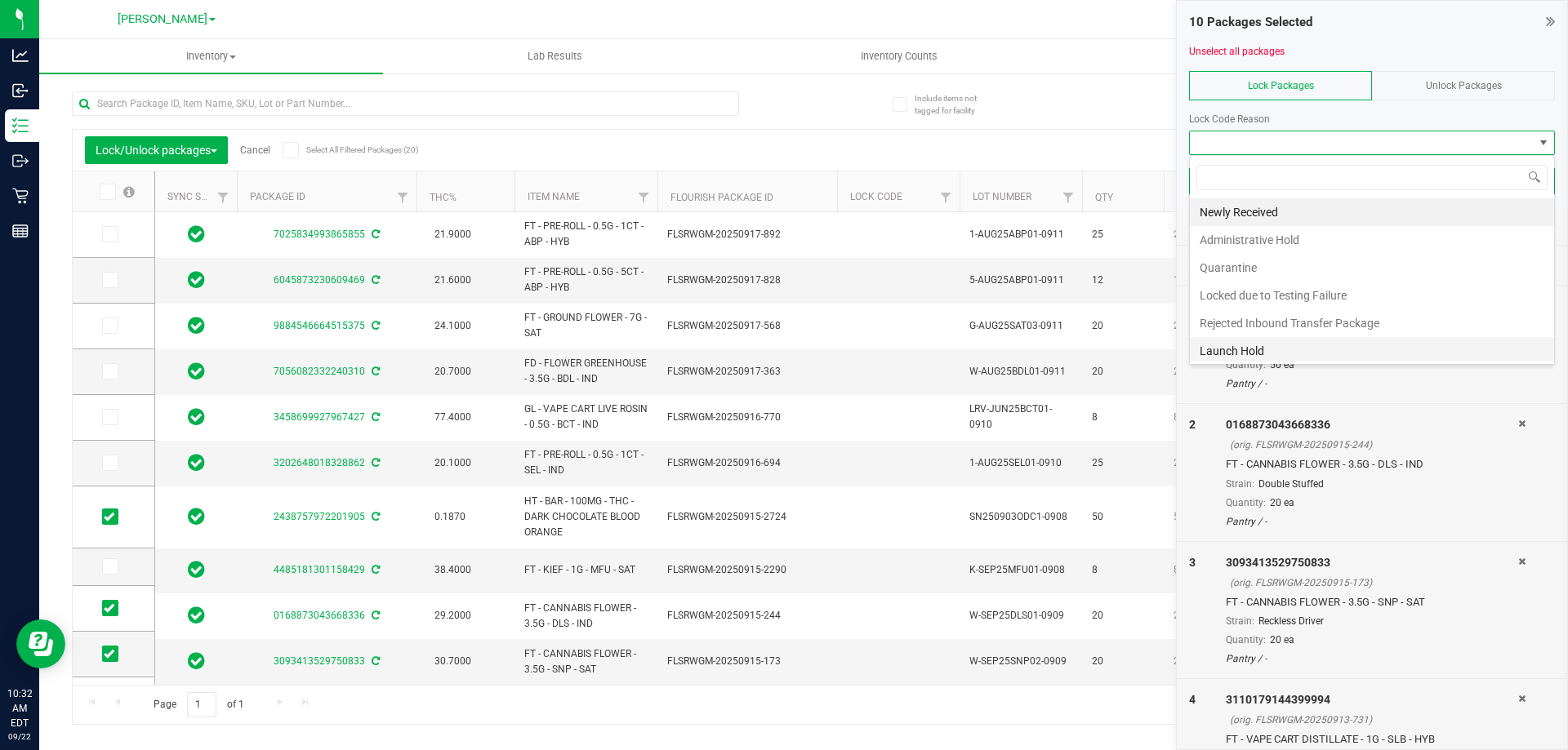
click at [777, 349] on li "Launch Hold" at bounding box center [1371, 351] width 364 height 27
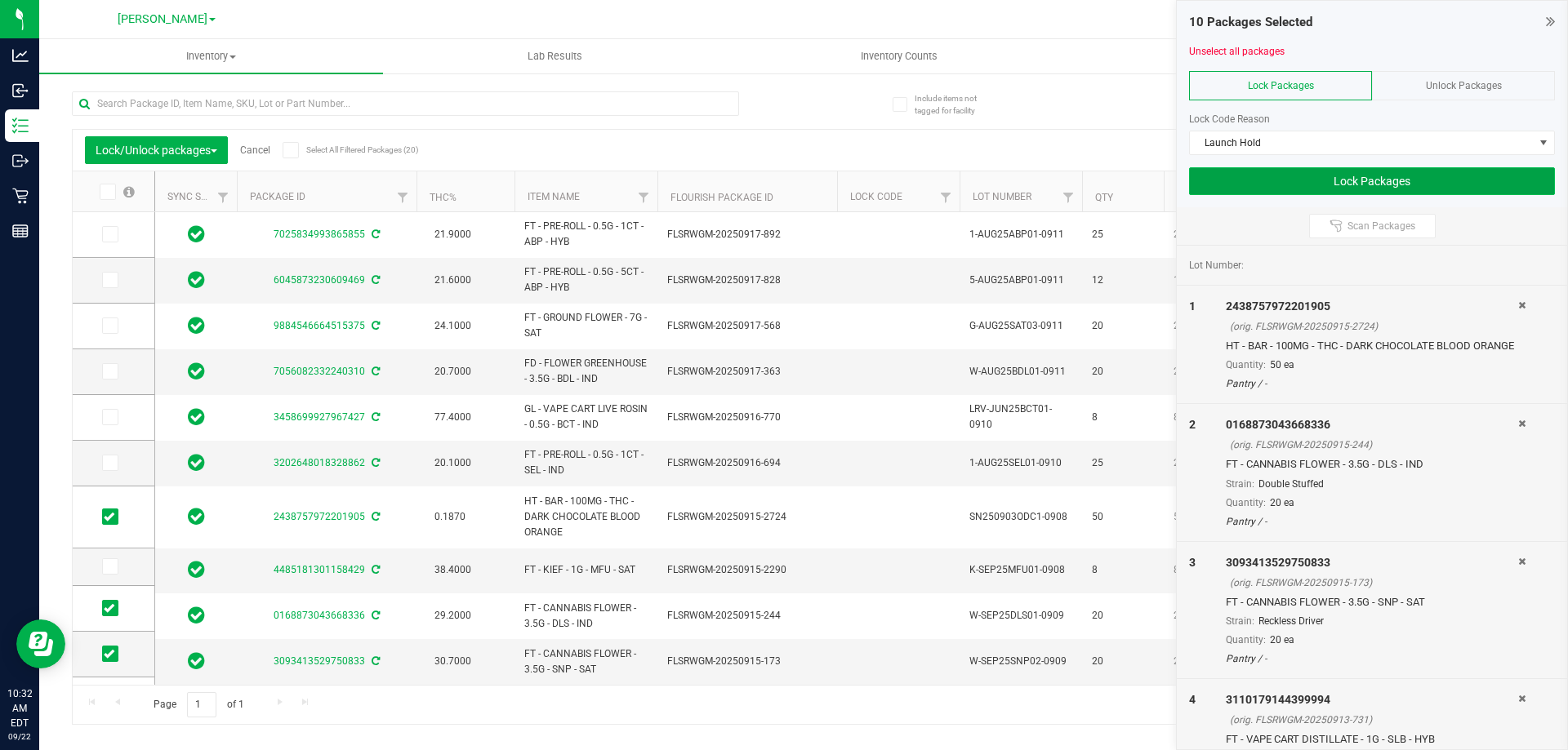
click at [777, 176] on button "Lock Packages" at bounding box center [1371, 181] width 366 height 27
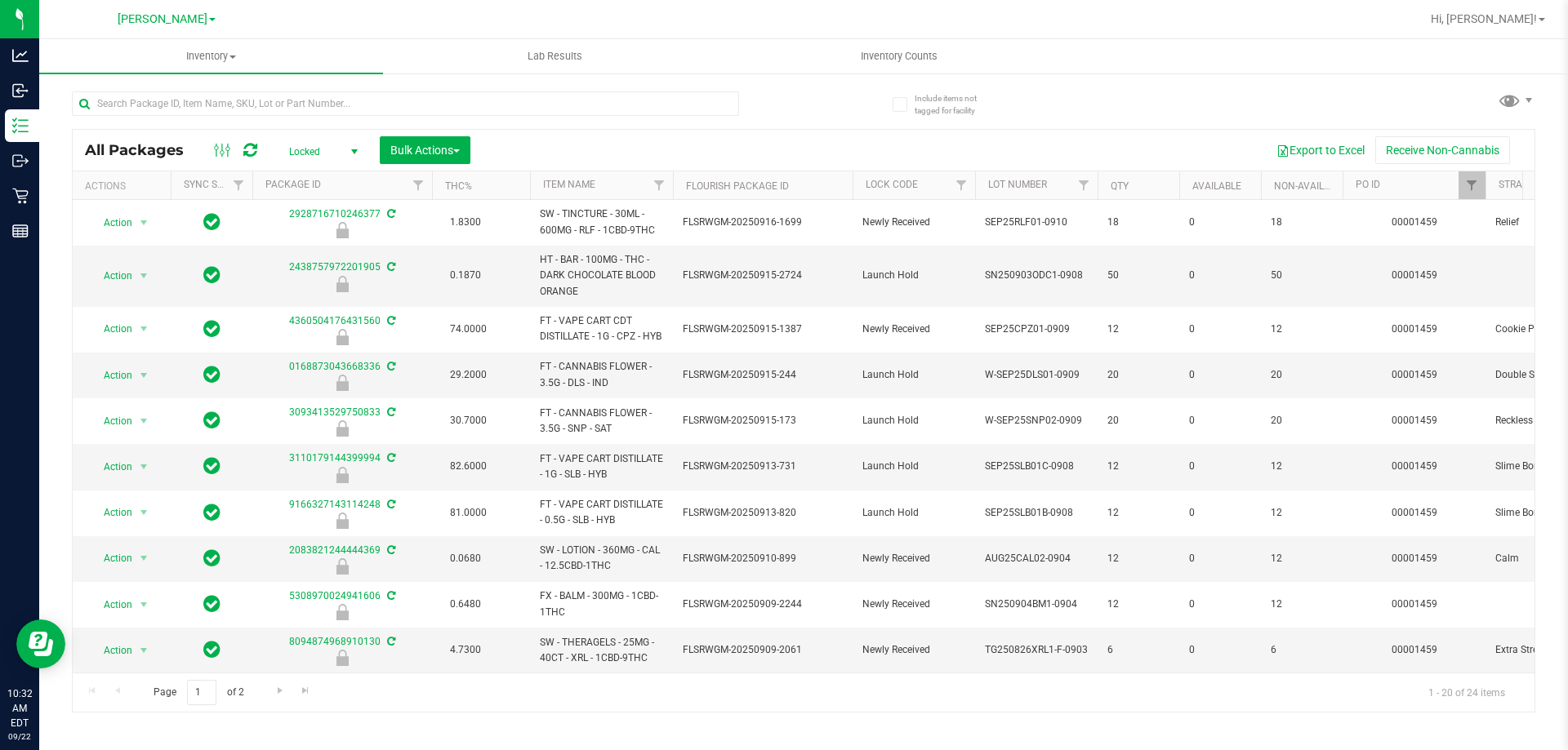
click at [334, 143] on span "Locked" at bounding box center [320, 152] width 89 height 23
click at [314, 179] on li "Active Only" at bounding box center [320, 178] width 89 height 25
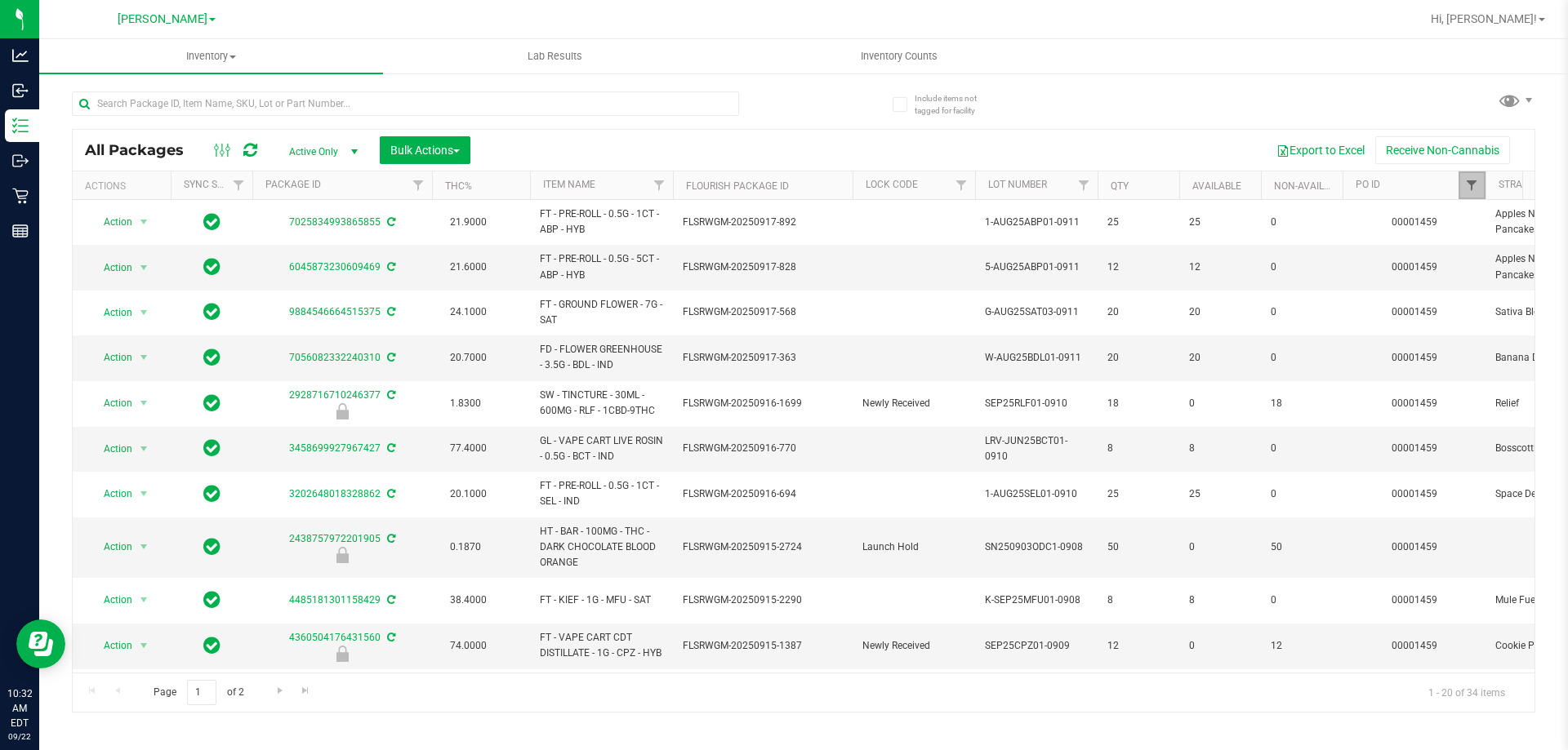
click at [777, 188] on span "Filter" at bounding box center [1471, 185] width 13 height 13
click at [777, 259] on button "Clear" at bounding box center [1519, 264] width 79 height 36
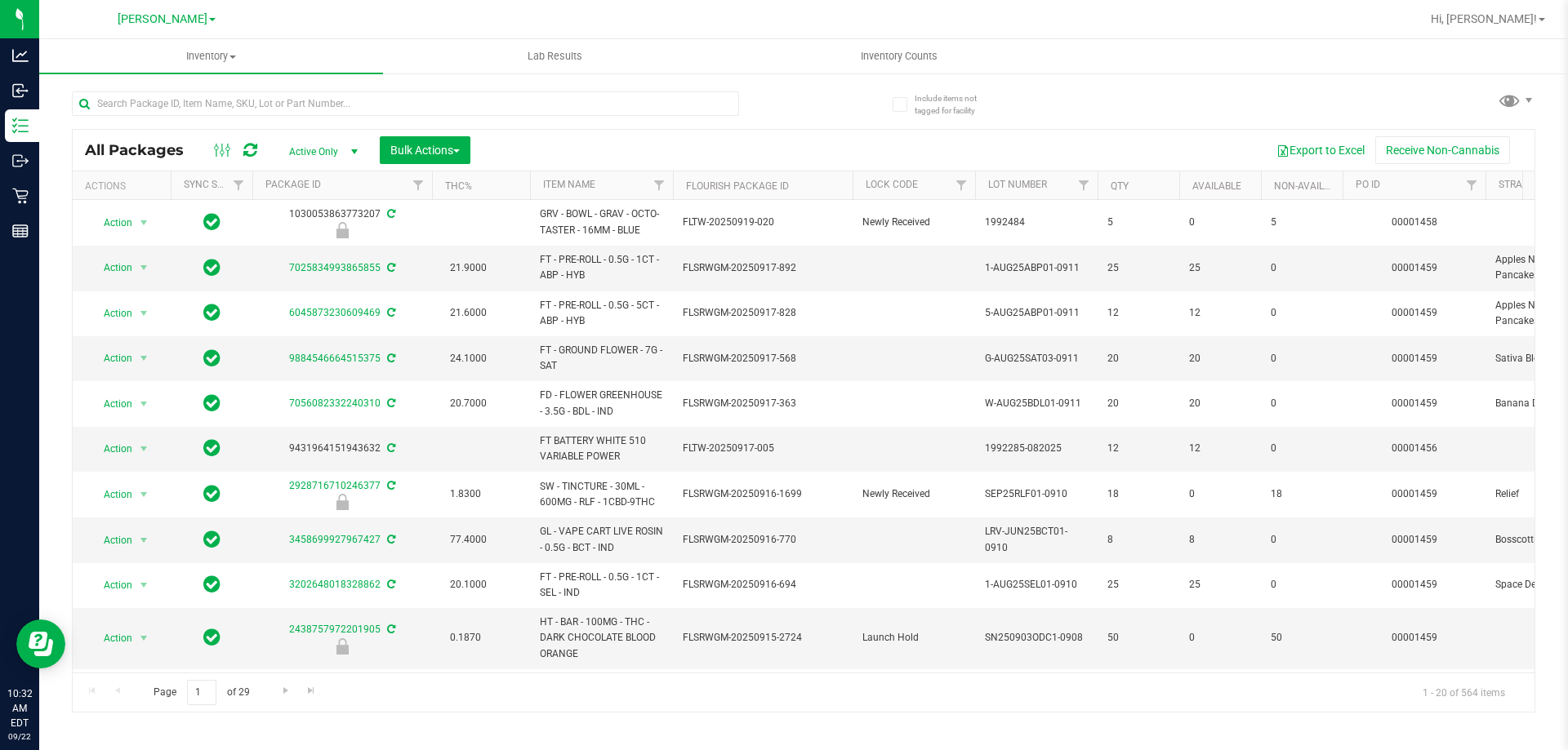
click at [777, 97] on div at bounding box center [438, 103] width 732 height 52
click at [777, 112] on div "All Packages Active Only Active Only Lab Samples Locked All External Internal B…" at bounding box center [803, 394] width 1463 height 637
click at [158, 99] on input "text" at bounding box center [405, 104] width 667 height 25
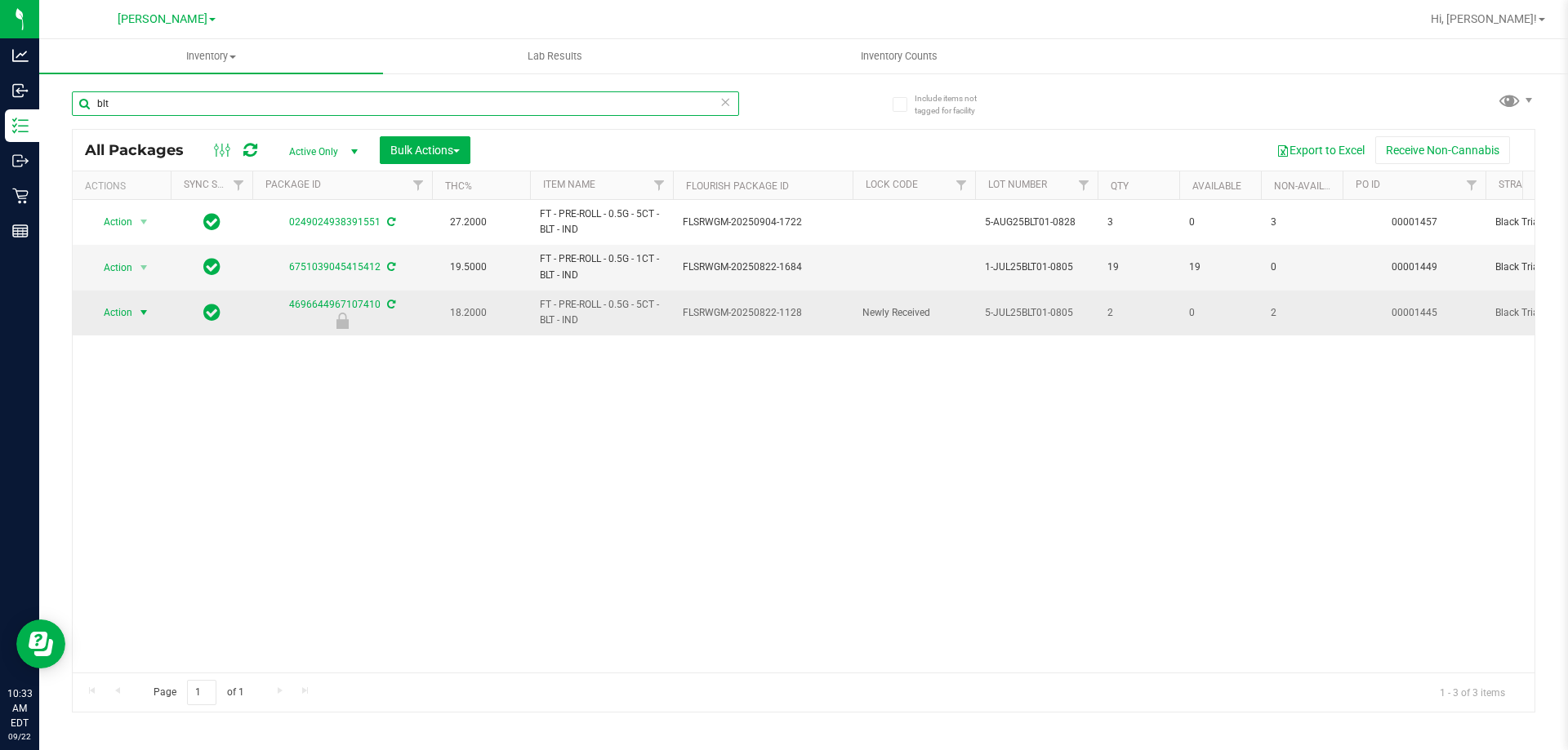
type input "blt"
click at [131, 313] on span "Action" at bounding box center [111, 313] width 44 height 23
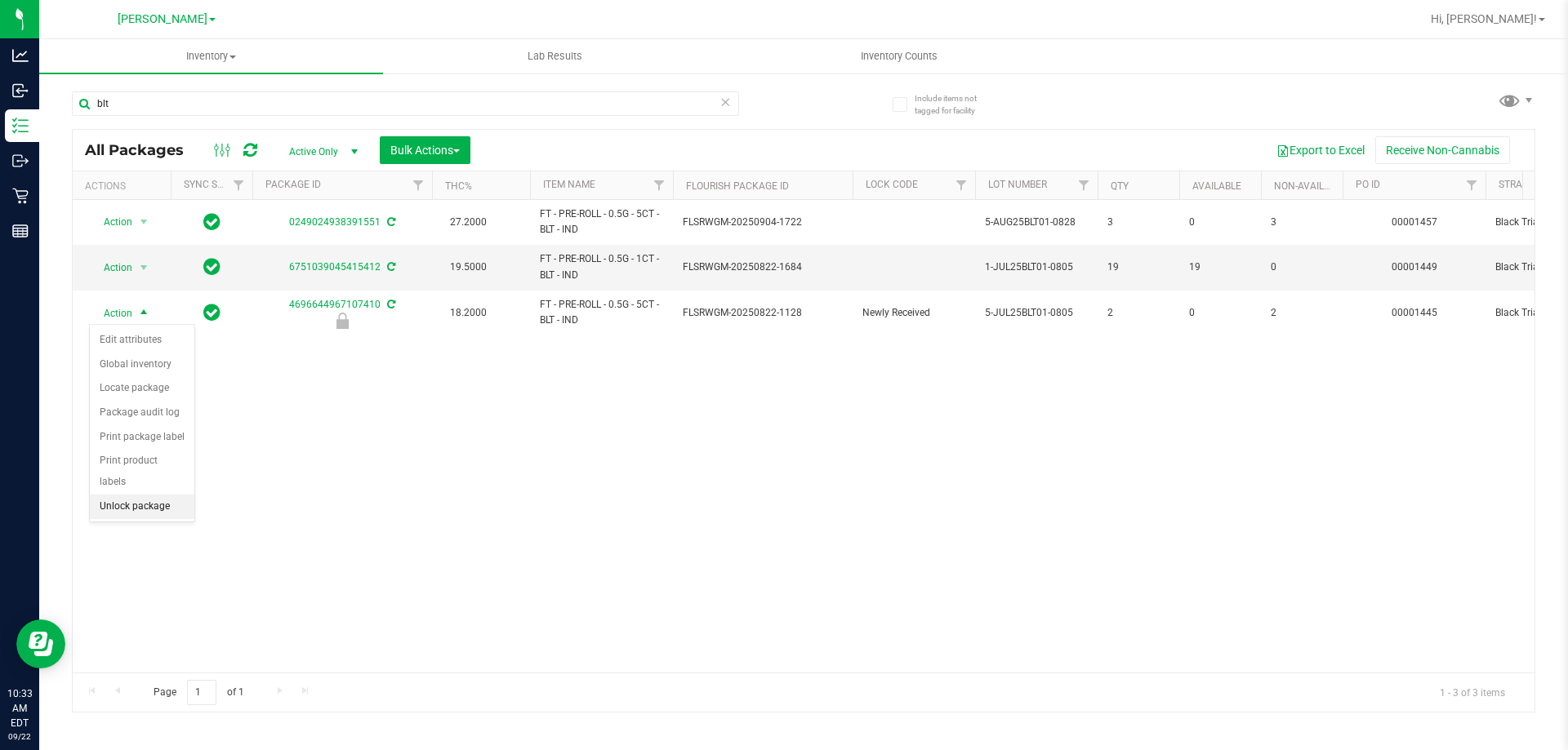
click at [133, 495] on li "Unlock package" at bounding box center [142, 507] width 105 height 25
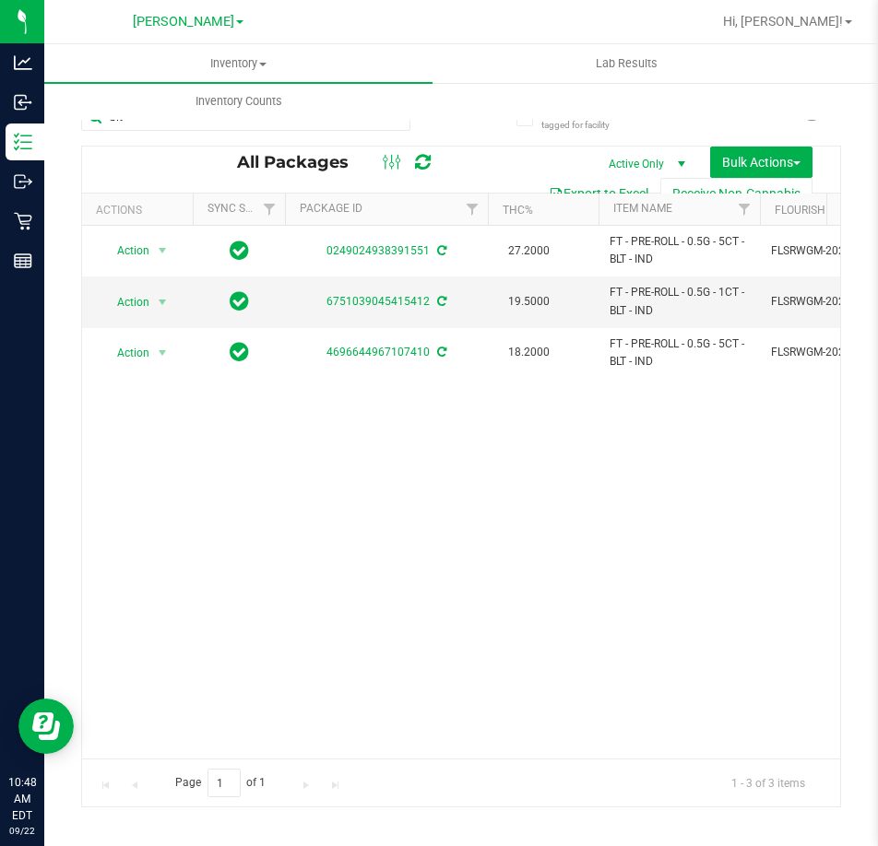
click at [355, 620] on div "Action Action Adjust qty Create package Edit attributes Global inventory Locate…" at bounding box center [461, 492] width 758 height 533
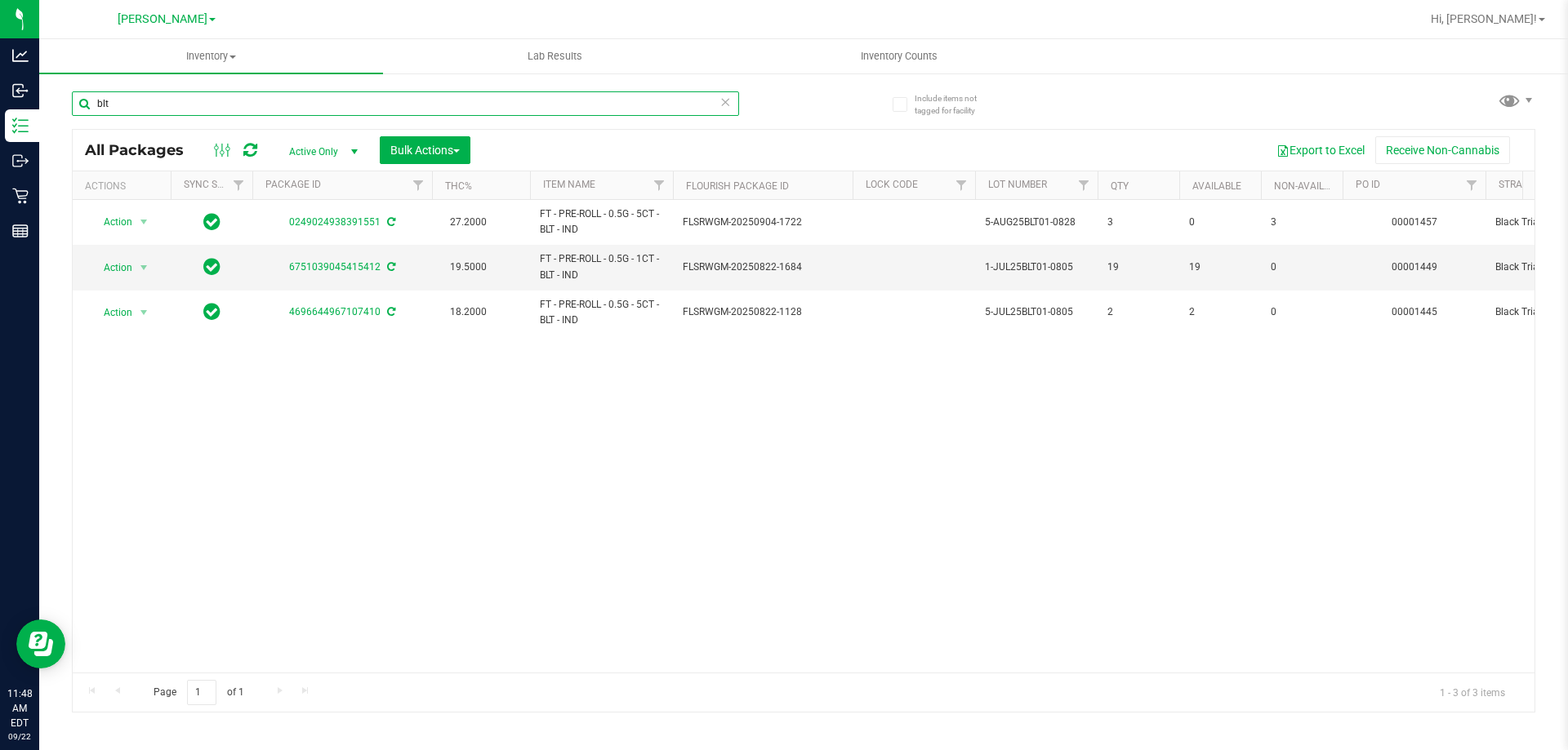
drag, startPoint x: 120, startPoint y: 110, endPoint x: 85, endPoint y: 108, distance: 35.1
click at [79, 110] on input "blt" at bounding box center [405, 104] width 667 height 25
type input "mbl"
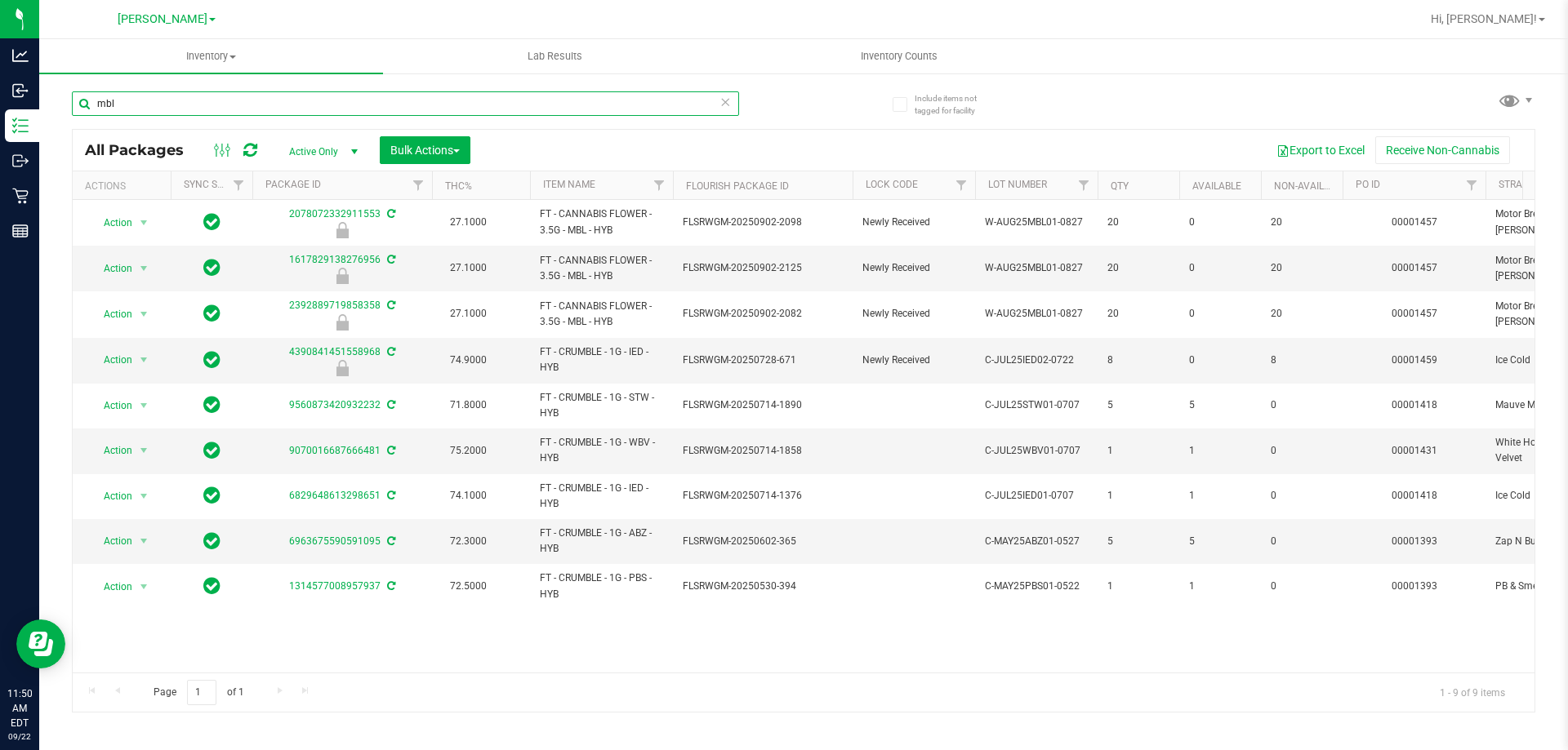
drag, startPoint x: 125, startPoint y: 110, endPoint x: 48, endPoint y: 107, distance: 77.1
click at [50, 108] on div "Include items not tagged for facility mbl All Packages Active Only Active Only …" at bounding box center [803, 321] width 1529 height 498
